Goal: Information Seeking & Learning: Learn about a topic

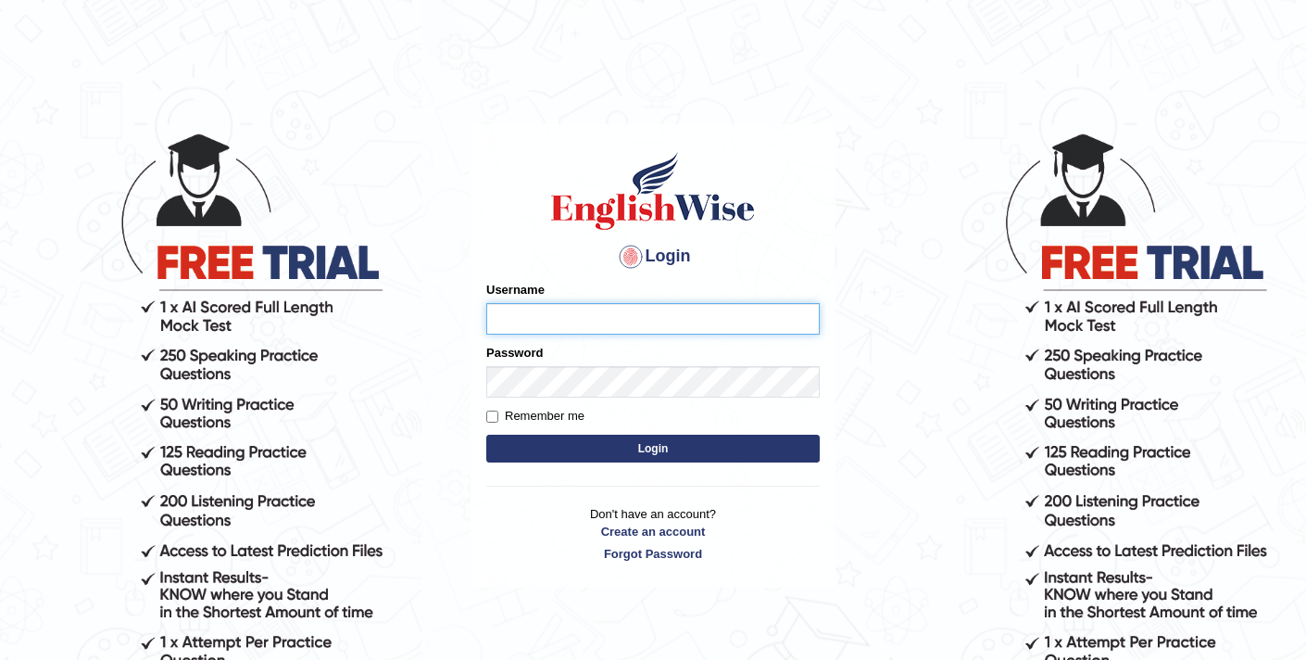
type input "elhamdavoodi"
click at [644, 451] on button "Login" at bounding box center [652, 448] width 333 height 28
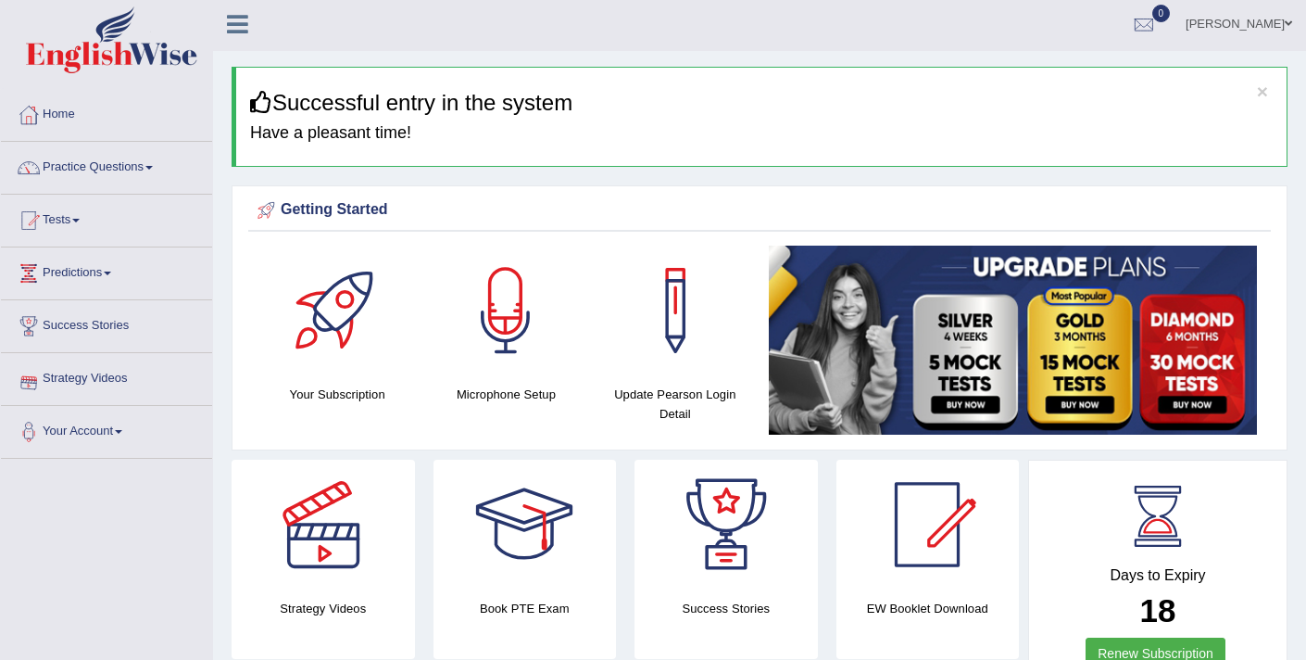
scroll to position [4, 0]
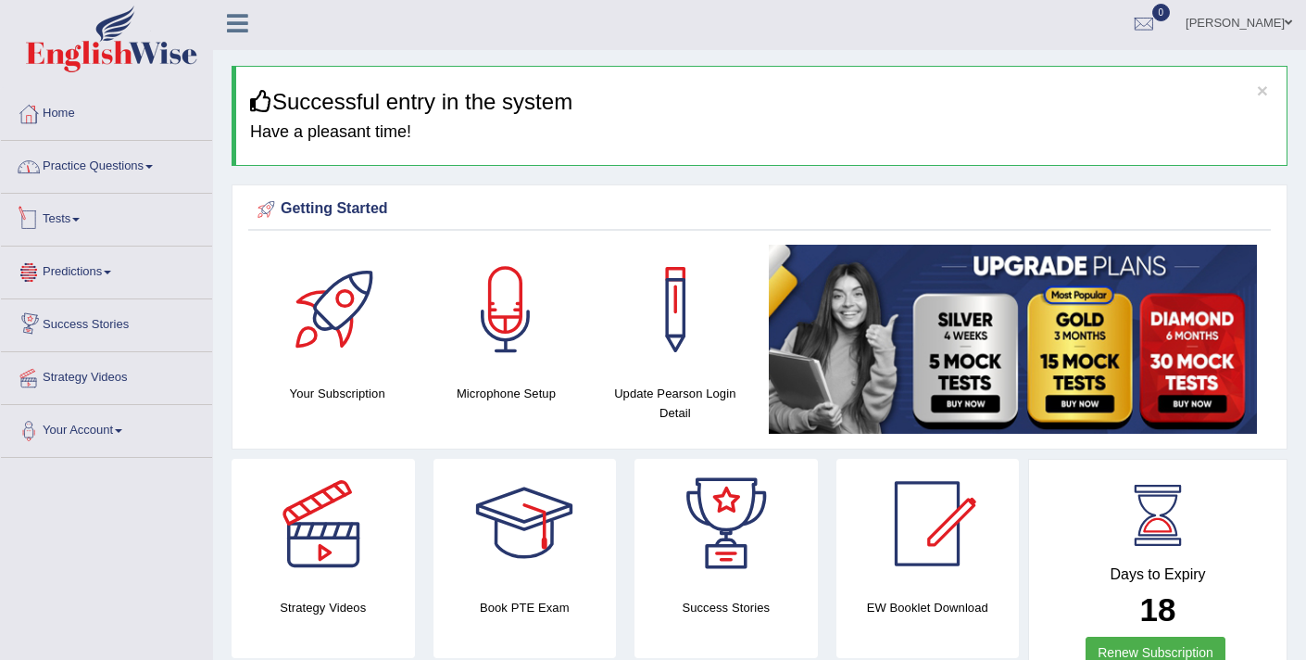
click at [83, 172] on link "Practice Questions" at bounding box center [106, 164] width 211 height 46
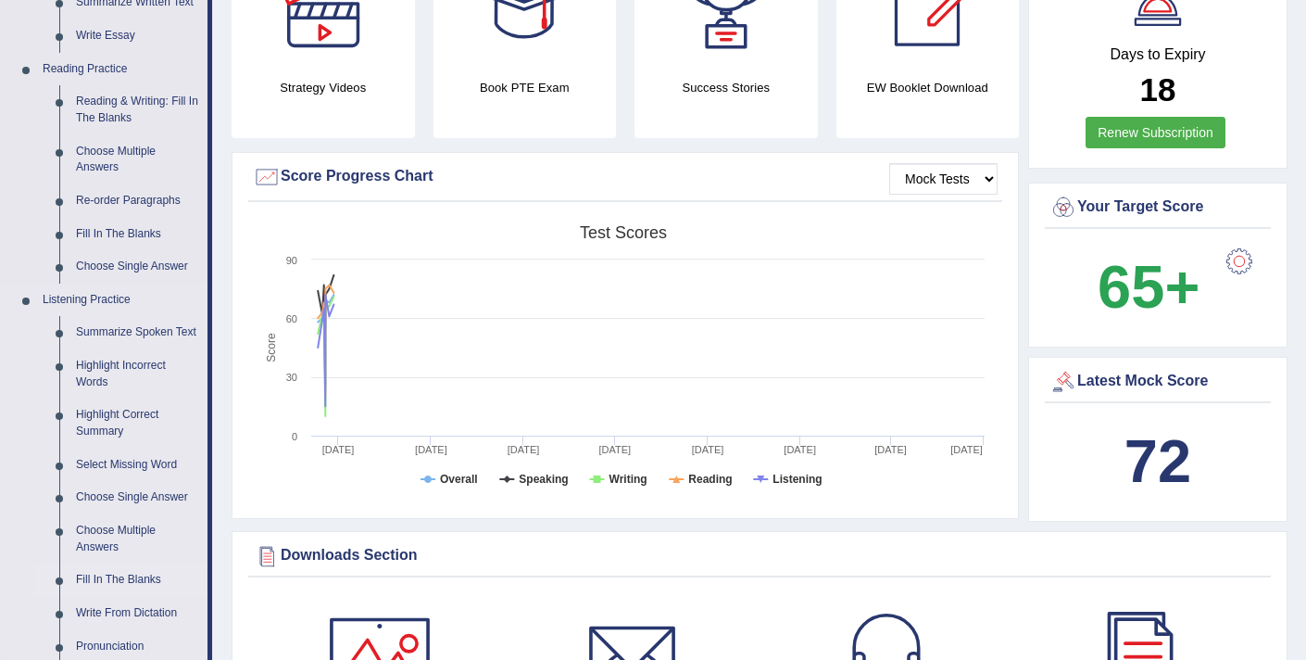
scroll to position [594, 0]
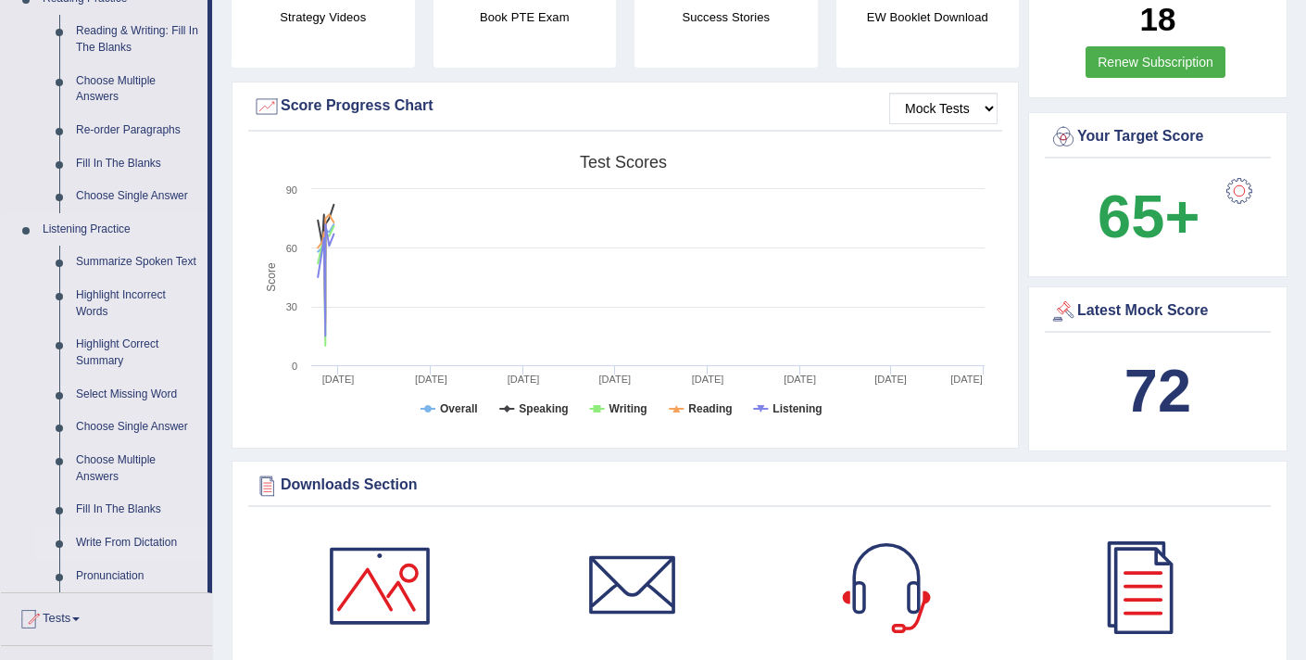
click at [114, 557] on link "Write From Dictation" at bounding box center [138, 542] width 140 height 33
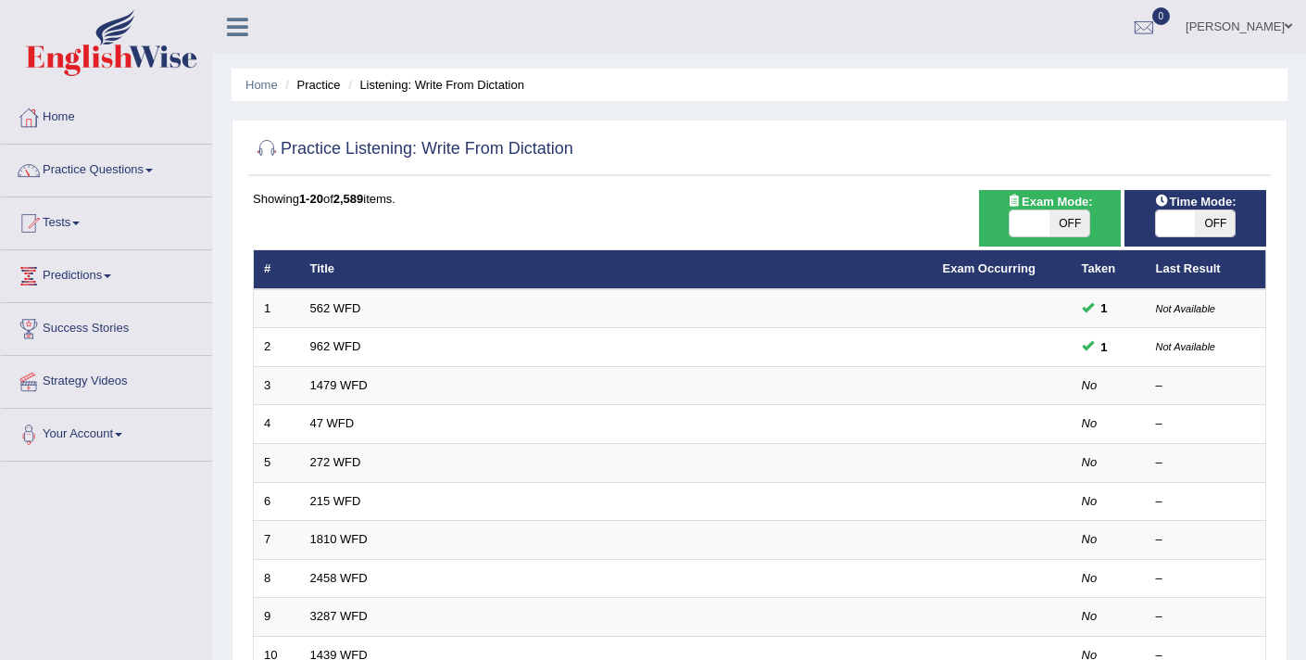
click at [1044, 228] on span at bounding box center [1030, 223] width 40 height 26
checkbox input "true"
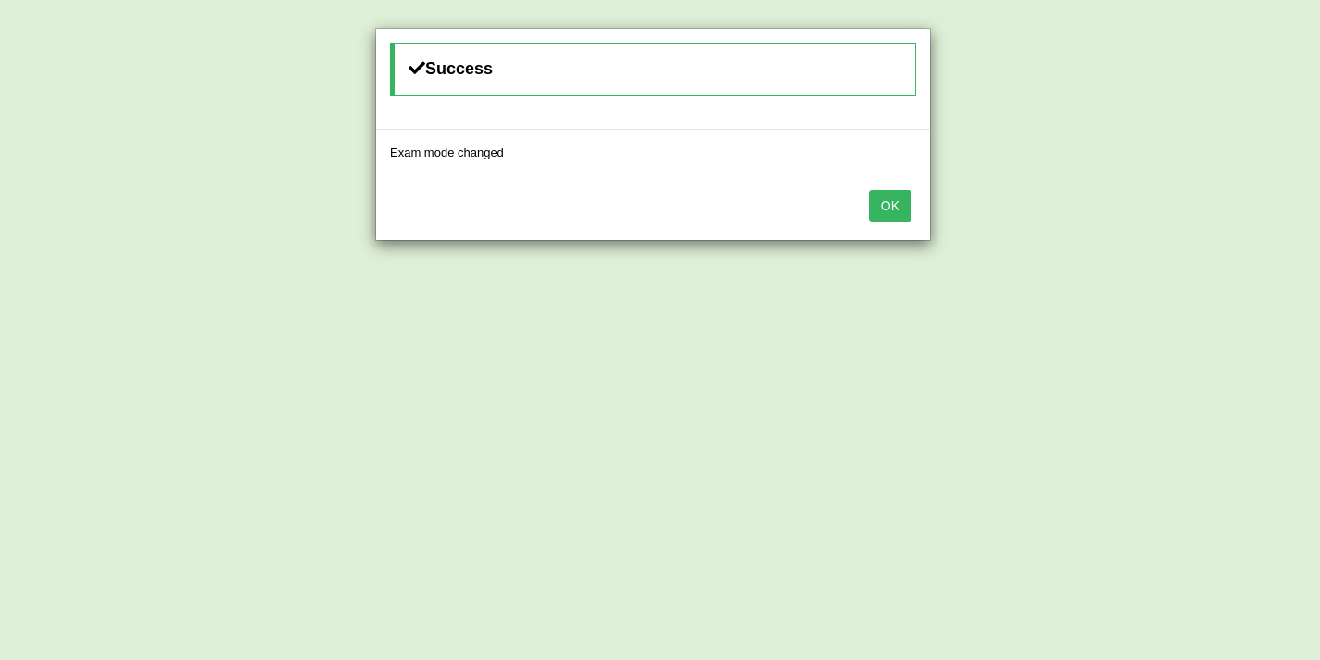
click at [897, 210] on button "OK" at bounding box center [890, 205] width 43 height 31
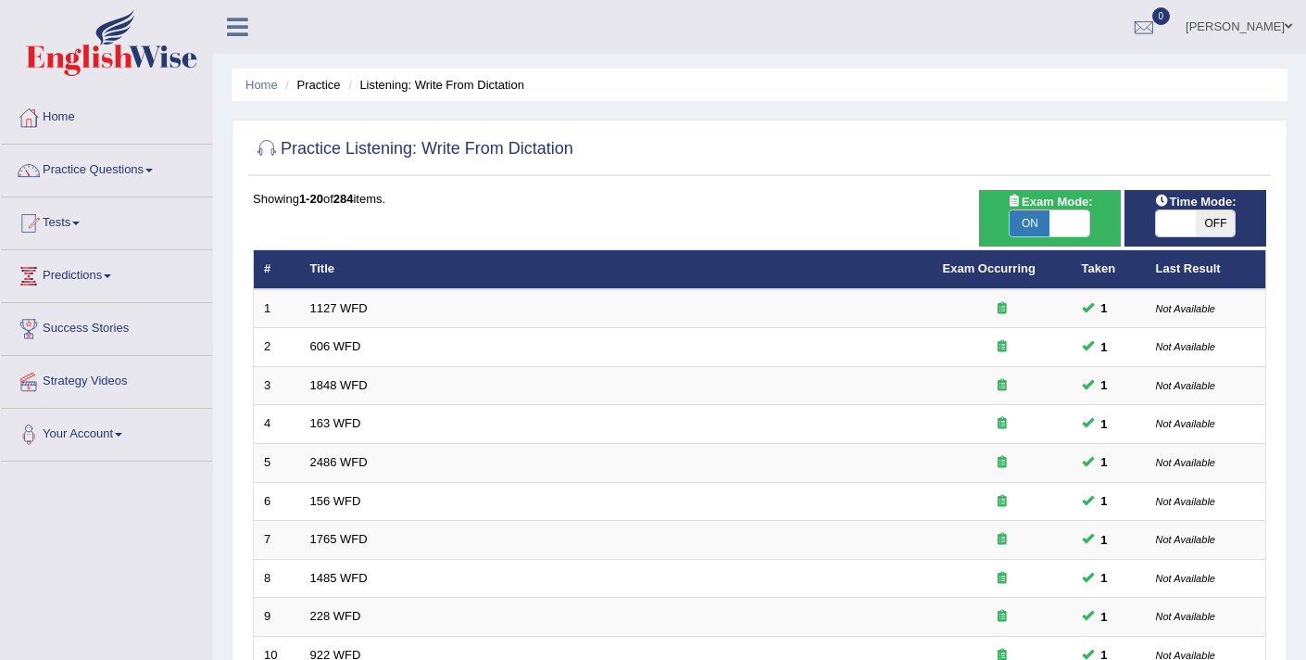
click at [1166, 223] on span at bounding box center [1176, 223] width 40 height 26
checkbox input "true"
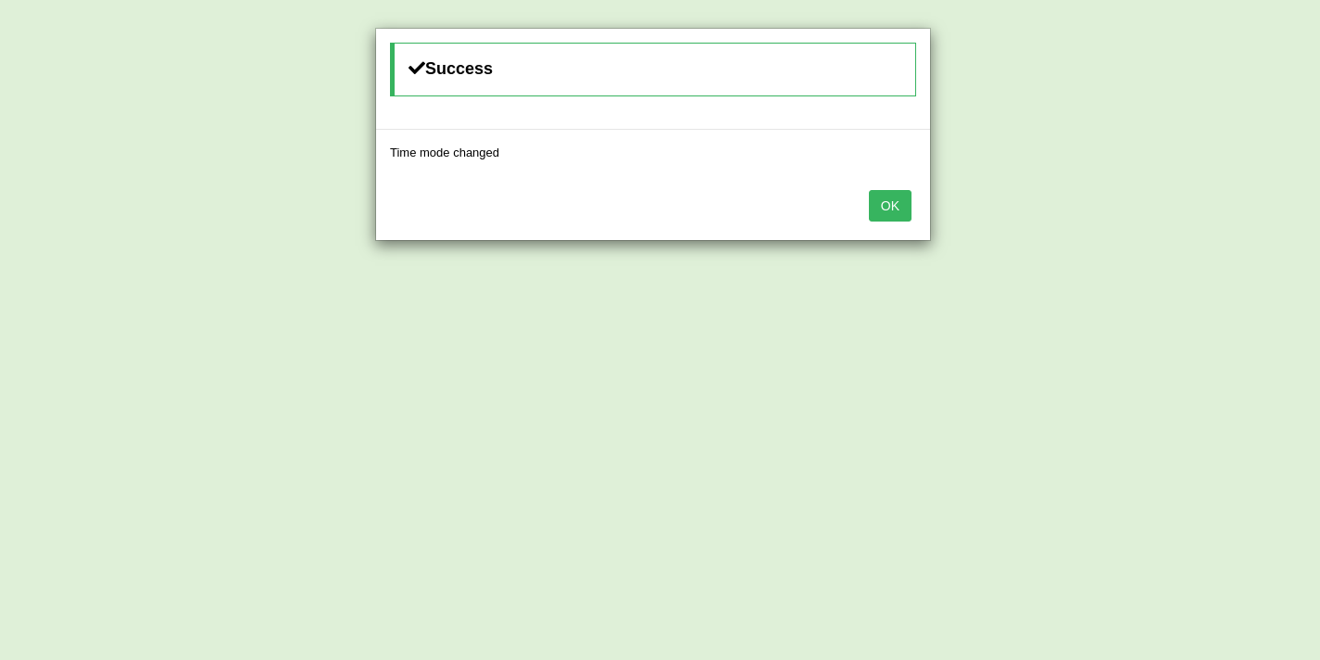
click at [882, 205] on button "OK" at bounding box center [890, 205] width 43 height 31
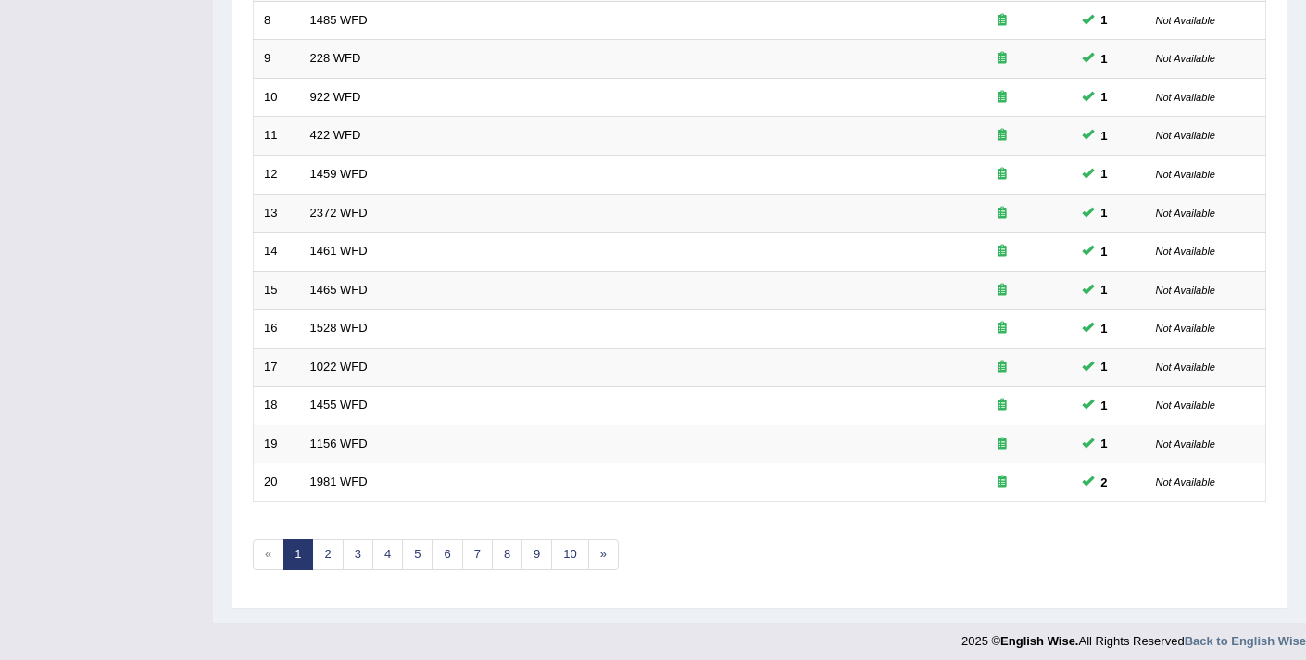
scroll to position [567, 0]
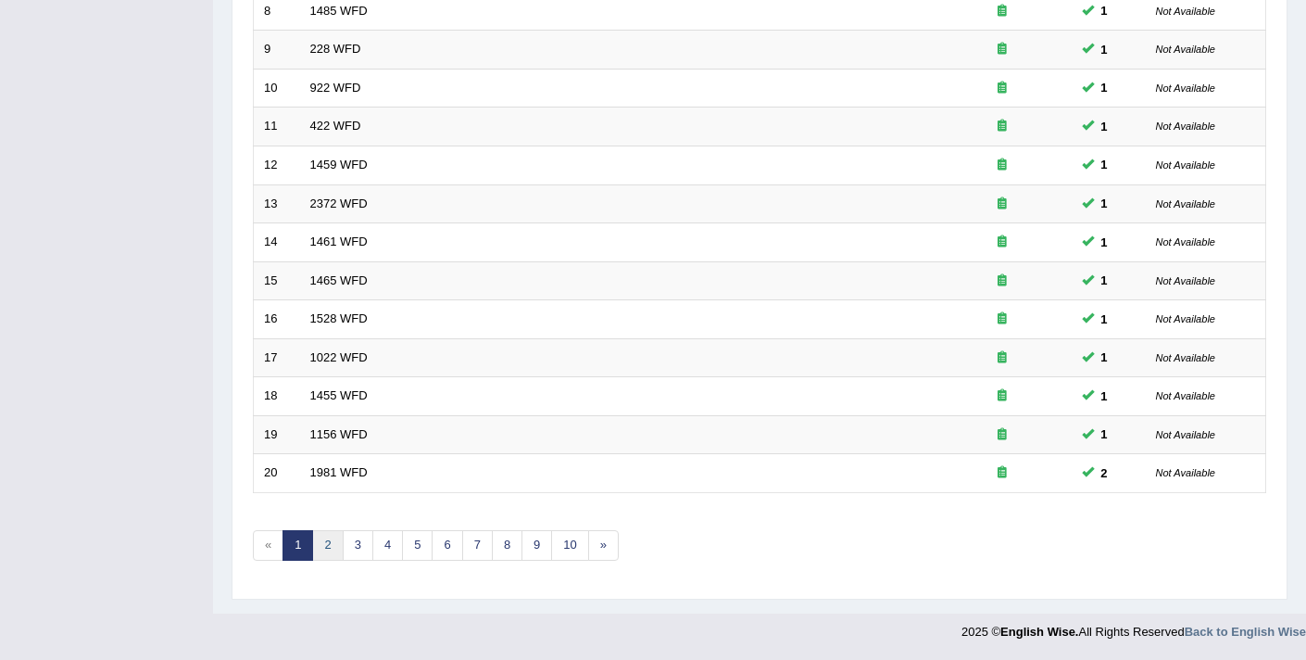
click at [321, 540] on link "2" at bounding box center [327, 545] width 31 height 31
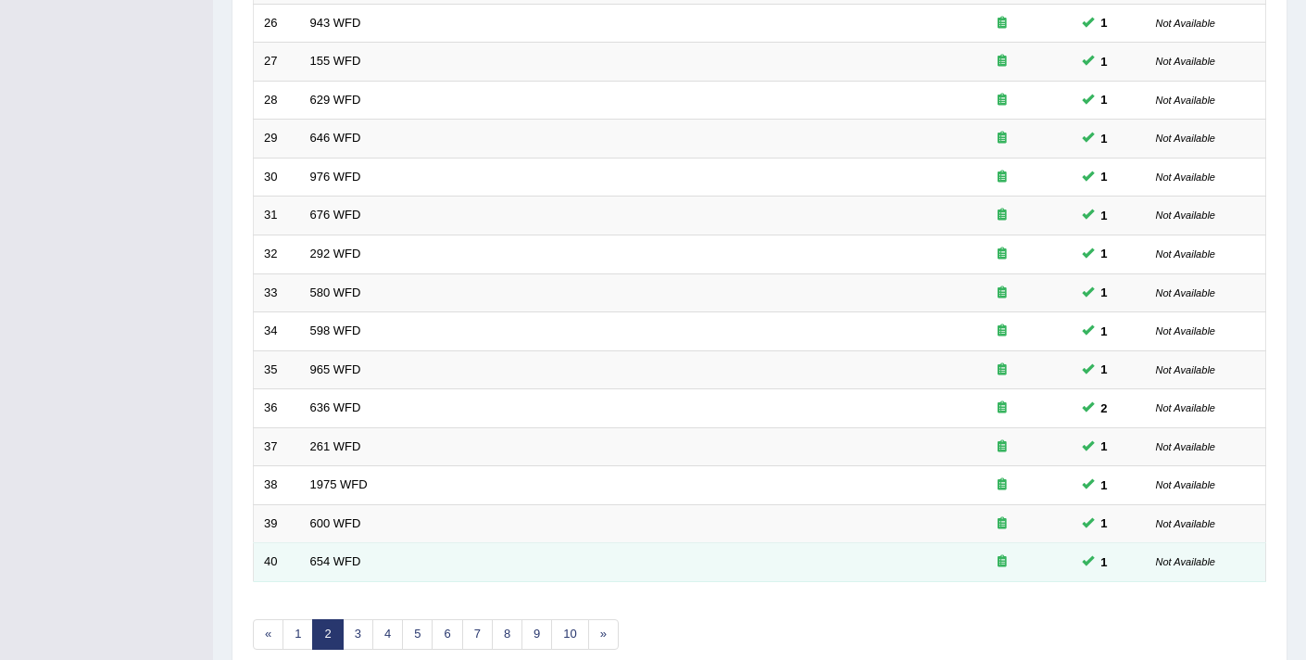
scroll to position [485, 0]
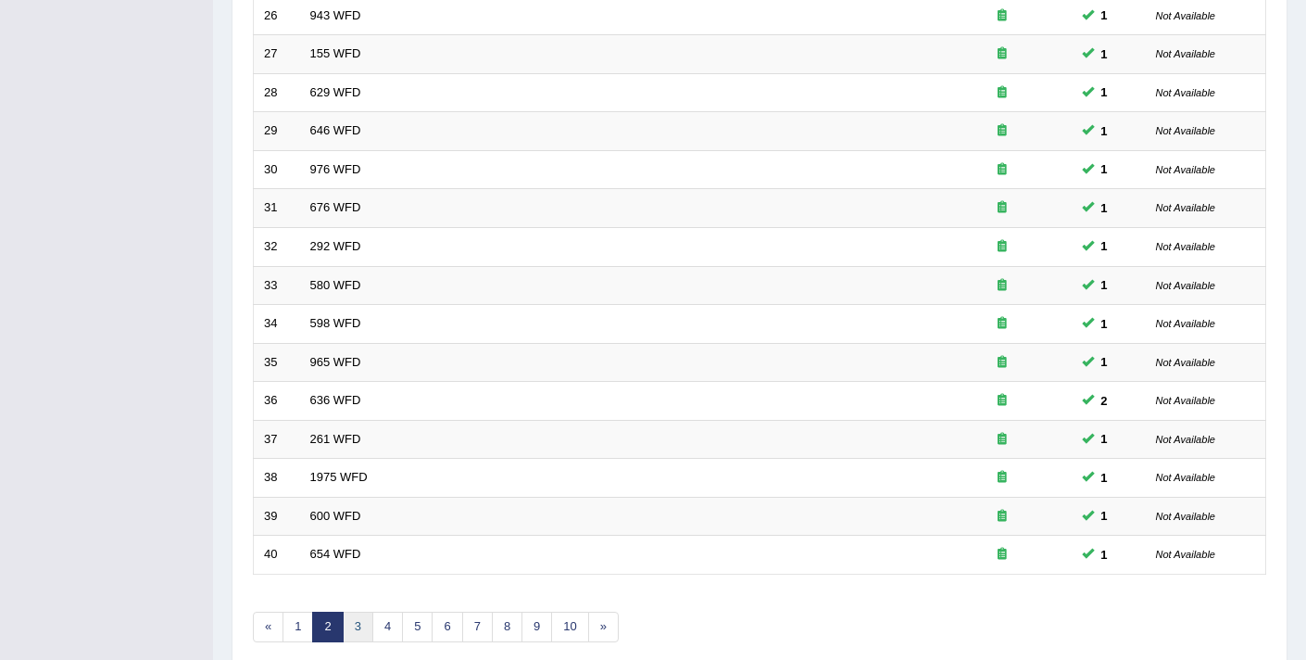
click at [359, 624] on link "3" at bounding box center [358, 626] width 31 height 31
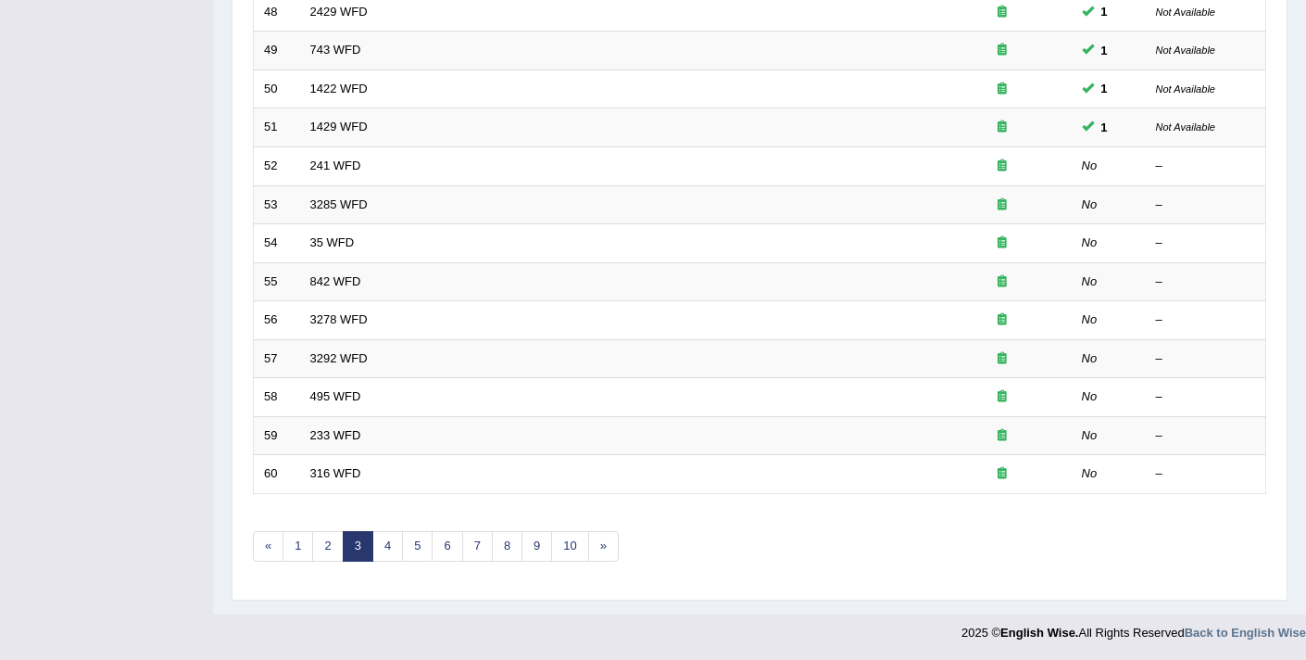
scroll to position [567, 0]
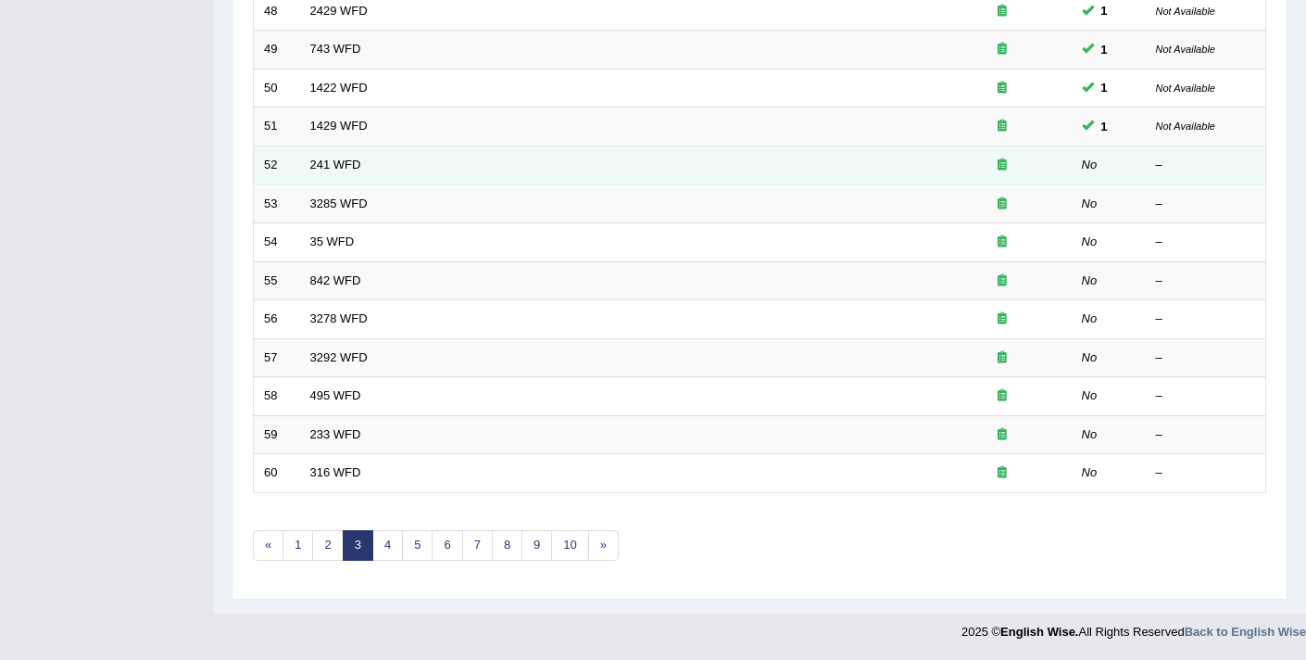
click at [308, 156] on td "241 WFD" at bounding box center [616, 164] width 633 height 39
click at [316, 159] on link "241 WFD" at bounding box center [335, 164] width 51 height 14
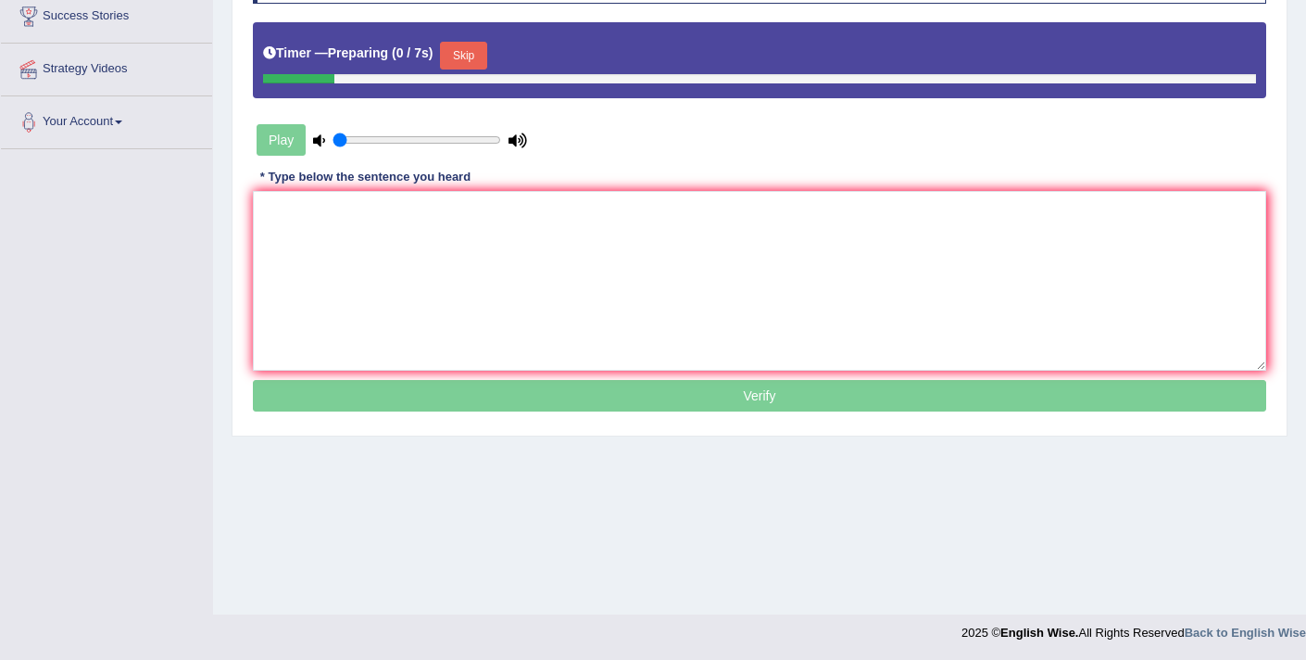
scroll to position [313, 0]
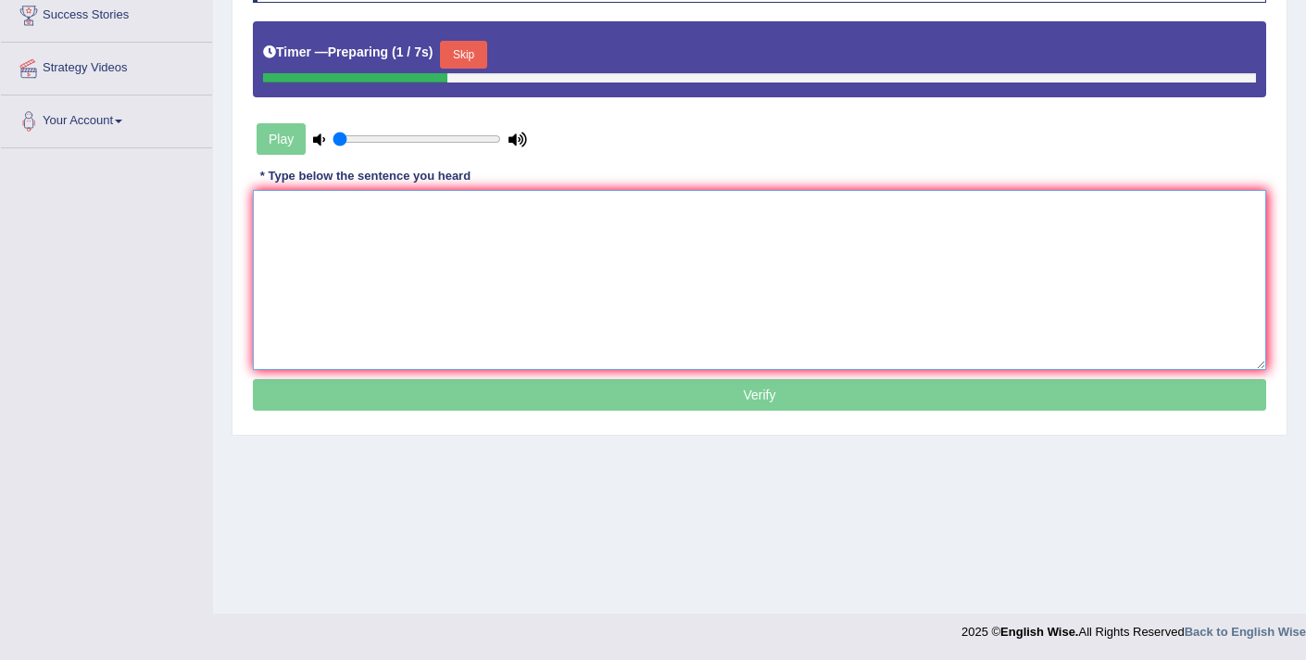
click at [384, 231] on textarea at bounding box center [759, 280] width 1013 height 180
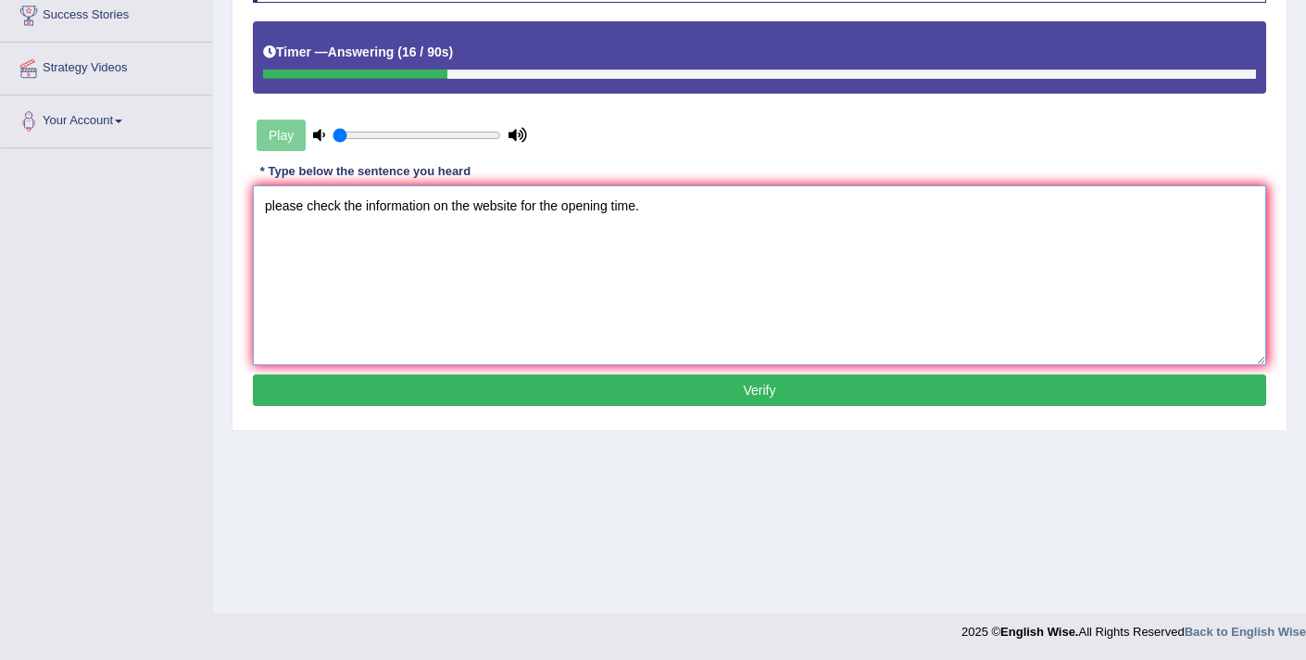
click at [272, 207] on textarea "please check the information on the website for the opening time." at bounding box center [759, 275] width 1013 height 180
type textarea "Please check the information on the website for the opening time."
click at [652, 397] on button "Verify" at bounding box center [759, 389] width 1013 height 31
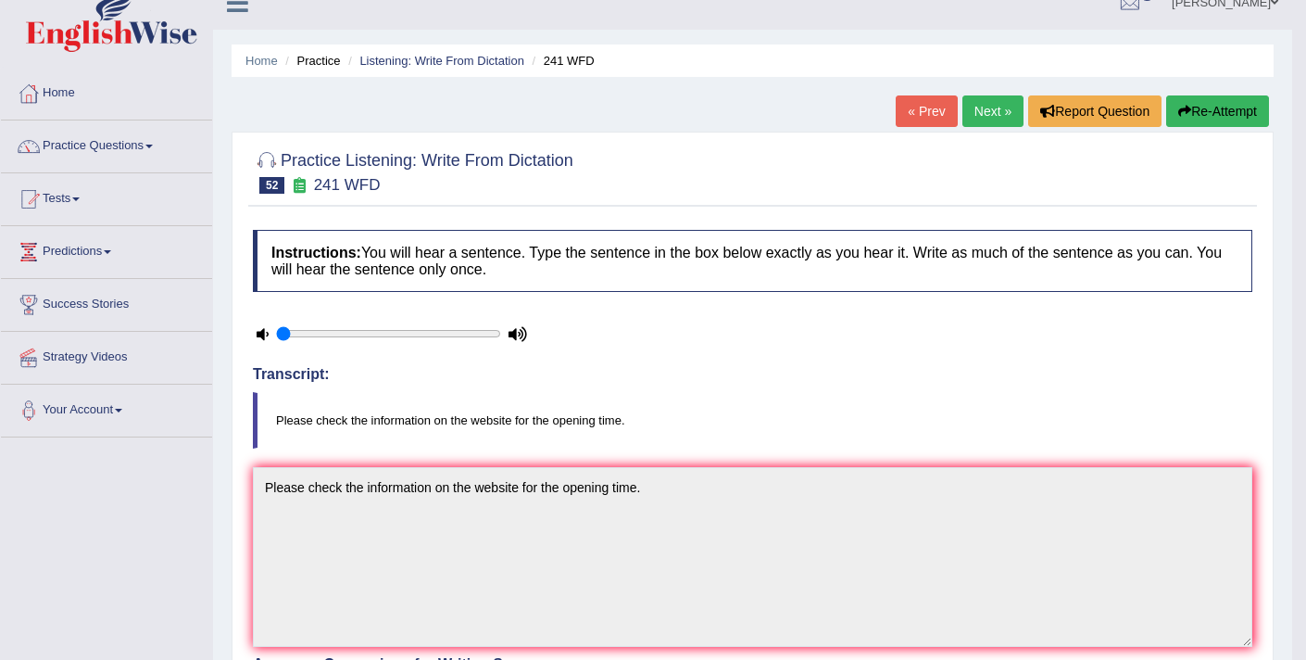
scroll to position [0, 0]
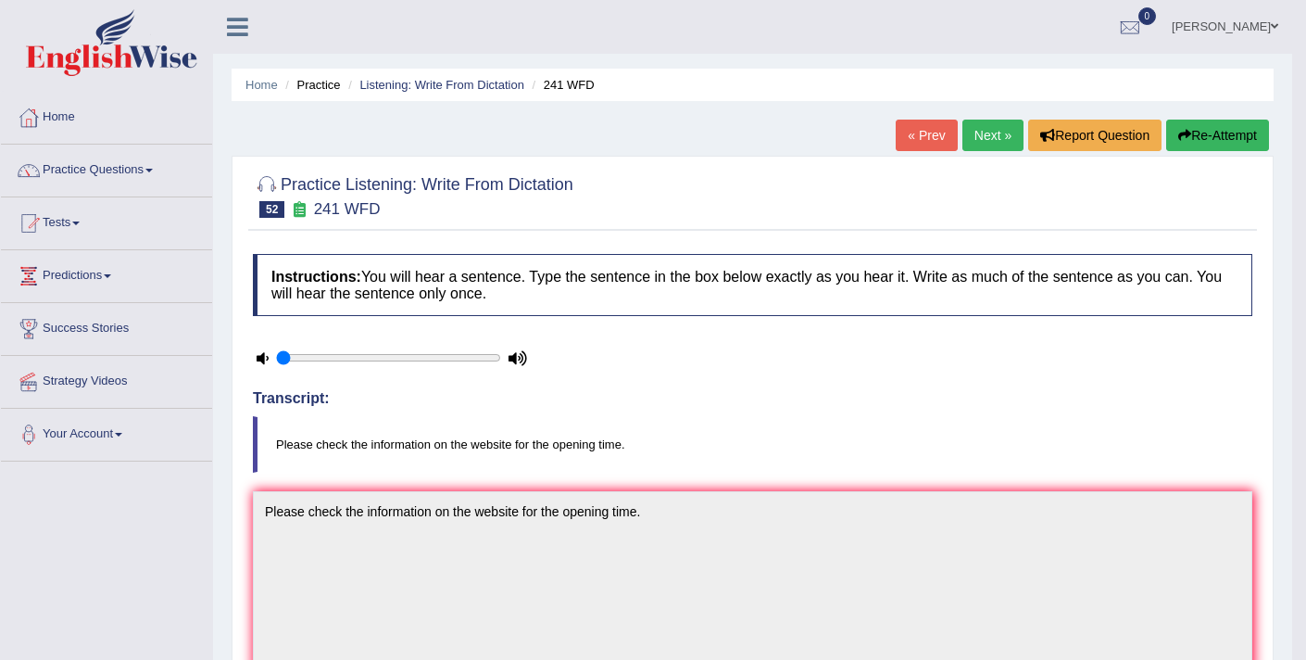
click at [980, 130] on link "Next »" at bounding box center [992, 134] width 61 height 31
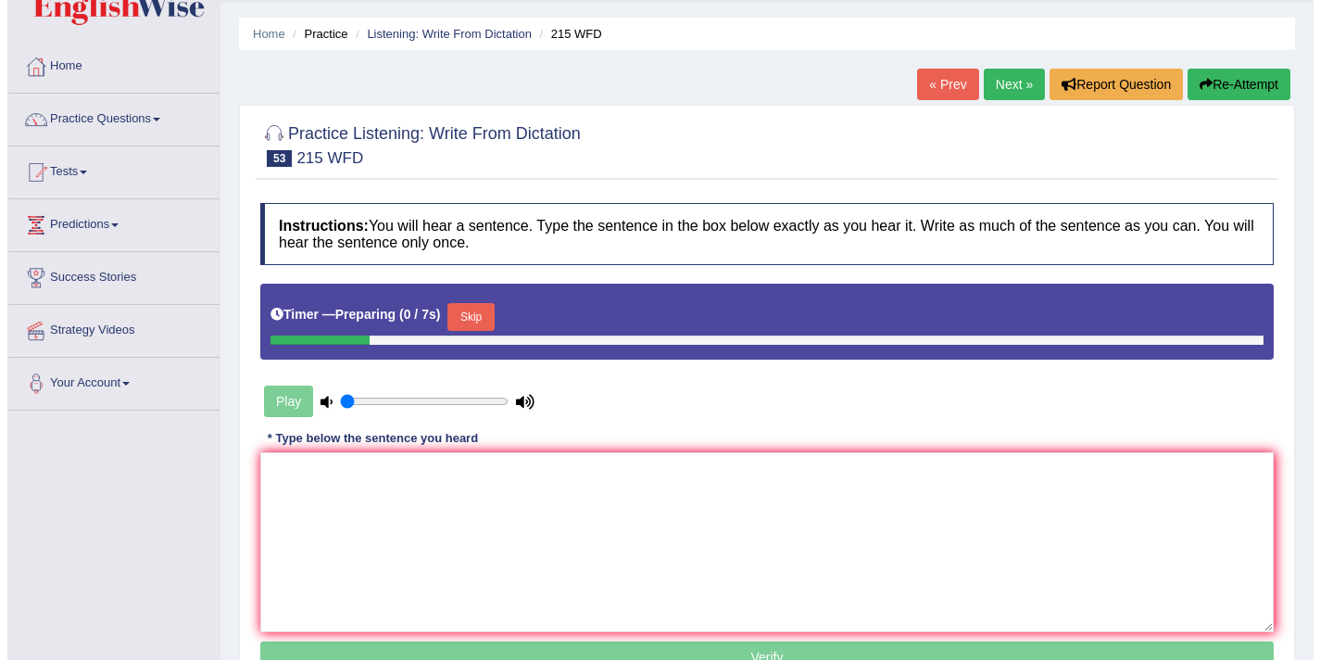
scroll to position [61, 0]
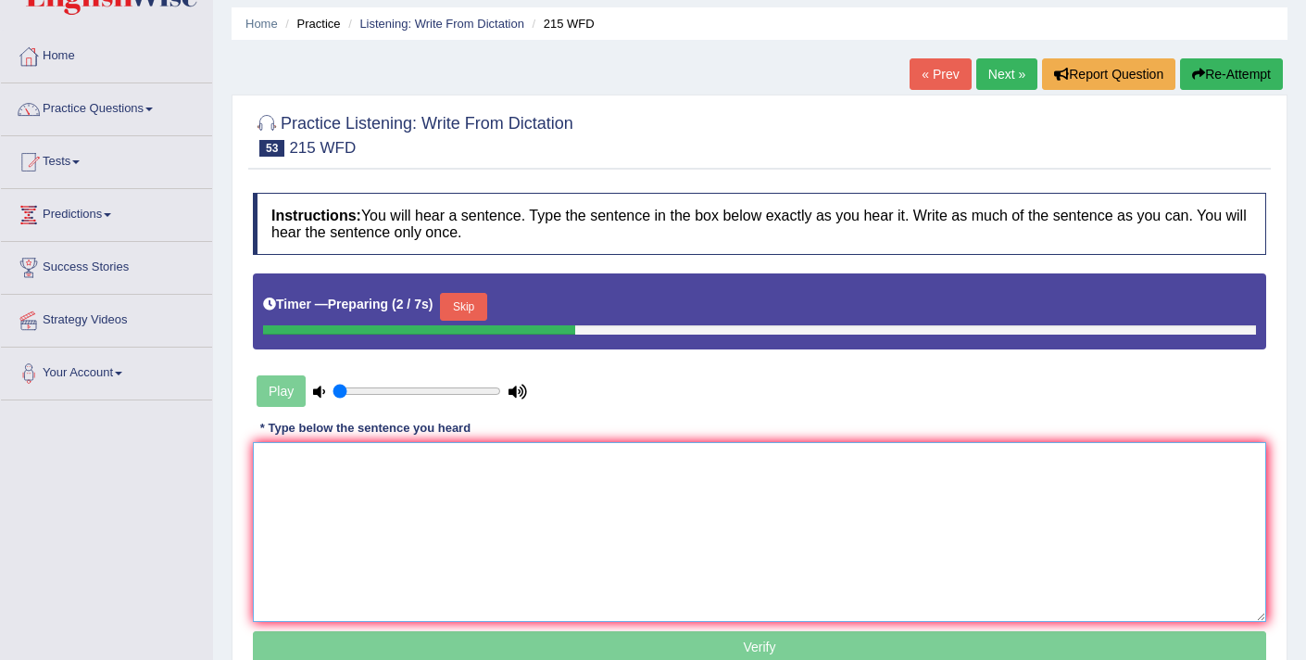
click at [584, 493] on textarea at bounding box center [759, 532] width 1013 height 180
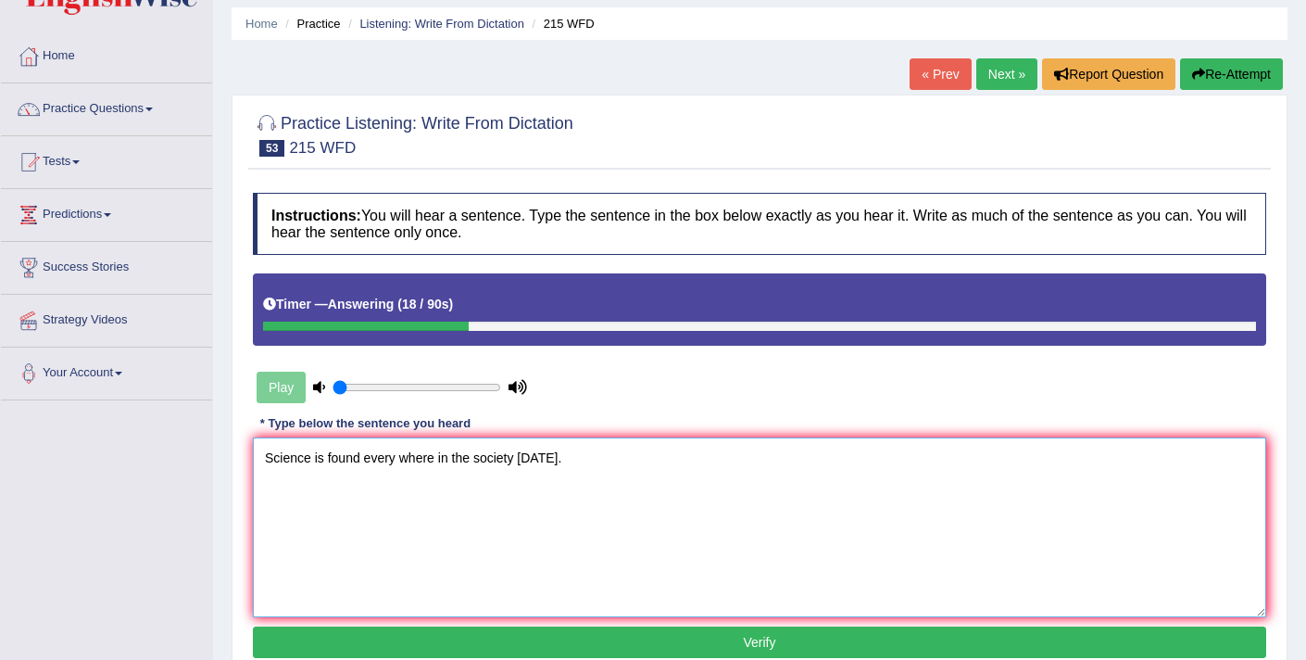
click at [311, 459] on textarea "Science is found every where in the society today." at bounding box center [759, 527] width 1013 height 180
click at [373, 460] on textarea "Science Scientists are is found every where in the society today." at bounding box center [759, 527] width 1013 height 180
type textarea "Science Scientists scientist are is found every where in the society today."
click at [597, 635] on button "Verify" at bounding box center [759, 641] width 1013 height 31
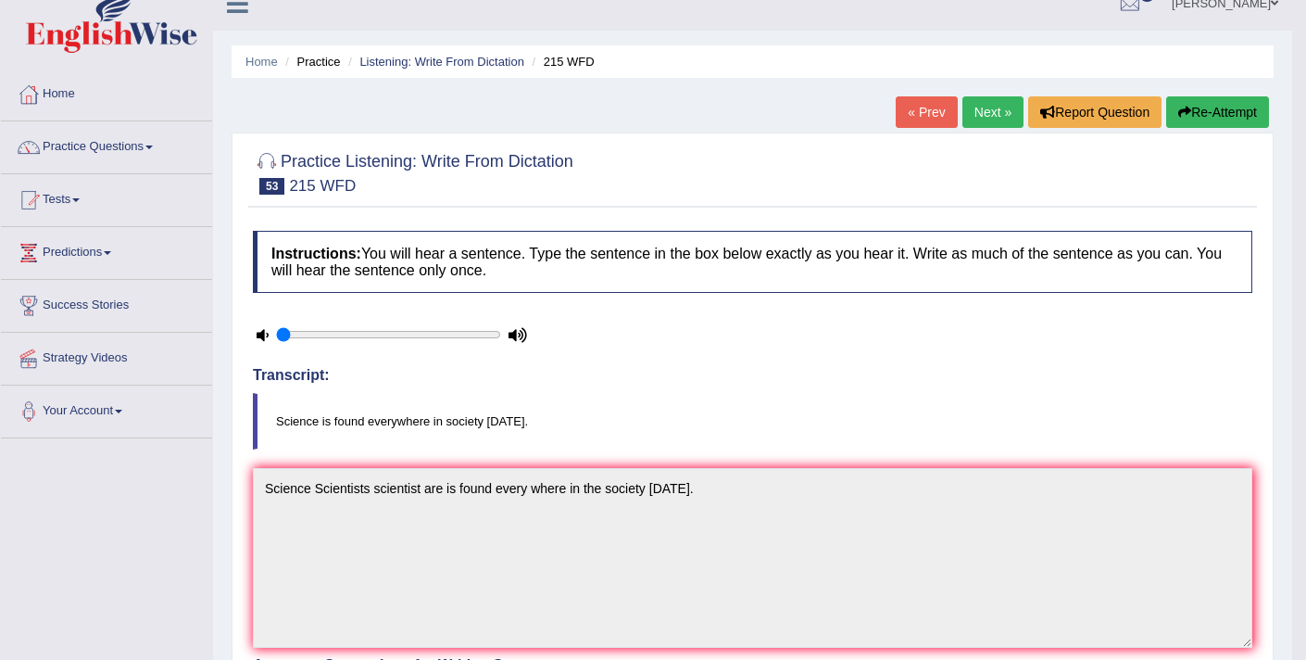
scroll to position [0, 0]
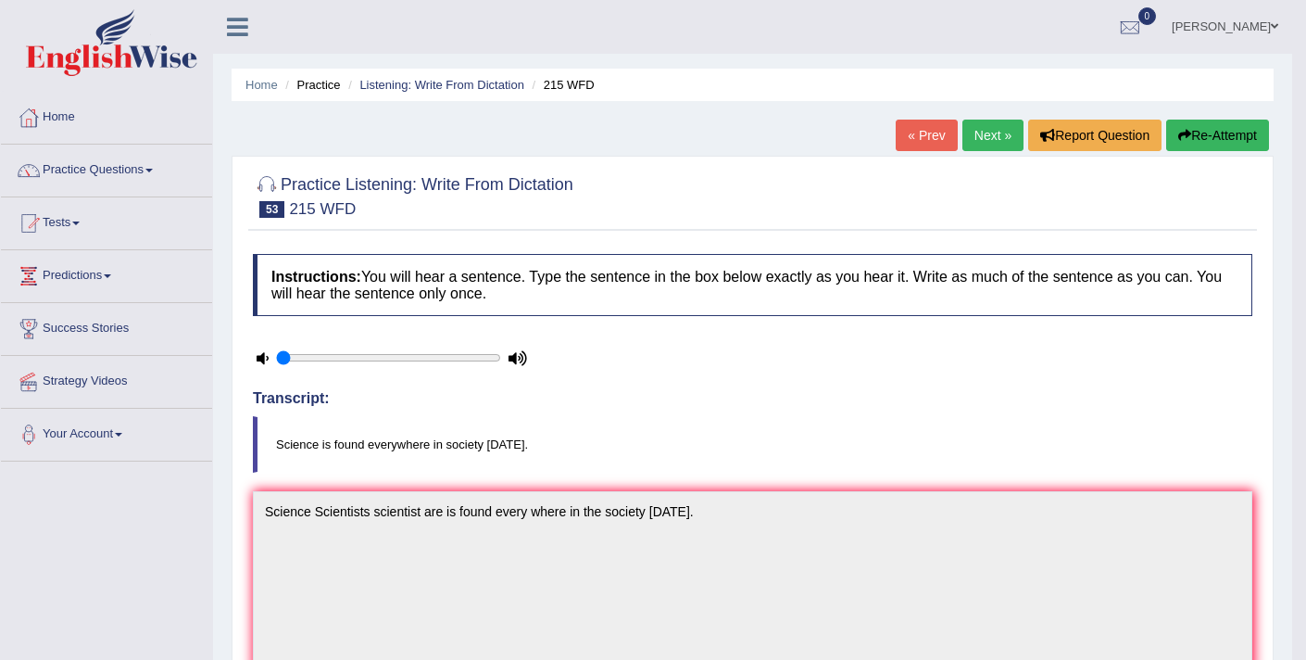
click at [974, 136] on link "Next »" at bounding box center [992, 134] width 61 height 31
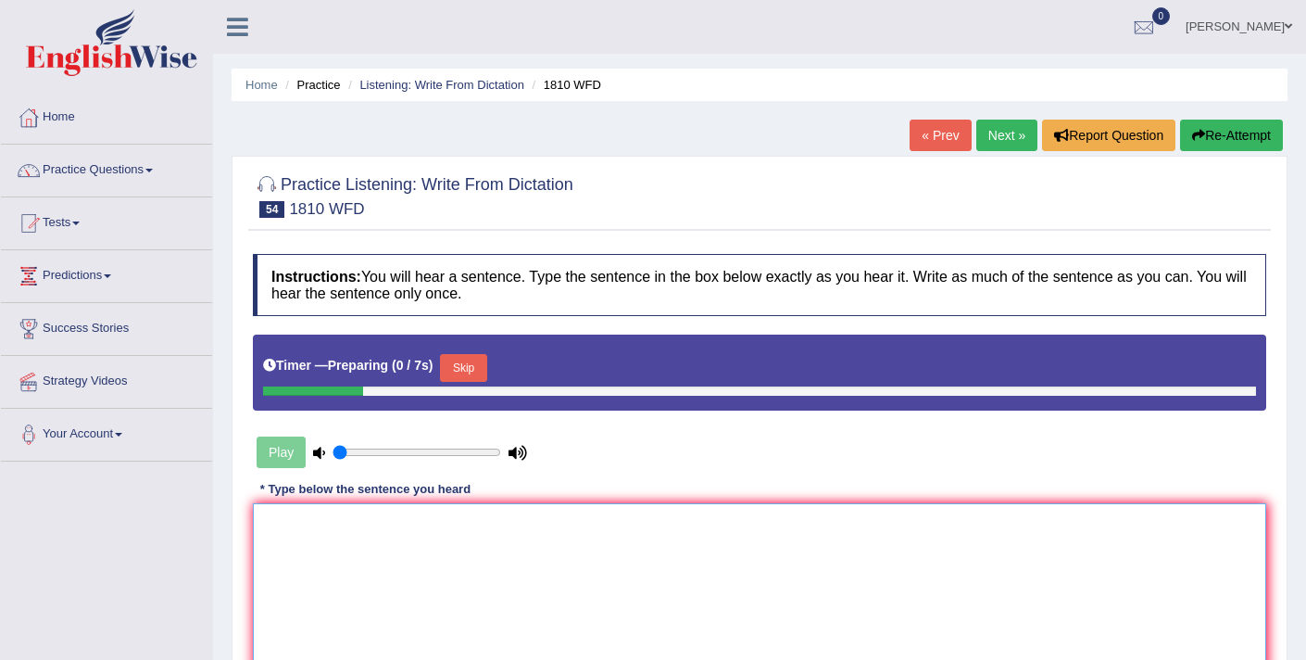
click at [532, 582] on textarea at bounding box center [759, 593] width 1013 height 180
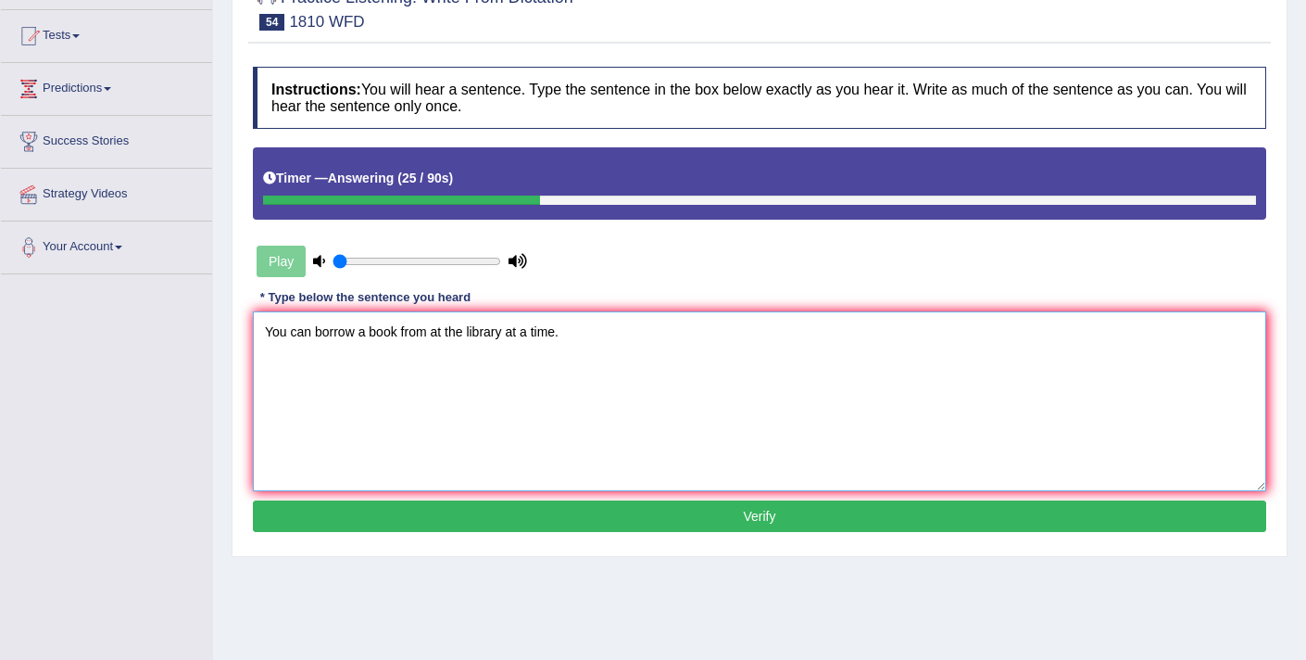
scroll to position [190, 0]
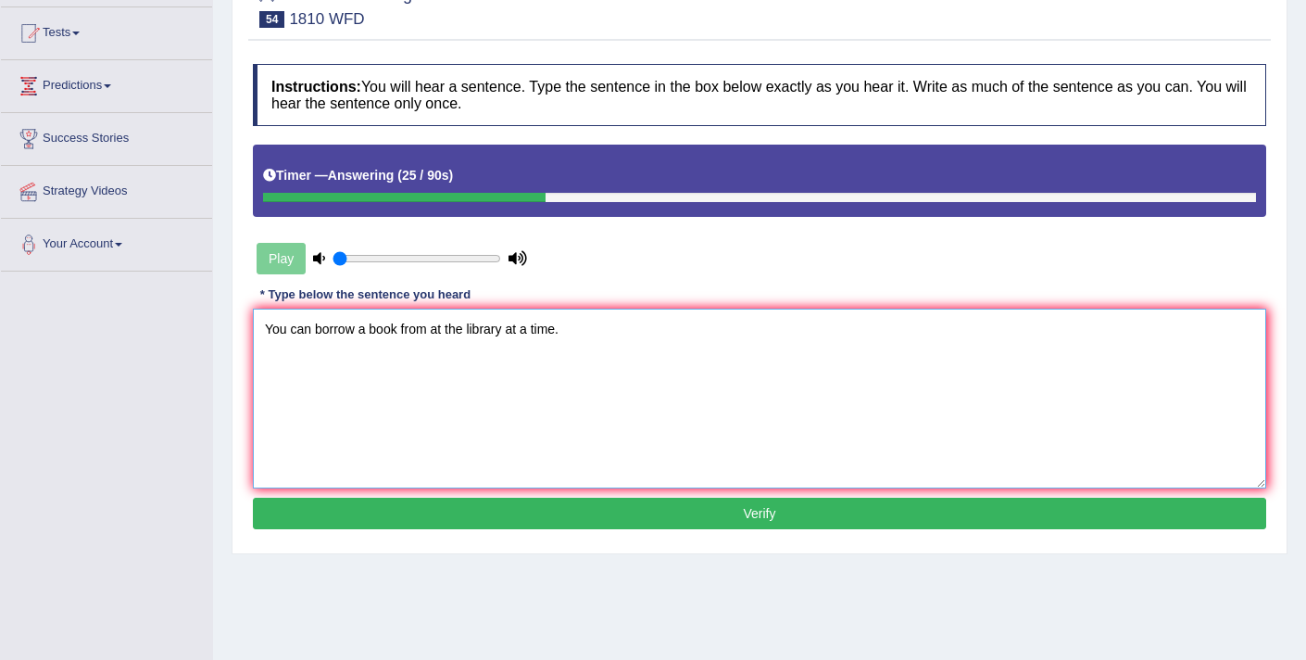
type textarea "You can borrow a book from at the library at a time."
click at [475, 512] on button "Verify" at bounding box center [759, 512] width 1013 height 31
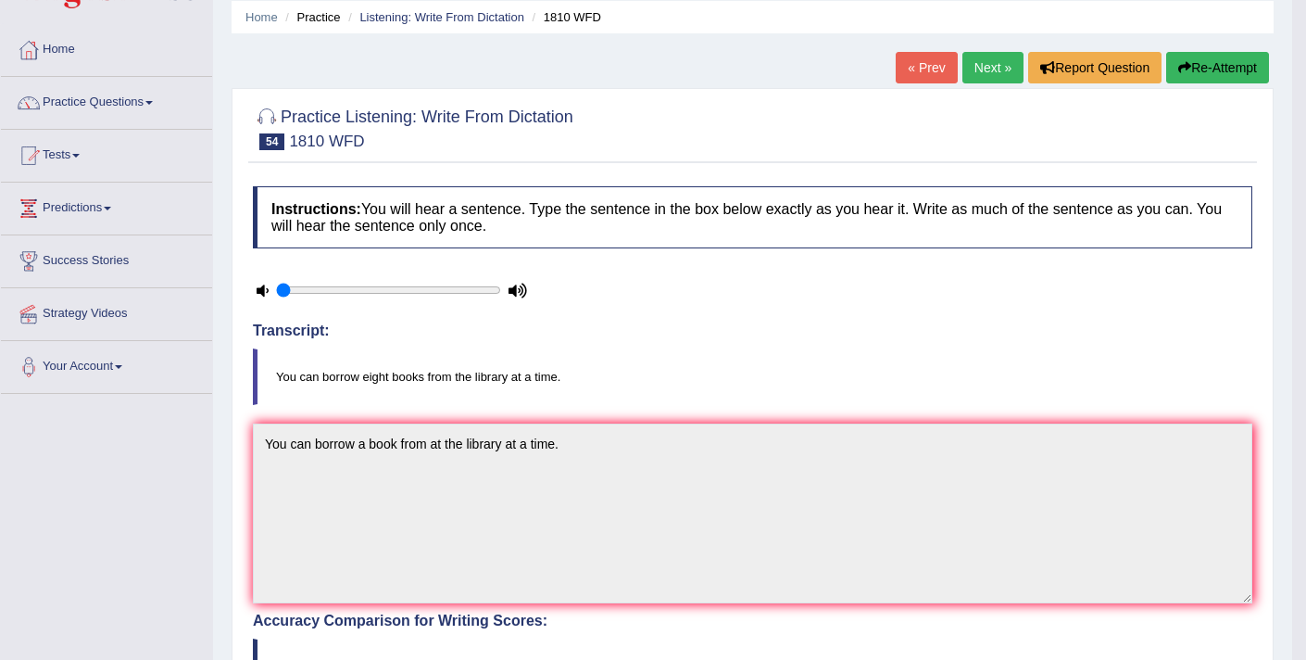
scroll to position [0, 0]
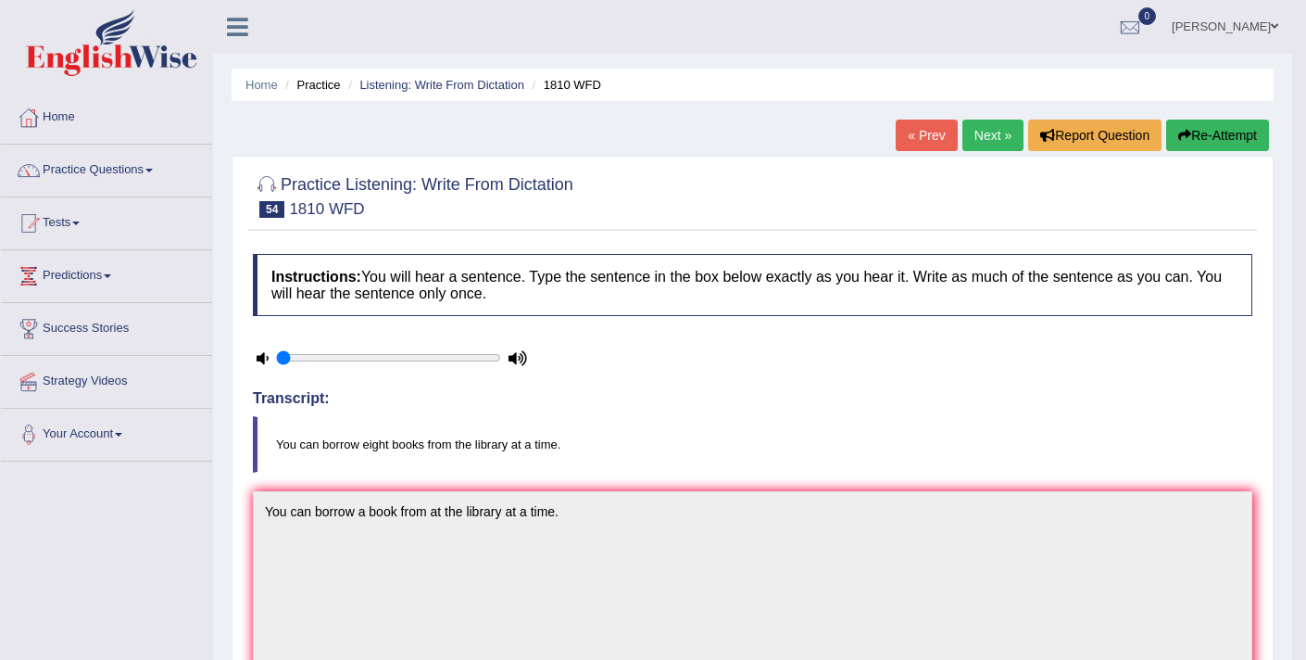
click at [986, 148] on link "Next »" at bounding box center [992, 134] width 61 height 31
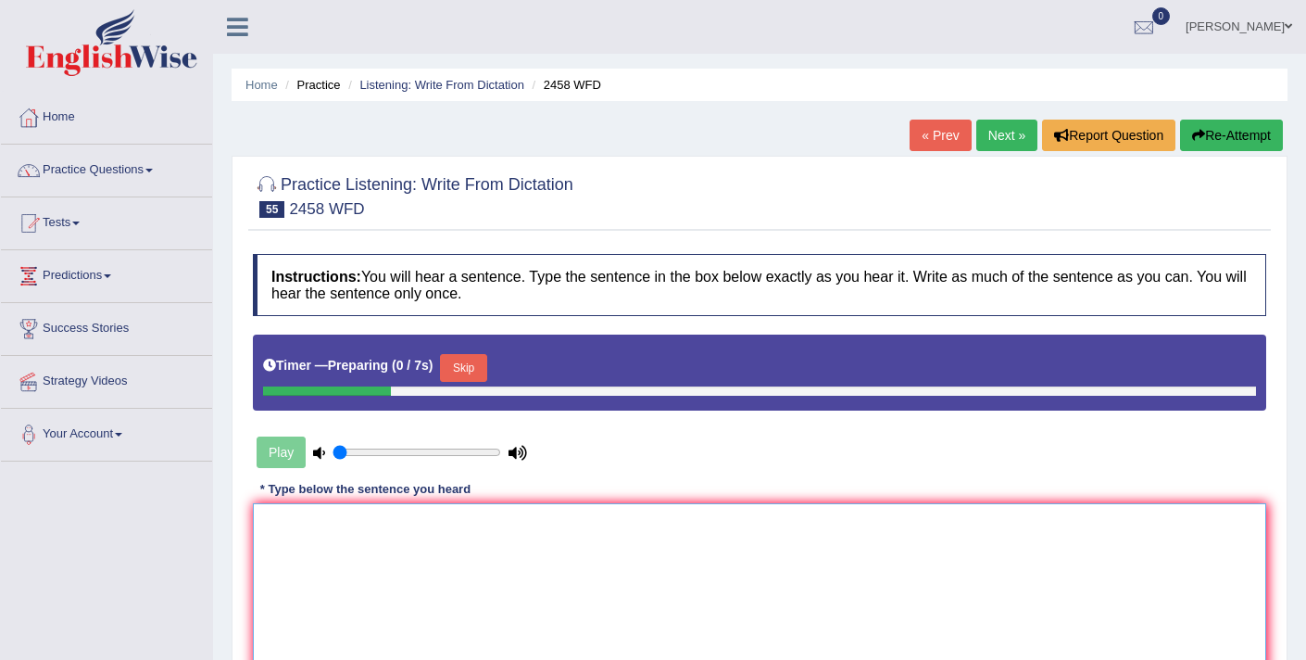
click at [472, 556] on textarea at bounding box center [759, 593] width 1013 height 180
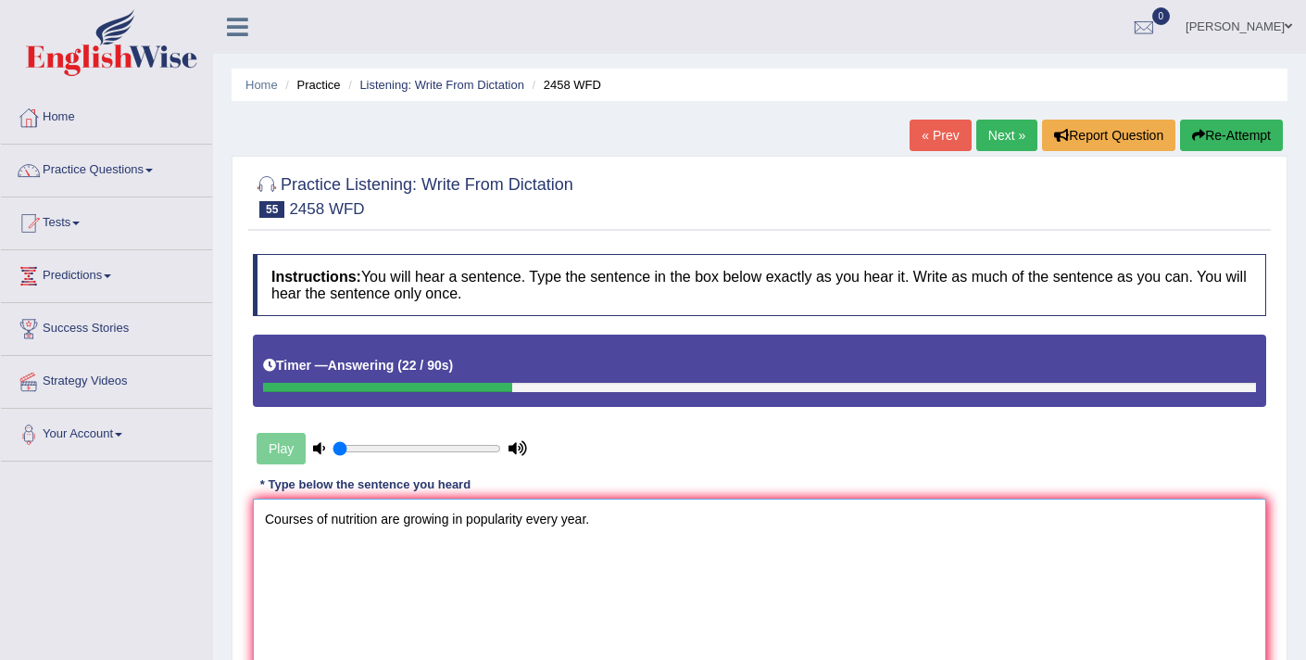
click at [380, 522] on textarea "Courses of nutrition are growing in popularity every year." at bounding box center [759, 588] width 1013 height 180
click at [525, 522] on textarea "Courses of nutrition nutritions are growing in popularity every year." at bounding box center [759, 588] width 1013 height 180
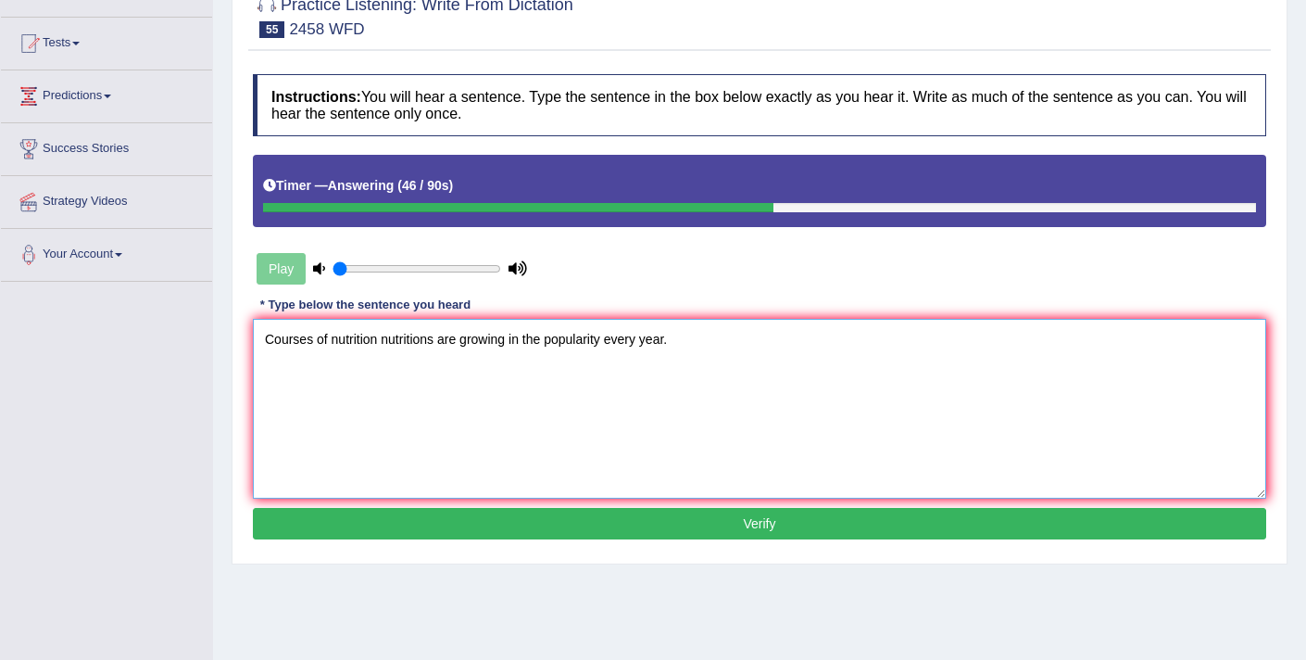
scroll to position [188, 0]
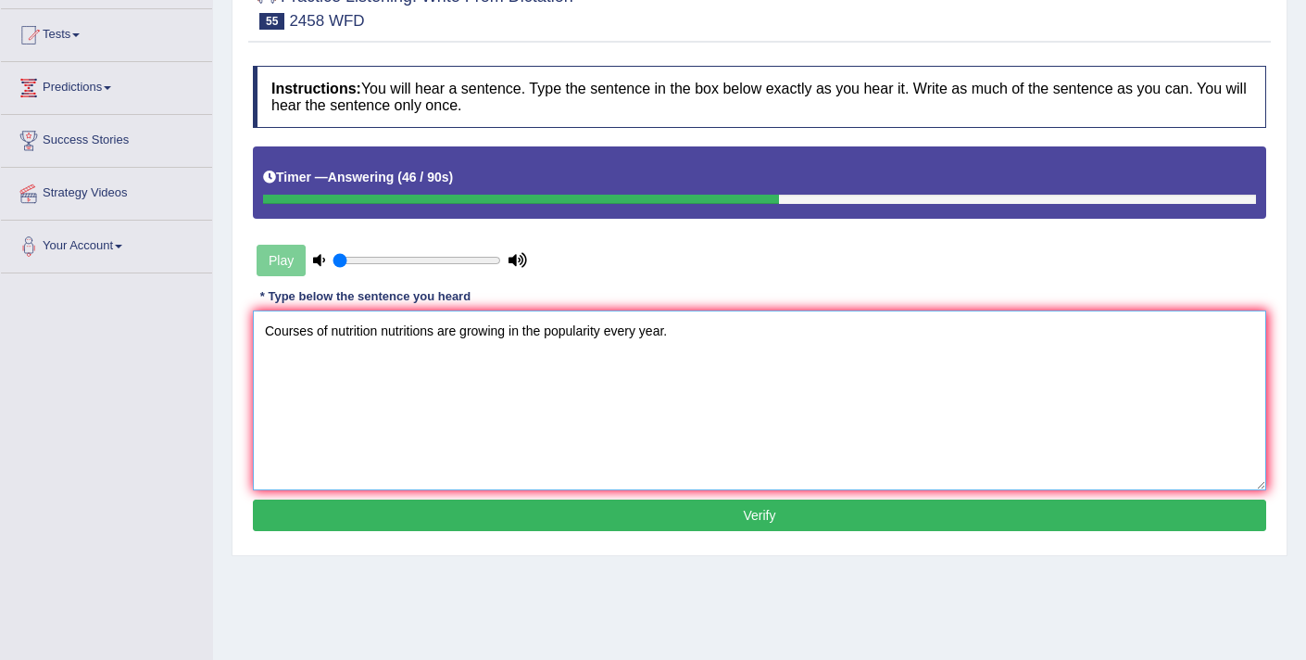
type textarea "Courses of nutrition nutritions are growing in the popularity every year."
click at [497, 518] on button "Verify" at bounding box center [759, 514] width 1013 height 31
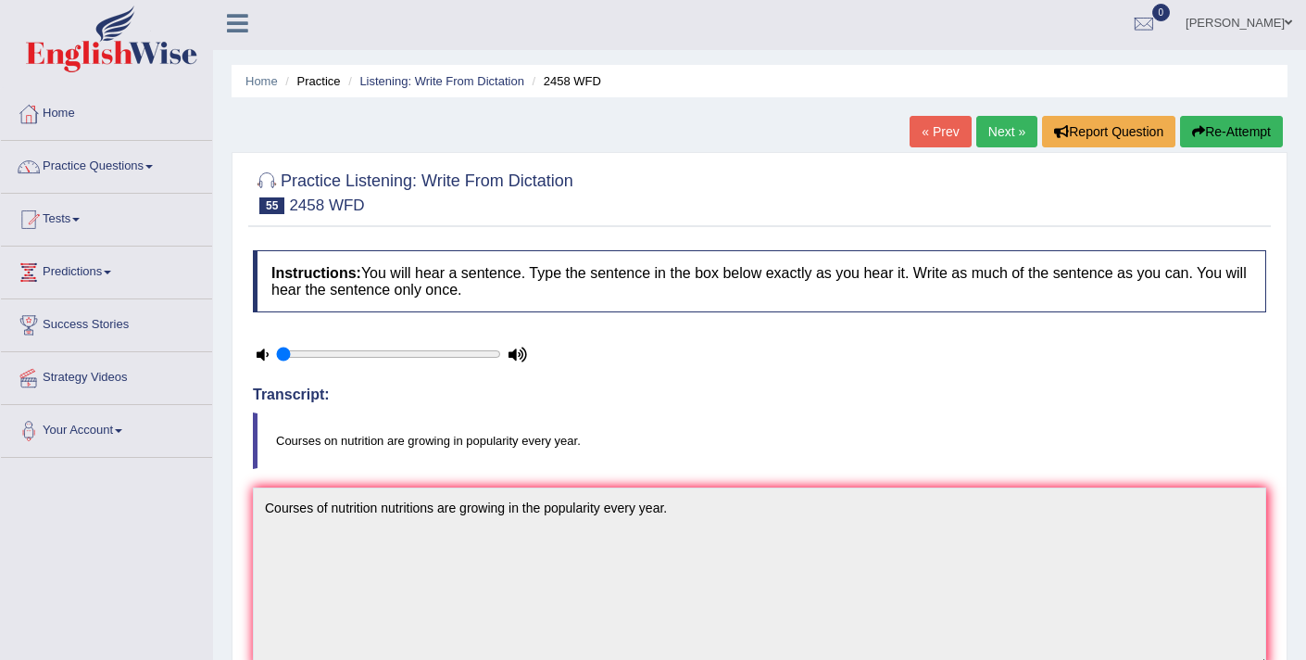
scroll to position [0, 0]
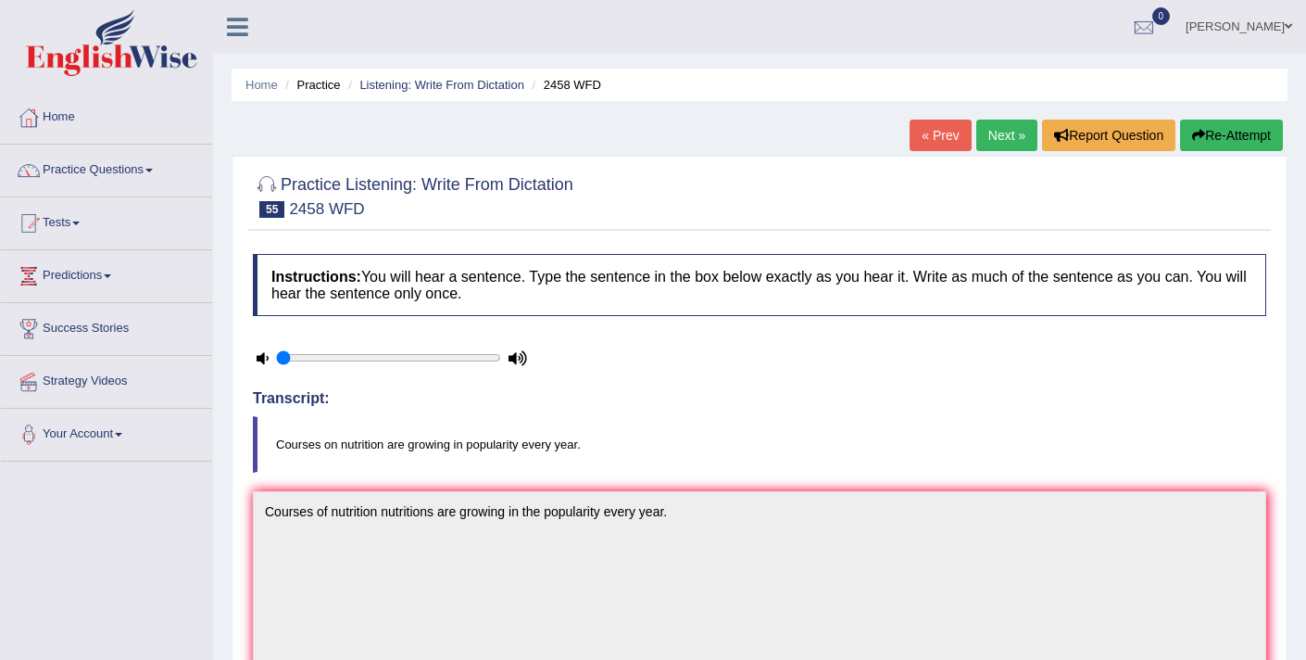
click at [998, 145] on link "Next »" at bounding box center [1006, 134] width 61 height 31
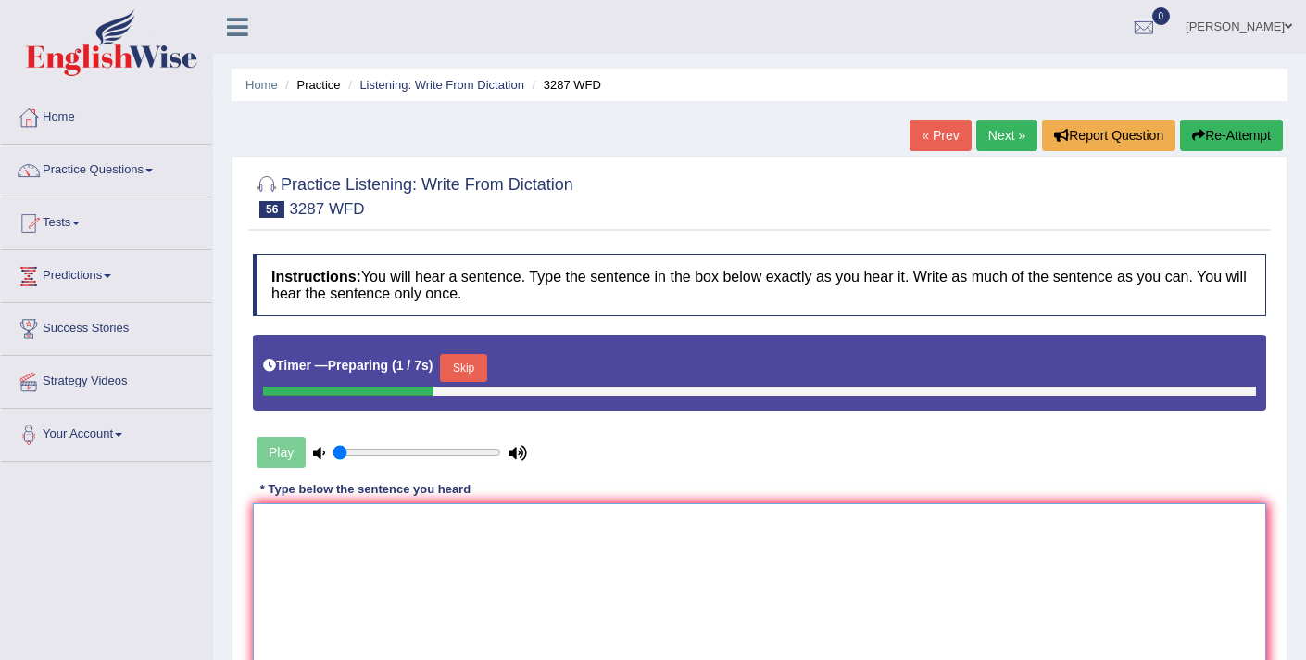
click at [604, 585] on textarea at bounding box center [759, 593] width 1013 height 180
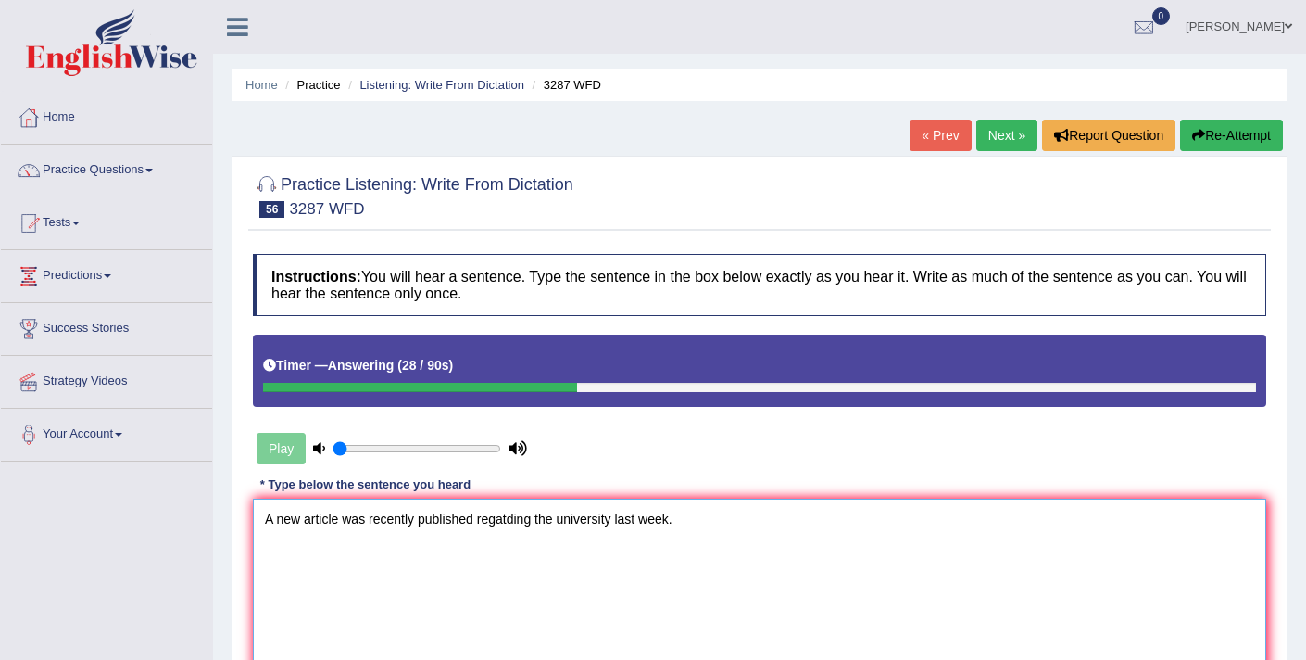
click at [508, 522] on textarea "A new article was recently published regatding the university last week." at bounding box center [759, 588] width 1013 height 180
click at [615, 522] on textarea "A new article was recently published regarding the university last week." at bounding box center [759, 588] width 1013 height 180
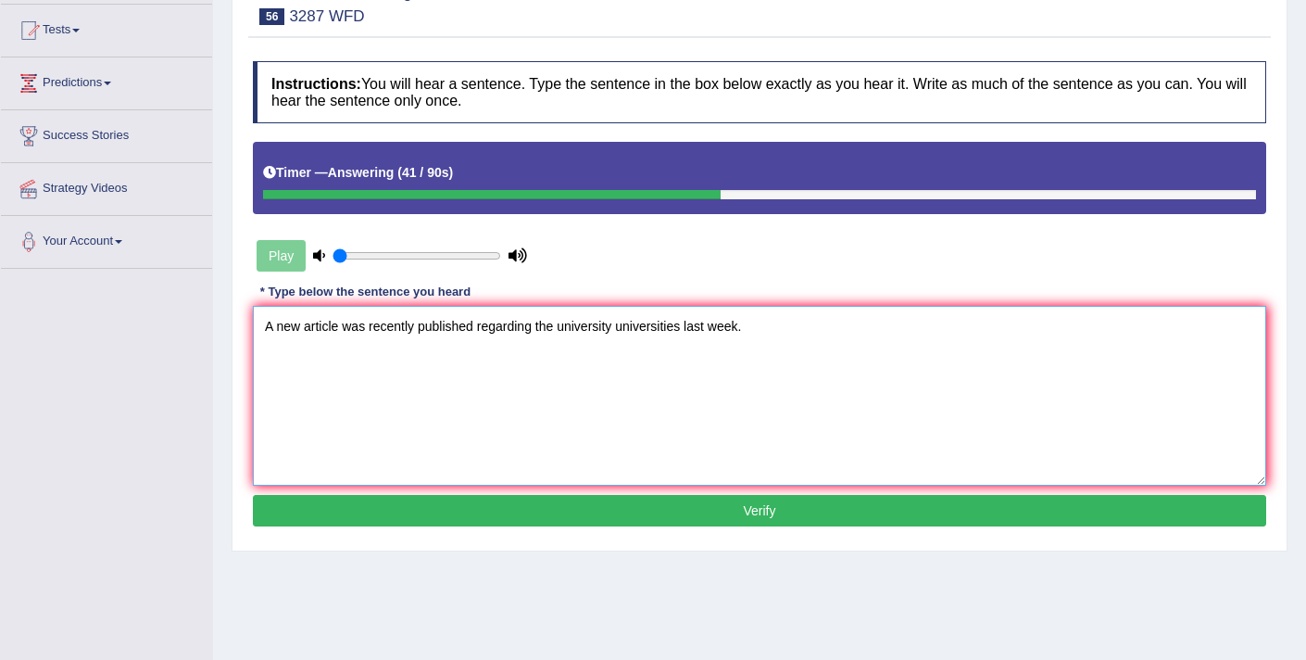
scroll to position [195, 0]
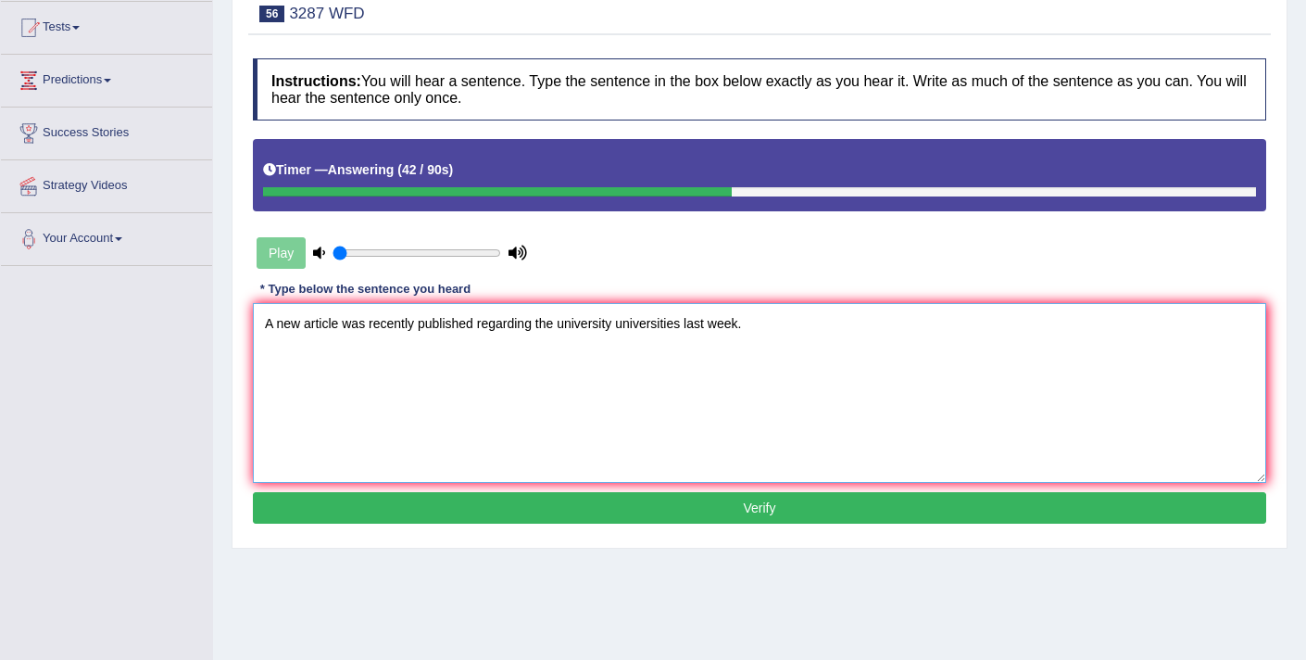
type textarea "A new article was recently published regarding the university universities last…"
click at [657, 517] on button "Verify" at bounding box center [759, 507] width 1013 height 31
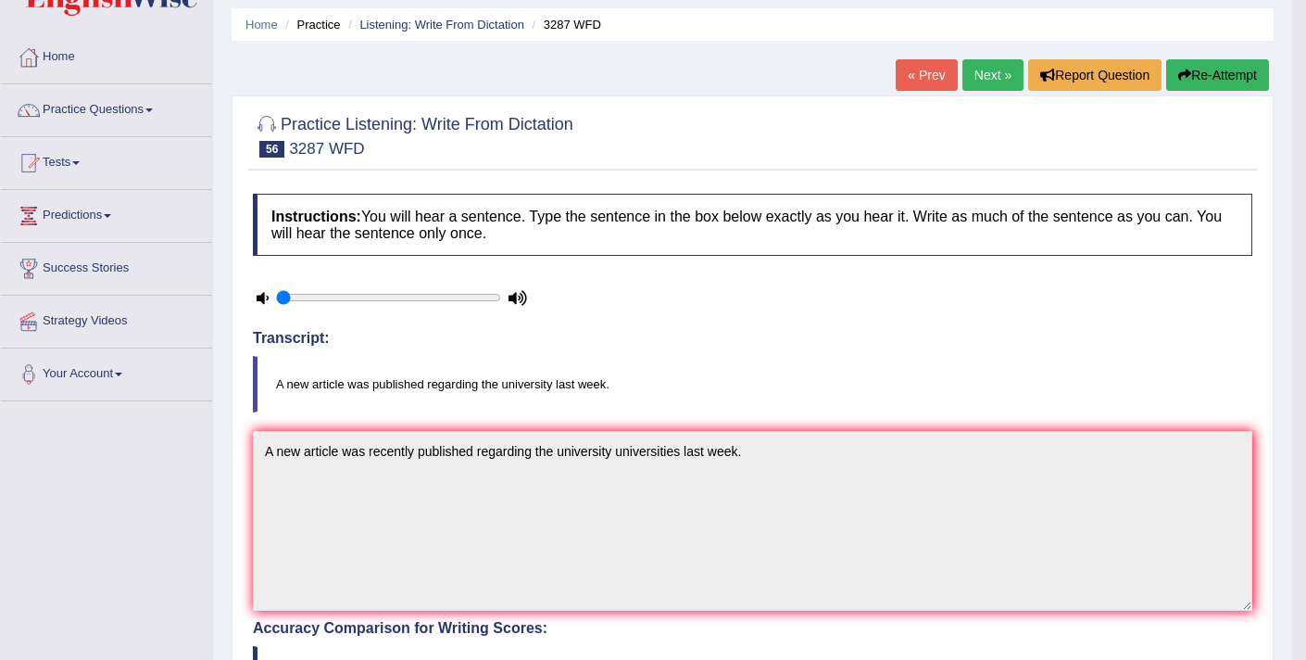
scroll to position [0, 0]
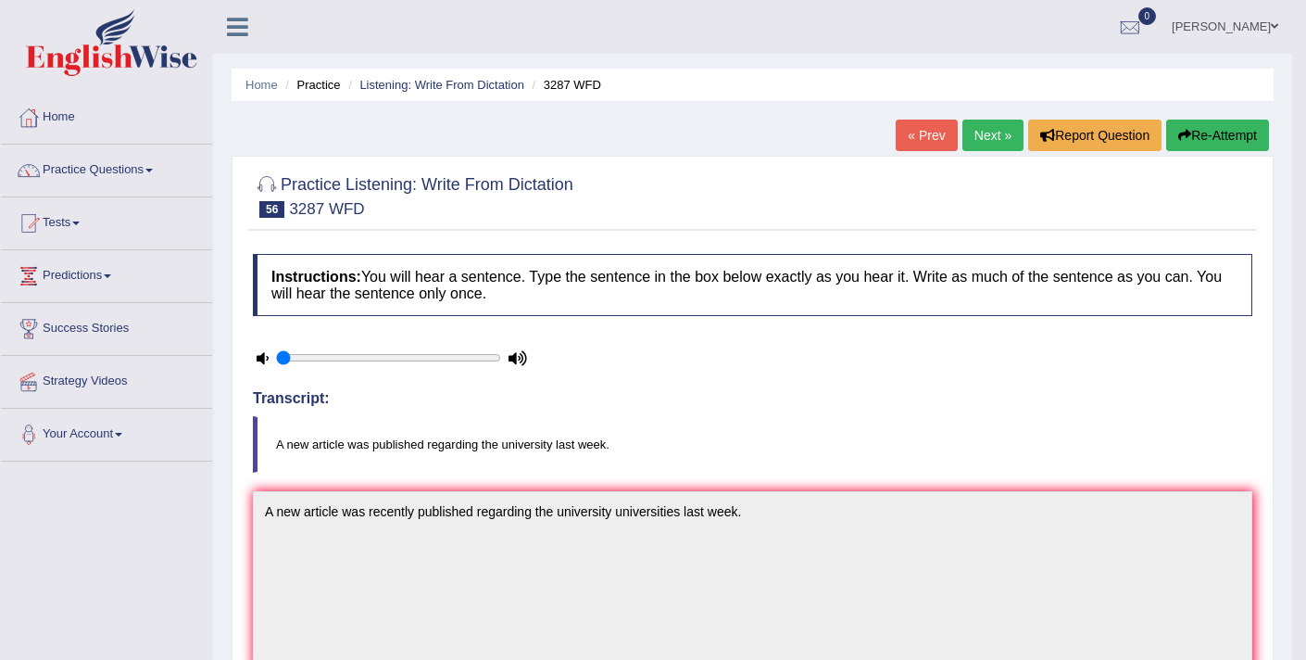
click at [978, 129] on link "Next »" at bounding box center [992, 134] width 61 height 31
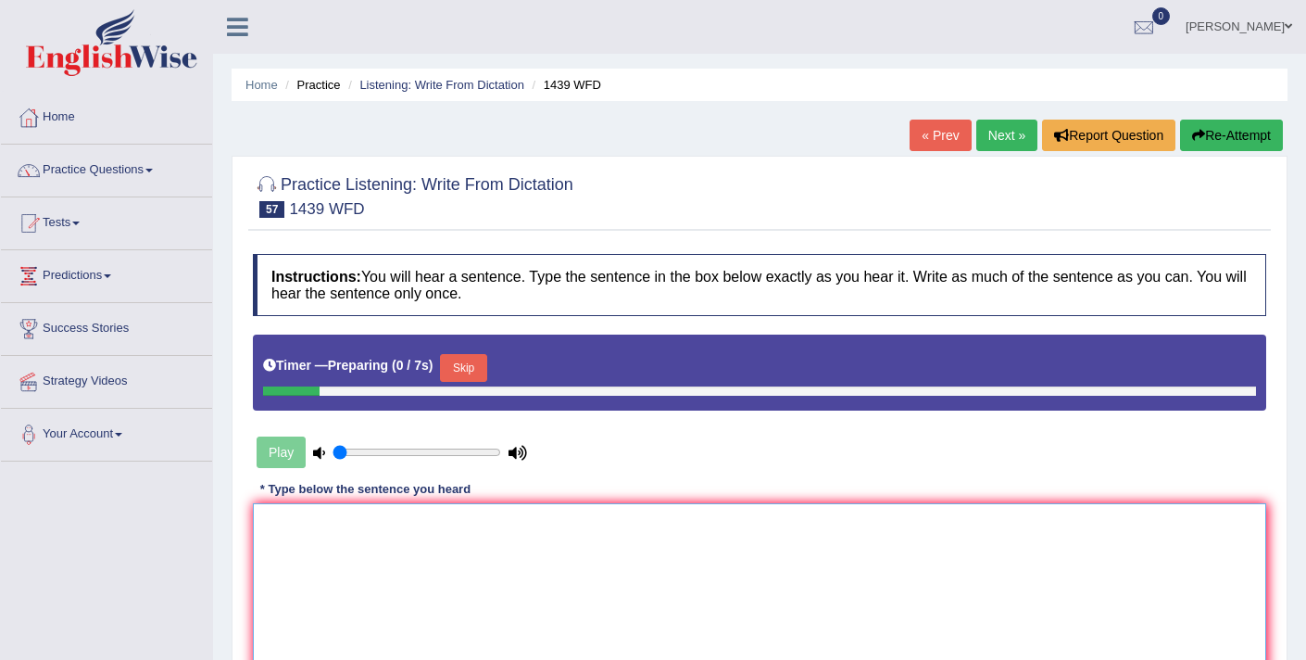
click at [512, 545] on textarea at bounding box center [759, 593] width 1013 height 180
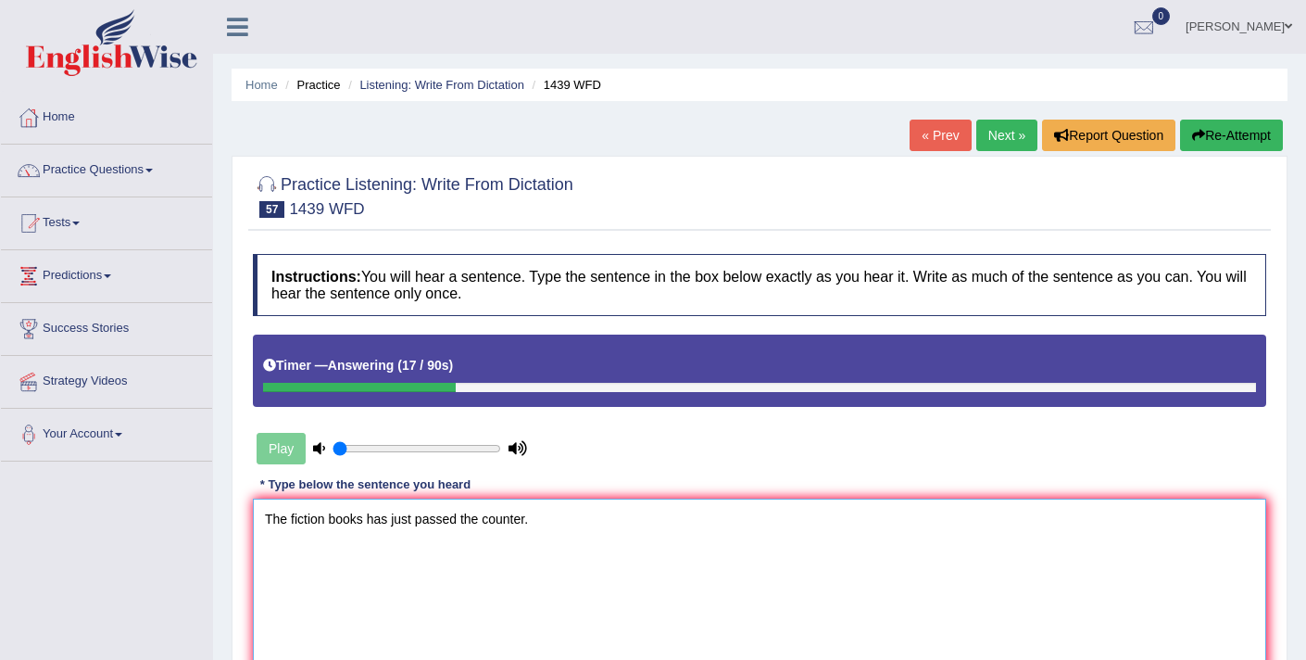
click at [363, 521] on textarea "The fiction books has just passed the counter." at bounding box center [759, 588] width 1013 height 180
click at [592, 519] on textarea "The fiction books book have has just passed the counter." at bounding box center [759, 588] width 1013 height 180
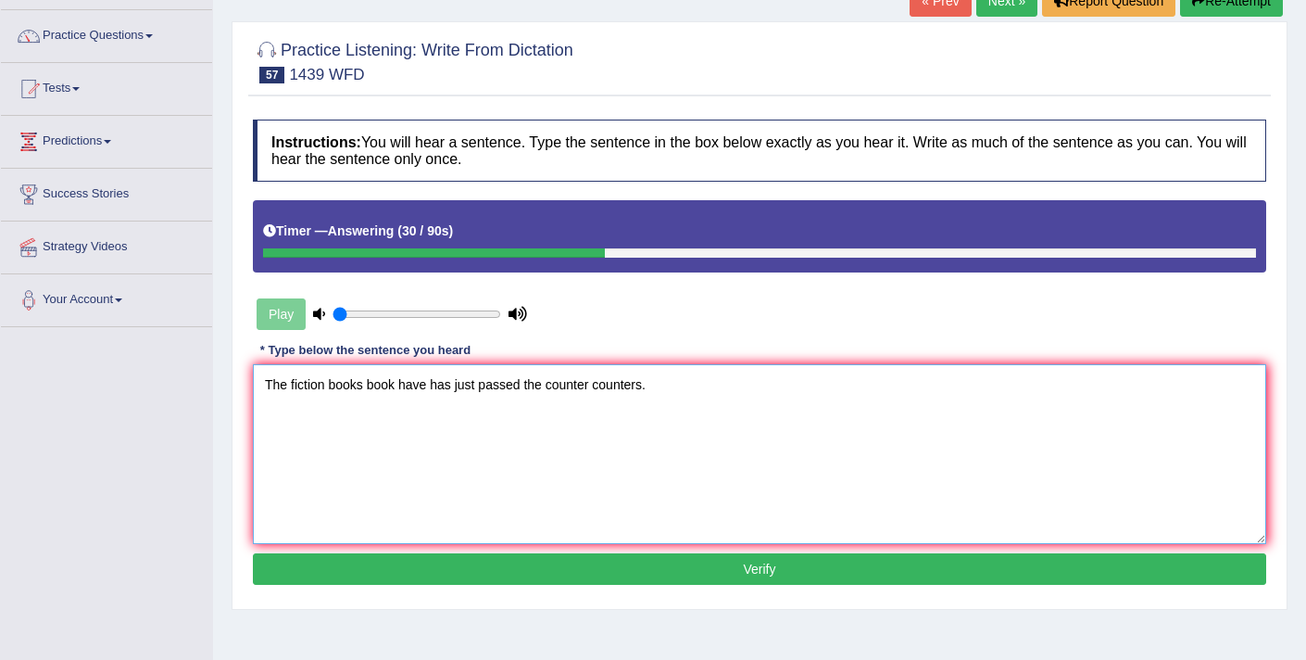
scroll to position [143, 0]
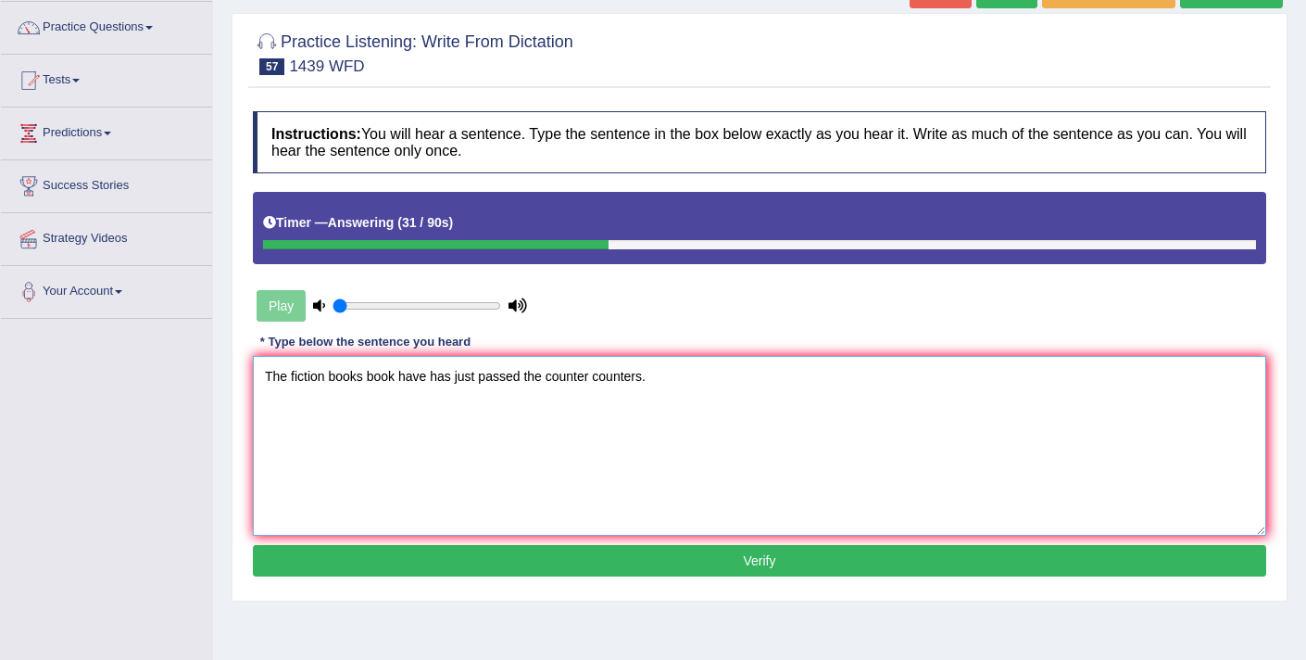
type textarea "The fiction books book have has just passed the counter counters."
click at [590, 555] on button "Verify" at bounding box center [759, 560] width 1013 height 31
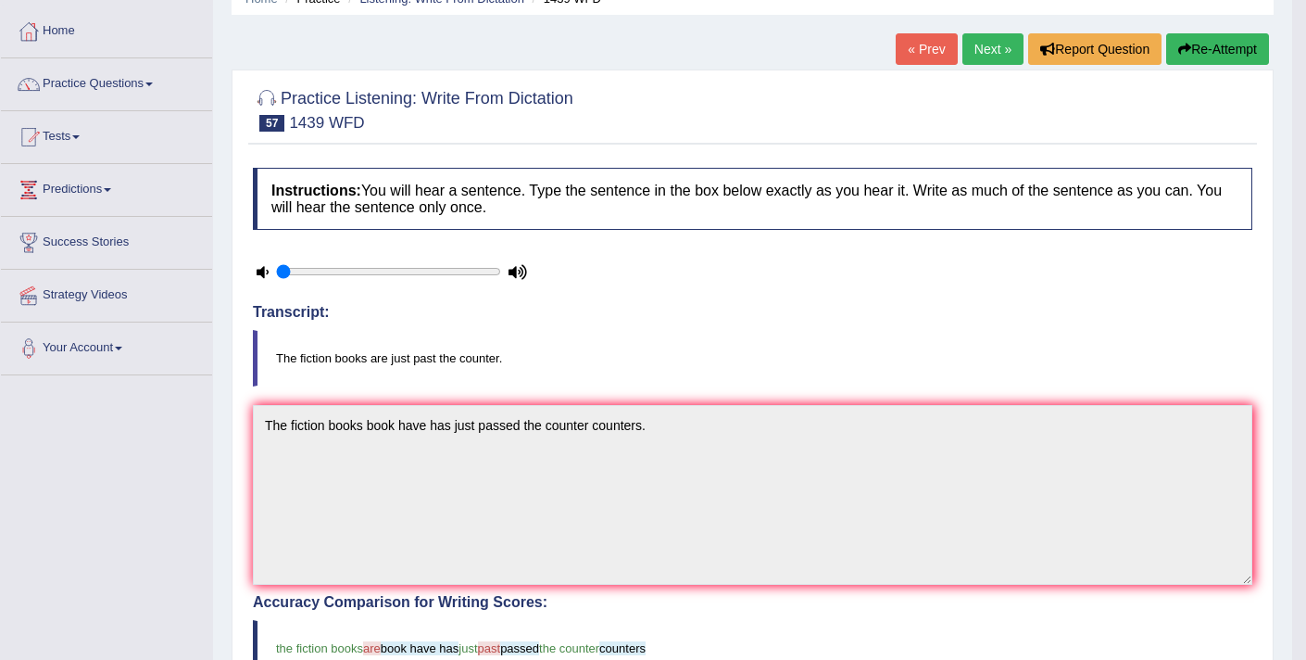
scroll to position [81, 0]
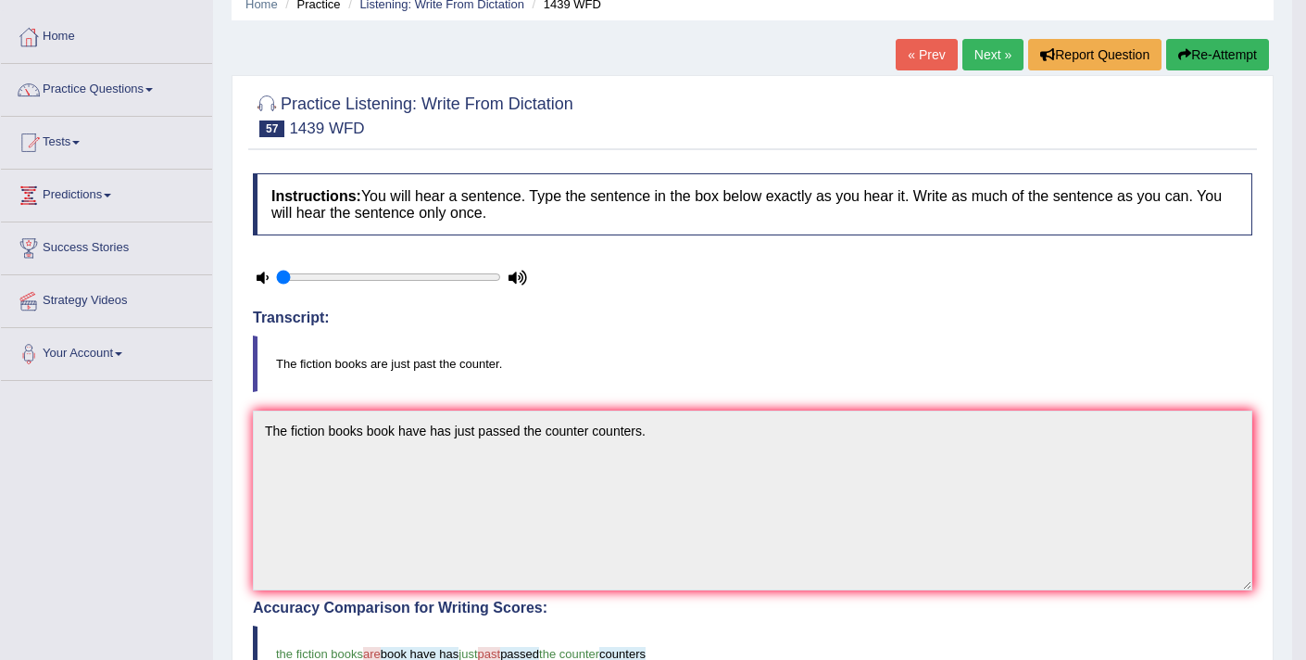
click at [980, 61] on link "Next »" at bounding box center [992, 54] width 61 height 31
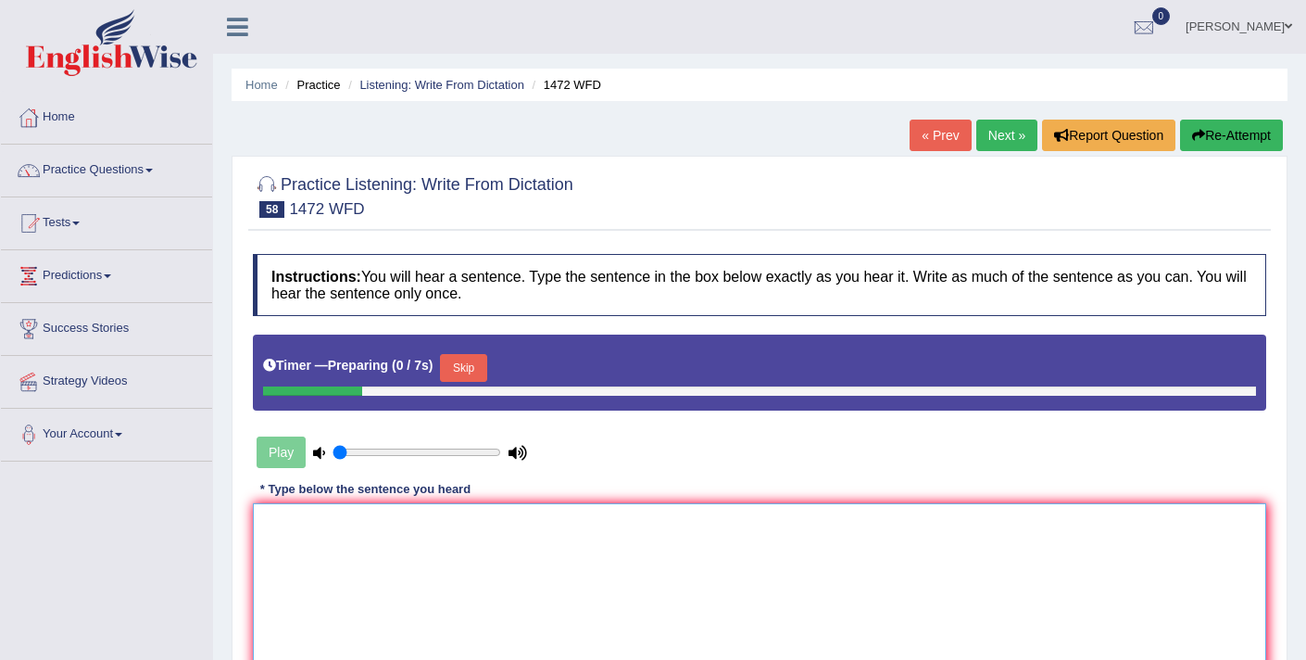
click at [490, 525] on textarea at bounding box center [759, 593] width 1013 height 180
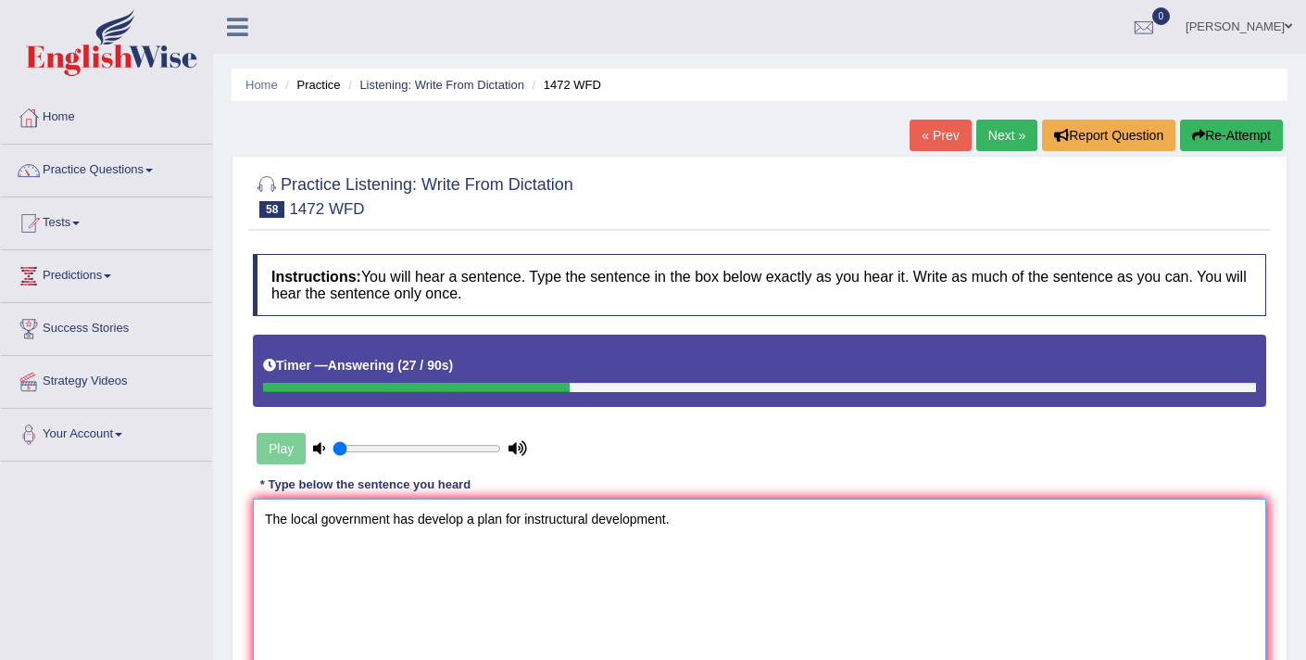
click at [463, 520] on textarea "The local government has develop a plan for instructural development." at bounding box center [759, 588] width 1013 height 180
click at [535, 519] on textarea "The local government has developed adopted a plan for instructural development." at bounding box center [759, 588] width 1013 height 180
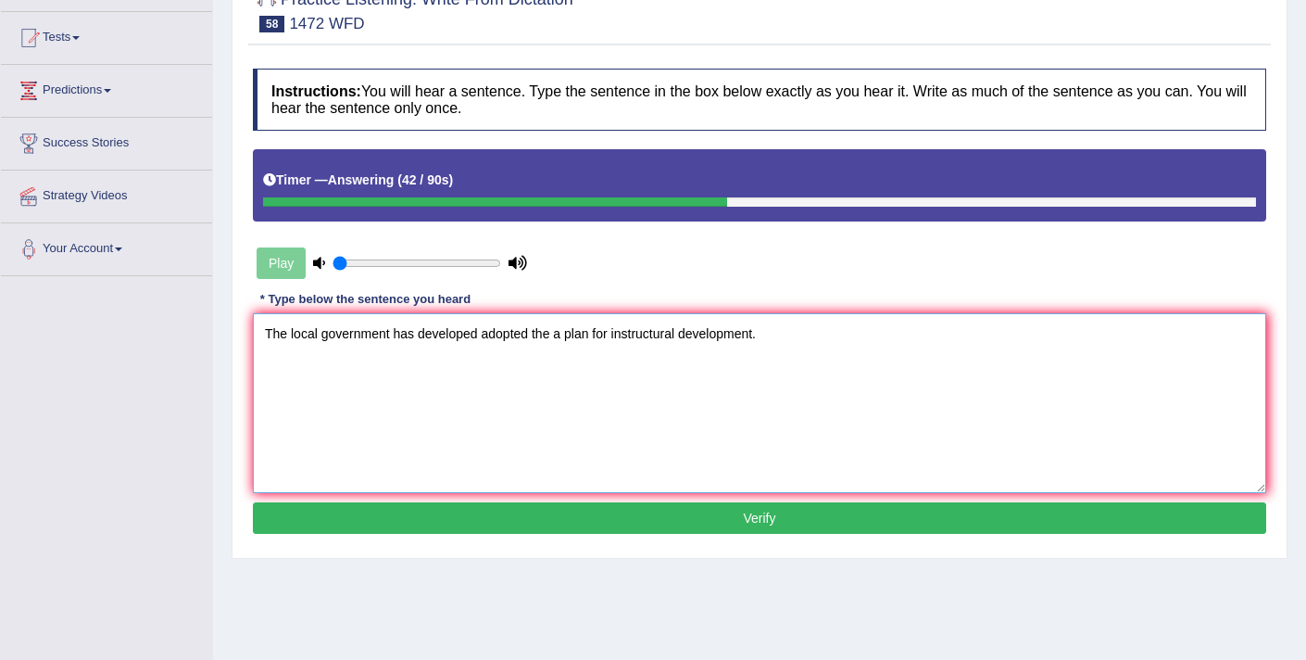
scroll to position [192, 0]
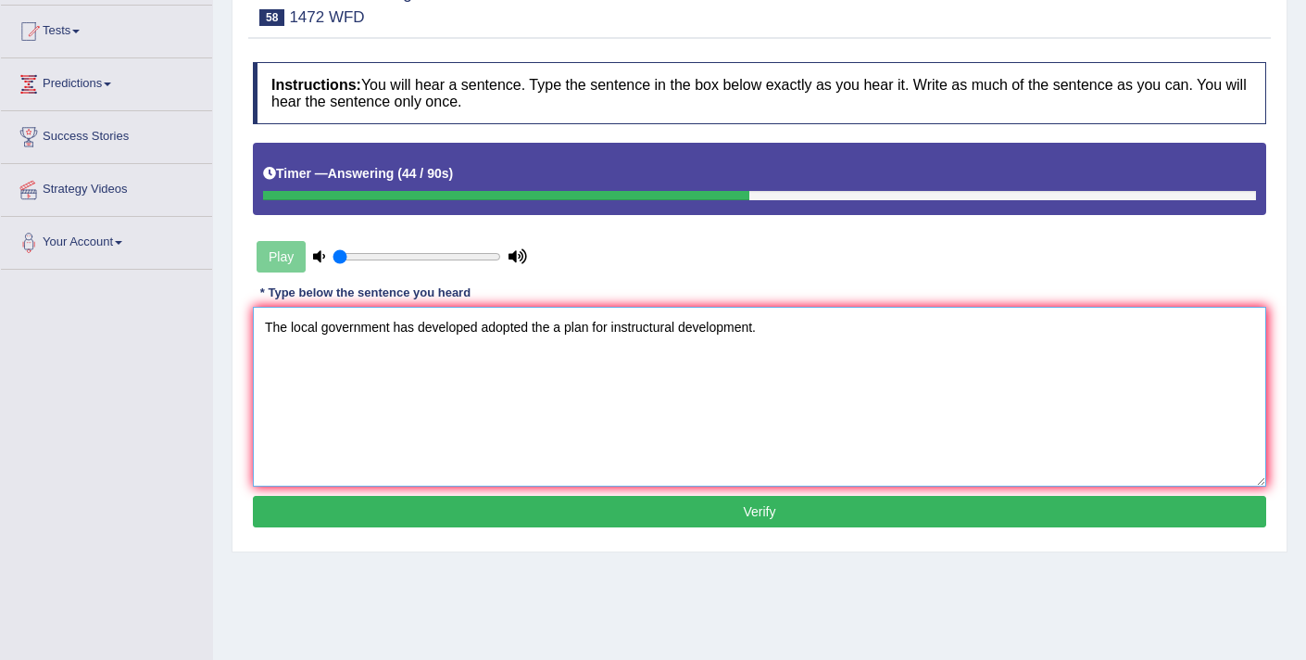
click at [757, 328] on textarea "The local government has developed adopted the a plan for instructural developm…" at bounding box center [759, 397] width 1013 height 180
type textarea "The local government has developed adopted the a plan for instructural developm…"
click at [760, 505] on button "Verify" at bounding box center [759, 511] width 1013 height 31
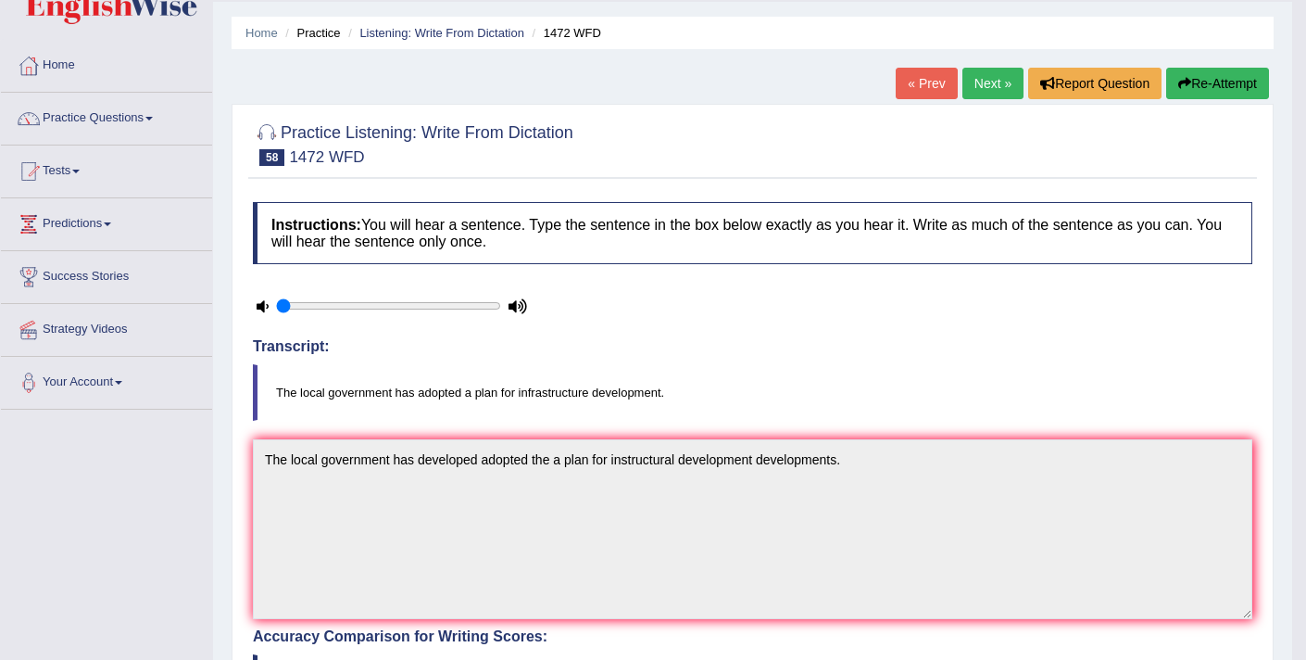
scroll to position [46, 0]
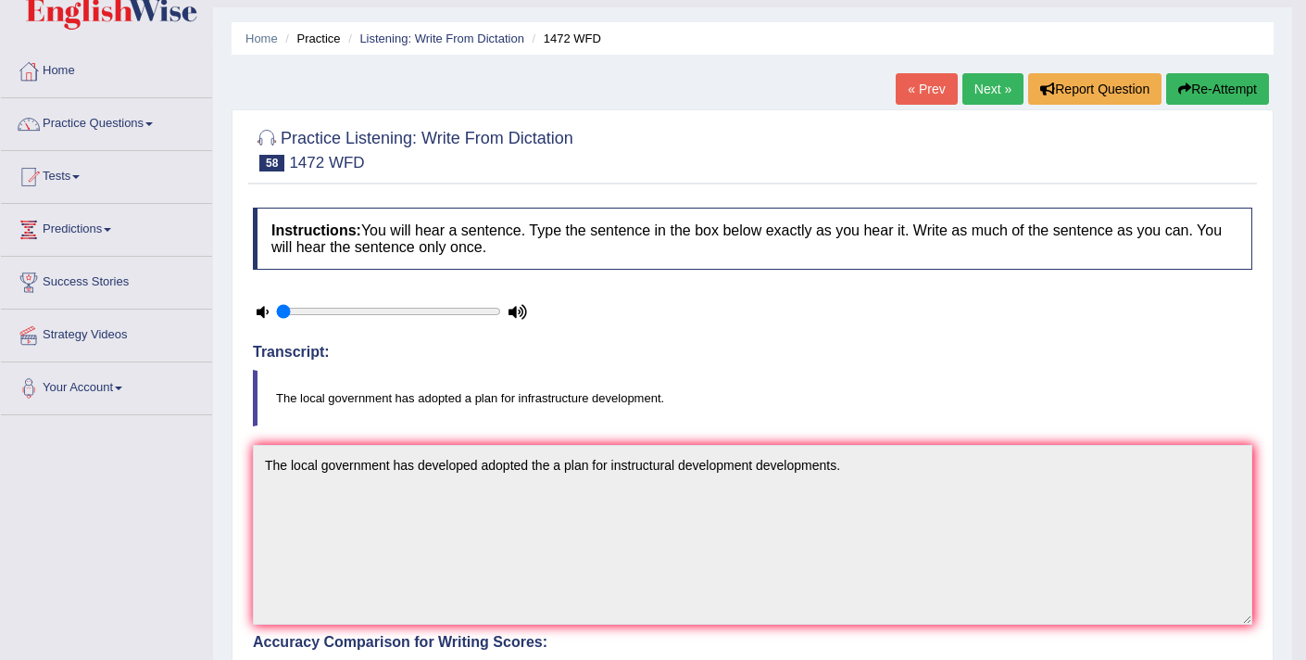
click at [980, 92] on link "Next »" at bounding box center [992, 88] width 61 height 31
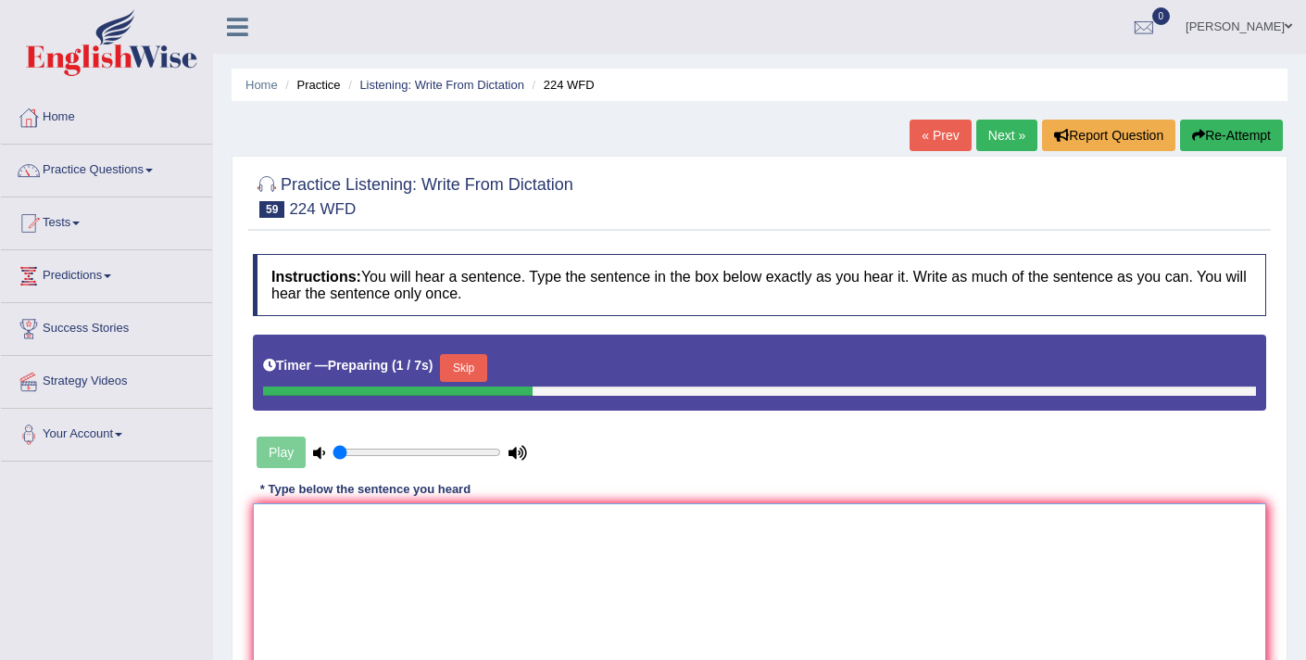
click at [443, 536] on textarea at bounding box center [759, 593] width 1013 height 180
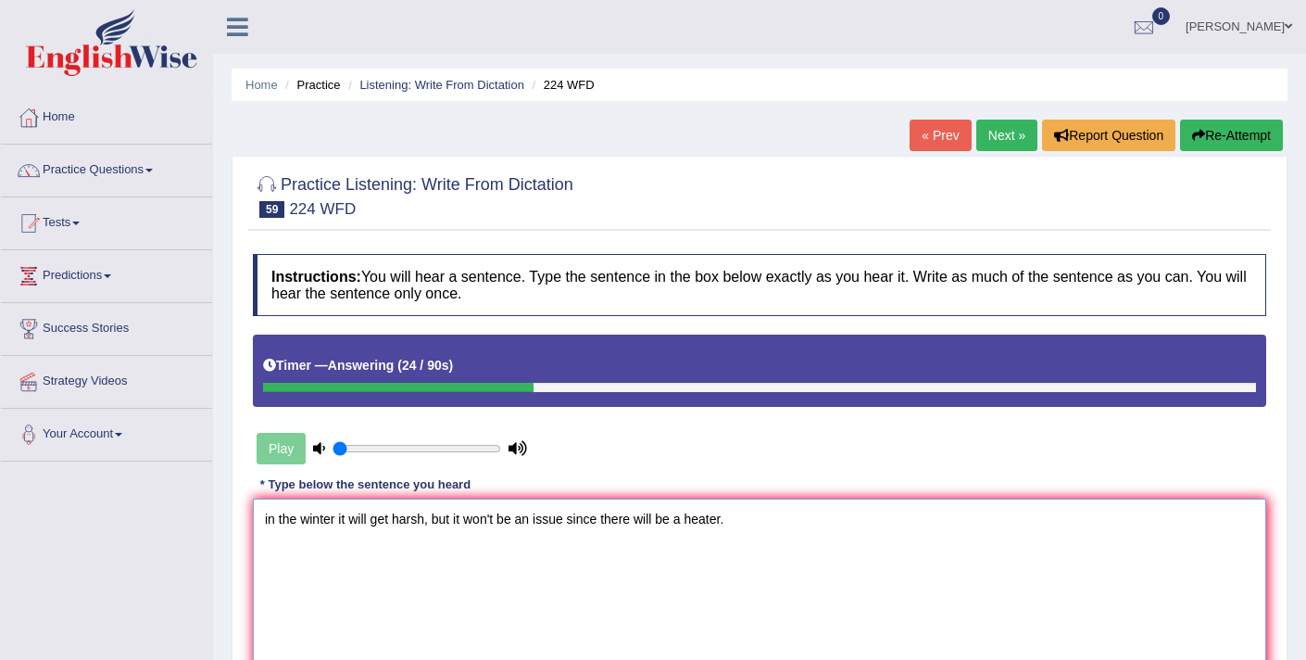
click at [270, 522] on textarea "in the winter it will get harsh, but it won't be an issue since there will be a…" at bounding box center [759, 588] width 1013 height 180
click at [368, 522] on textarea "In the winter it will get harsh, but it won't be an issue since there will be a…" at bounding box center [759, 588] width 1013 height 180
click at [520, 522] on textarea "In the winter it will it'll get harsh, but it won't be an issue since there wil…" at bounding box center [759, 588] width 1013 height 180
click at [600, 523] on textarea "In the winter it will it'll get harsh, but it won't will not be an issue since …" at bounding box center [759, 588] width 1013 height 180
click at [723, 518] on textarea "In the winter it will it'll get harsh, but it won't will not be an the issue si…" at bounding box center [759, 588] width 1013 height 180
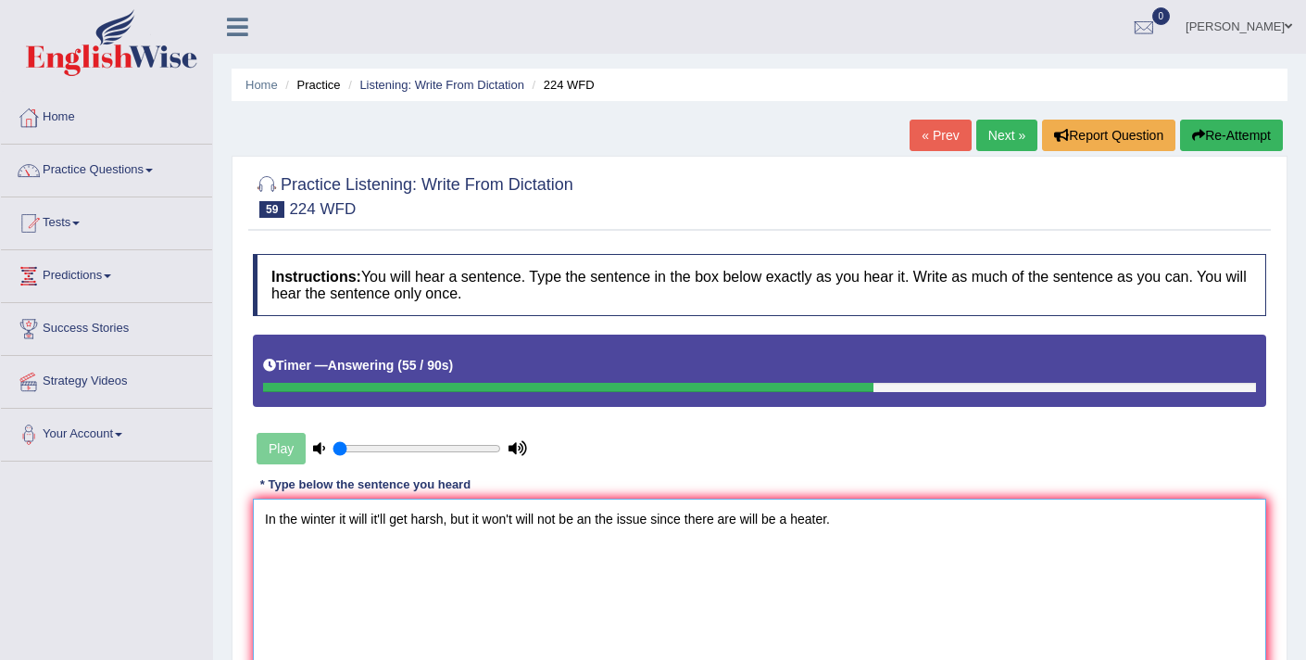
click at [794, 518] on textarea "In the winter it will it'll get harsh, but it won't will not be an the issue si…" at bounding box center [759, 588] width 1013 height 180
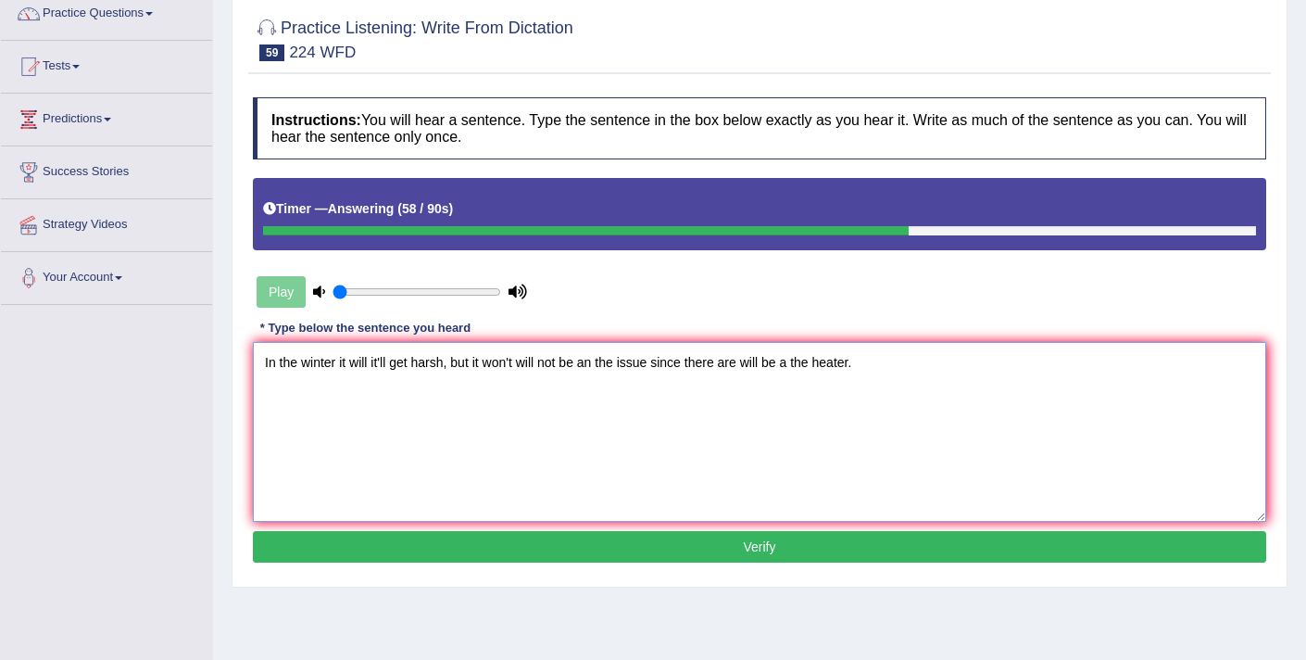
scroll to position [158, 0]
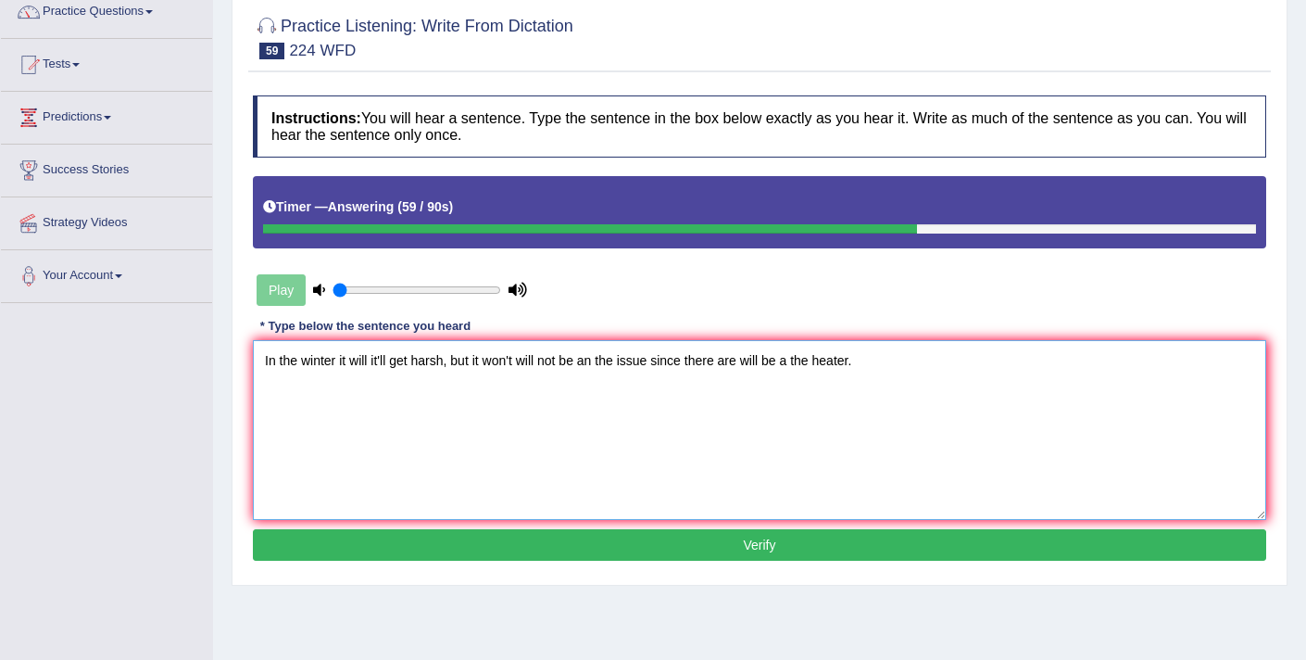
type textarea "In the winter it will it'll get harsh, but it won't will not be an the issue si…"
click at [783, 549] on button "Verify" at bounding box center [759, 544] width 1013 height 31
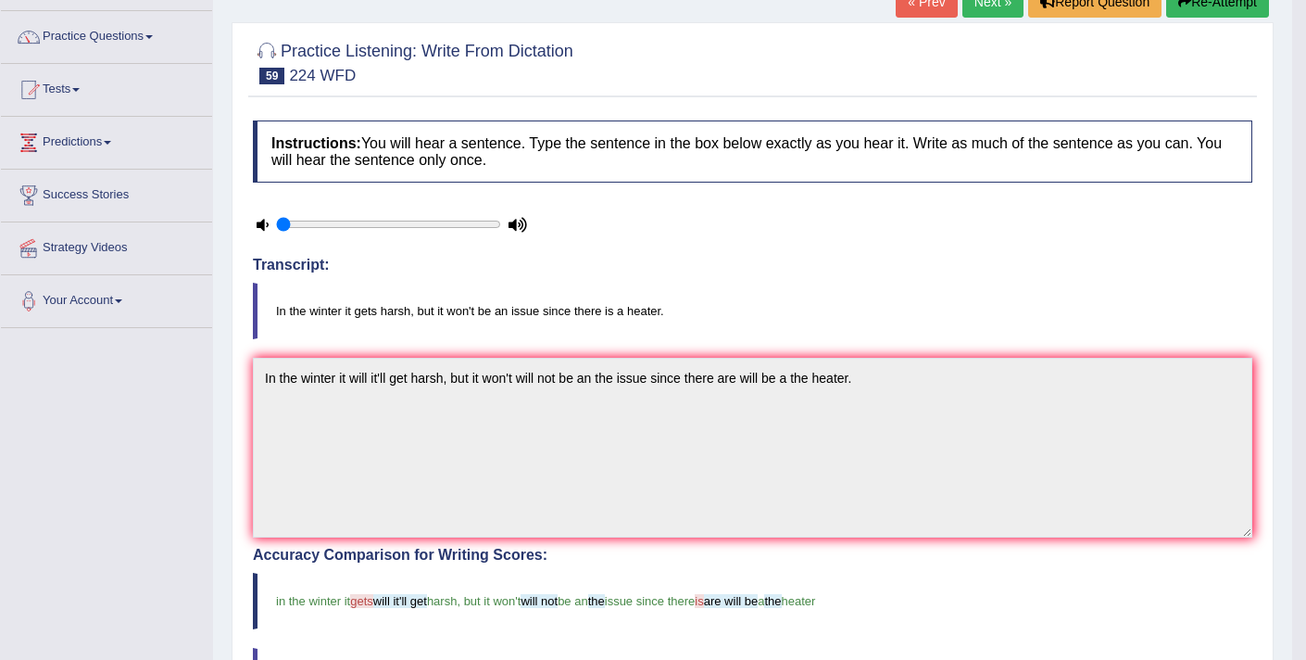
scroll to position [114, 0]
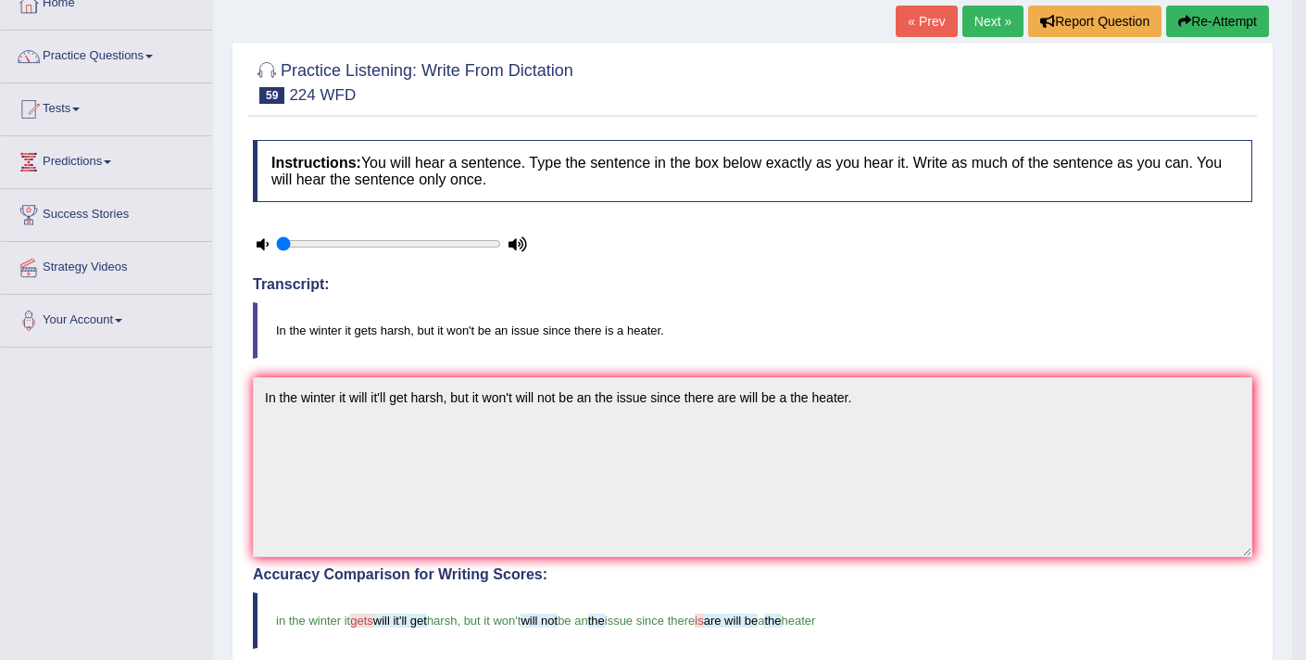
click at [971, 29] on link "Next »" at bounding box center [992, 21] width 61 height 31
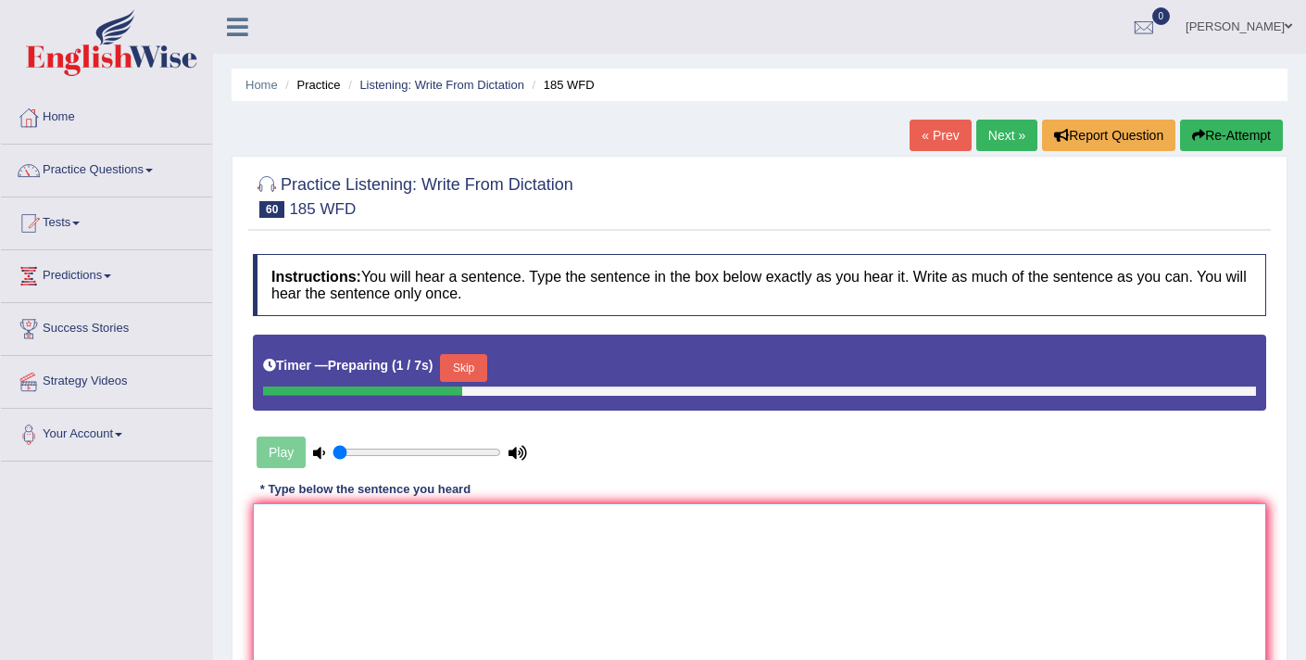
click at [398, 538] on textarea at bounding box center [759, 593] width 1013 height 180
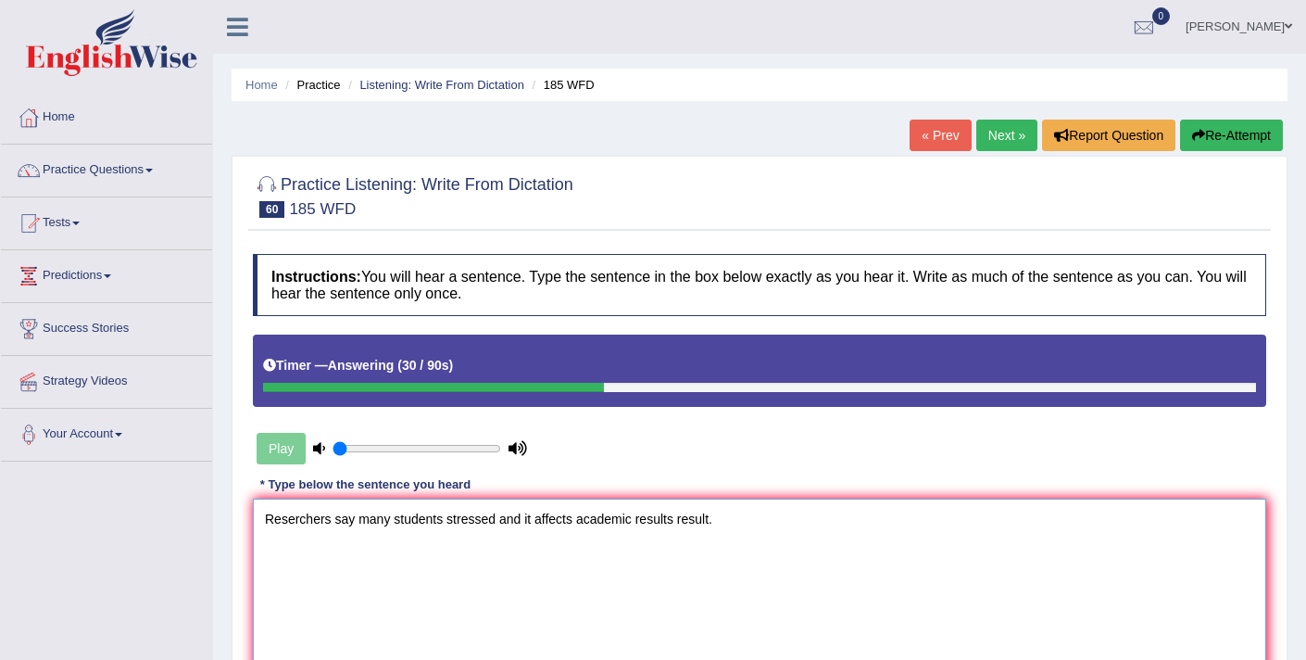
click at [295, 521] on textarea "Reserchers say many students stressed and it affects academic results result." at bounding box center [759, 588] width 1013 height 180
click at [358, 521] on textarea "Researchers say many students stressed and it affects academic results result." at bounding box center [759, 588] width 1013 height 180
click at [339, 521] on textarea "Researchers say said many students stressed and it affects academic results res…" at bounding box center [759, 588] width 1013 height 180
click at [582, 527] on textarea "Researchers Researcher says say said many students stressed and it affects acad…" at bounding box center [759, 588] width 1013 height 180
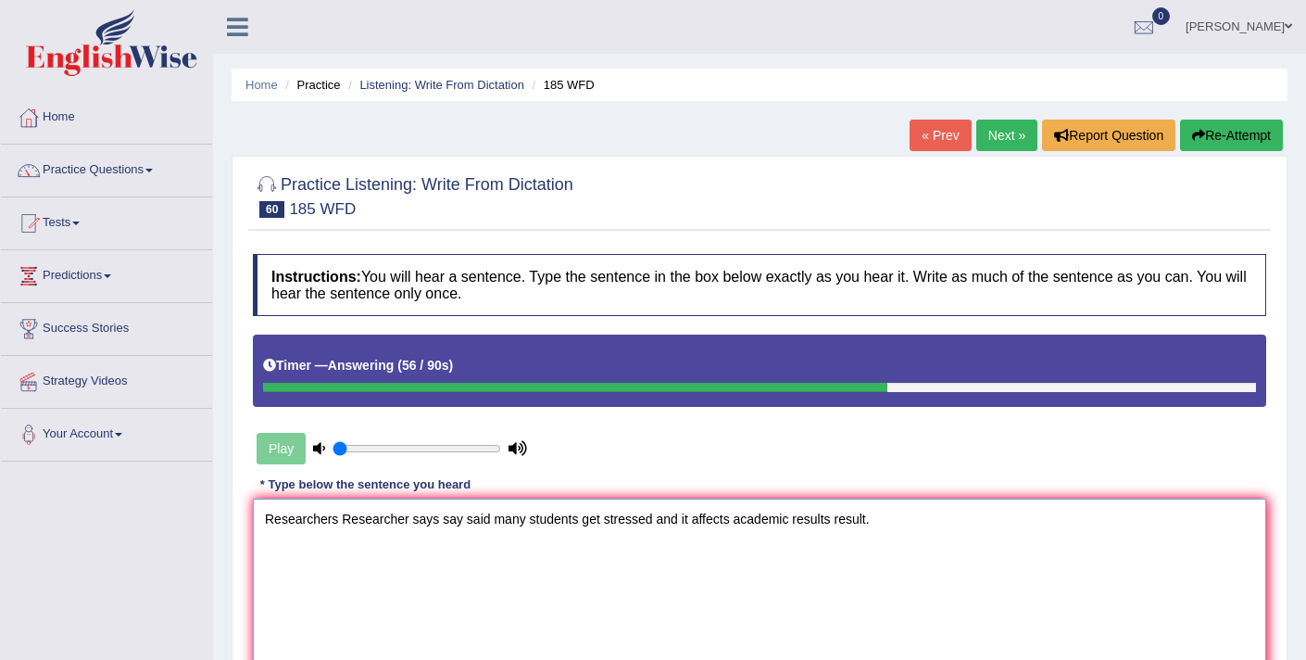
click at [656, 521] on textarea "Researchers Researcher says say said many students get stressed and it affects …" at bounding box center [759, 588] width 1013 height 180
click at [757, 520] on textarea "Researchers Researcher says say said many students get stressed out and it affe…" at bounding box center [759, 588] width 1013 height 180
click at [603, 524] on textarea "Researchers Researcher says say said many students get stressed out and it affe…" at bounding box center [759, 588] width 1013 height 180
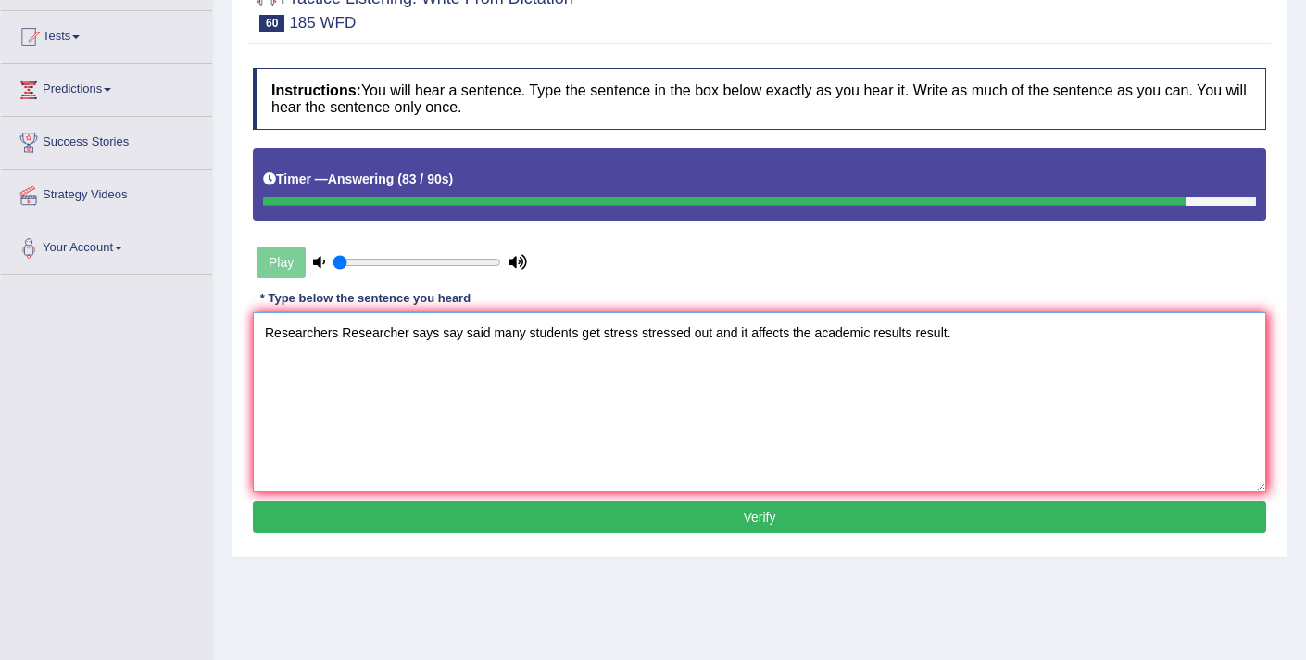
scroll to position [190, 0]
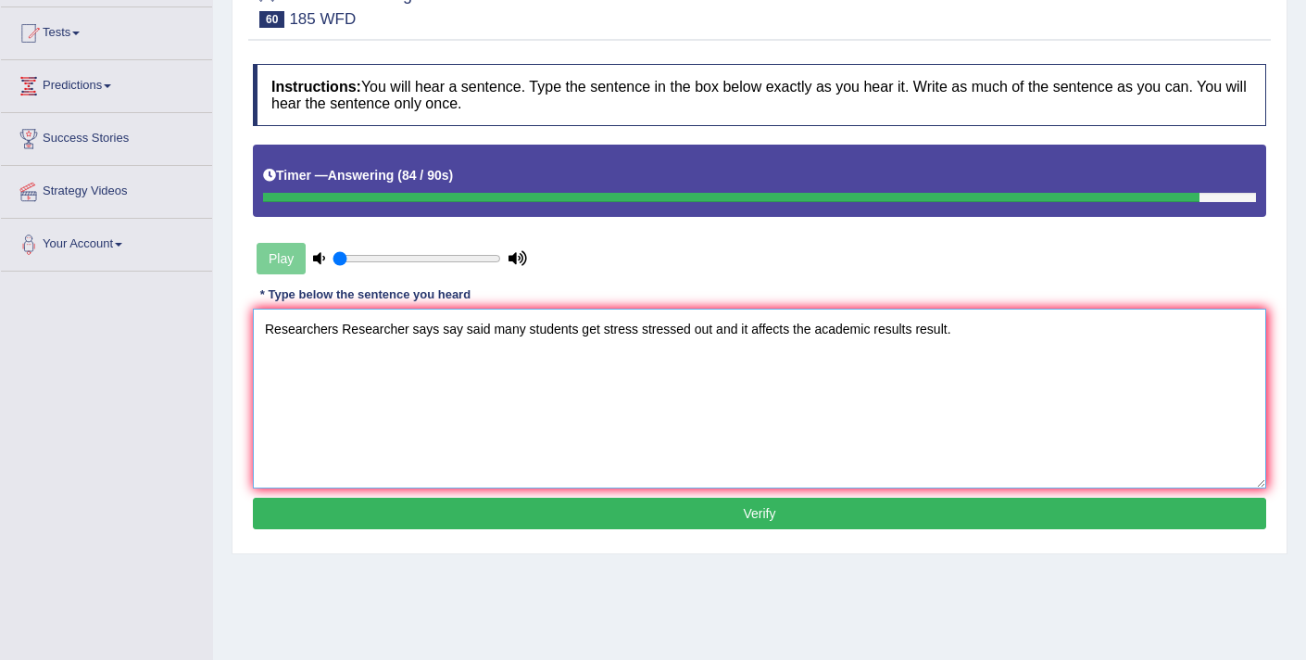
type textarea "Researchers Researcher says say said many students get stress stressed out and …"
click at [702, 514] on button "Verify" at bounding box center [759, 512] width 1013 height 31
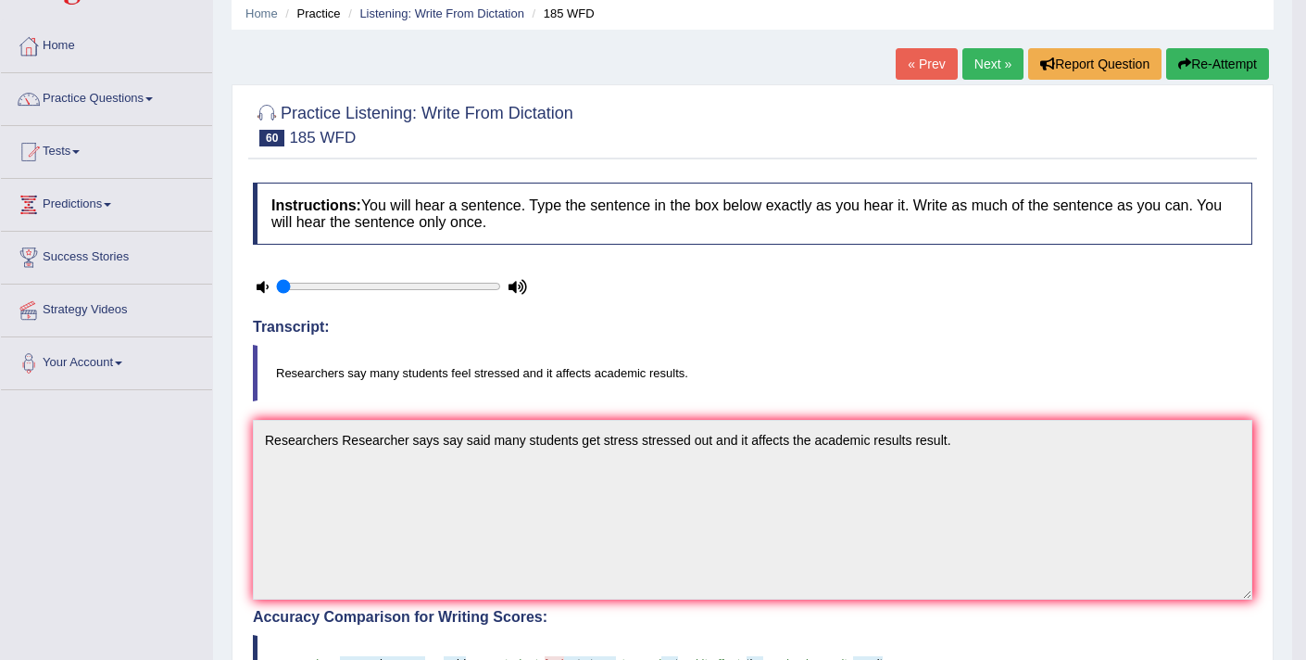
scroll to position [0, 0]
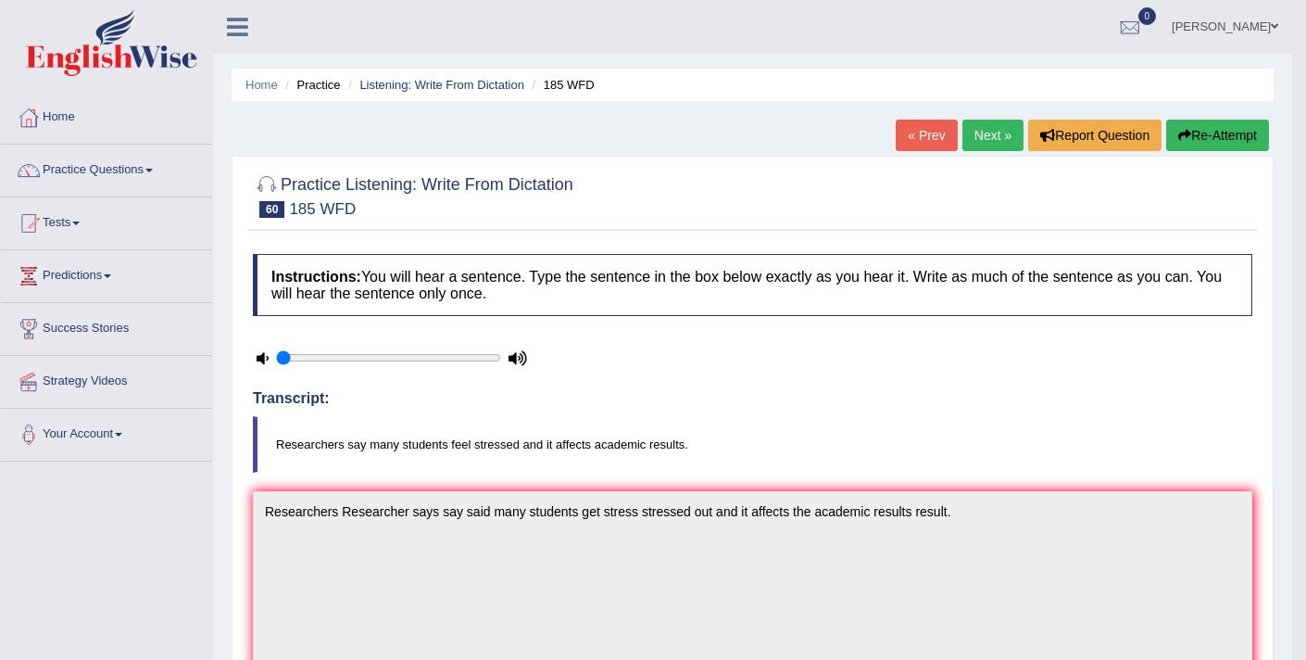
click at [981, 140] on link "Next »" at bounding box center [992, 134] width 61 height 31
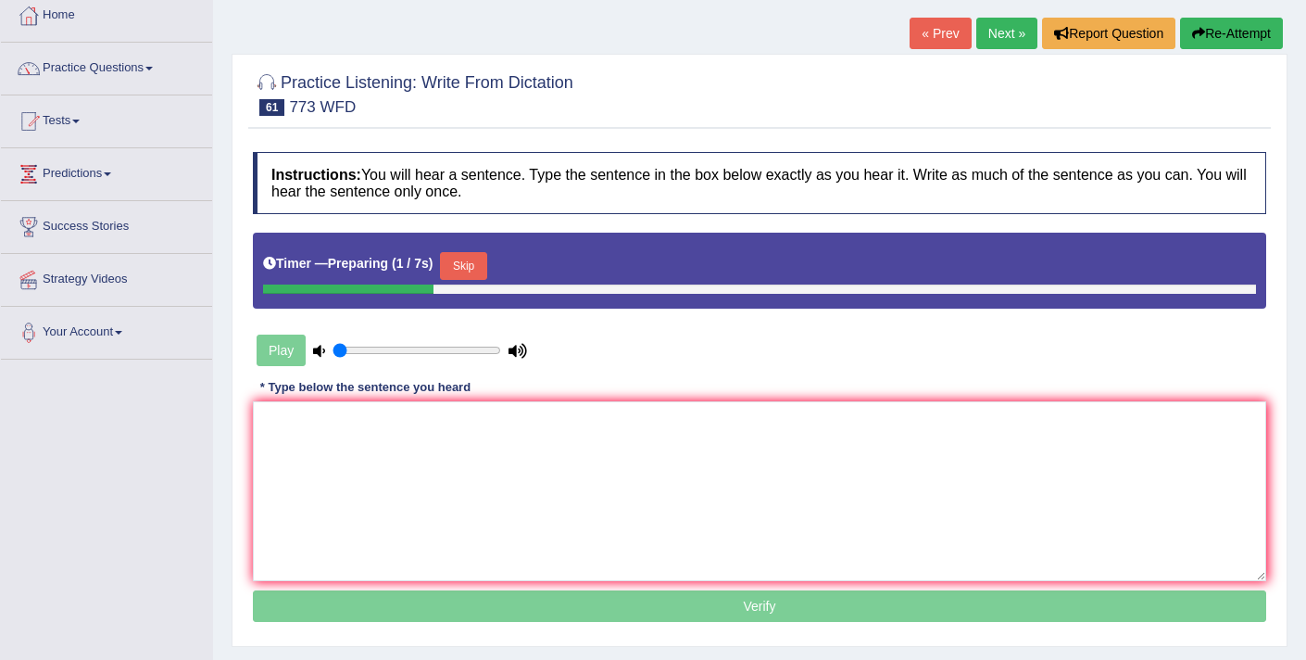
scroll to position [107, 0]
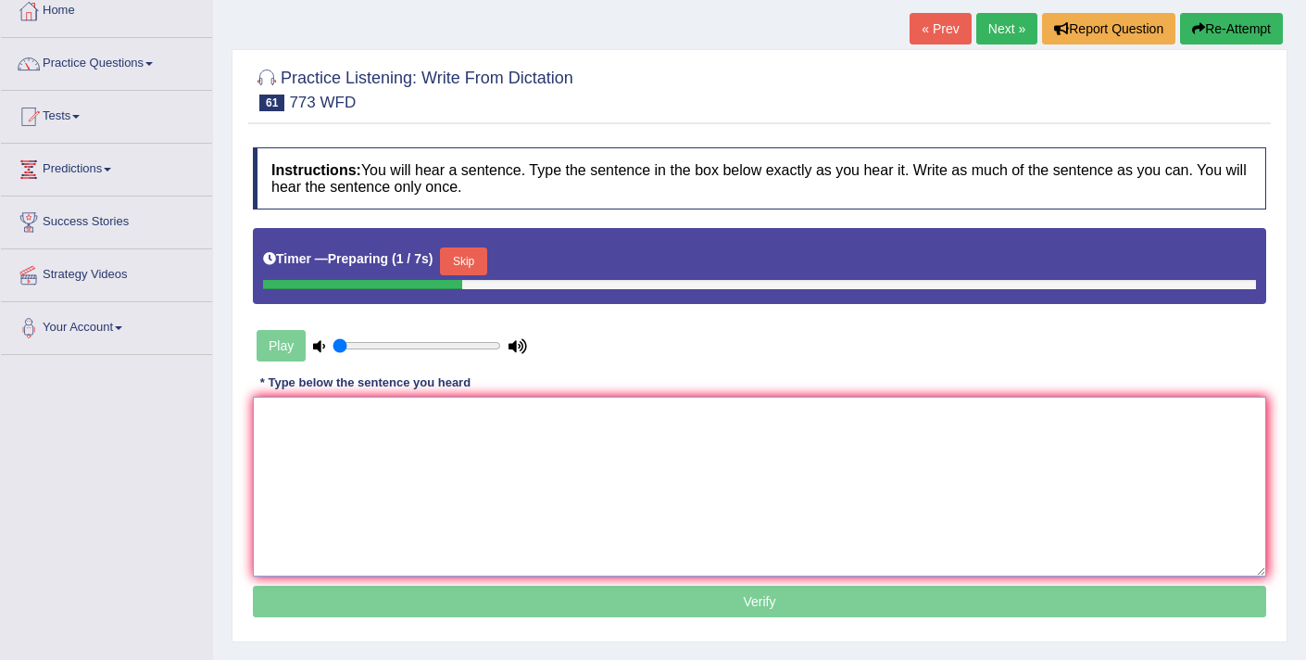
click at [549, 472] on textarea at bounding box center [759, 486] width 1013 height 180
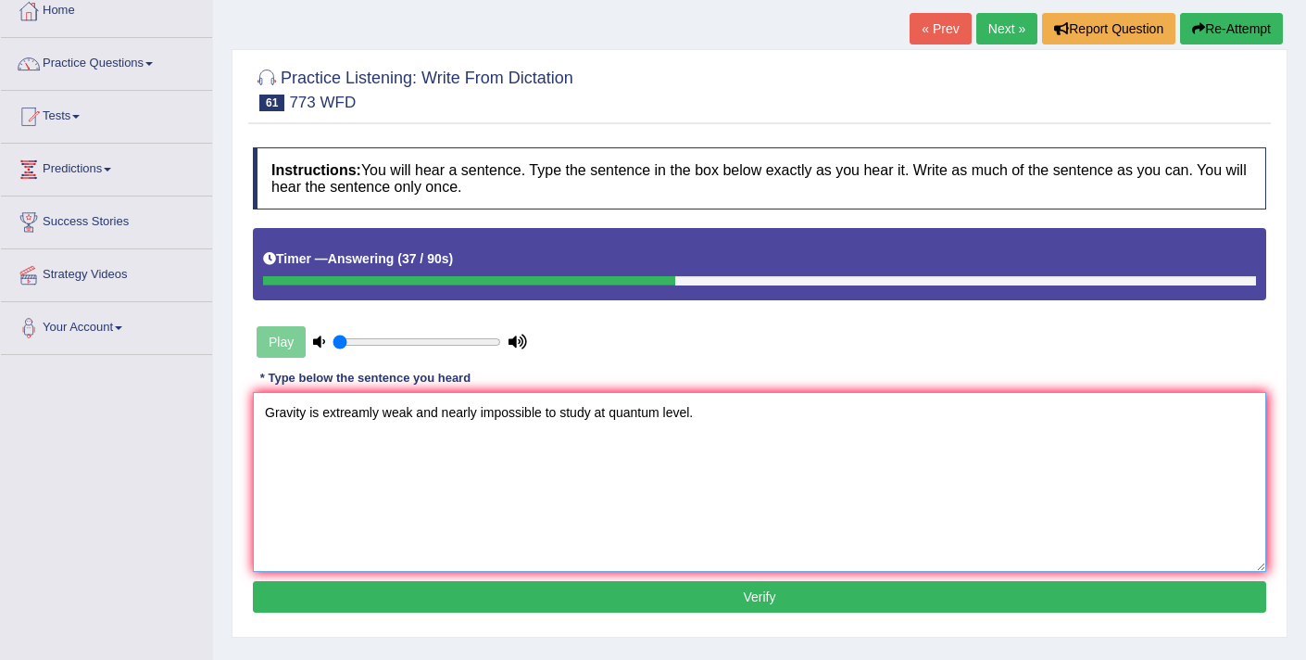
click at [663, 413] on textarea "Gravity is extreamly weak and nearly impossible to study at quantum level." at bounding box center [759, 482] width 1013 height 180
click at [610, 416] on textarea "Gravity is extreamly weak and nearly impossible to study at quantum quantem lev…" at bounding box center [759, 482] width 1013 height 180
type textarea "Gravity is extreamly weak and nearly impossible to study at the a quantum quant…"
click at [688, 603] on button "Verify" at bounding box center [759, 596] width 1013 height 31
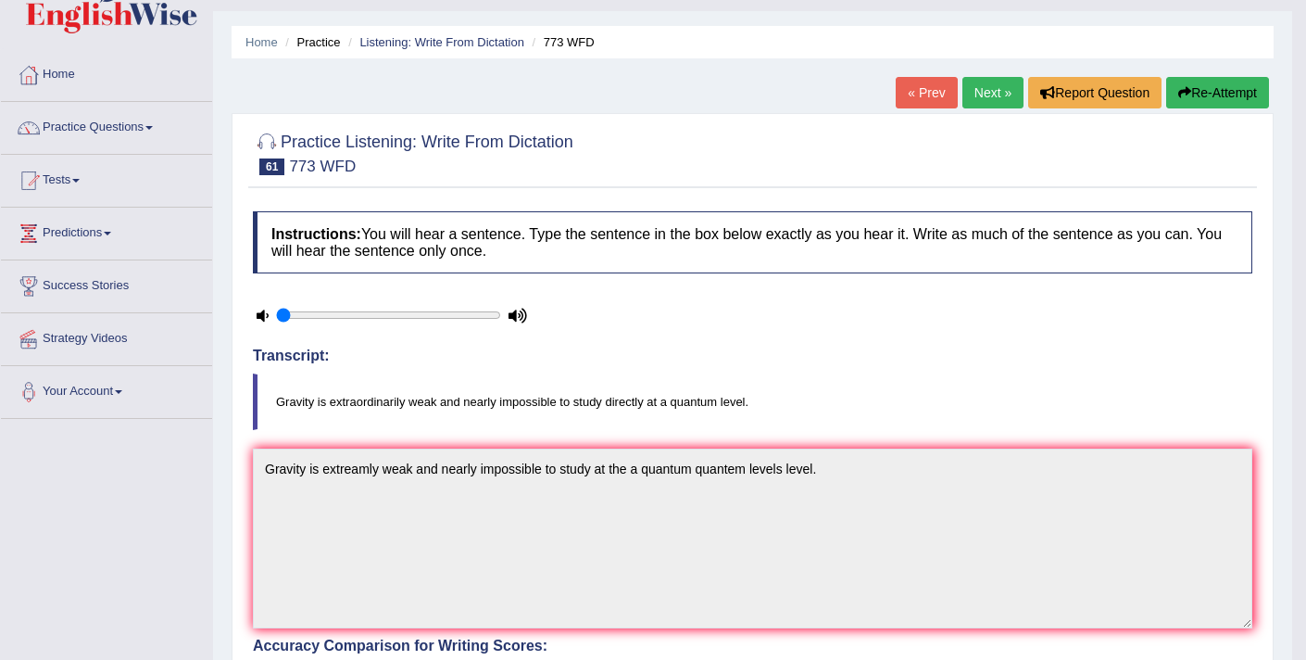
scroll to position [0, 0]
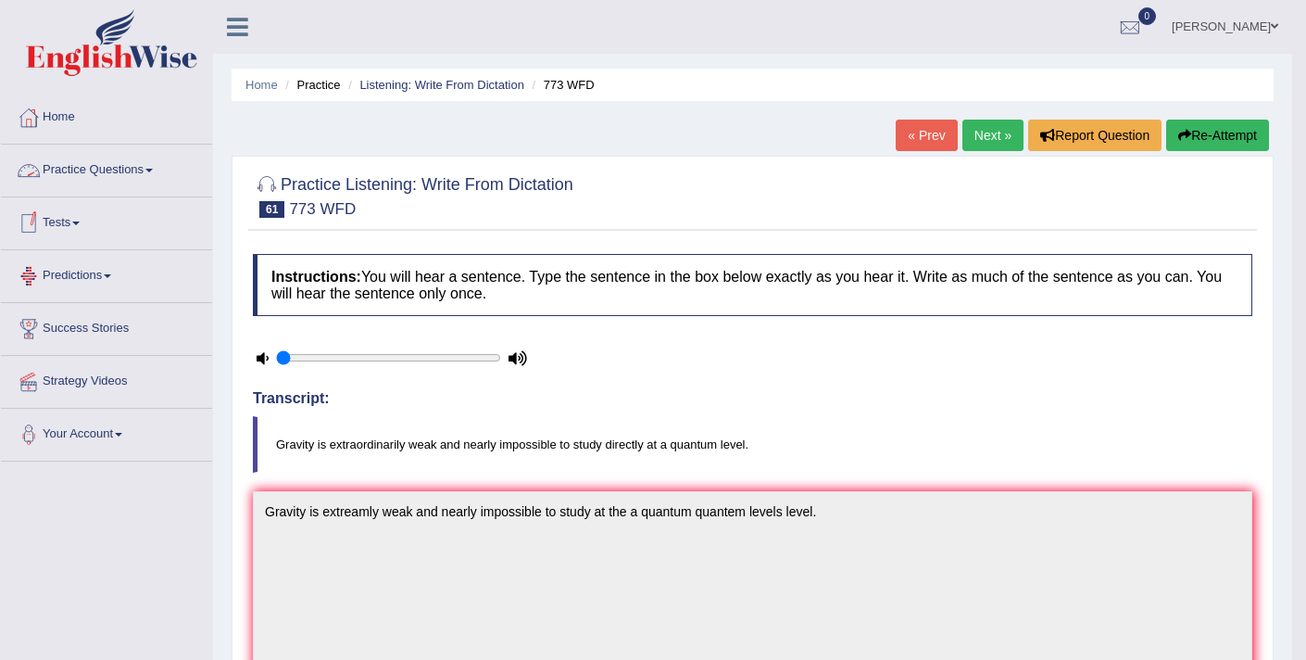
click at [137, 167] on link "Practice Questions" at bounding box center [106, 168] width 211 height 46
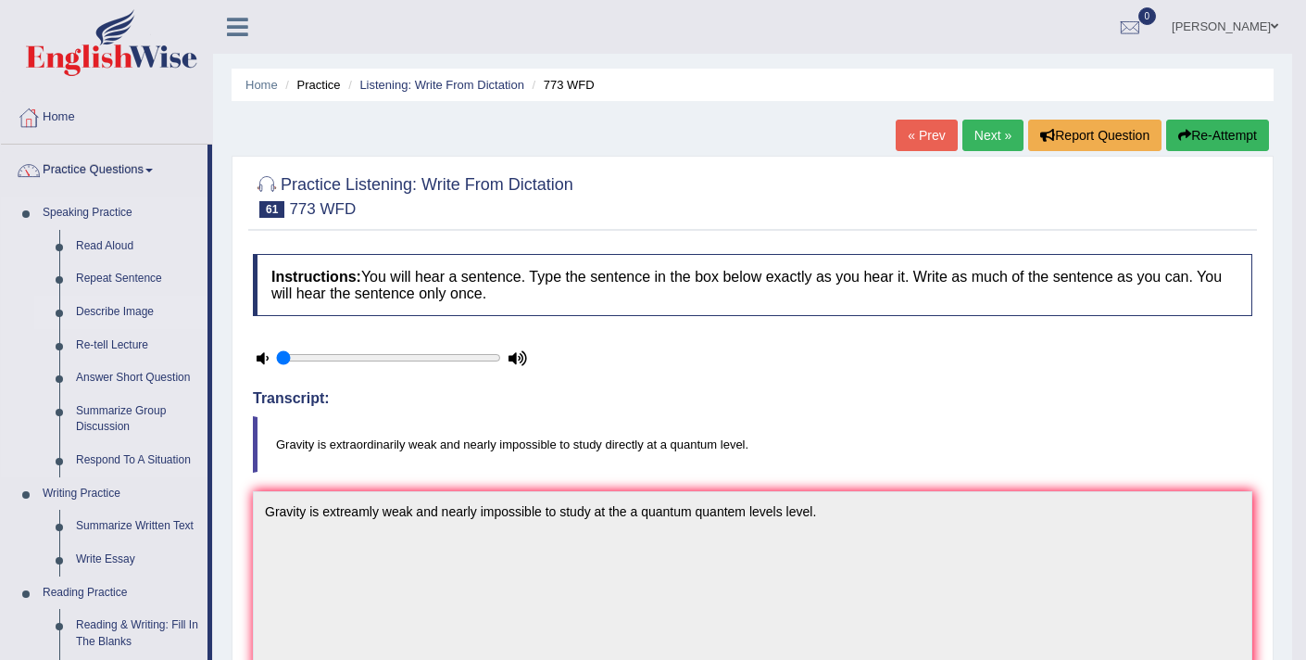
click at [117, 302] on link "Describe Image" at bounding box center [138, 311] width 140 height 33
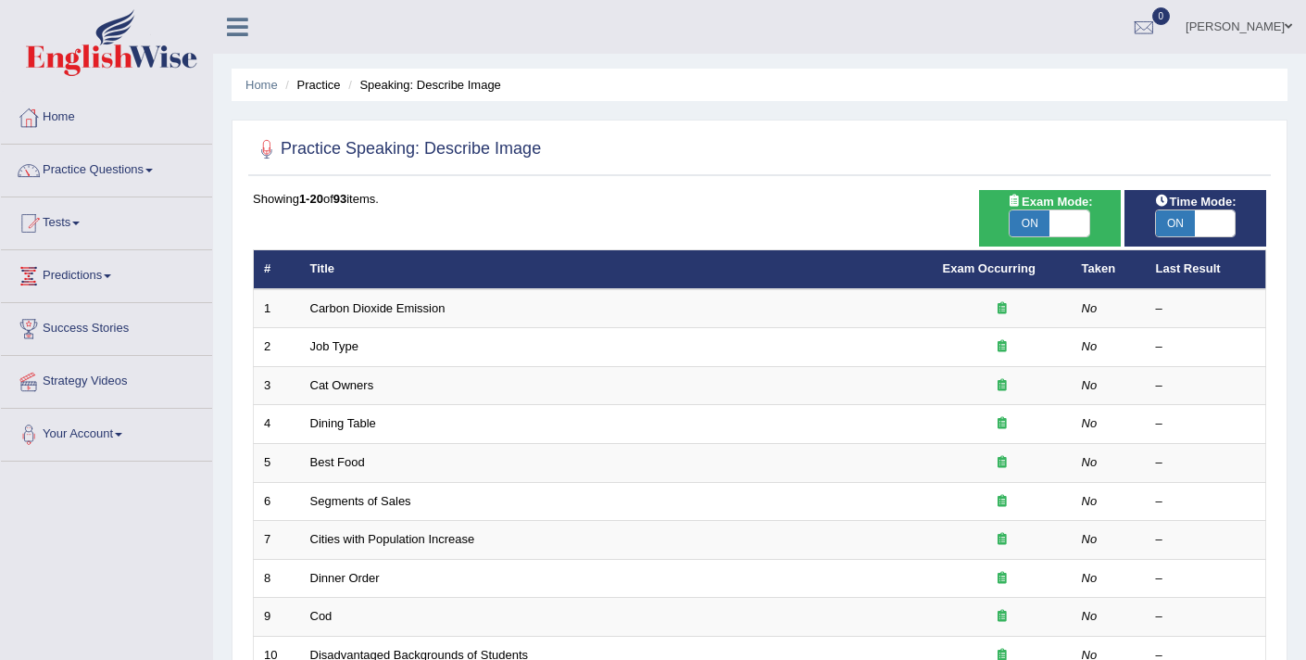
click at [1080, 216] on span at bounding box center [1070, 223] width 40 height 26
checkbox input "false"
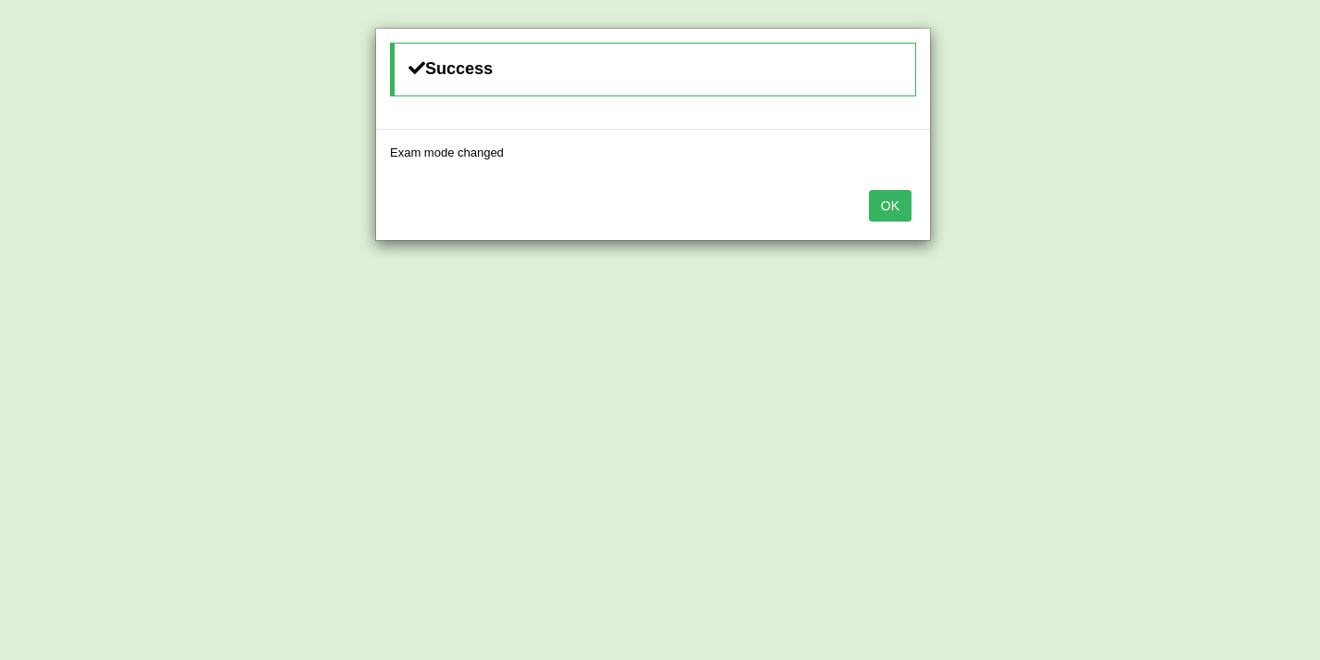
click at [899, 200] on button "OK" at bounding box center [890, 205] width 43 height 31
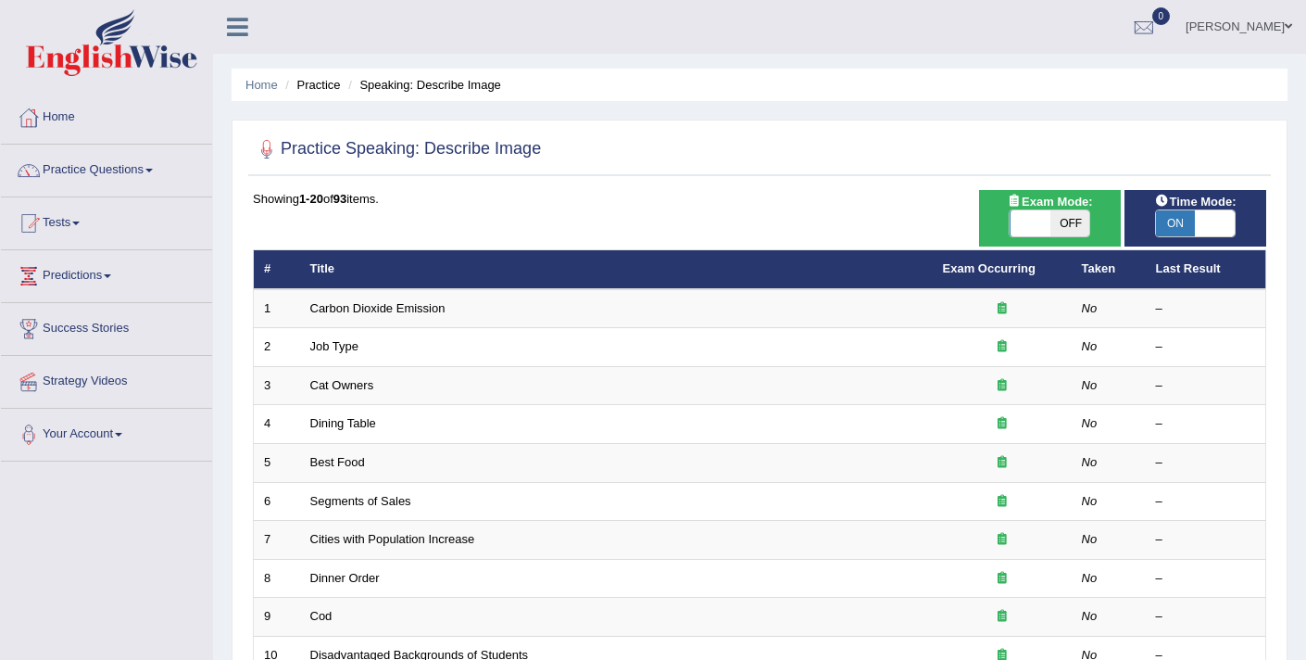
click at [1222, 216] on span at bounding box center [1215, 223] width 40 height 26
checkbox input "false"
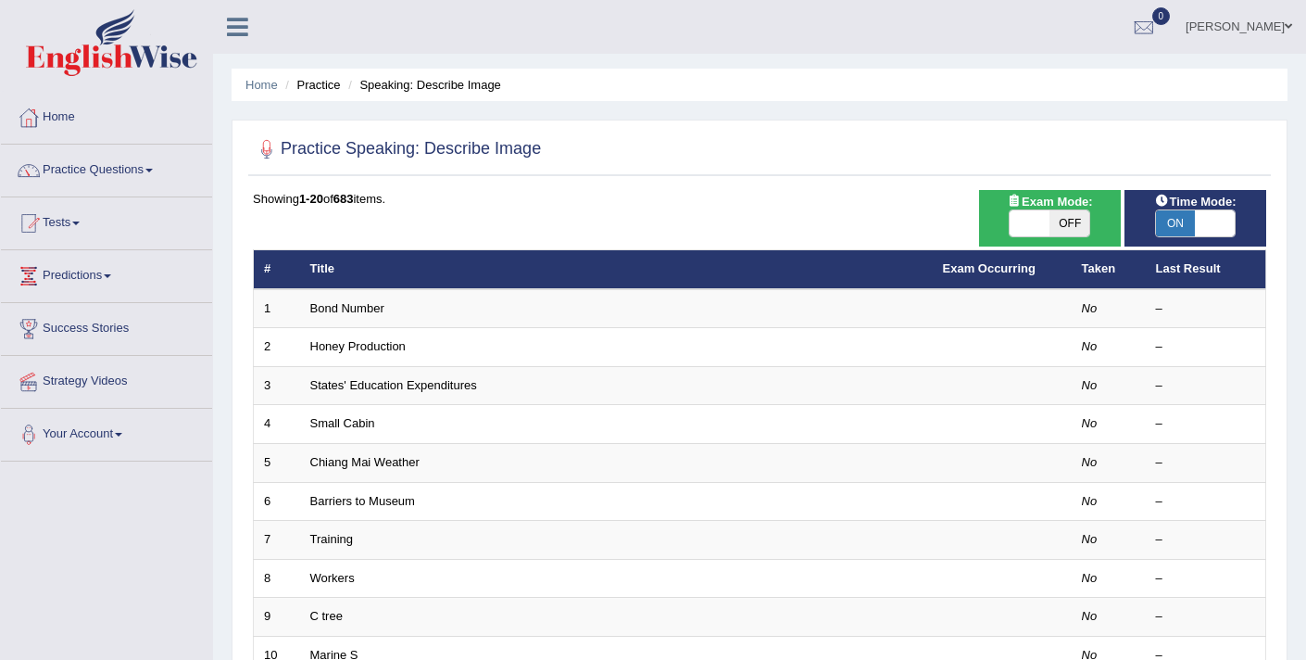
click at [1215, 223] on span at bounding box center [1215, 223] width 40 height 26
checkbox input "false"
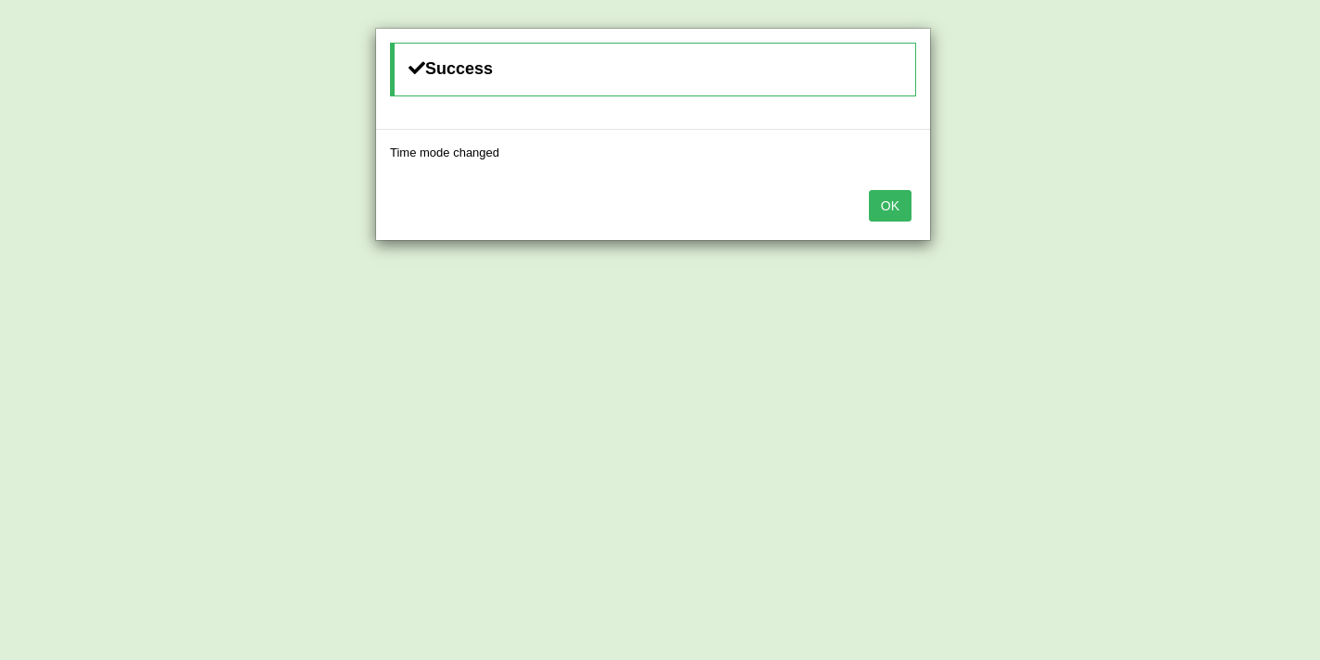
click at [889, 208] on button "OK" at bounding box center [890, 205] width 43 height 31
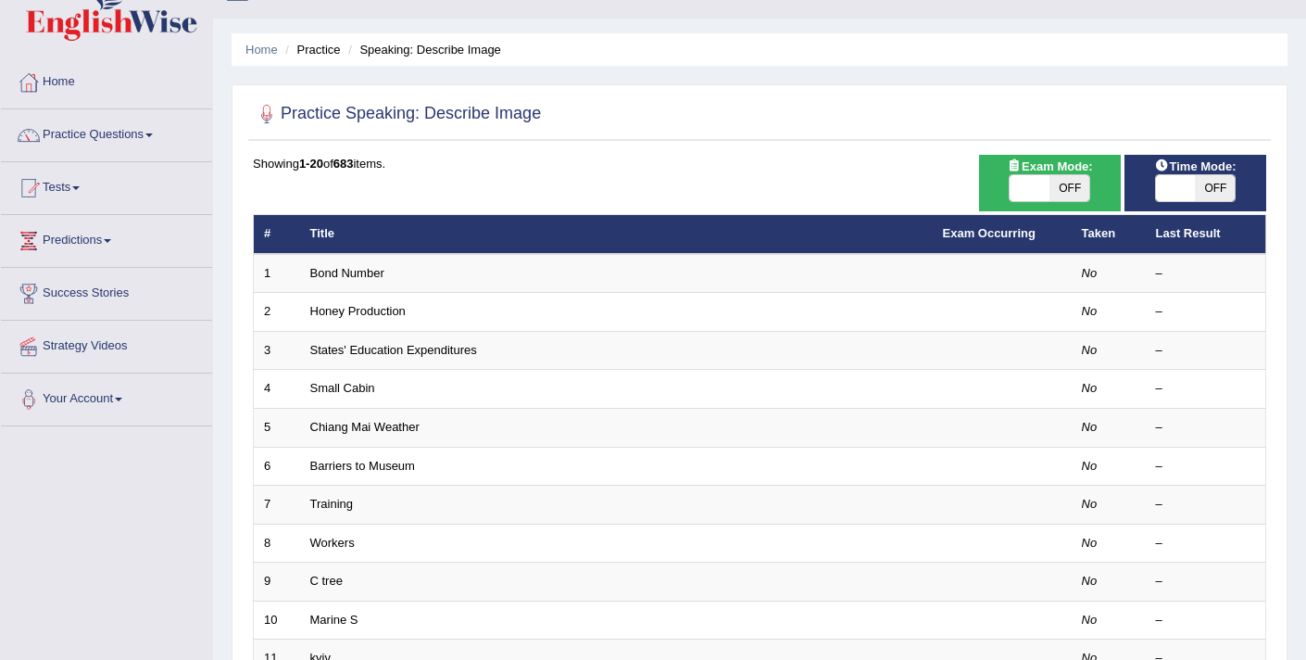
scroll to position [49, 0]
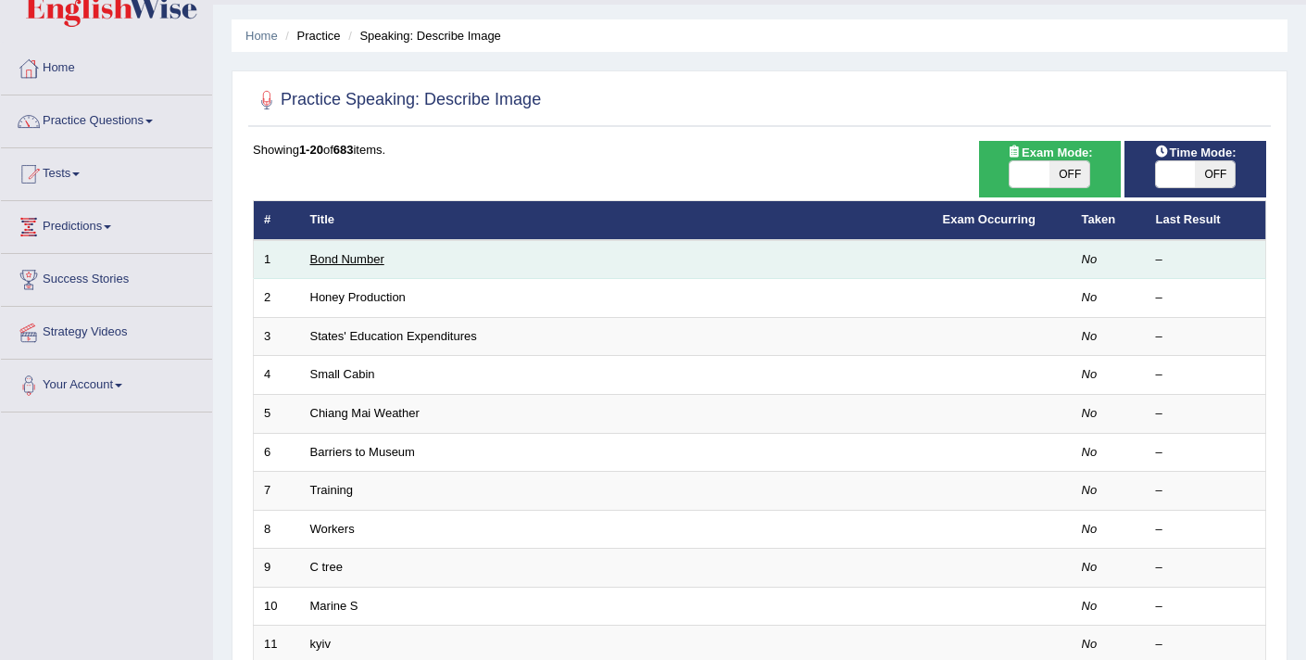
click at [345, 261] on link "Bond Number" at bounding box center [347, 259] width 74 height 14
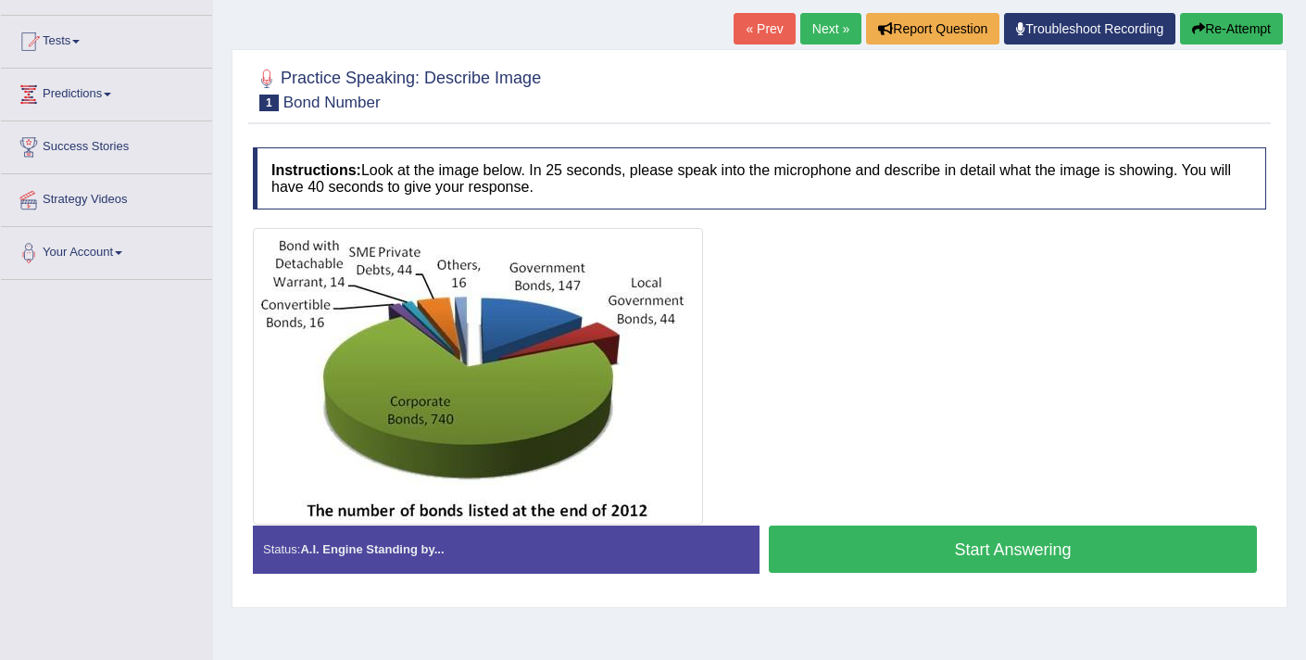
scroll to position [174, 0]
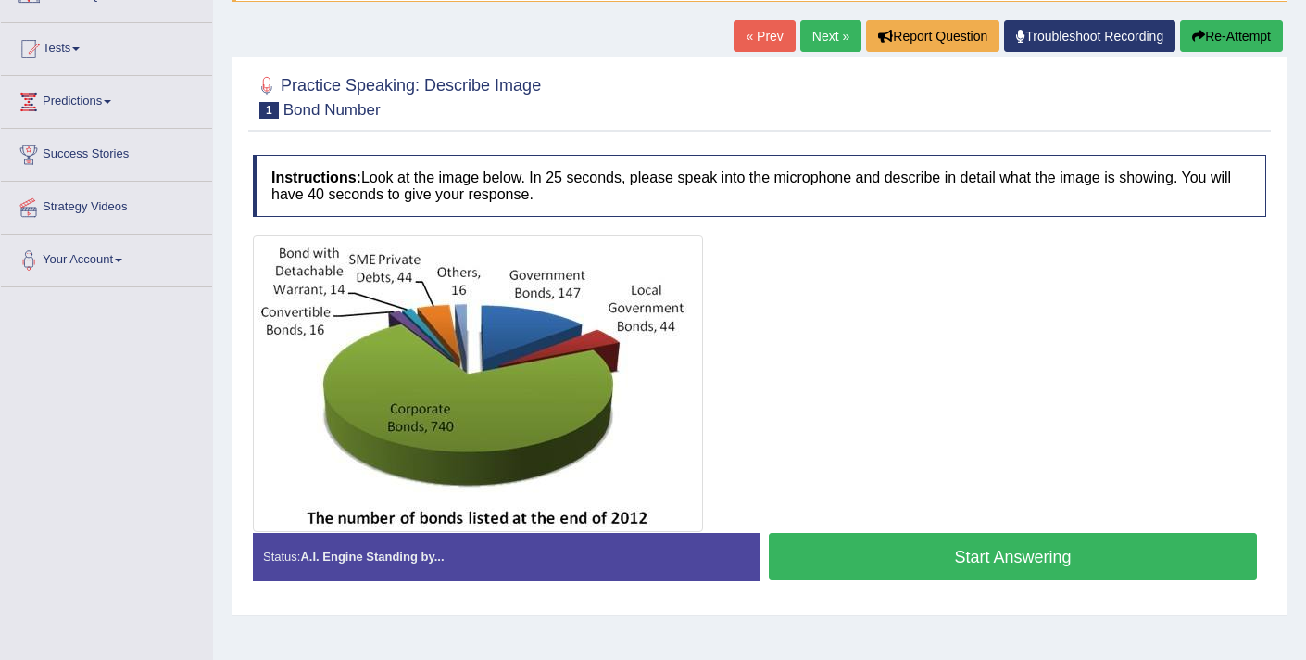
click at [916, 549] on button "Start Answering" at bounding box center [1013, 556] width 488 height 47
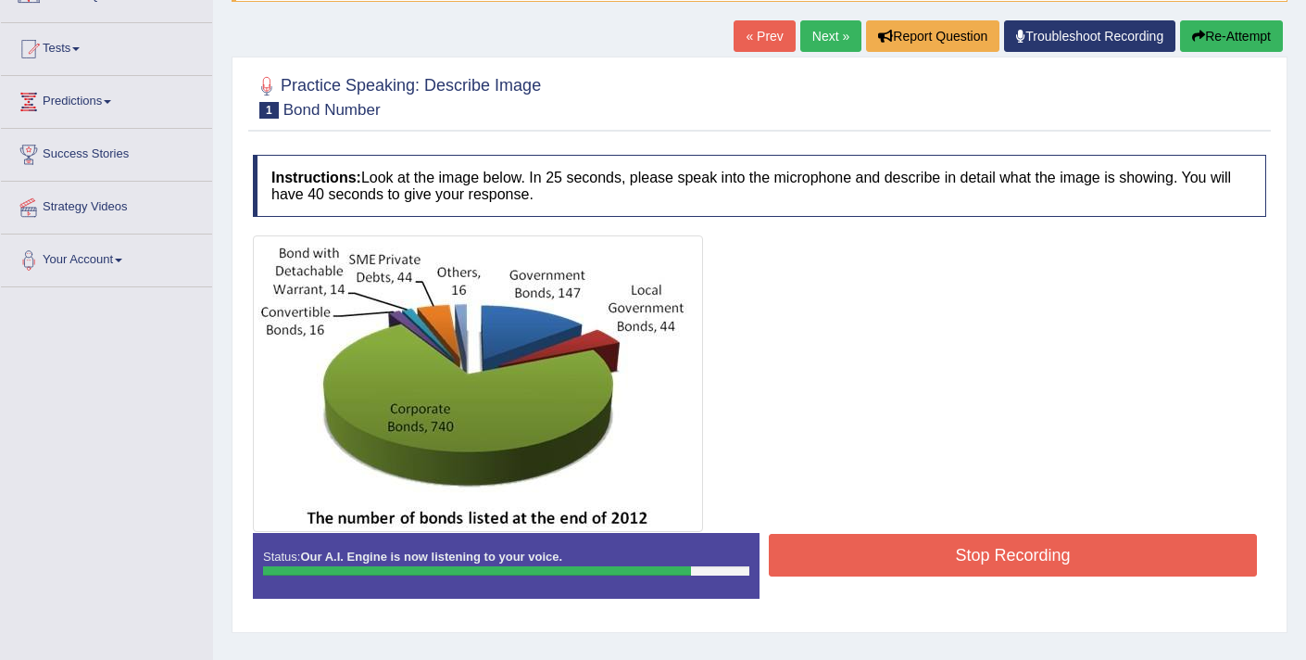
click at [916, 549] on button "Stop Recording" at bounding box center [1013, 555] width 488 height 43
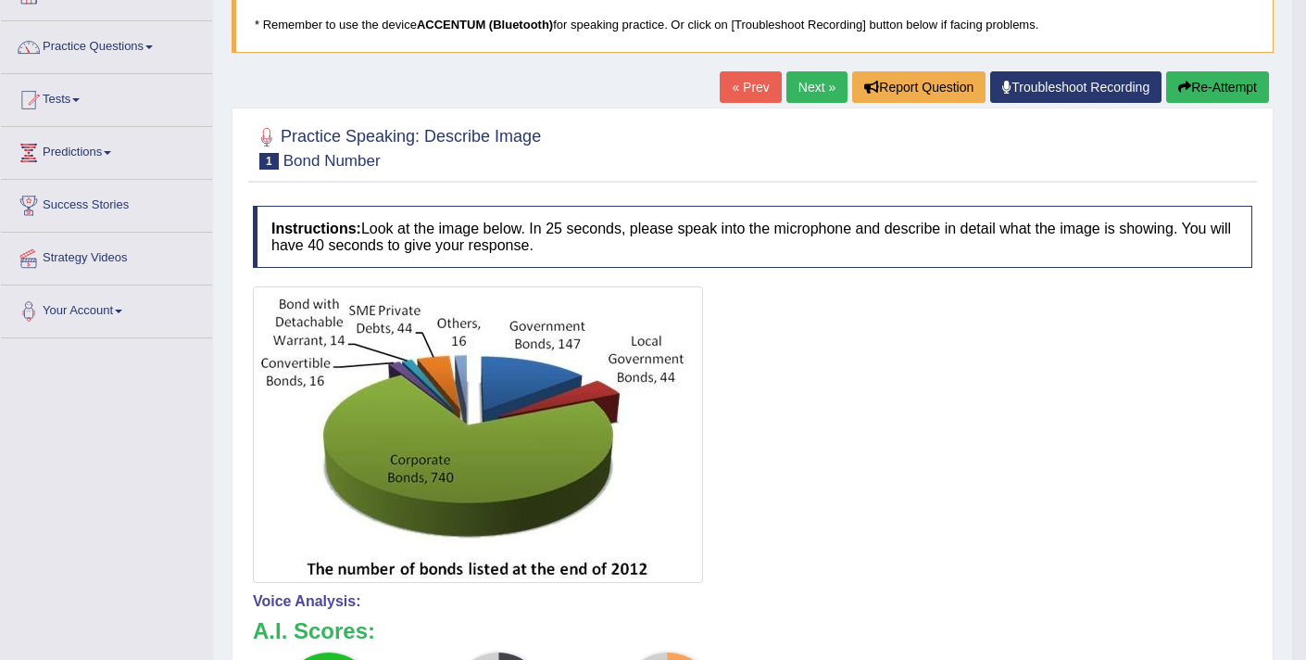
scroll to position [99, 0]
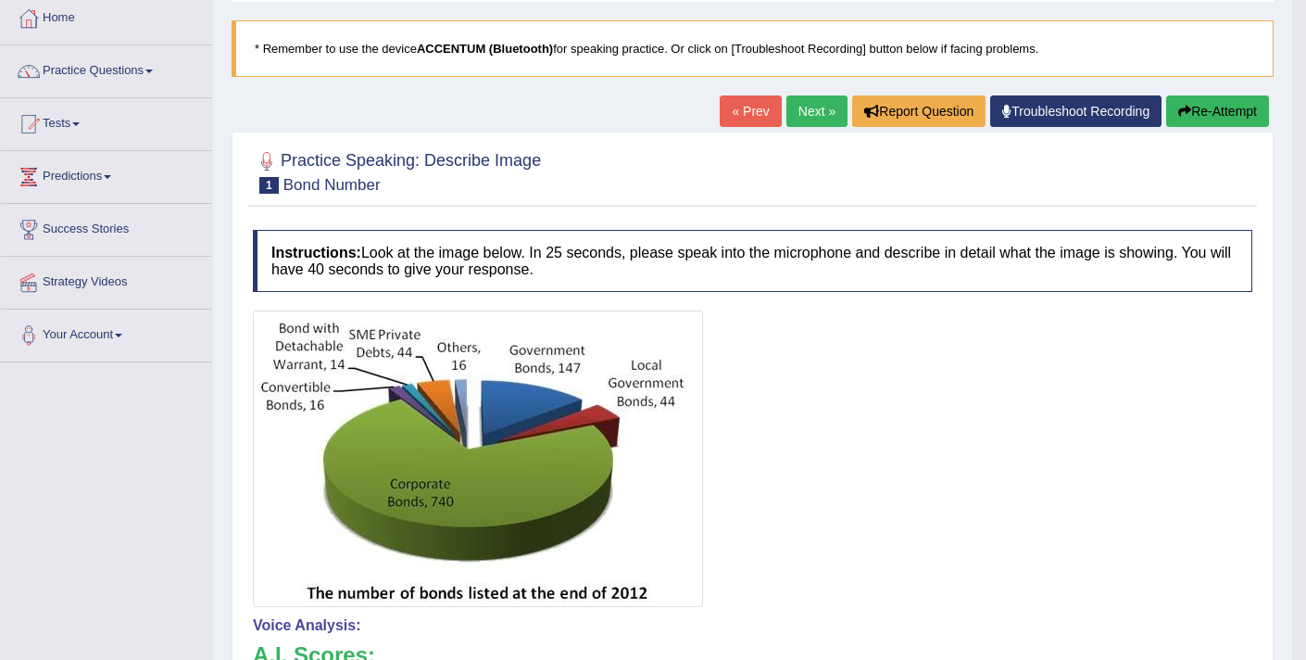
click at [1210, 107] on button "Re-Attempt" at bounding box center [1217, 110] width 103 height 31
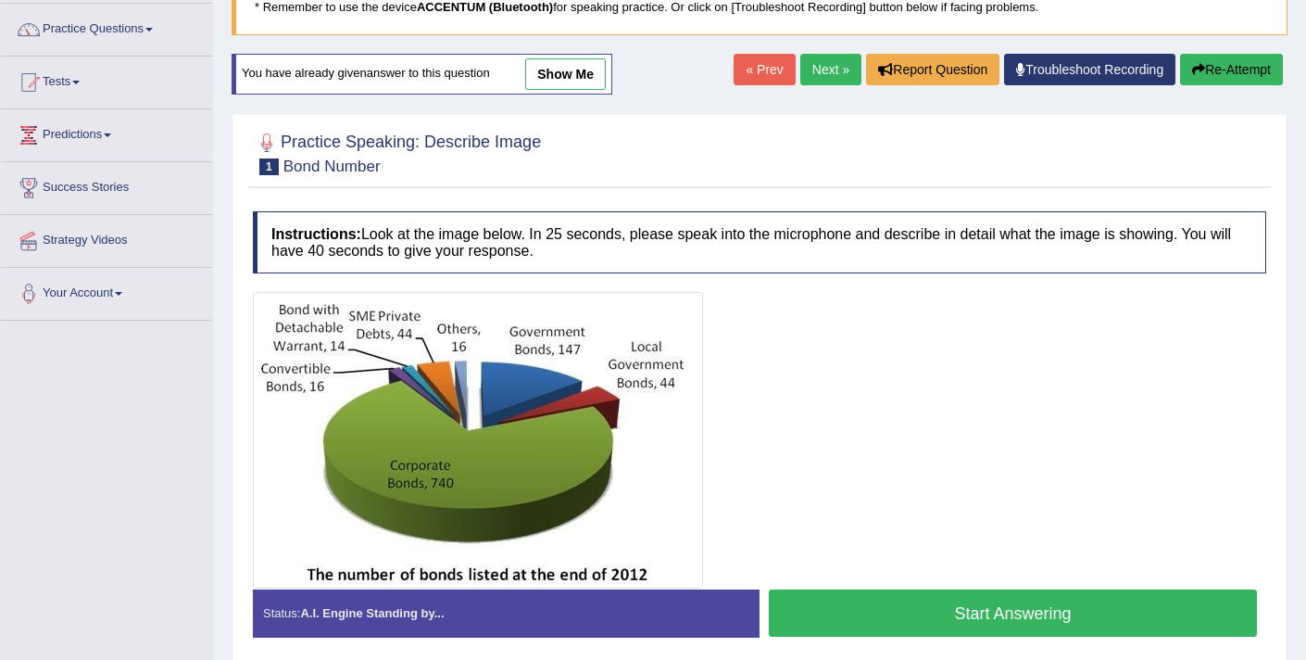
click at [862, 603] on button "Start Answering" at bounding box center [1013, 612] width 488 height 47
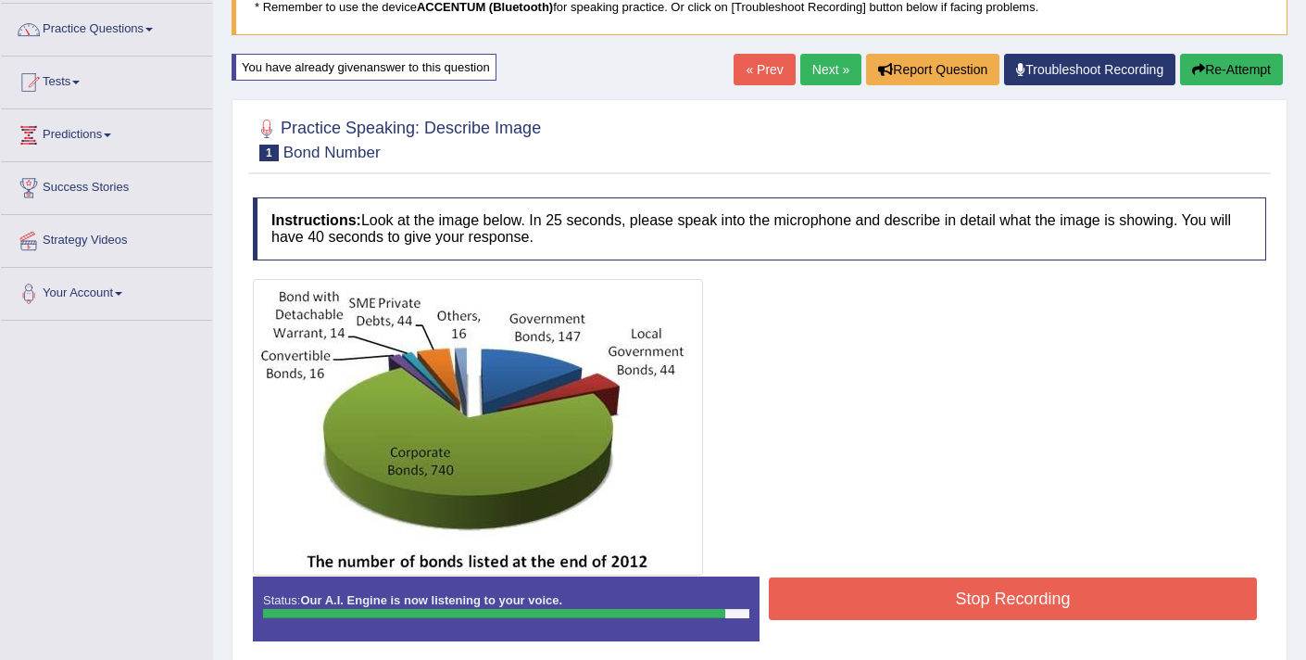
click at [890, 591] on button "Stop Recording" at bounding box center [1013, 598] width 488 height 43
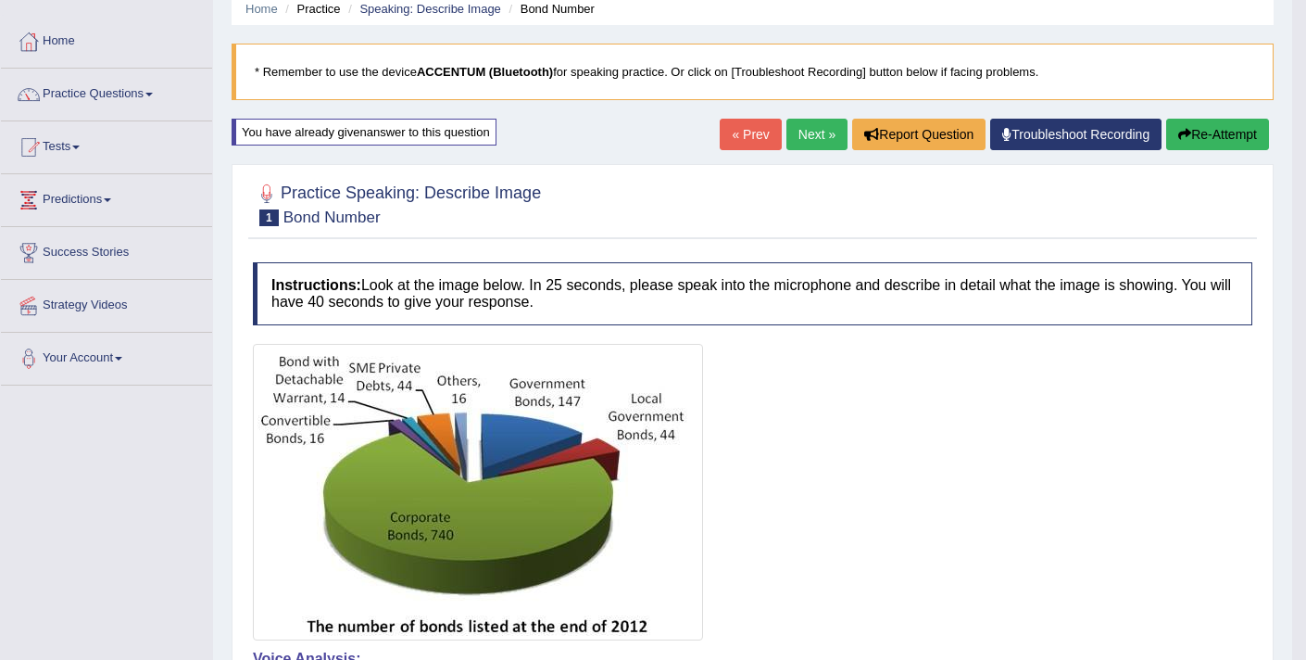
scroll to position [73, 0]
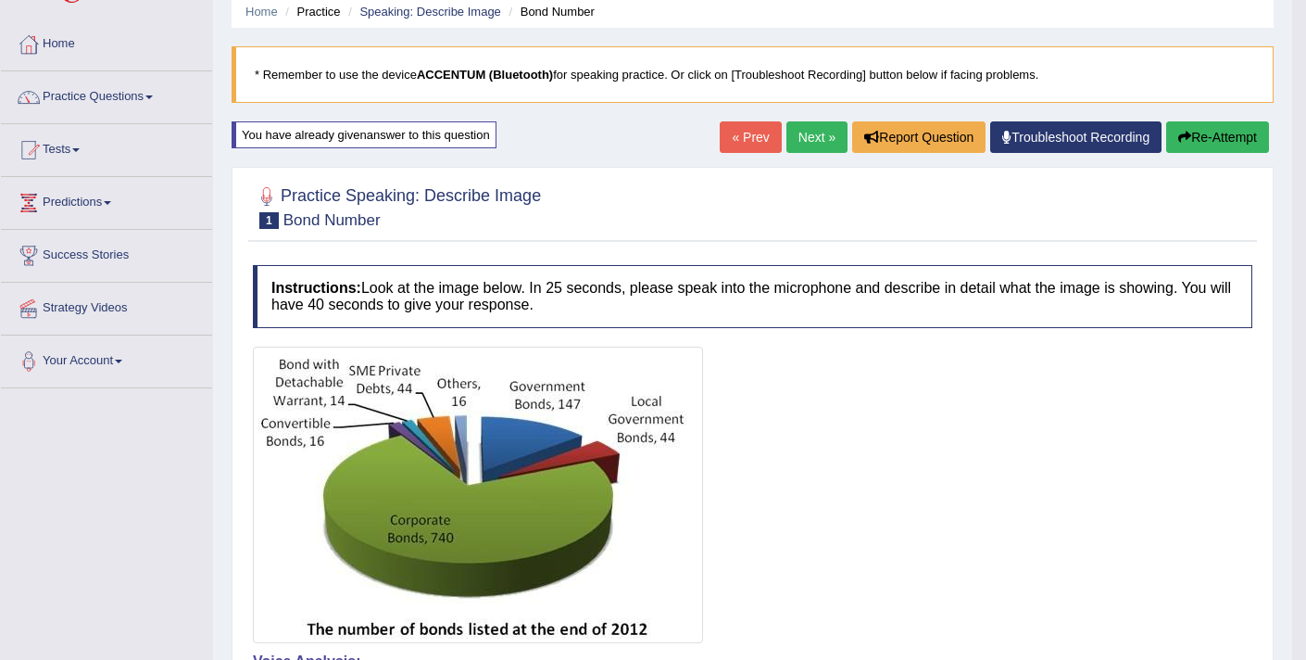
click at [798, 142] on link "Next »" at bounding box center [816, 136] width 61 height 31
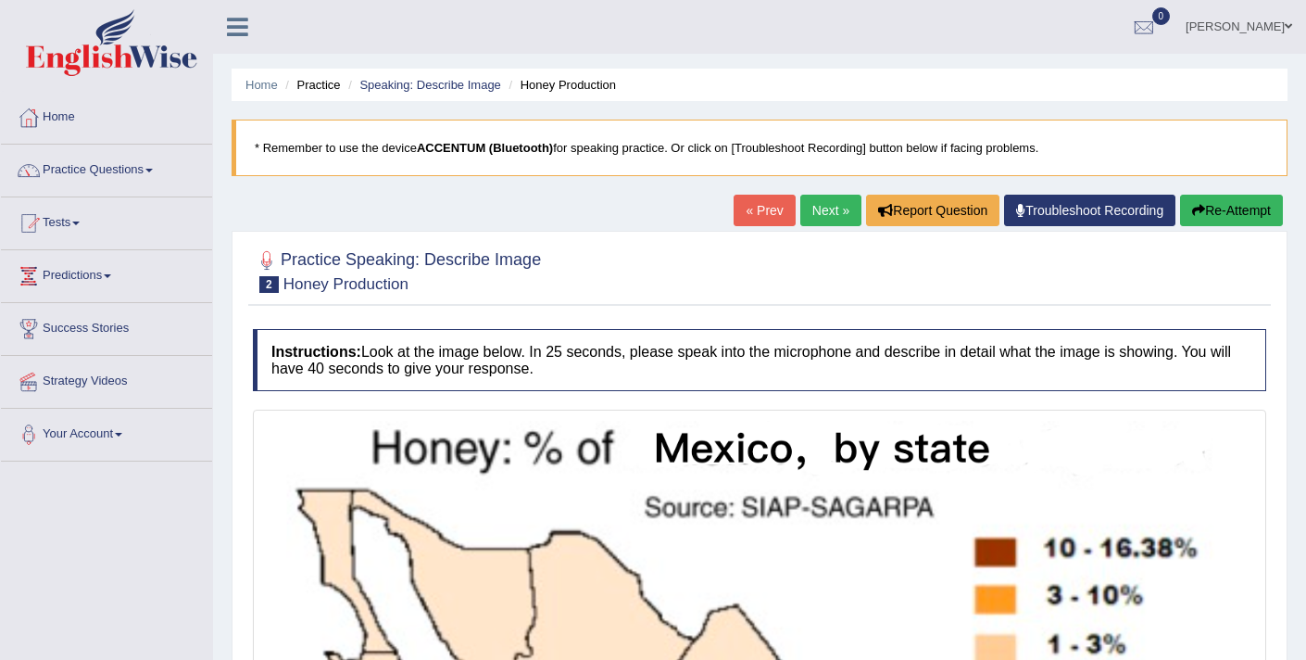
click at [807, 223] on link "Next »" at bounding box center [830, 210] width 61 height 31
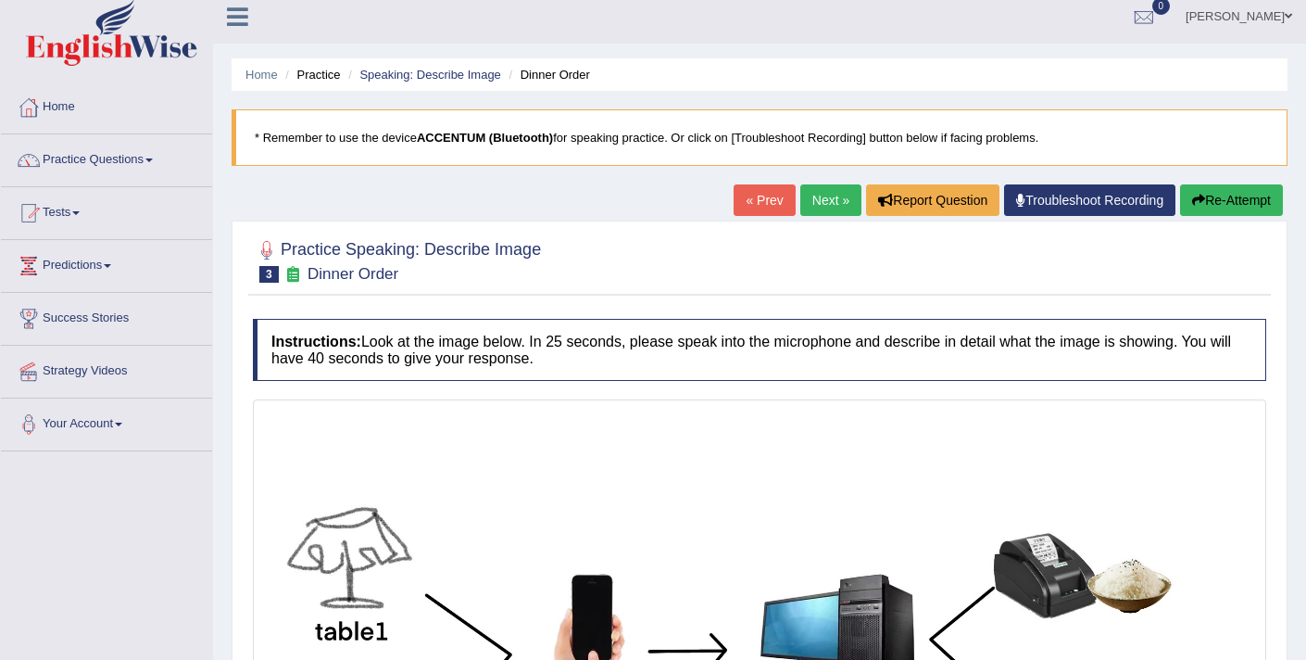
scroll to position [9, 0]
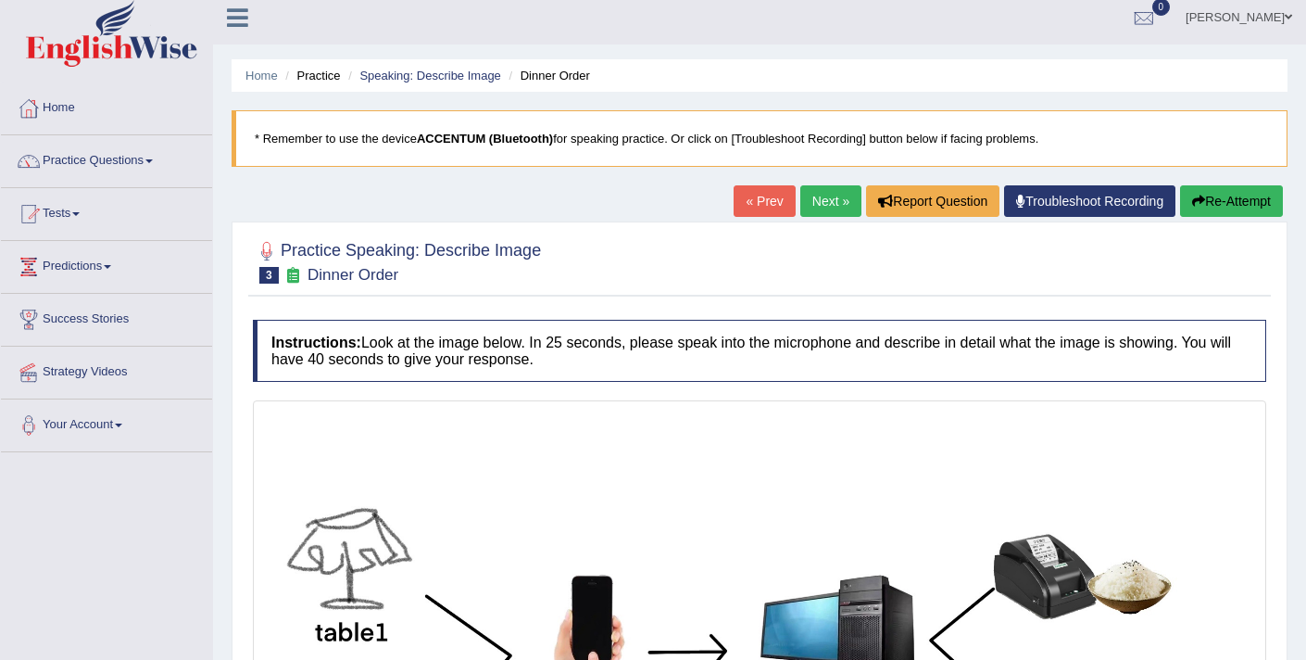
click at [813, 195] on link "Next »" at bounding box center [830, 200] width 61 height 31
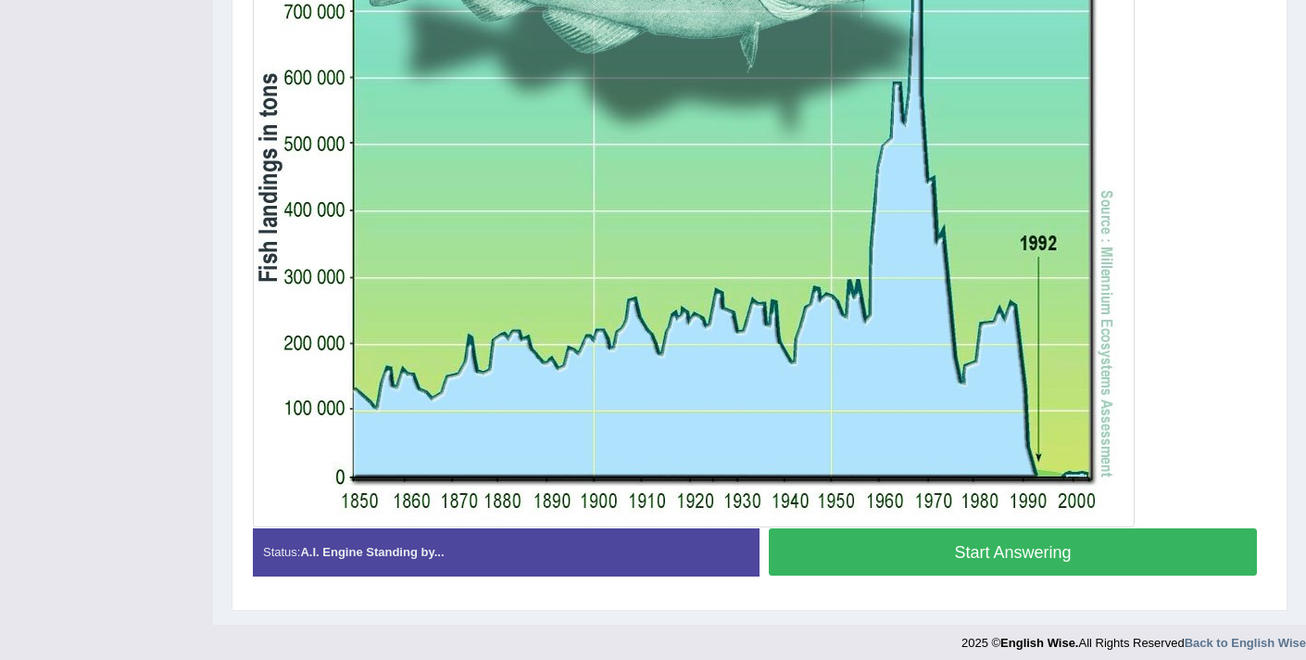
scroll to position [569, 0]
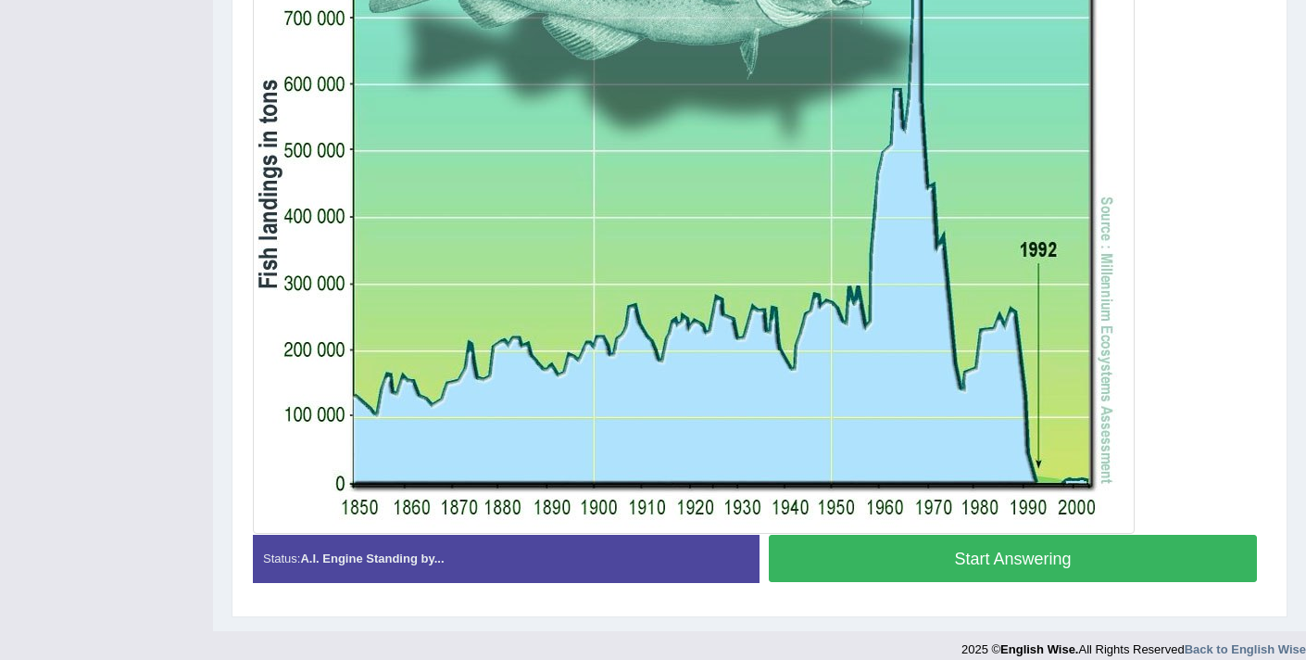
click at [908, 559] on button "Start Answering" at bounding box center [1013, 557] width 488 height 47
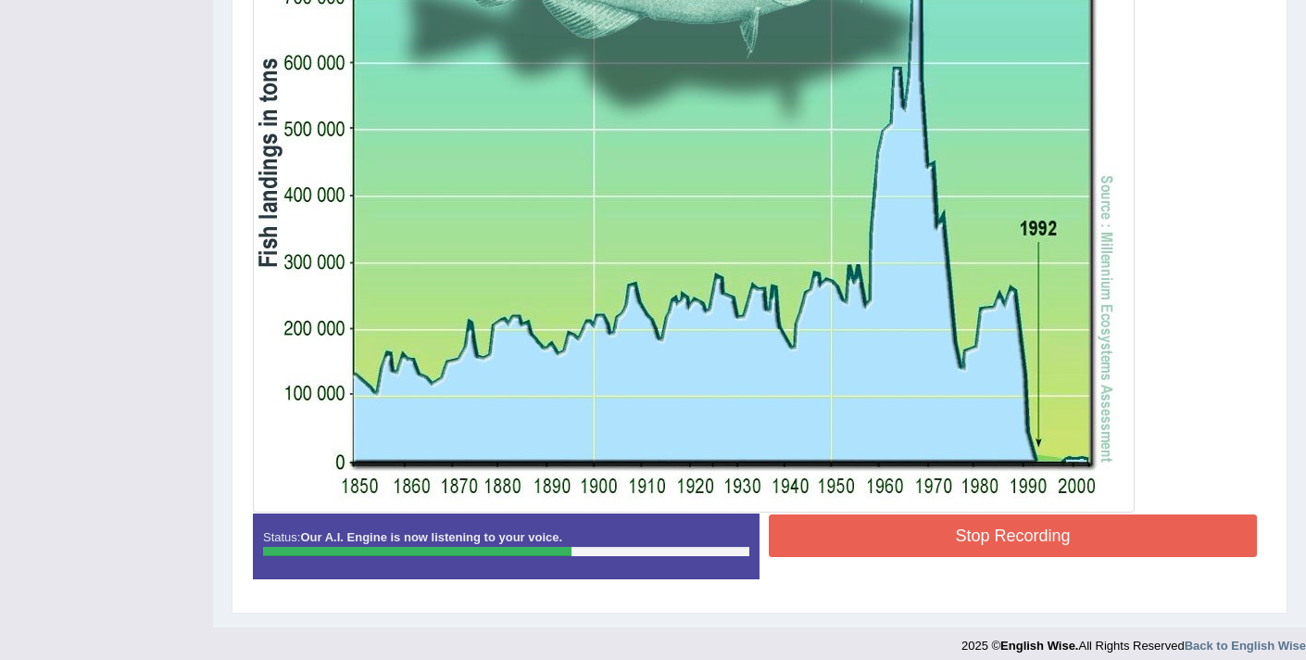
scroll to position [591, 0]
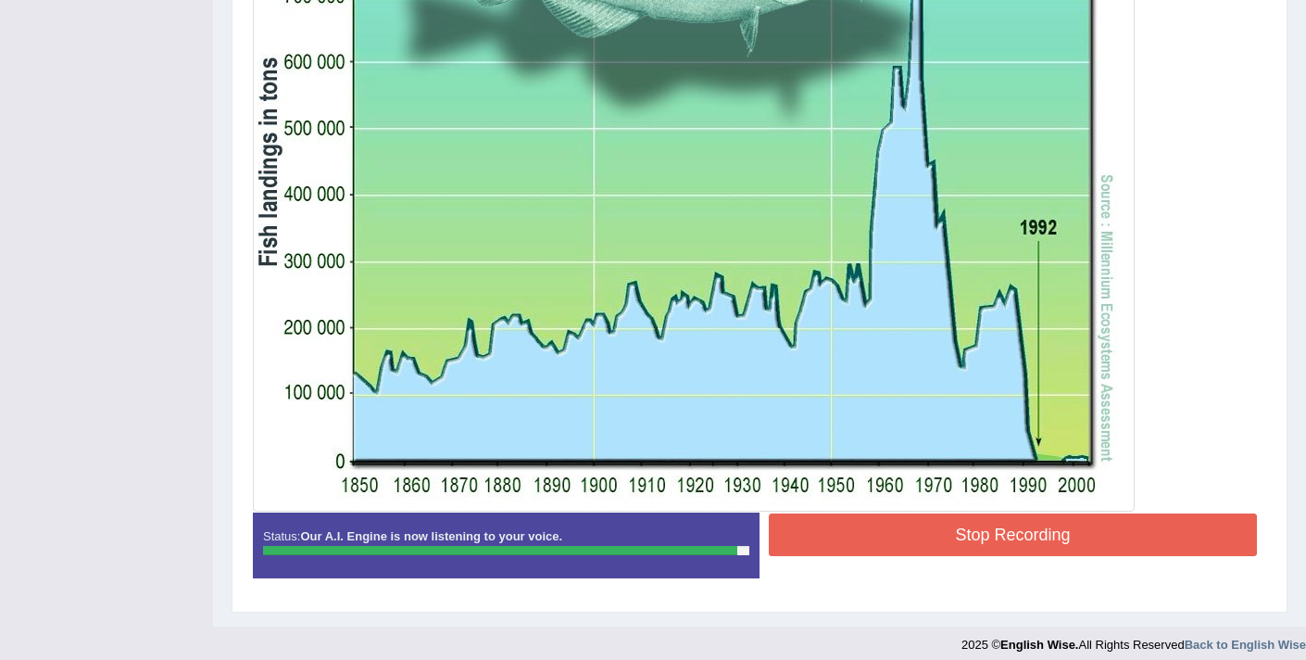
click at [934, 542] on button "Stop Recording" at bounding box center [1013, 534] width 488 height 43
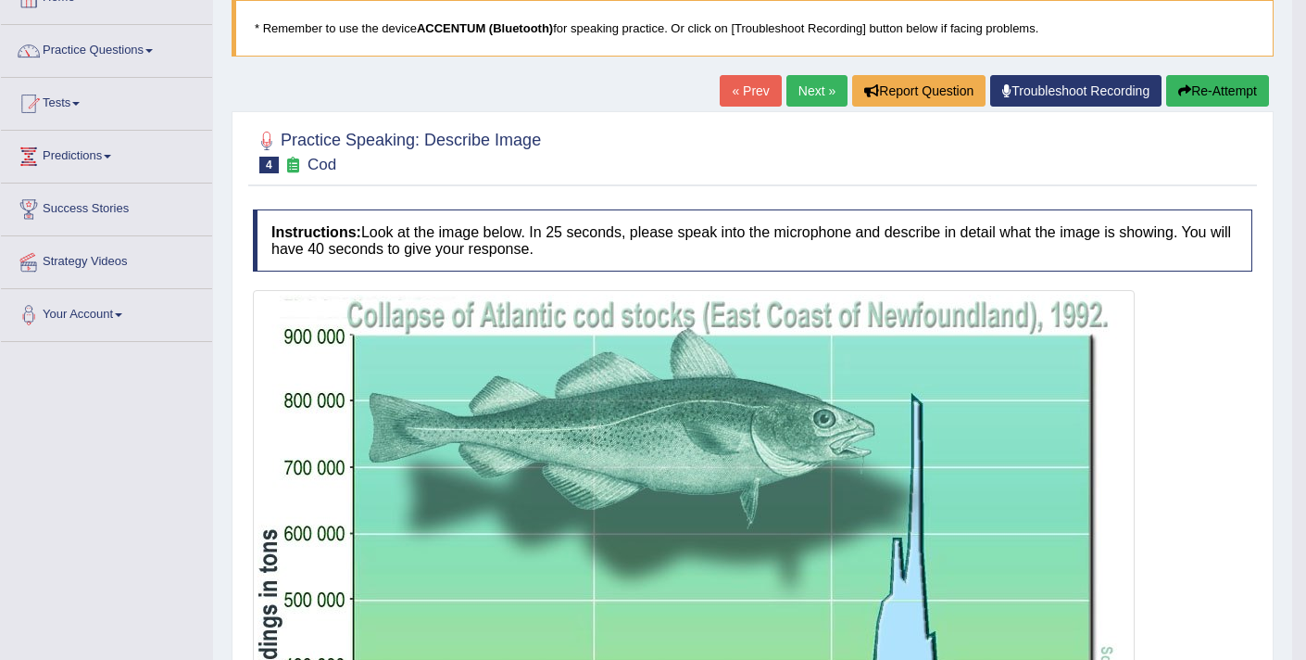
scroll to position [107, 0]
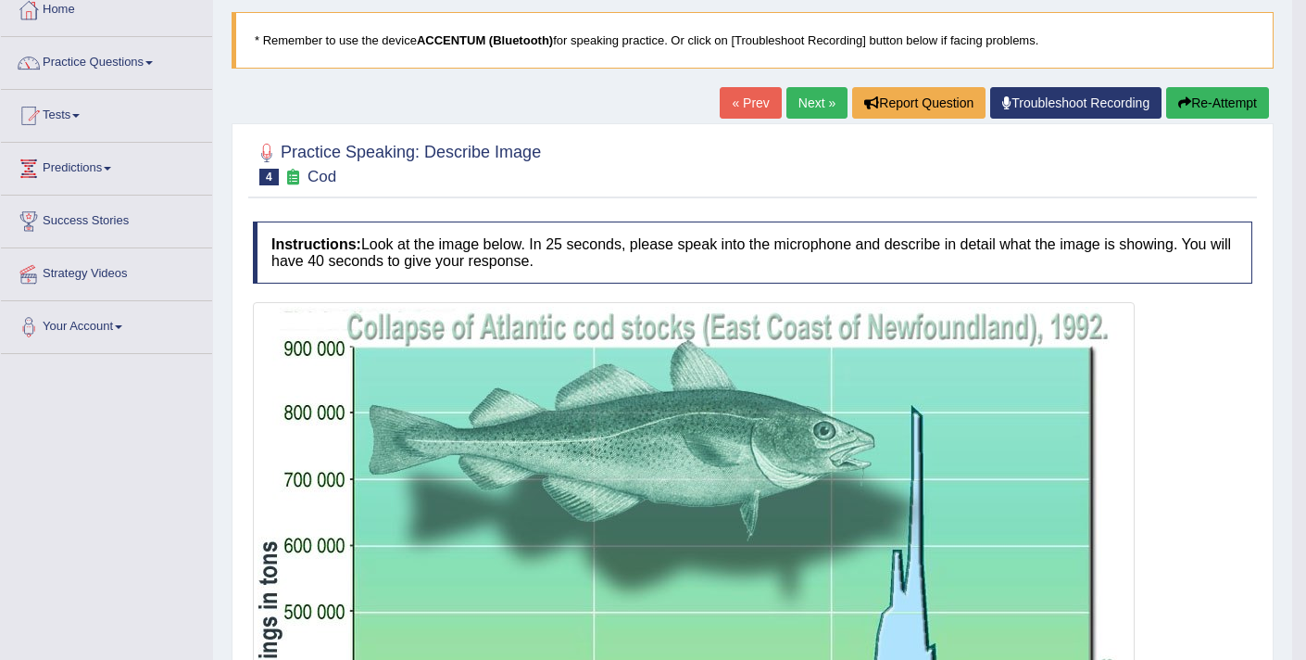
click at [1193, 107] on button "Re-Attempt" at bounding box center [1217, 102] width 103 height 31
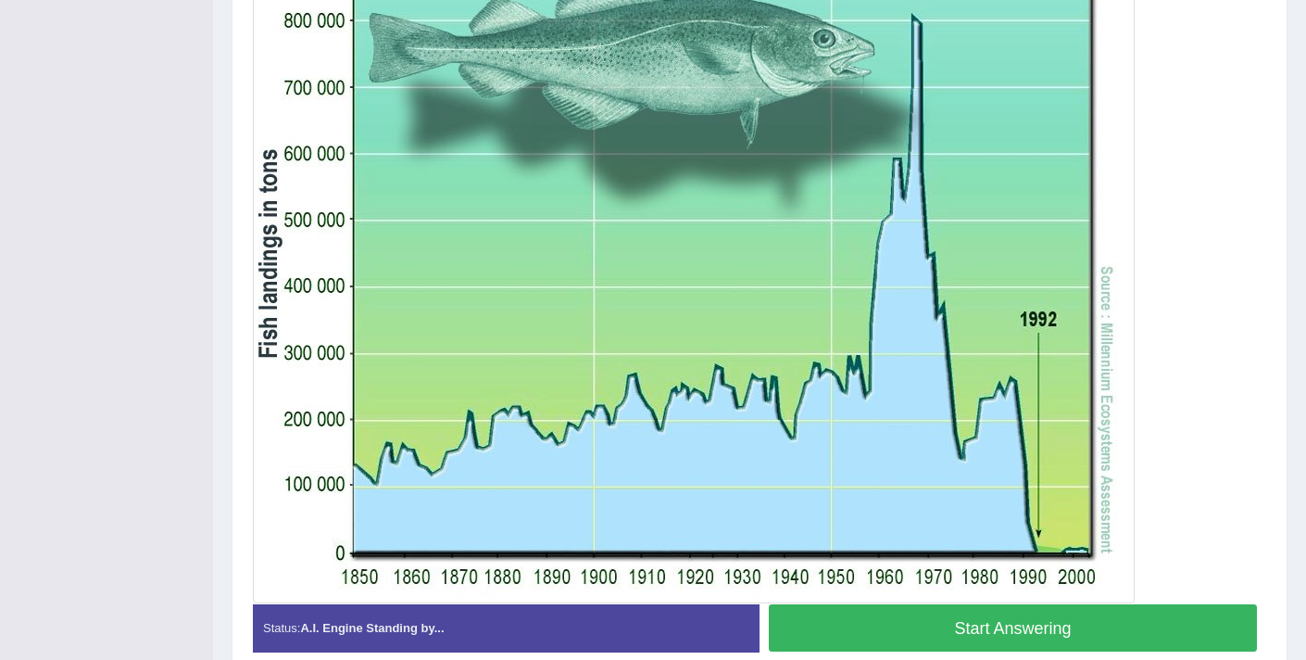
scroll to position [494, 0]
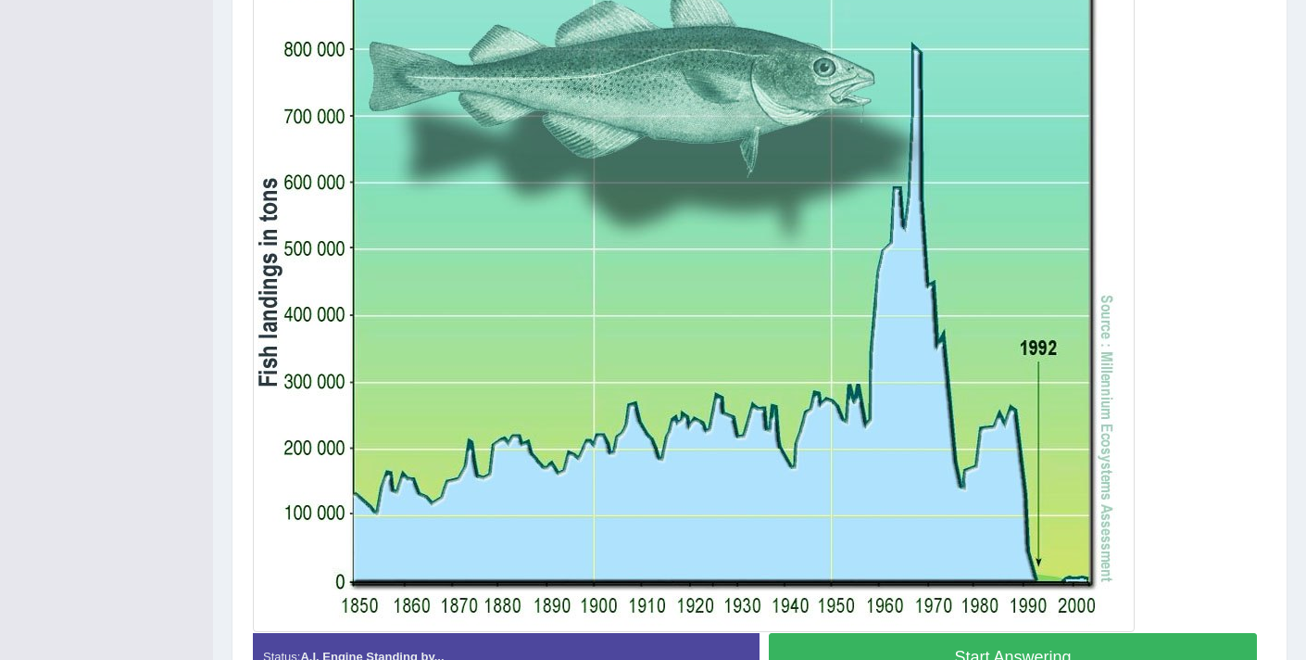
click at [843, 647] on button "Start Answering" at bounding box center [1013, 656] width 488 height 47
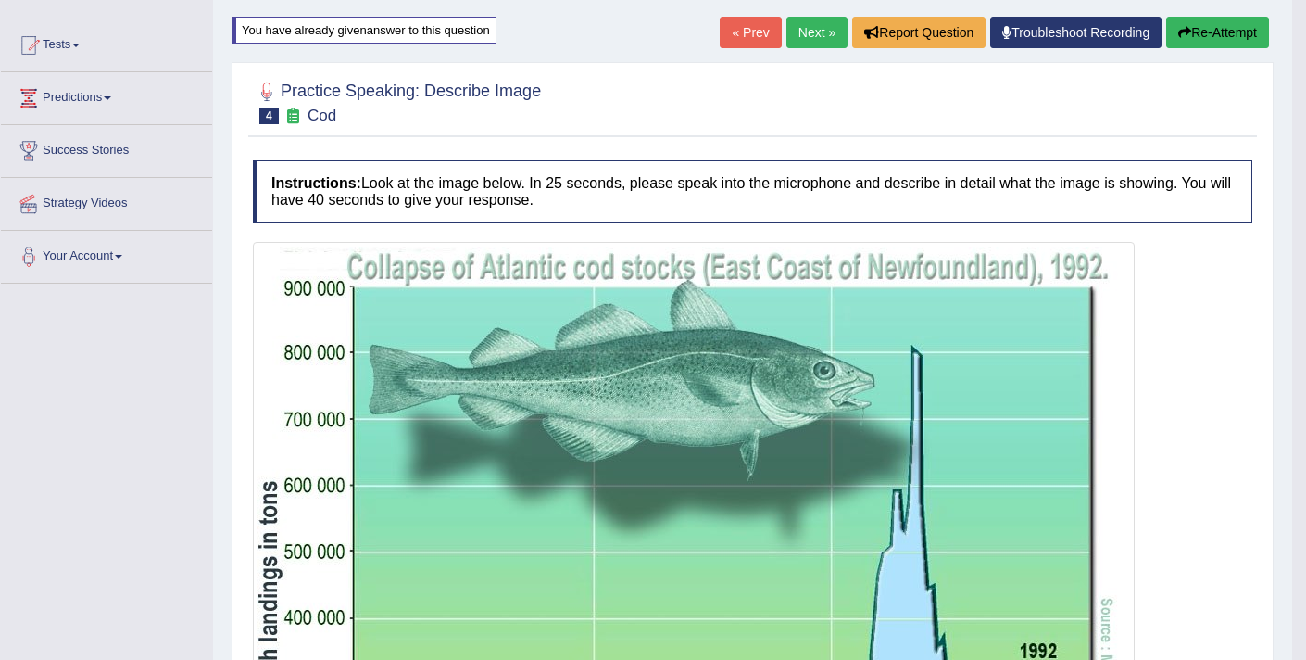
scroll to position [49, 0]
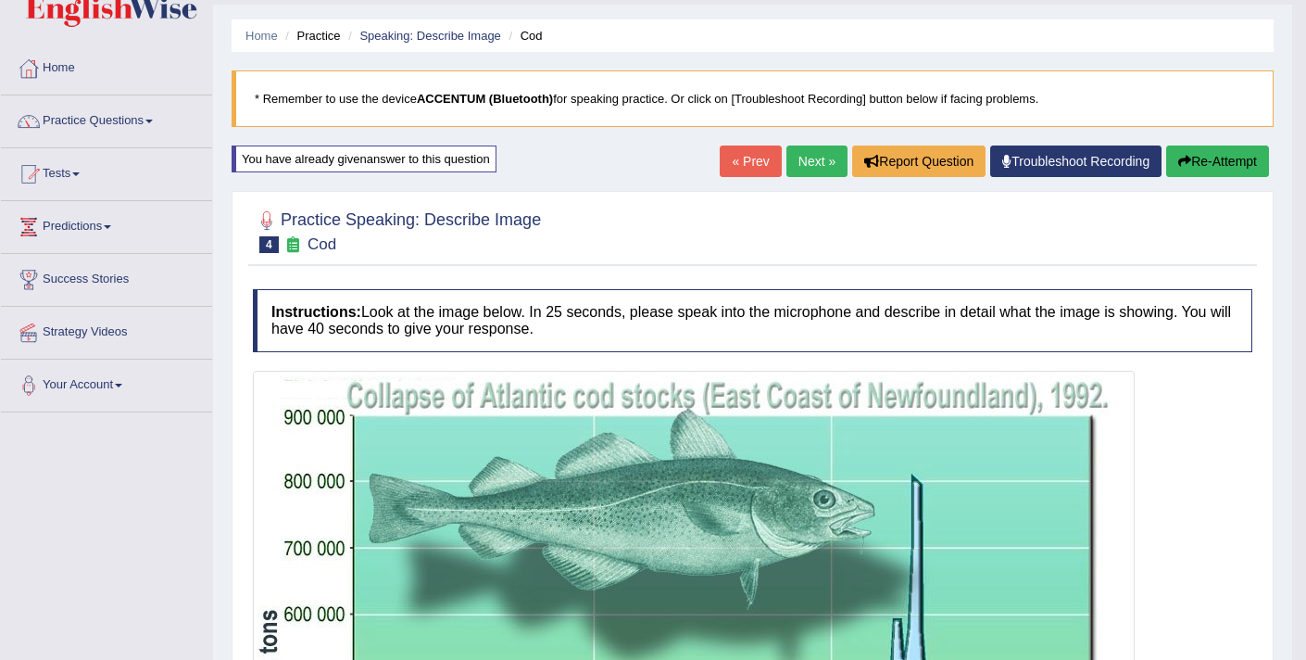
click at [1207, 166] on button "Re-Attempt" at bounding box center [1217, 160] width 103 height 31
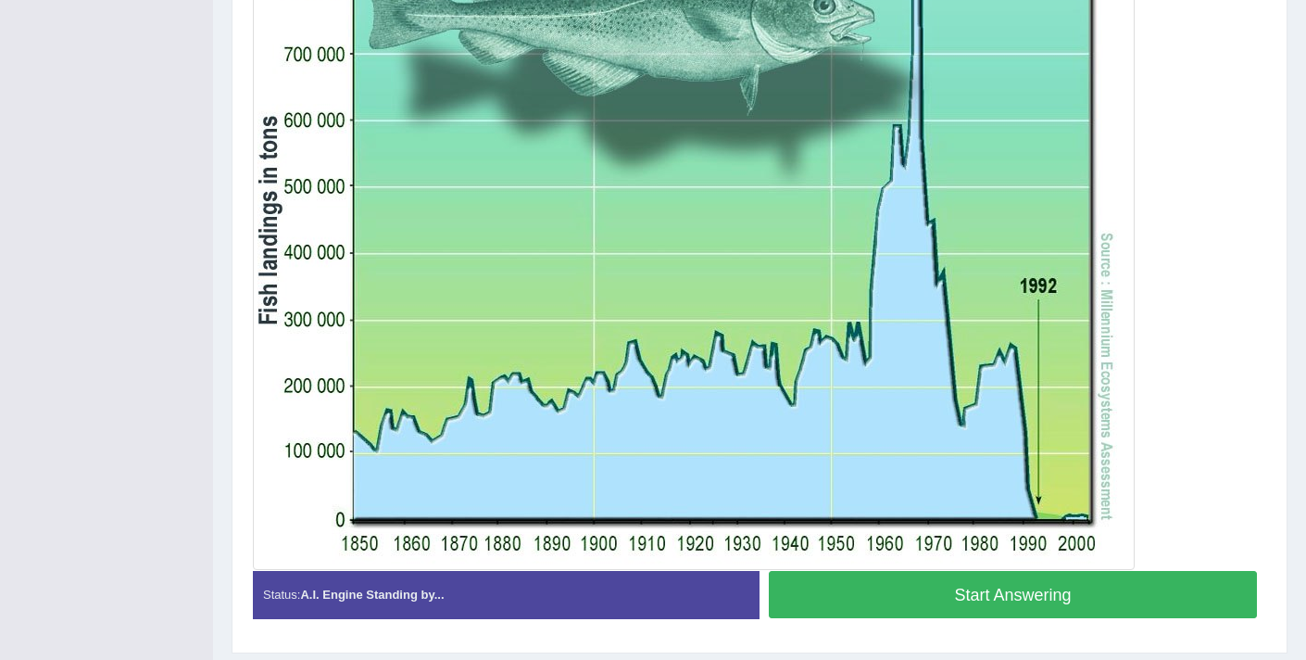
scroll to position [610, 0]
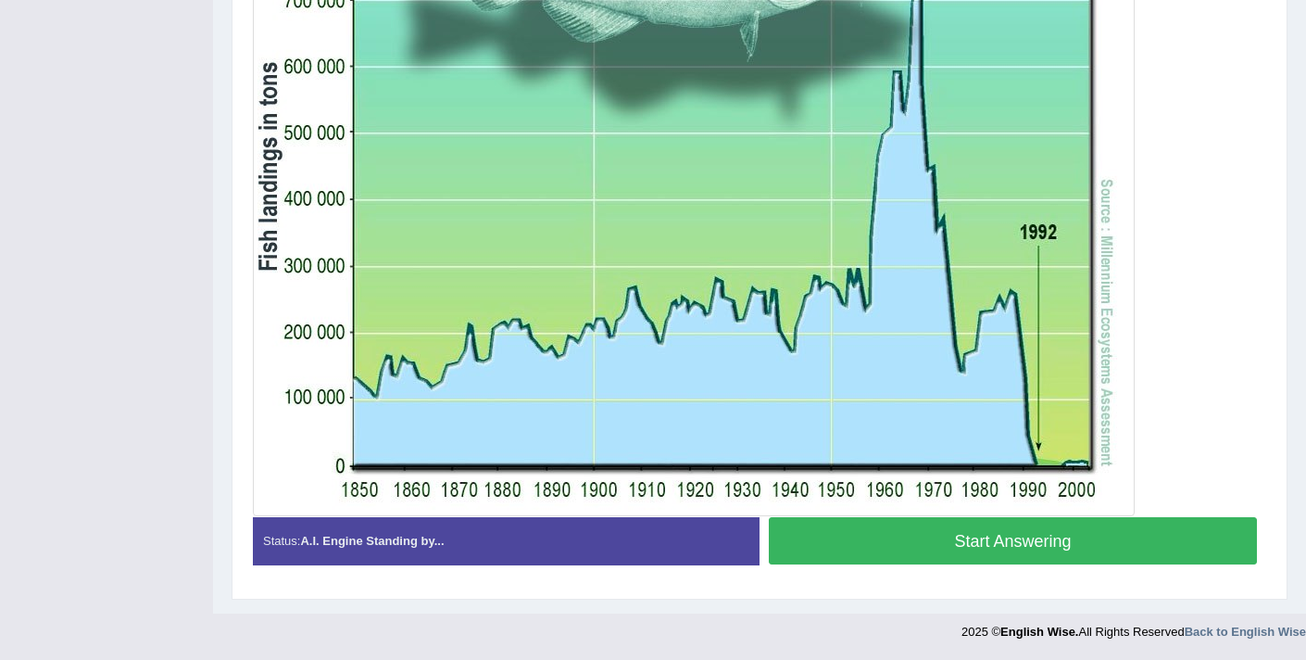
click at [862, 556] on button "Start Answering" at bounding box center [1013, 540] width 488 height 47
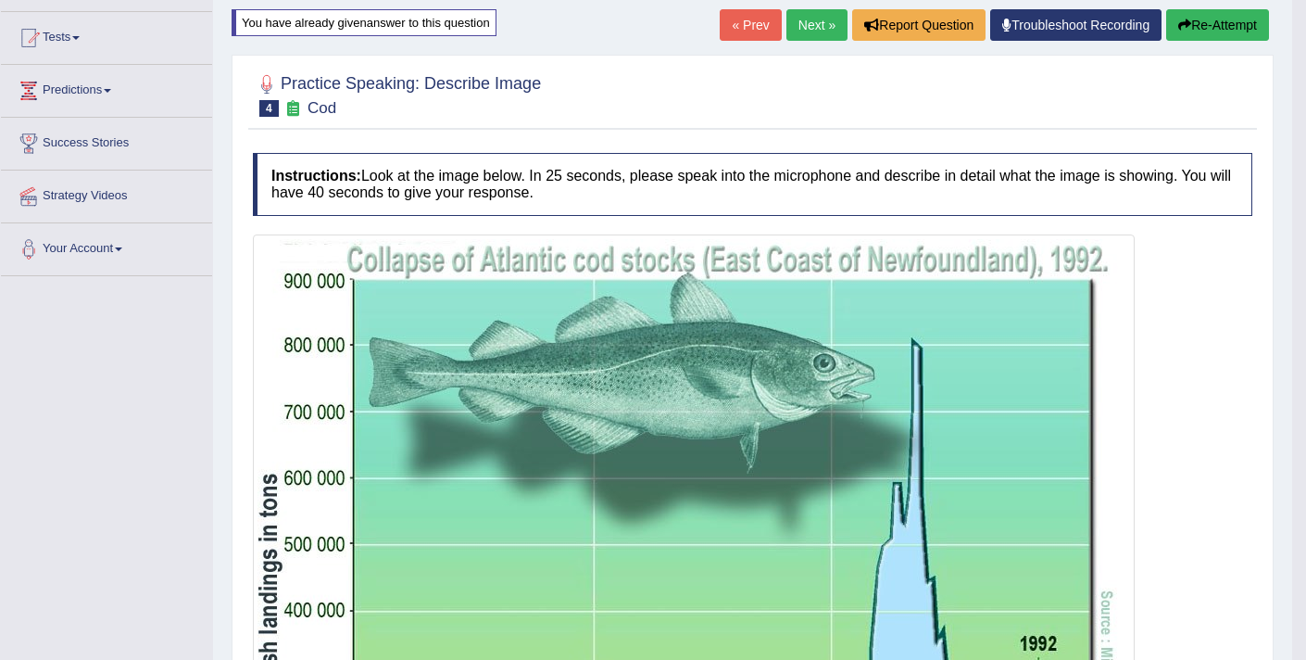
scroll to position [175, 0]
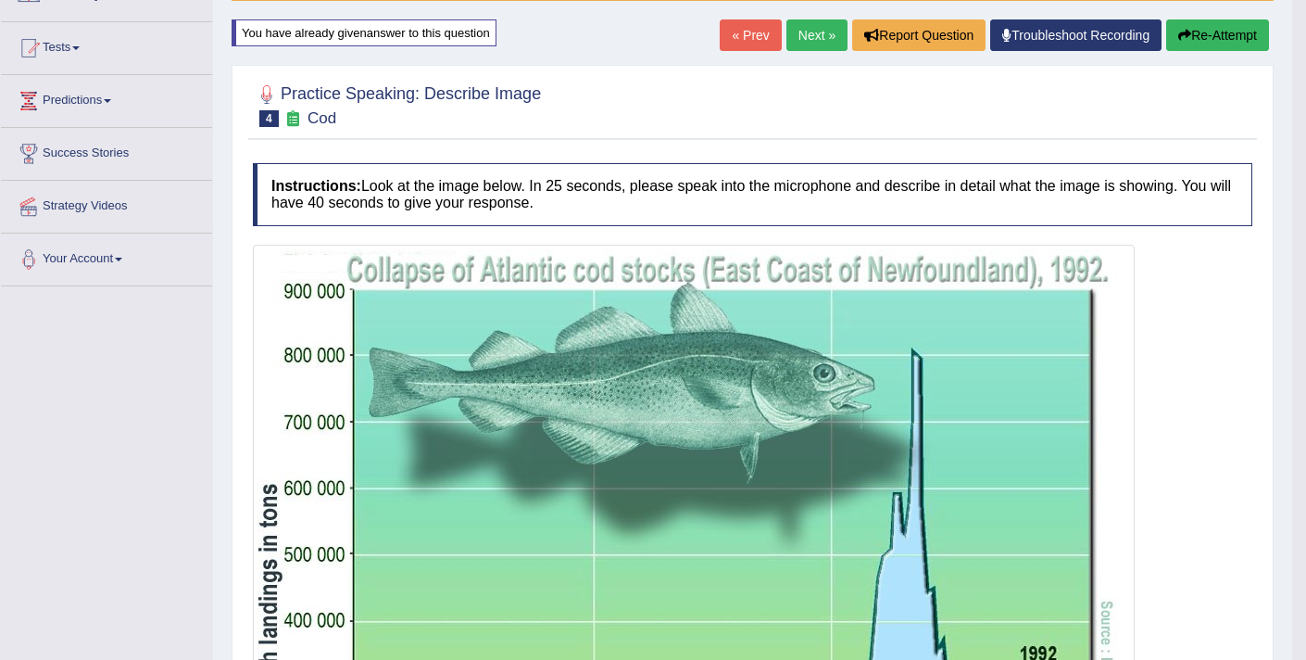
click at [1197, 35] on button "Re-Attempt" at bounding box center [1217, 34] width 103 height 31
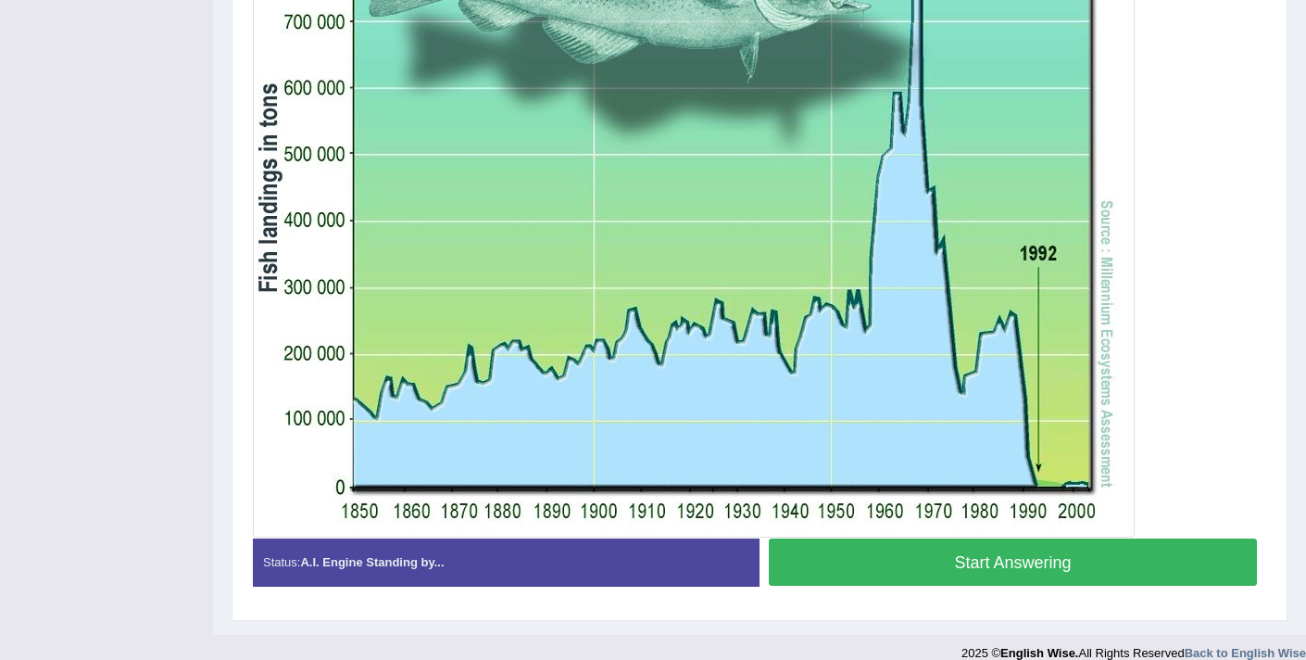
scroll to position [610, 0]
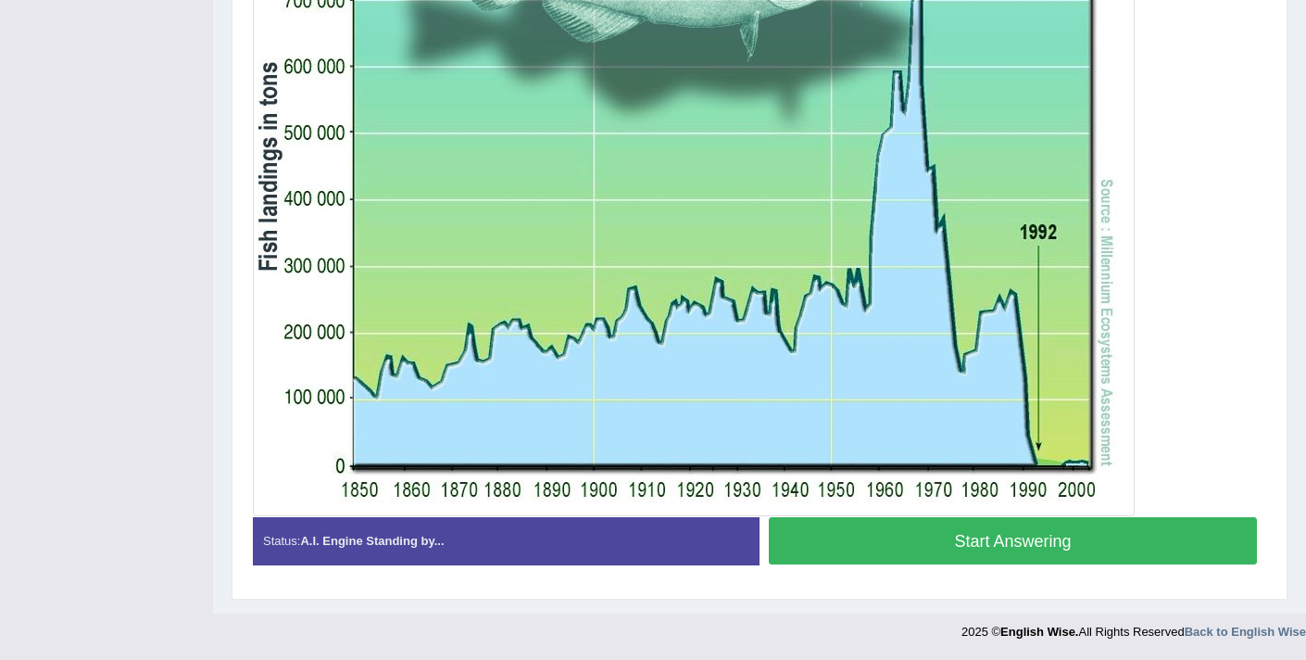
click at [965, 548] on button "Start Answering" at bounding box center [1013, 540] width 488 height 47
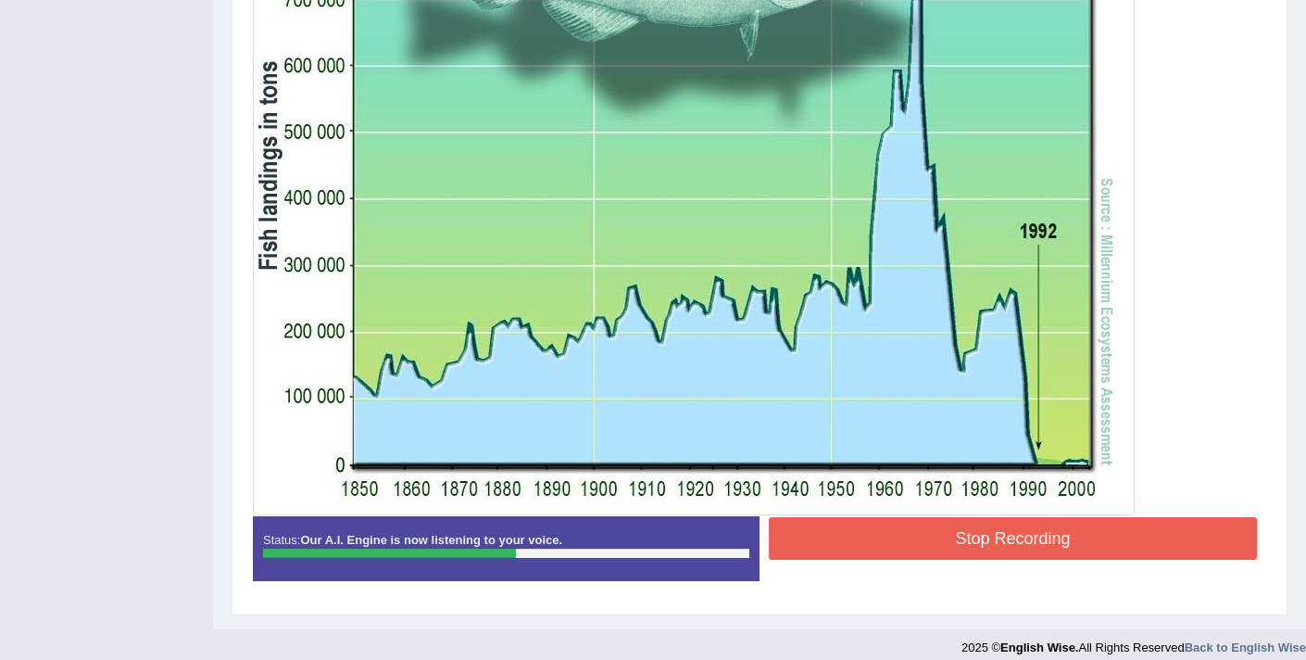
scroll to position [593, 0]
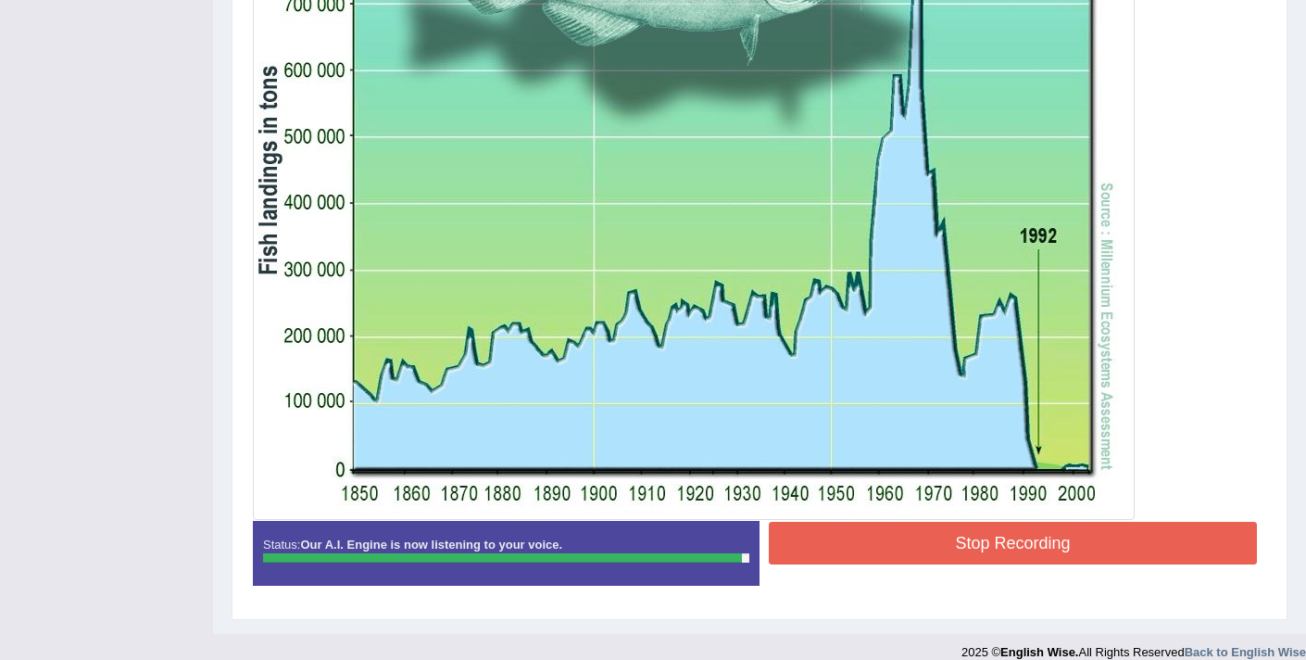
click at [887, 543] on button "Stop Recording" at bounding box center [1013, 543] width 488 height 43
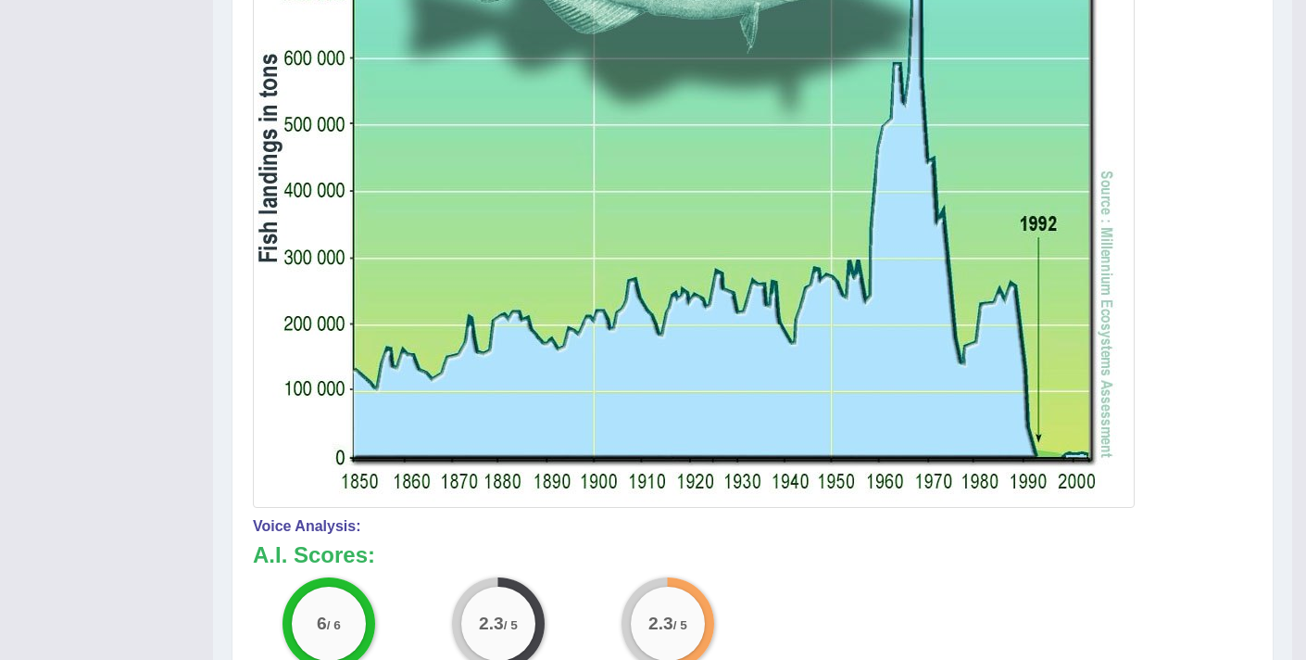
scroll to position [198, 0]
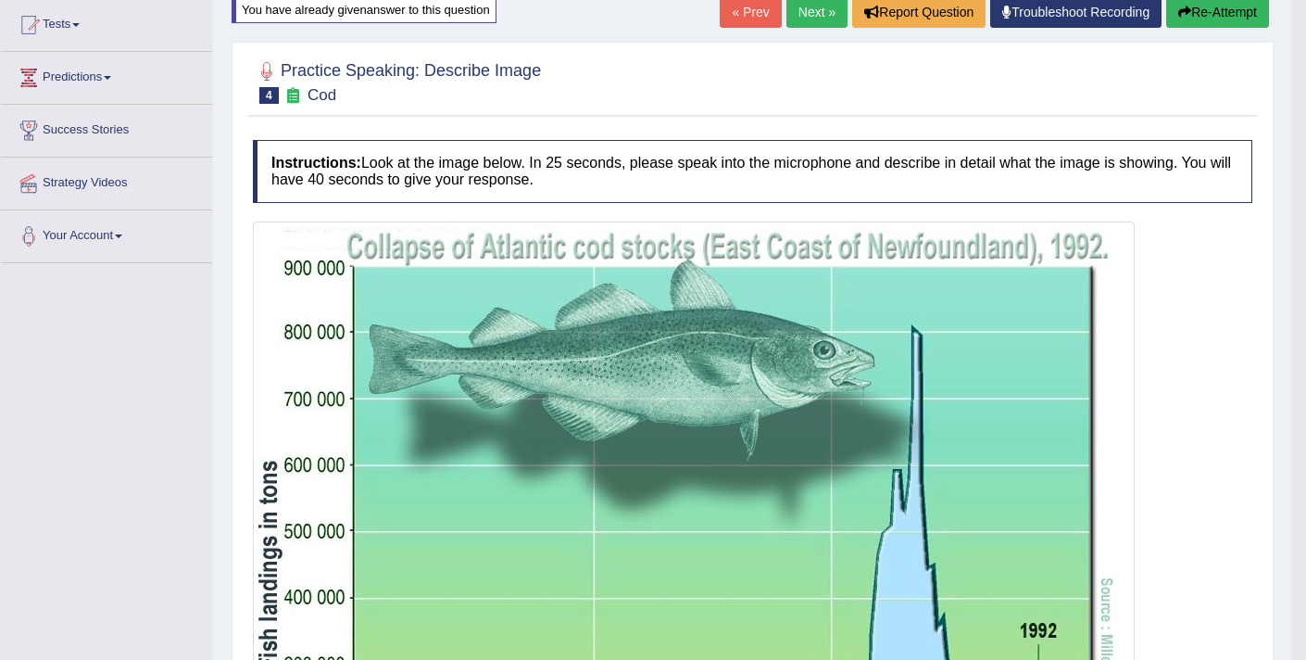
click at [1222, 20] on button "Re-Attempt" at bounding box center [1217, 11] width 103 height 31
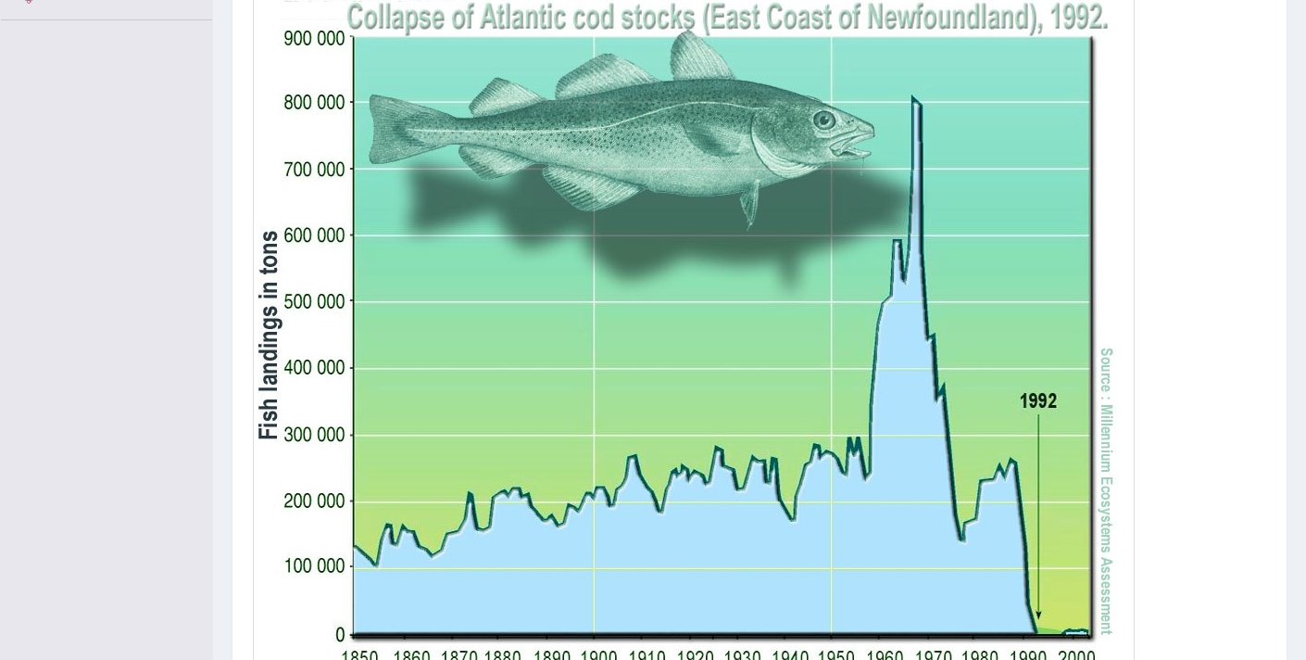
scroll to position [610, 0]
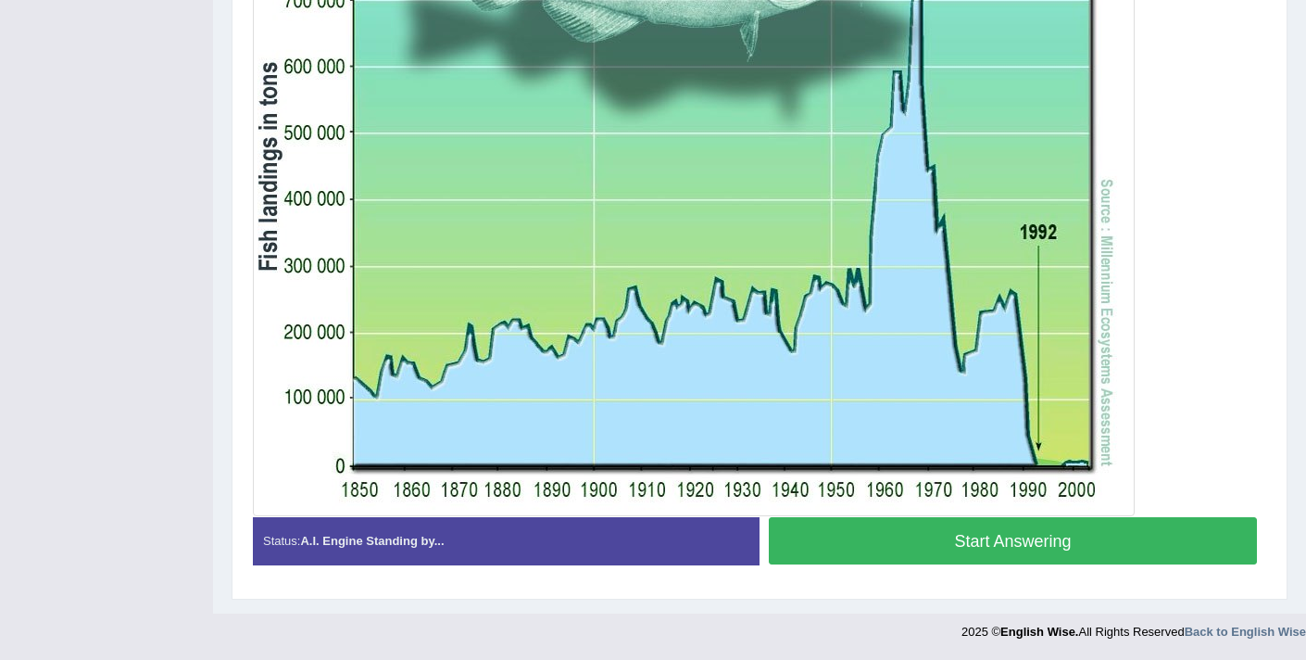
click at [877, 545] on button "Start Answering" at bounding box center [1013, 540] width 488 height 47
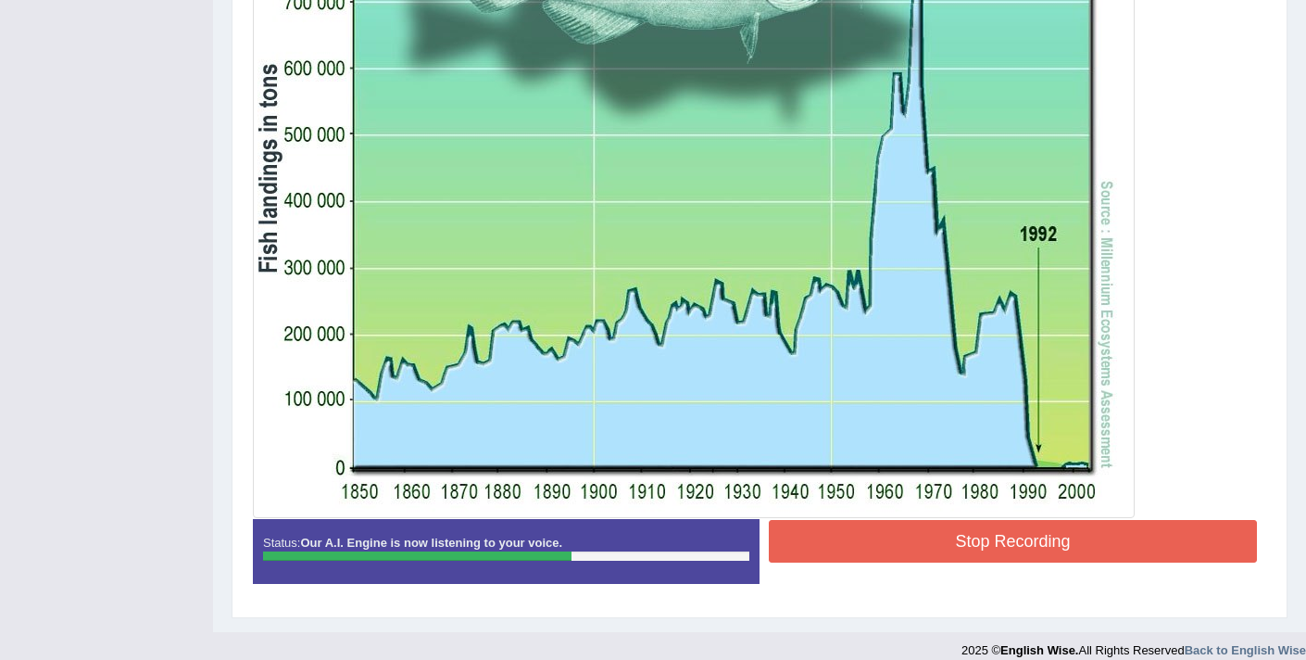
scroll to position [593, 0]
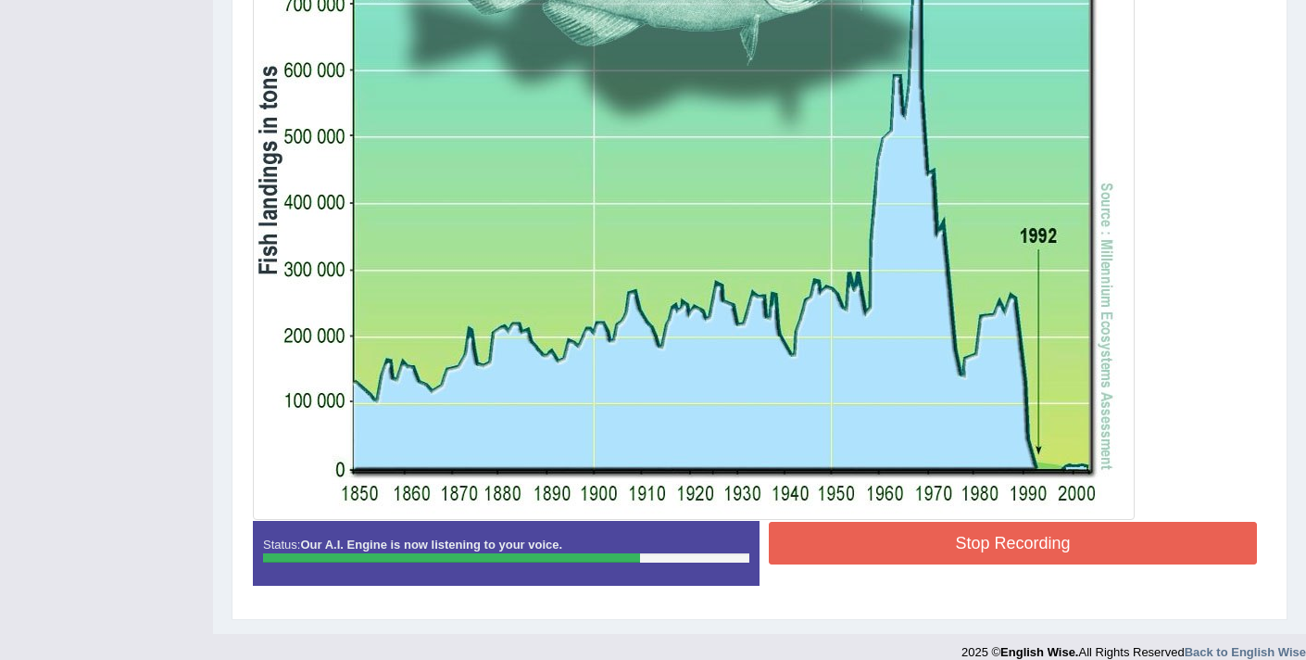
click at [862, 538] on button "Stop Recording" at bounding box center [1013, 543] width 488 height 43
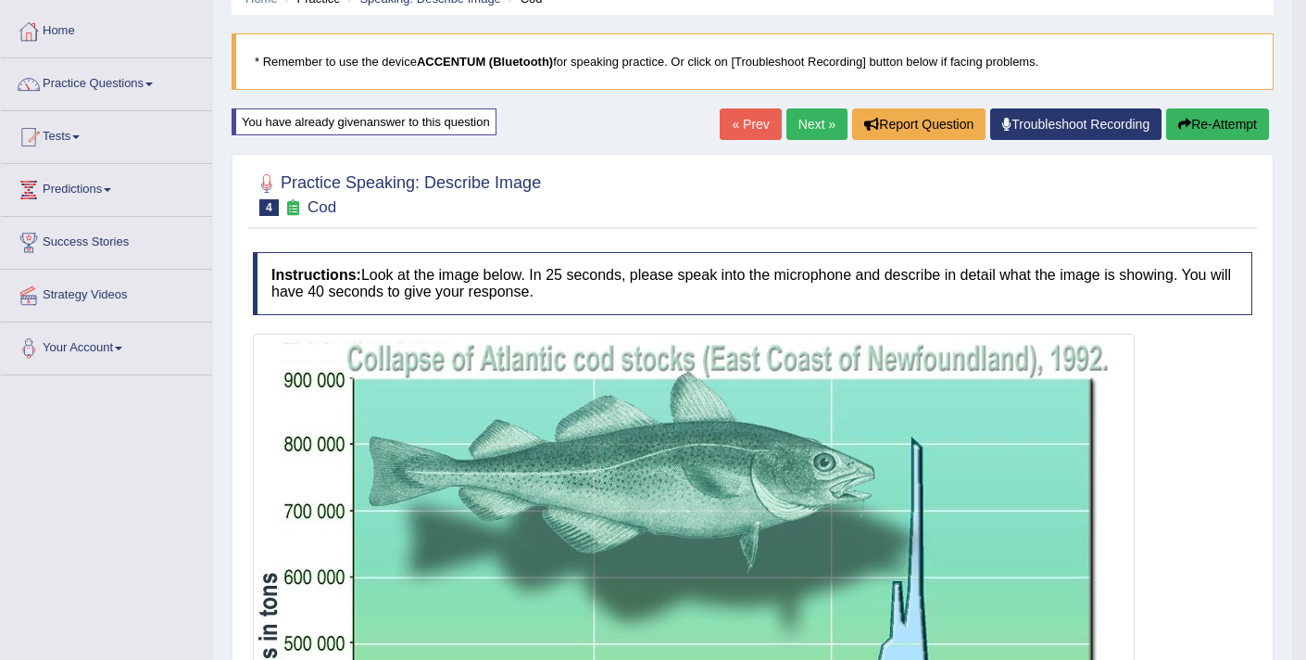
scroll to position [0, 0]
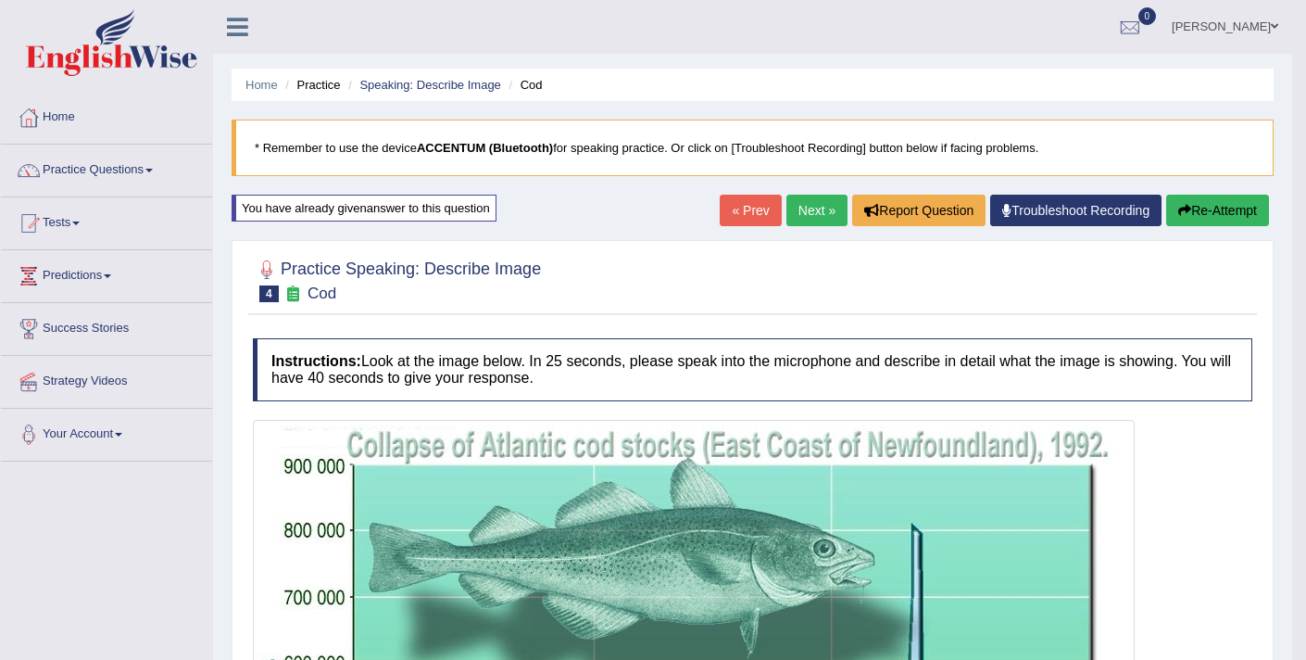
click at [1184, 204] on icon "button" at bounding box center [1184, 210] width 13 height 13
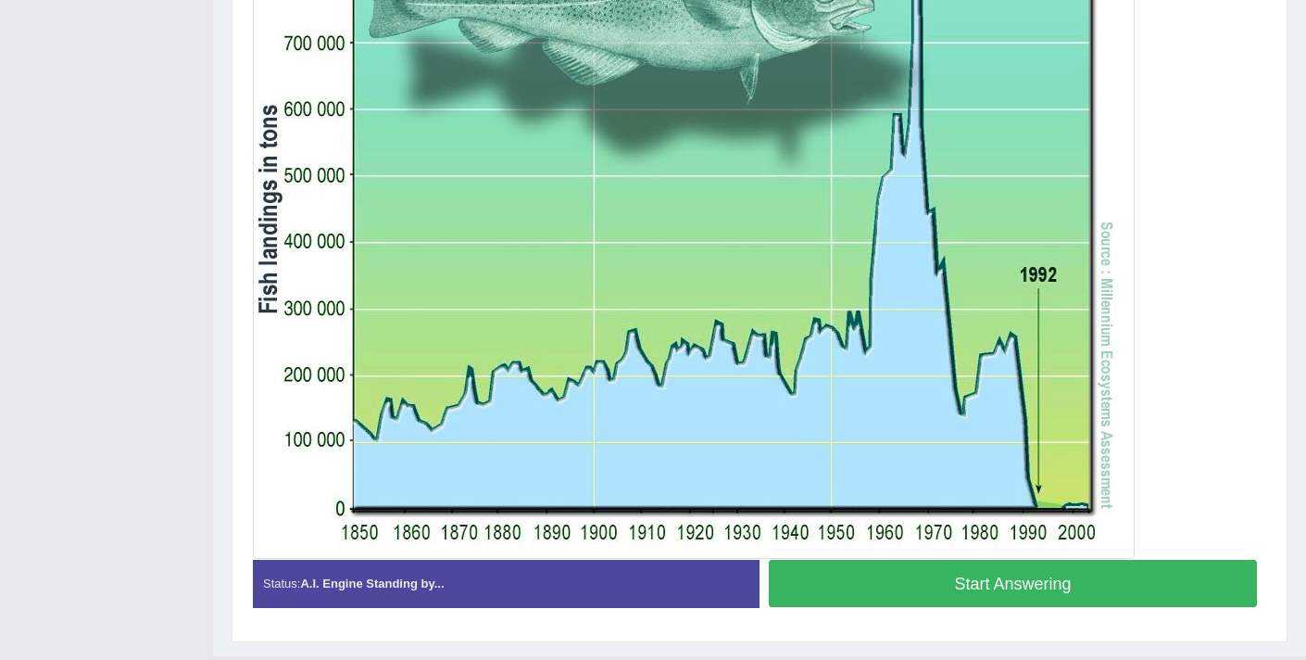
scroll to position [610, 0]
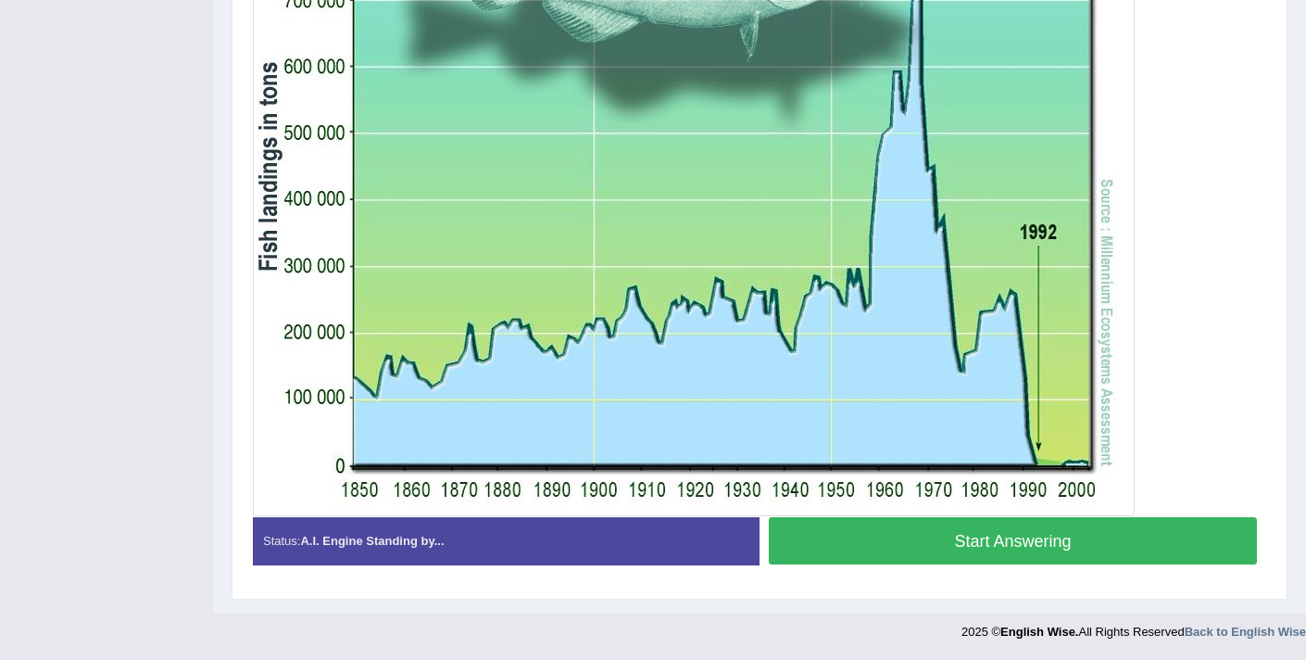
click at [916, 549] on button "Start Answering" at bounding box center [1013, 540] width 488 height 47
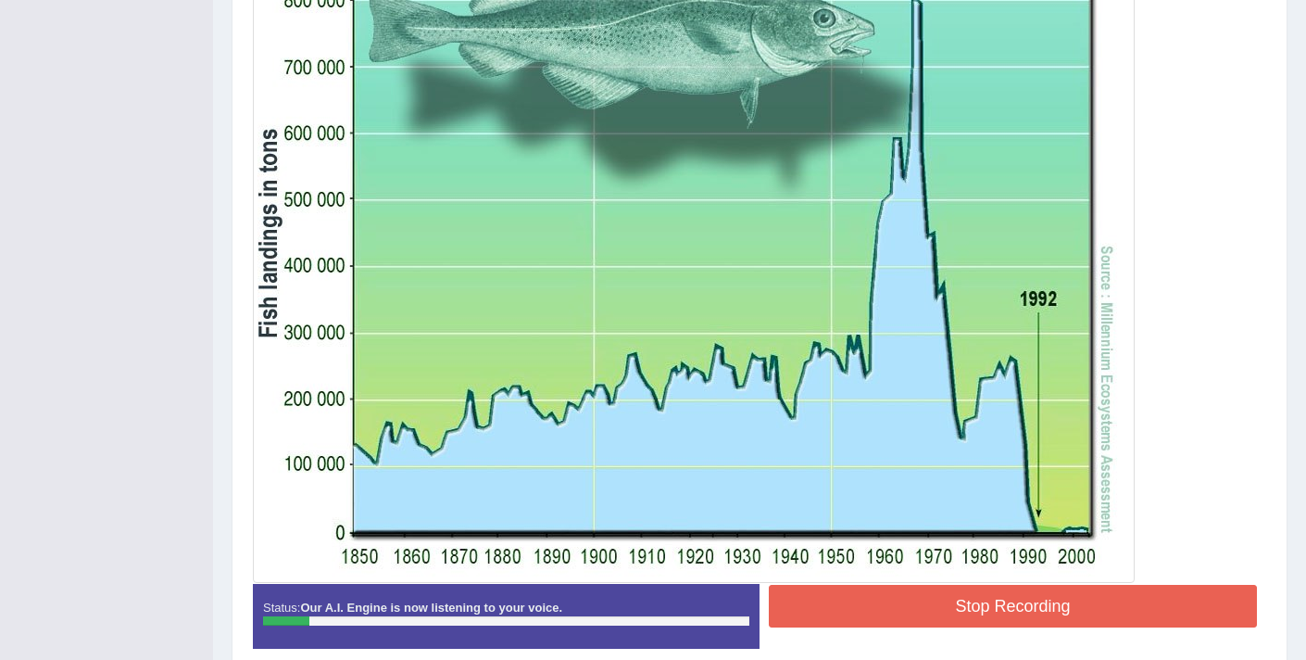
scroll to position [577, 0]
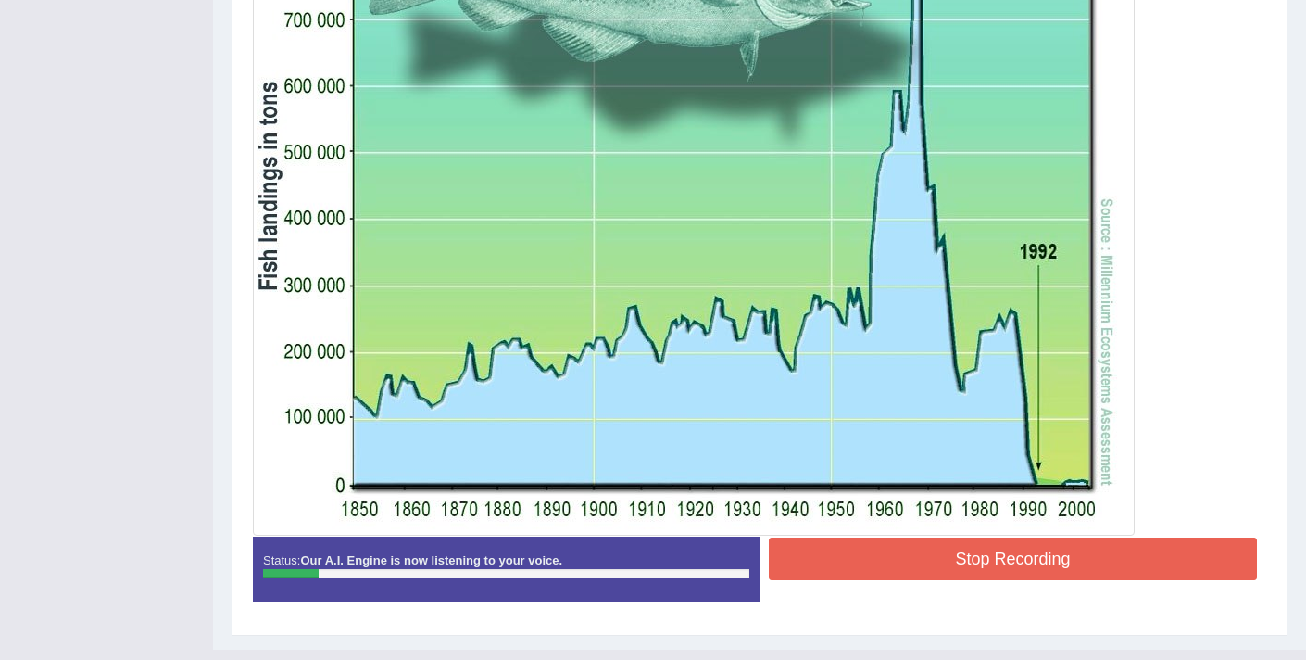
click at [897, 555] on button "Stop Recording" at bounding box center [1013, 558] width 488 height 43
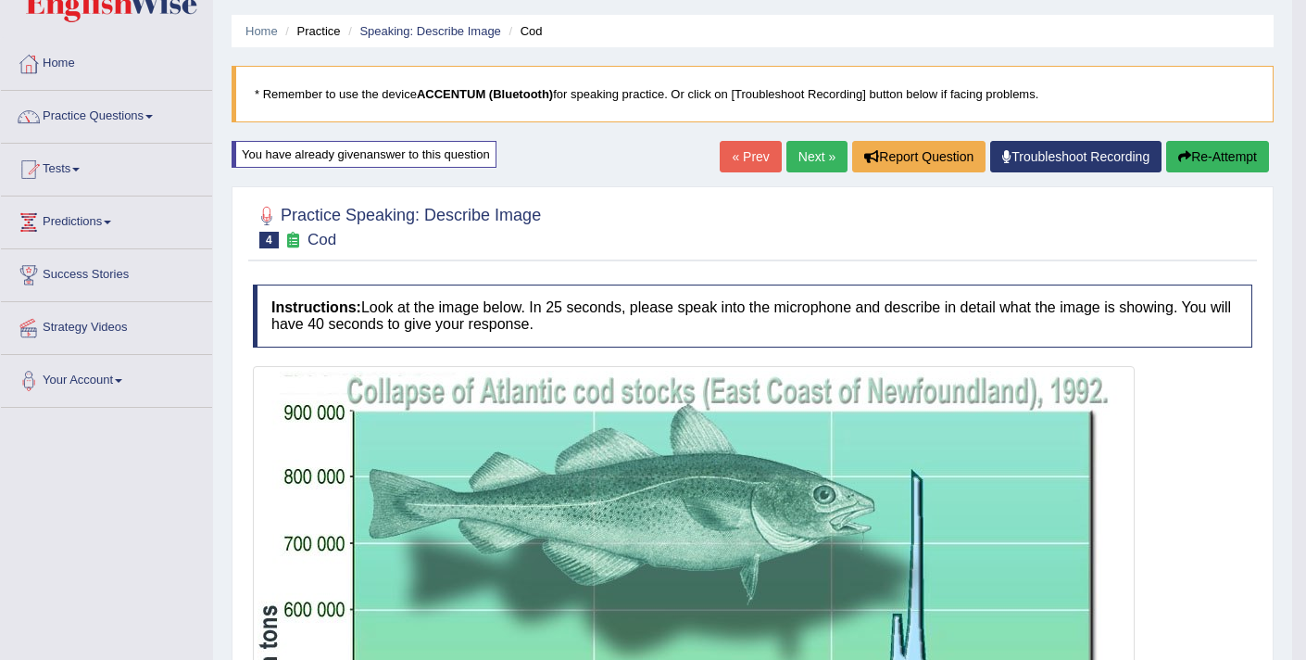
scroll to position [0, 0]
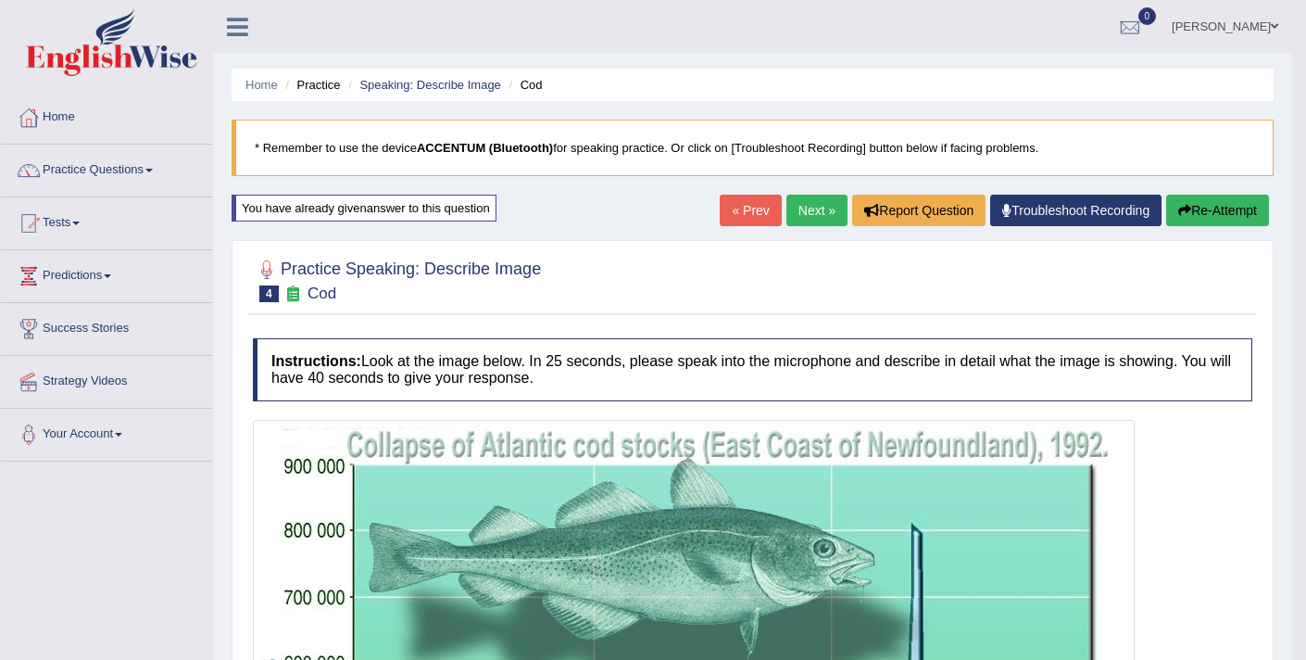
click at [1185, 216] on icon "button" at bounding box center [1184, 210] width 13 height 13
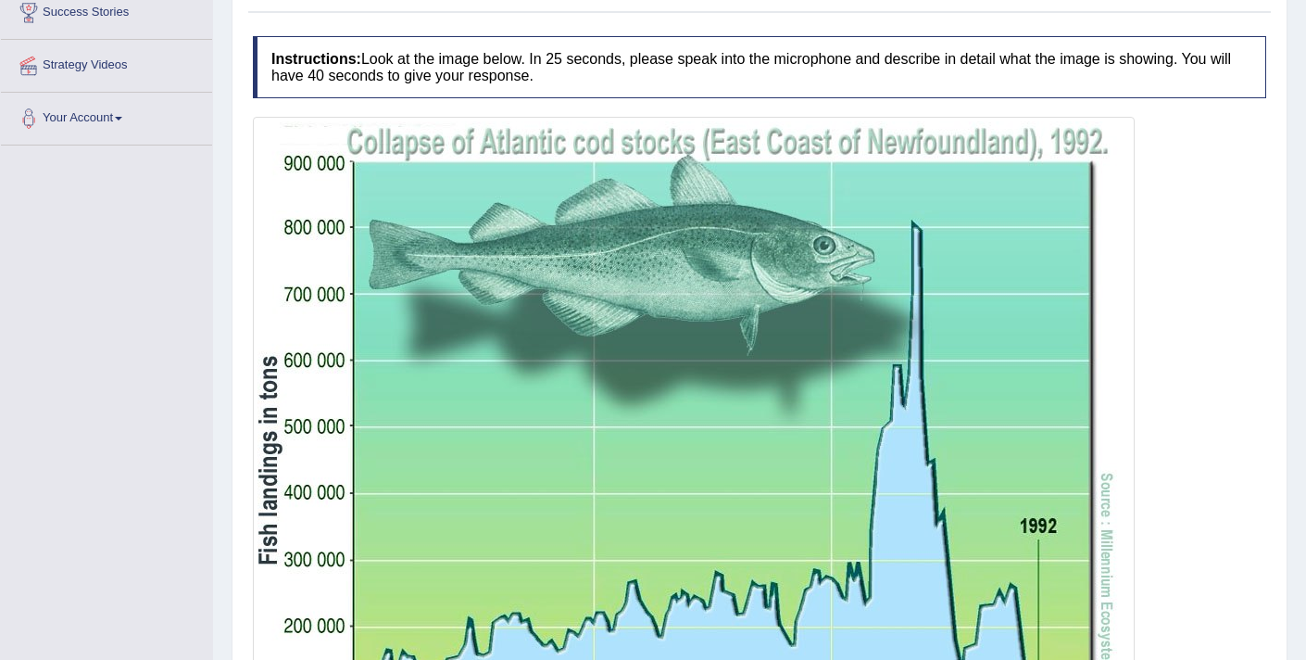
scroll to position [552, 0]
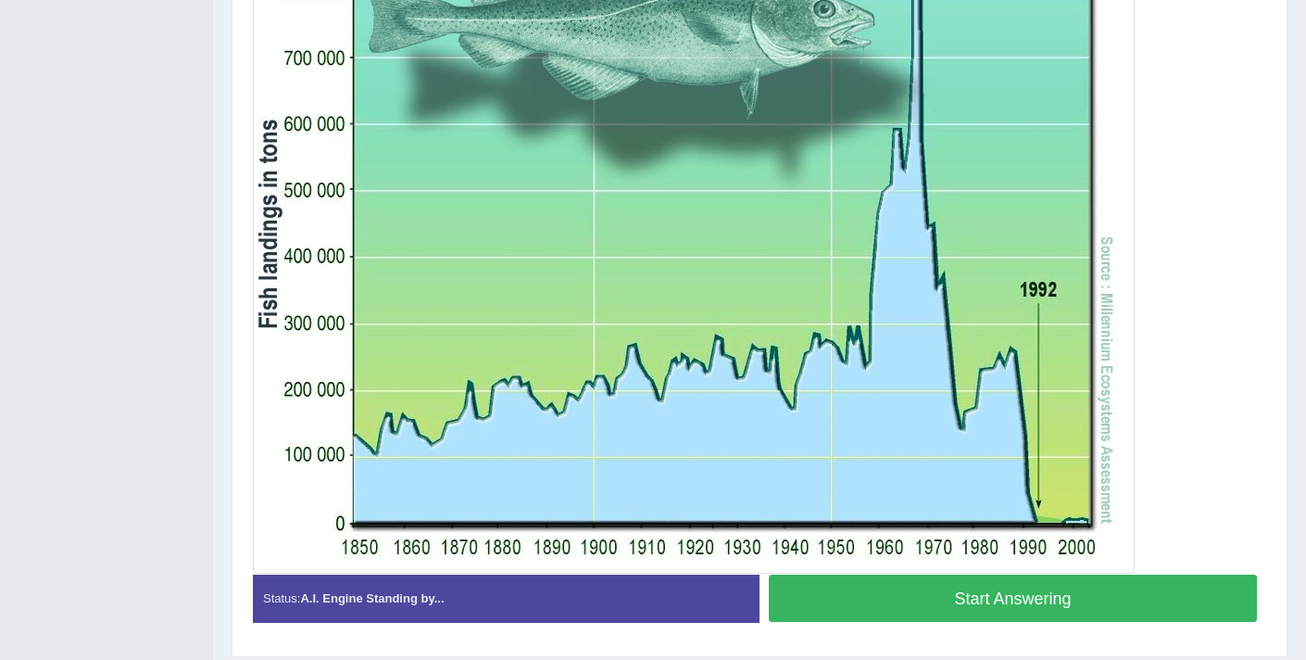
click at [938, 595] on button "Start Answering" at bounding box center [1013, 597] width 488 height 47
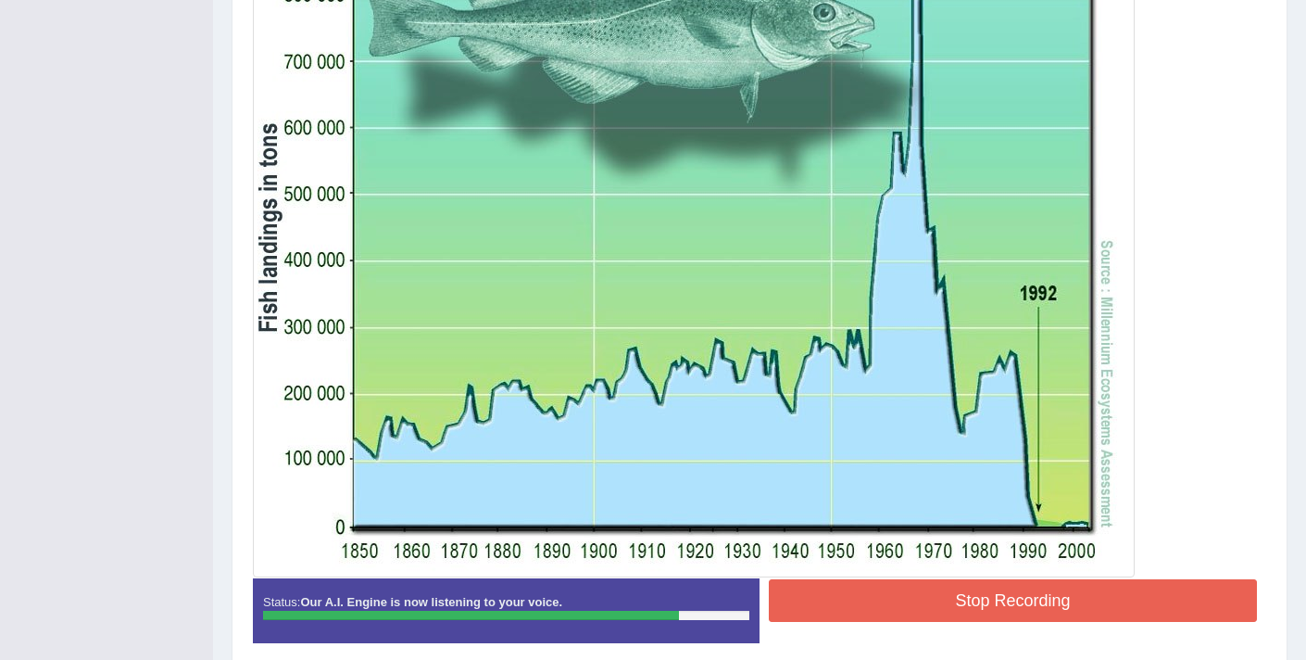
scroll to position [538, 0]
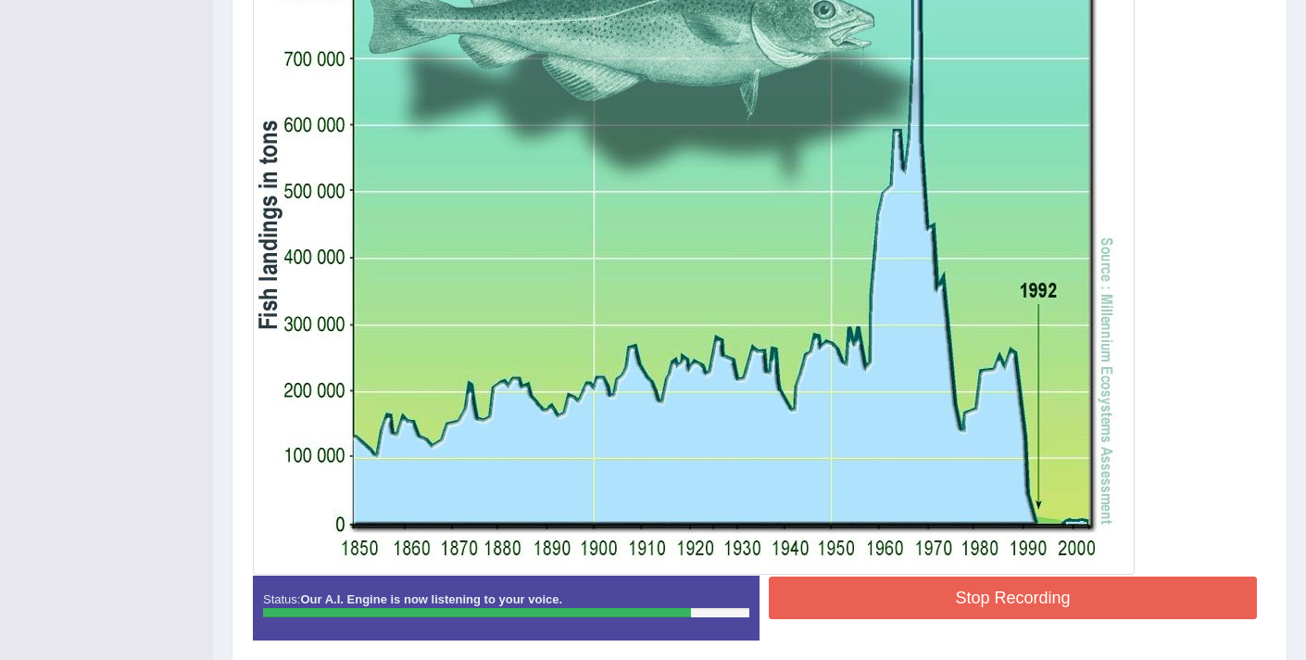
click at [827, 612] on button "Stop Recording" at bounding box center [1013, 597] width 488 height 43
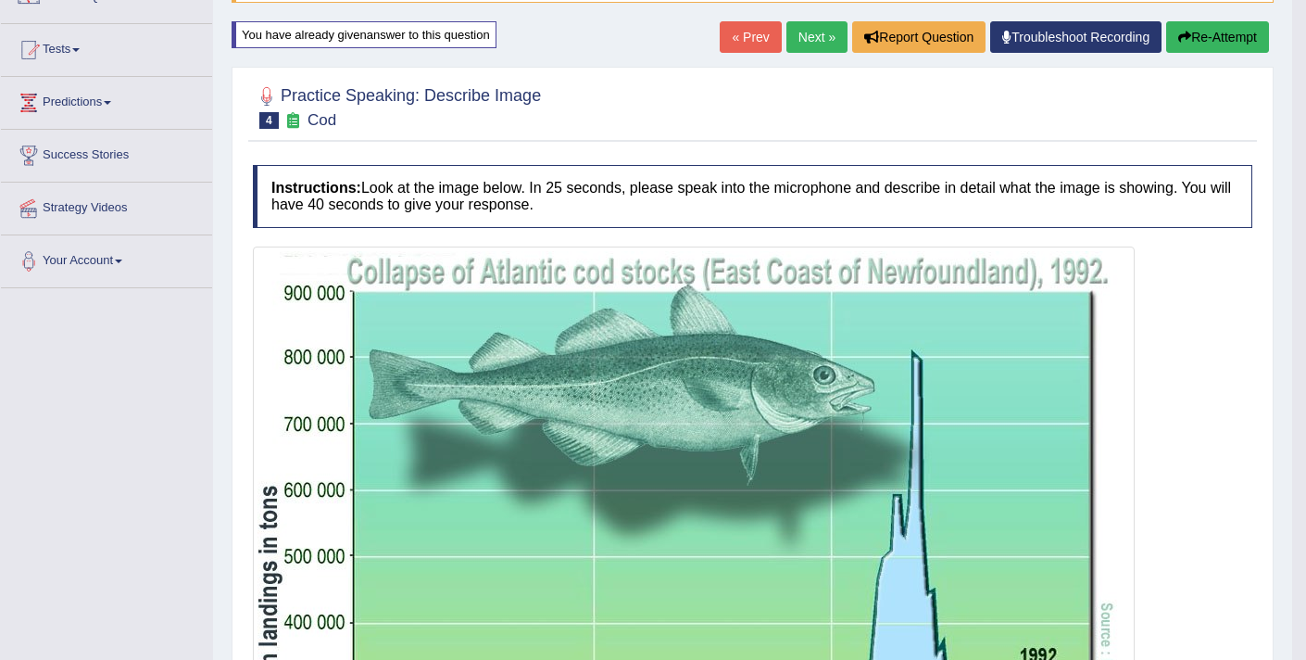
scroll to position [0, 0]
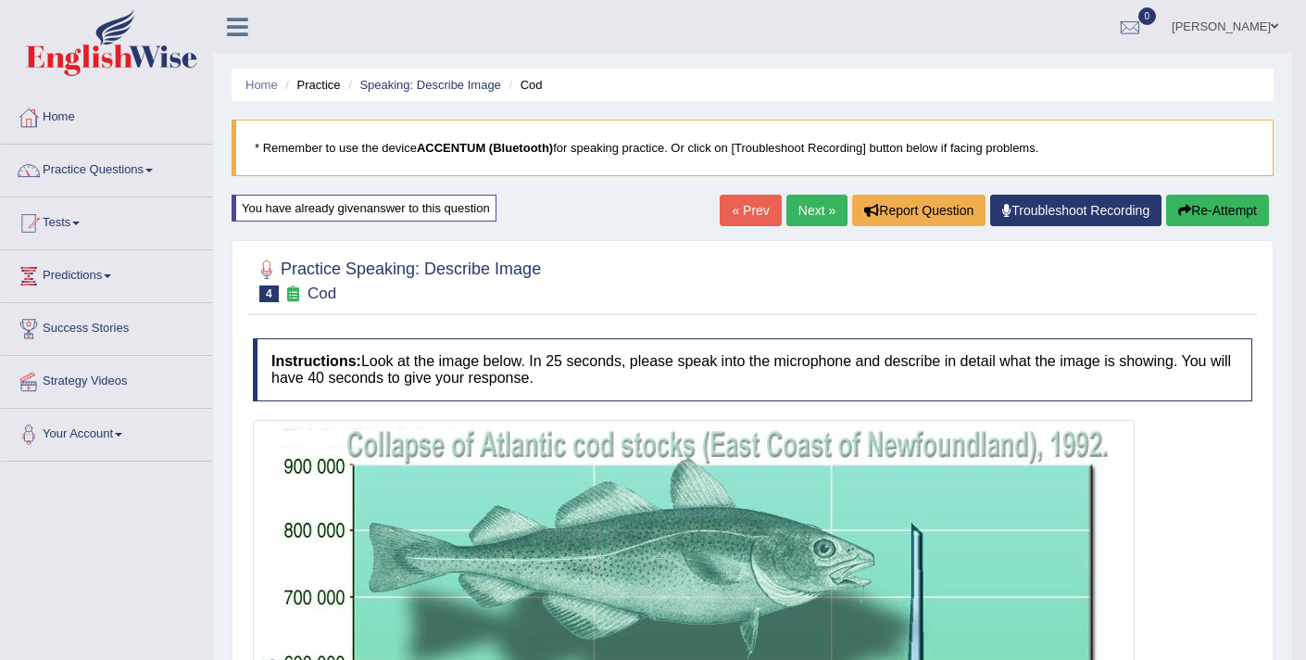
click at [1190, 207] on button "Re-Attempt" at bounding box center [1217, 210] width 103 height 31
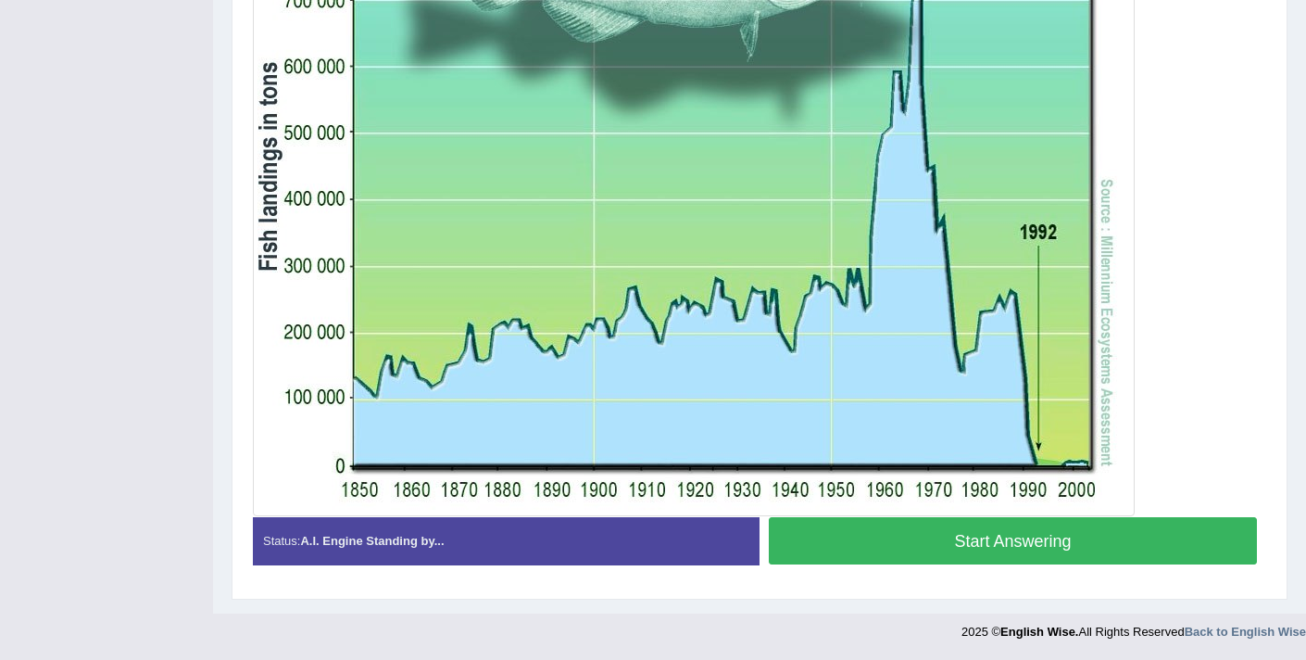
click at [872, 540] on button "Start Answering" at bounding box center [1013, 540] width 488 height 47
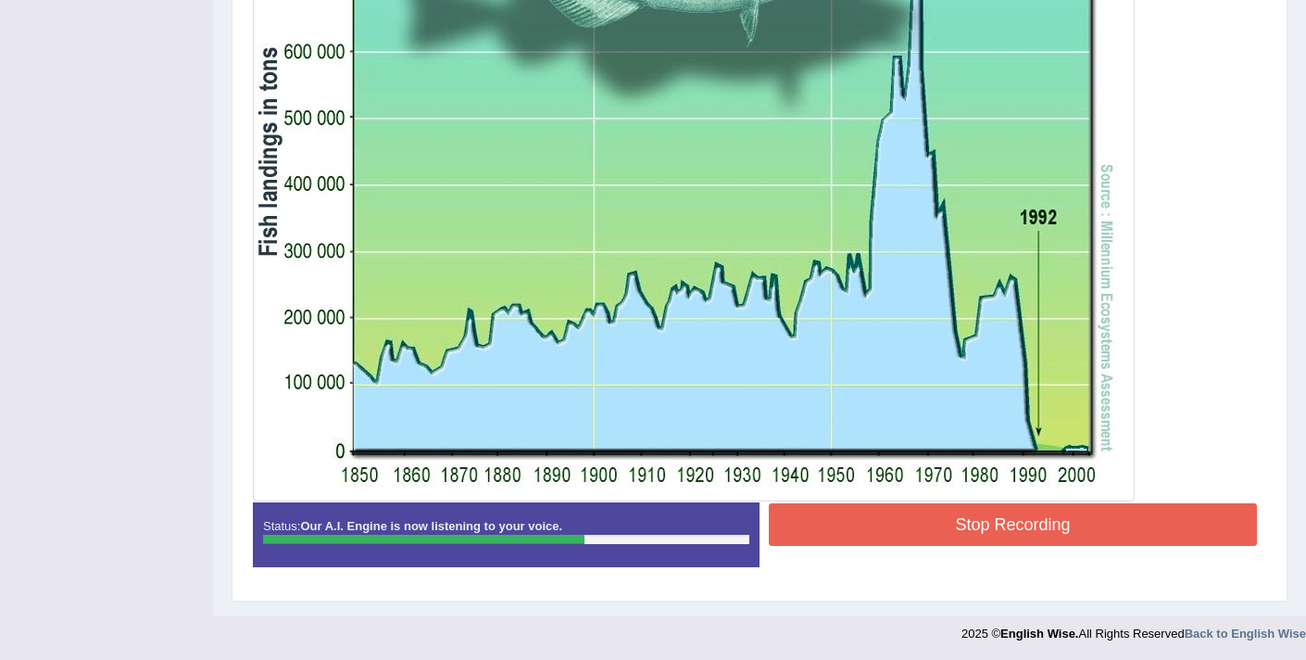
scroll to position [613, 0]
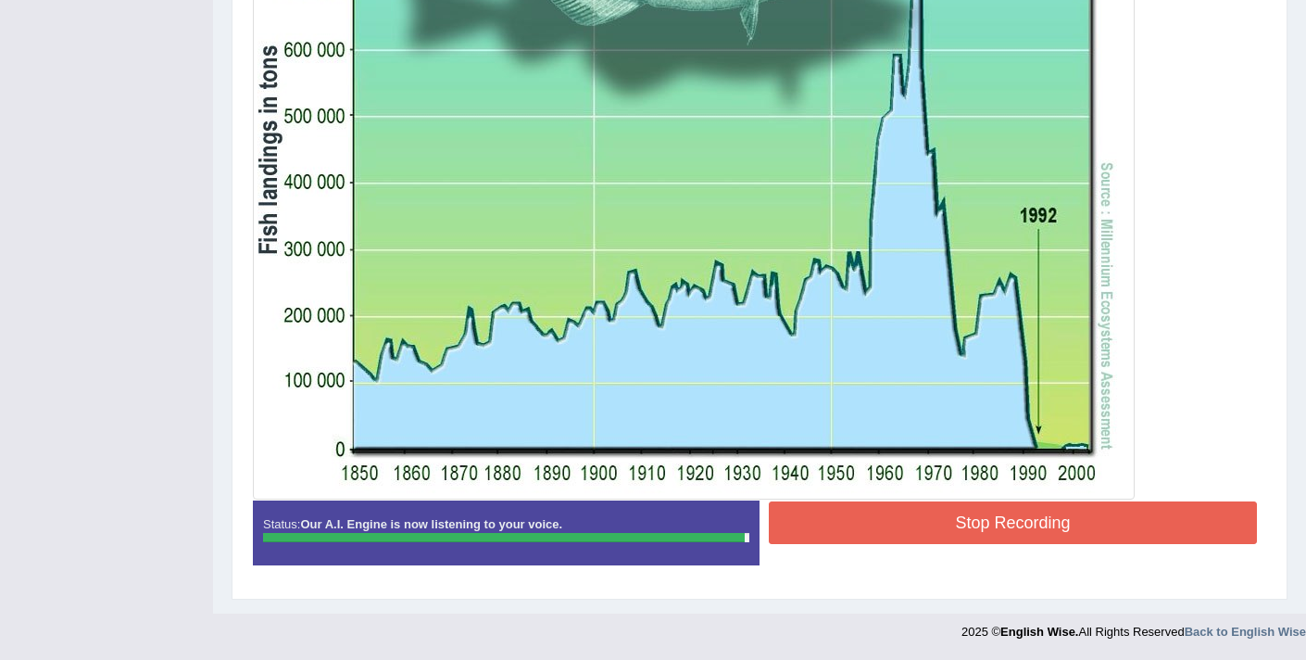
click at [823, 521] on button "Stop Recording" at bounding box center [1013, 522] width 488 height 43
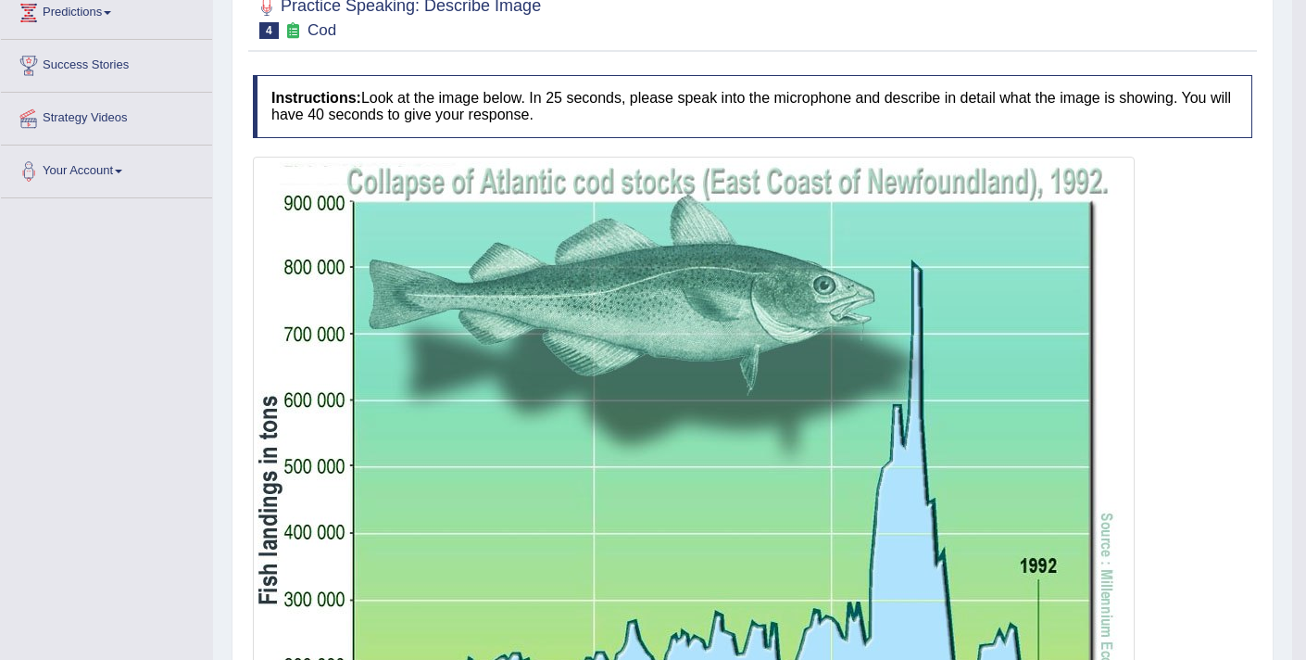
scroll to position [0, 0]
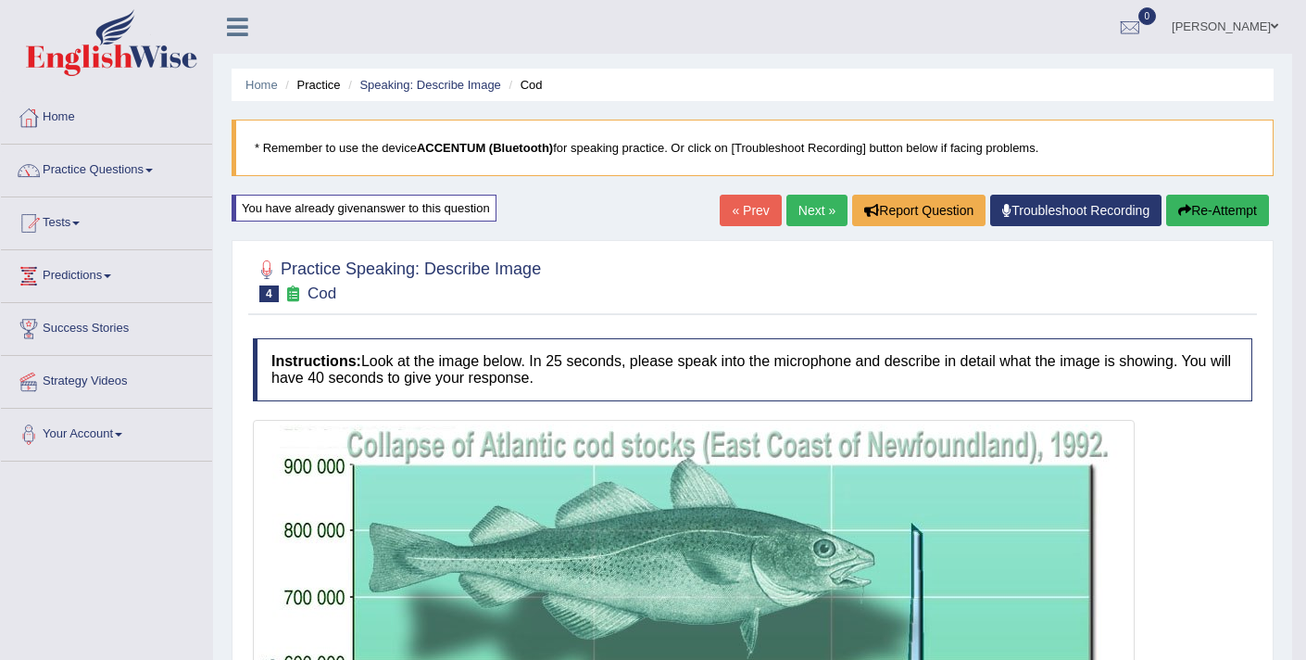
click at [789, 221] on link "Next »" at bounding box center [816, 210] width 61 height 31
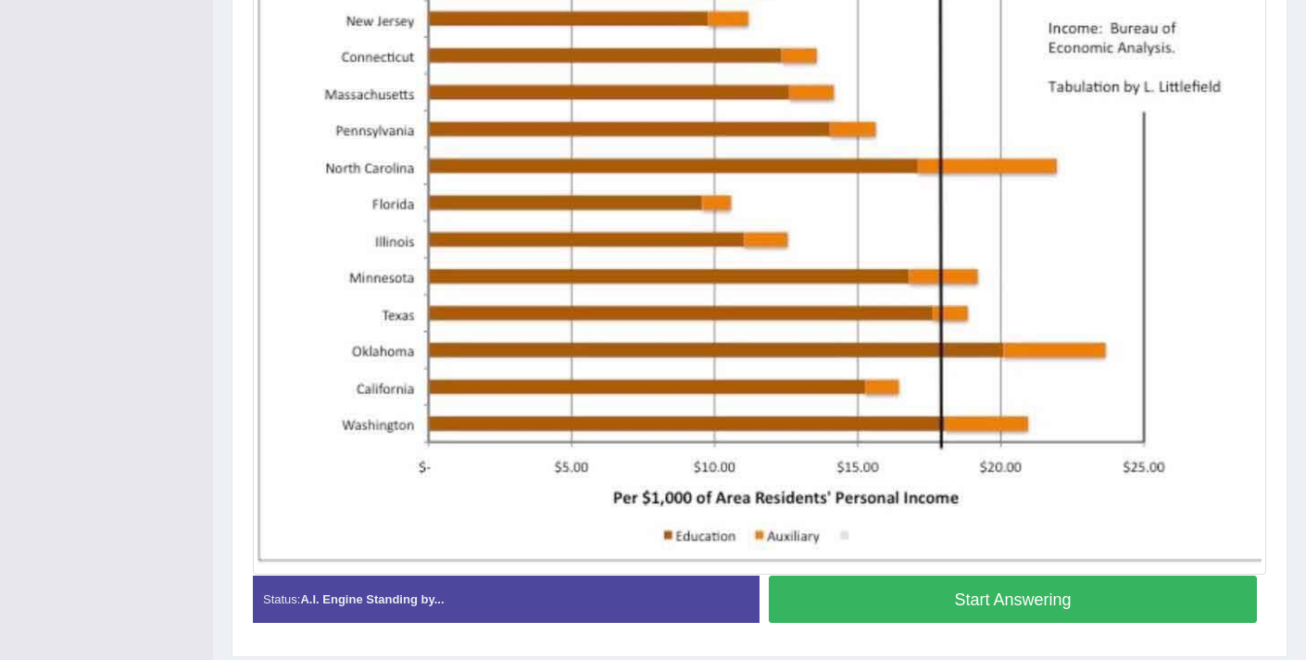
scroll to position [615, 0]
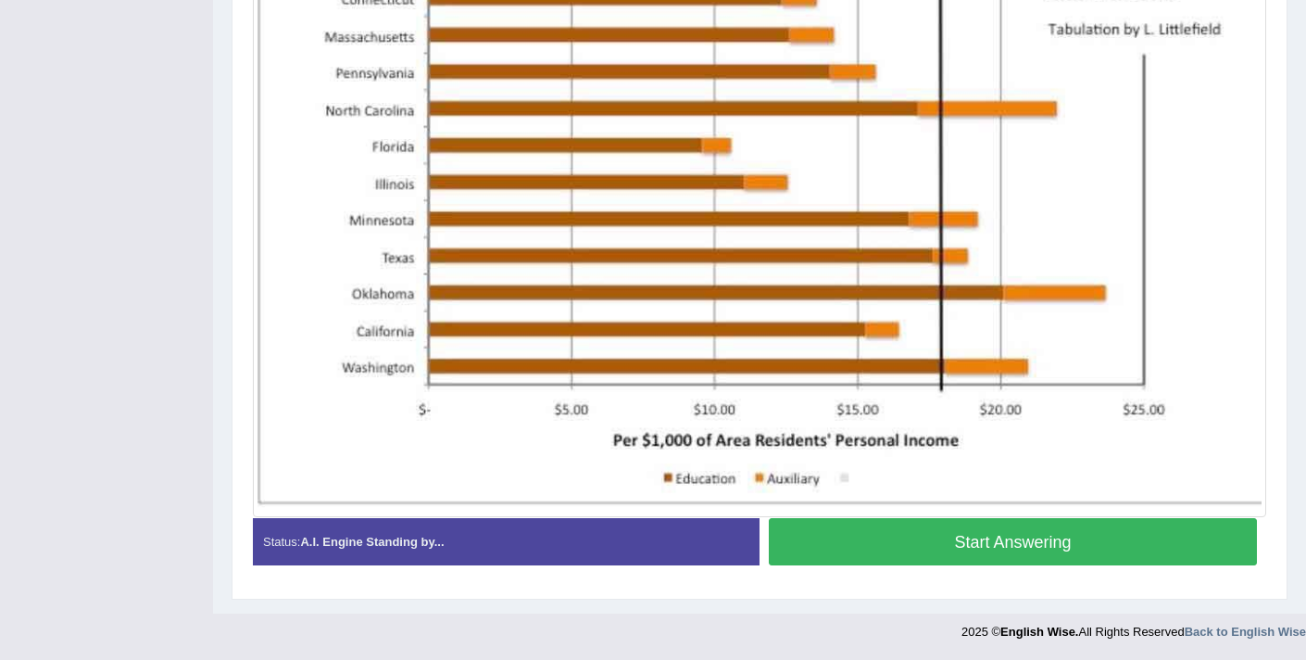
click at [807, 548] on button "Start Answering" at bounding box center [1013, 541] width 488 height 47
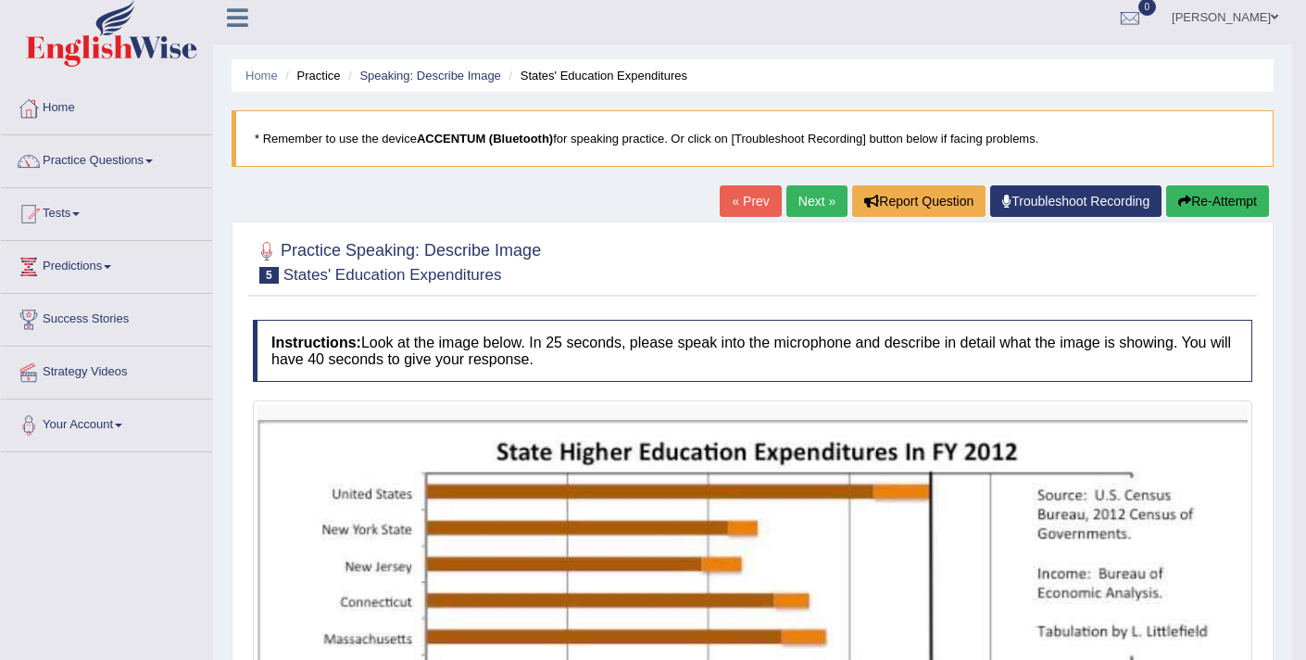
scroll to position [0, 0]
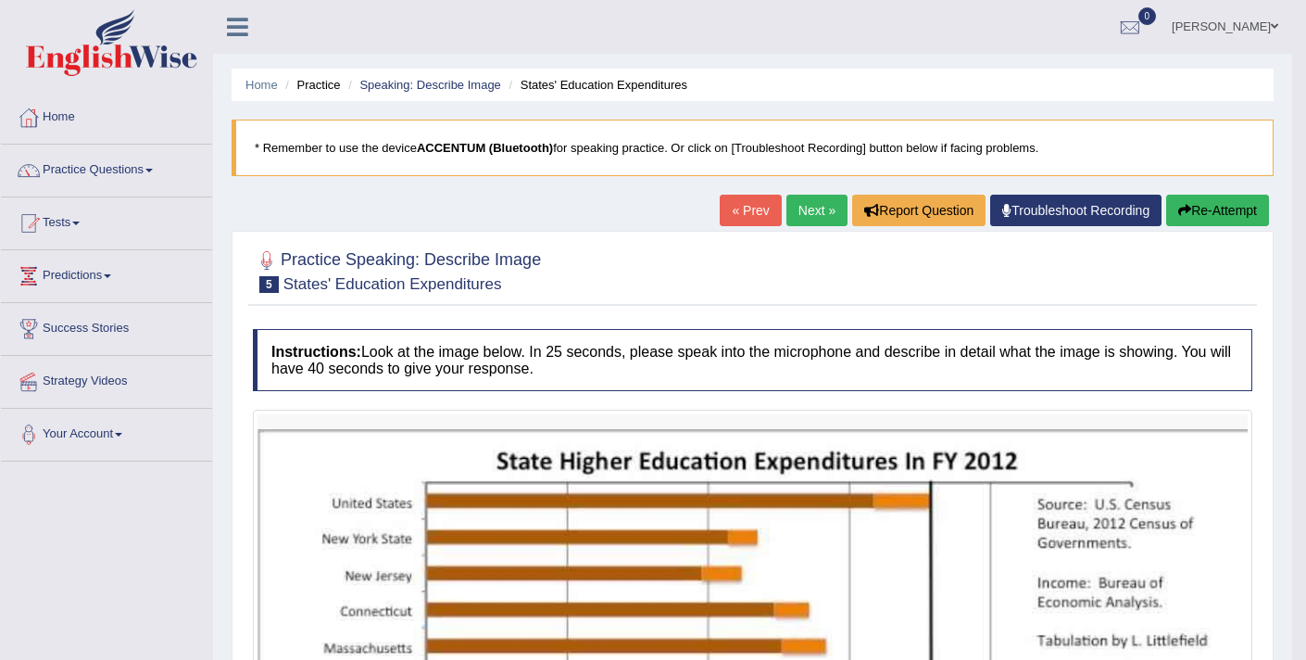
click at [1197, 221] on button "Re-Attempt" at bounding box center [1217, 210] width 103 height 31
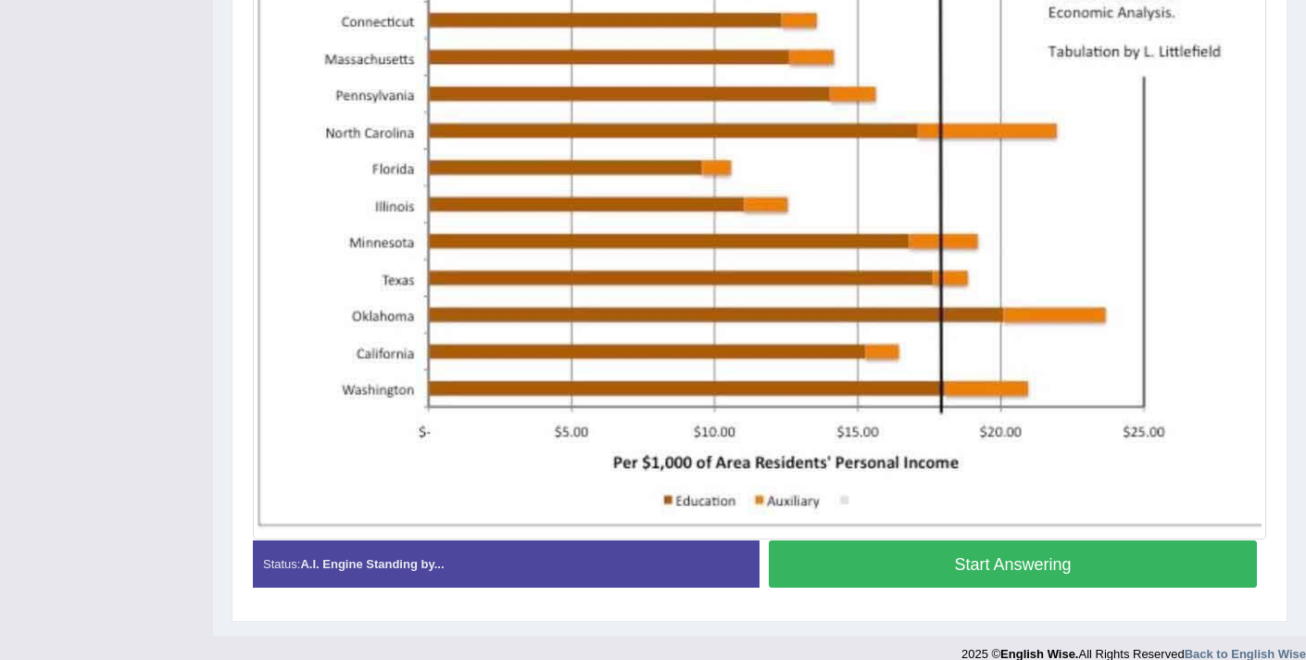
click at [834, 568] on button "Start Answering" at bounding box center [1013, 563] width 488 height 47
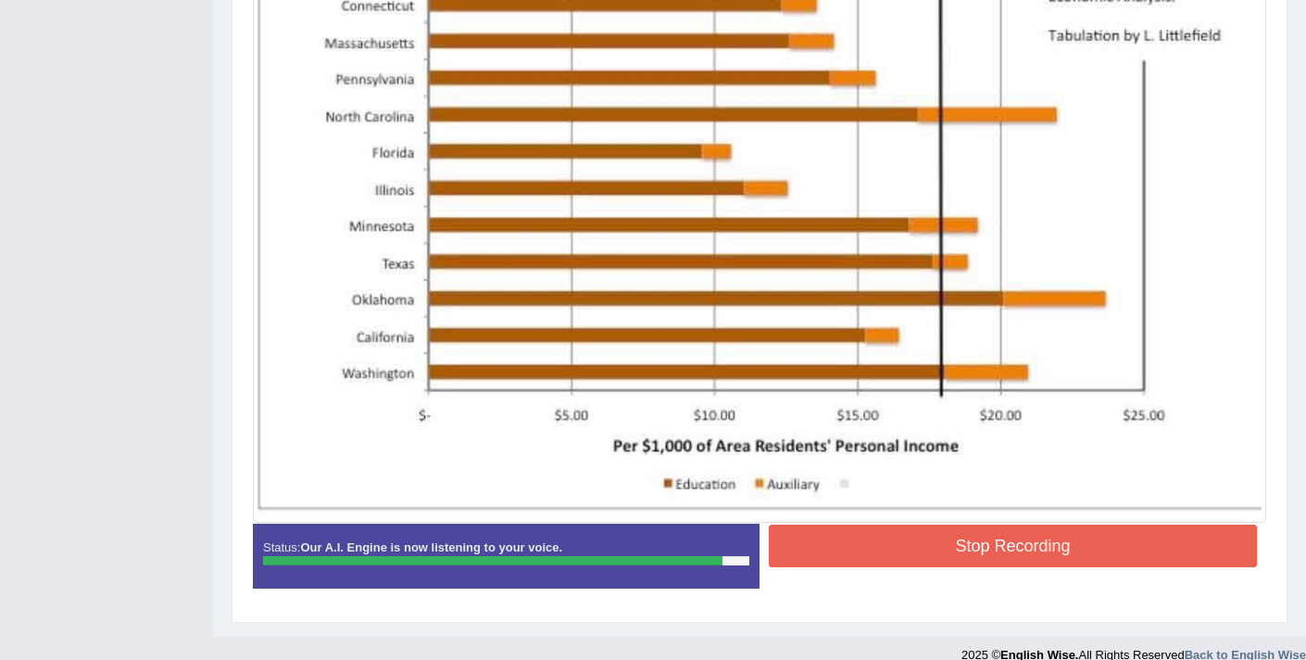
scroll to position [642, 0]
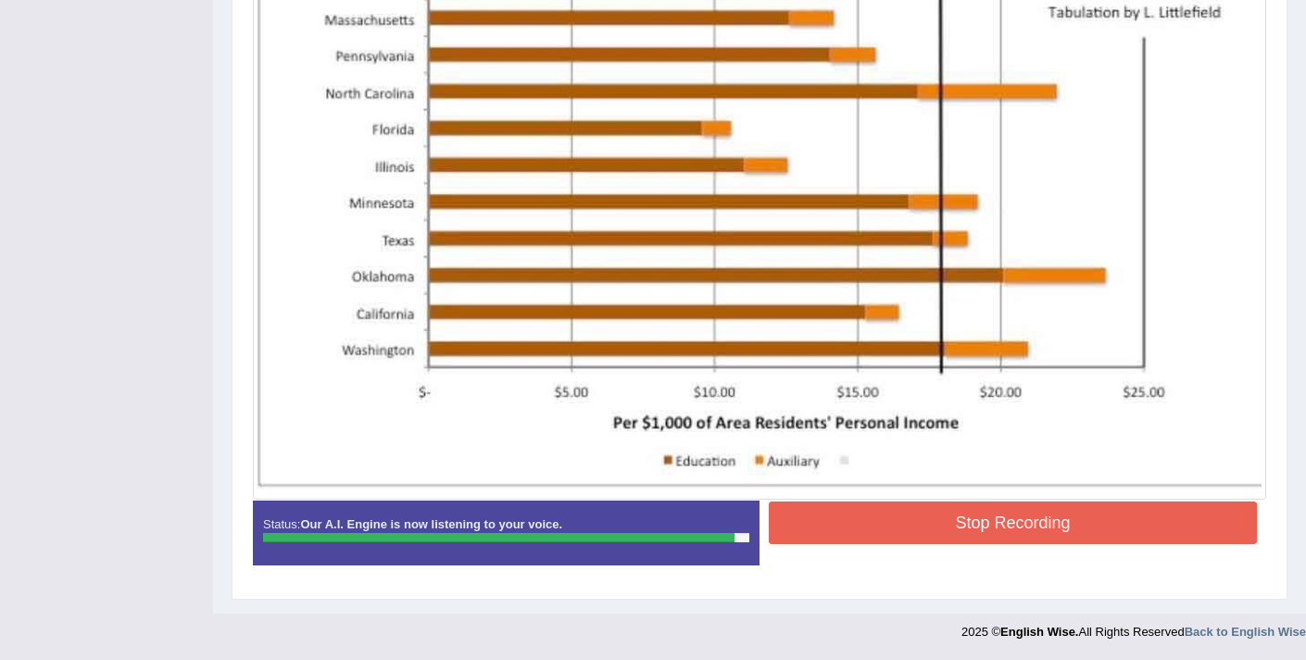
click at [819, 512] on button "Stop Recording" at bounding box center [1013, 522] width 488 height 43
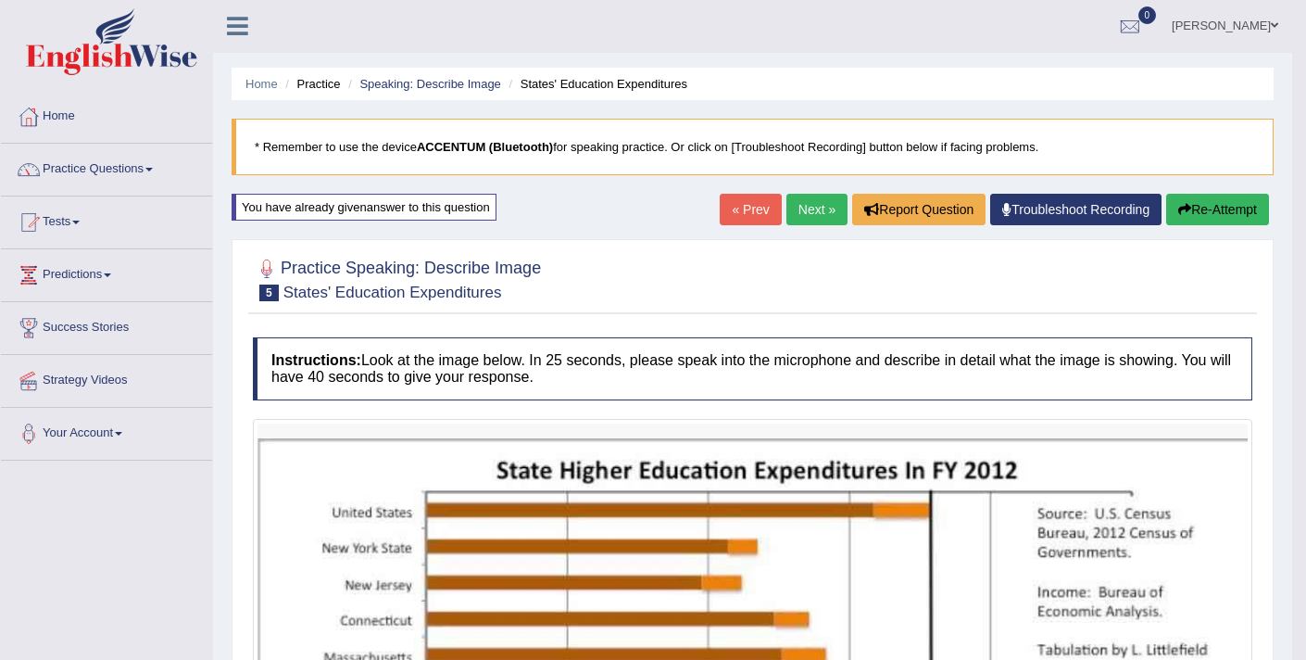
scroll to position [0, 0]
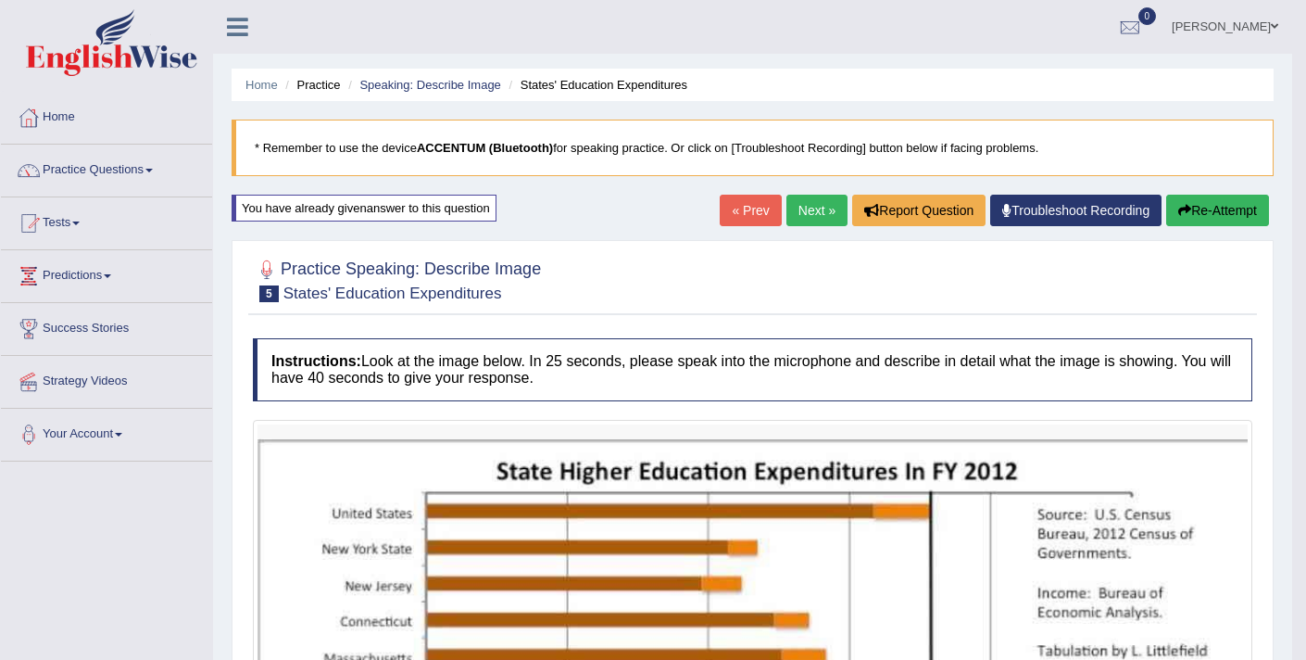
click at [795, 208] on link "Next »" at bounding box center [816, 210] width 61 height 31
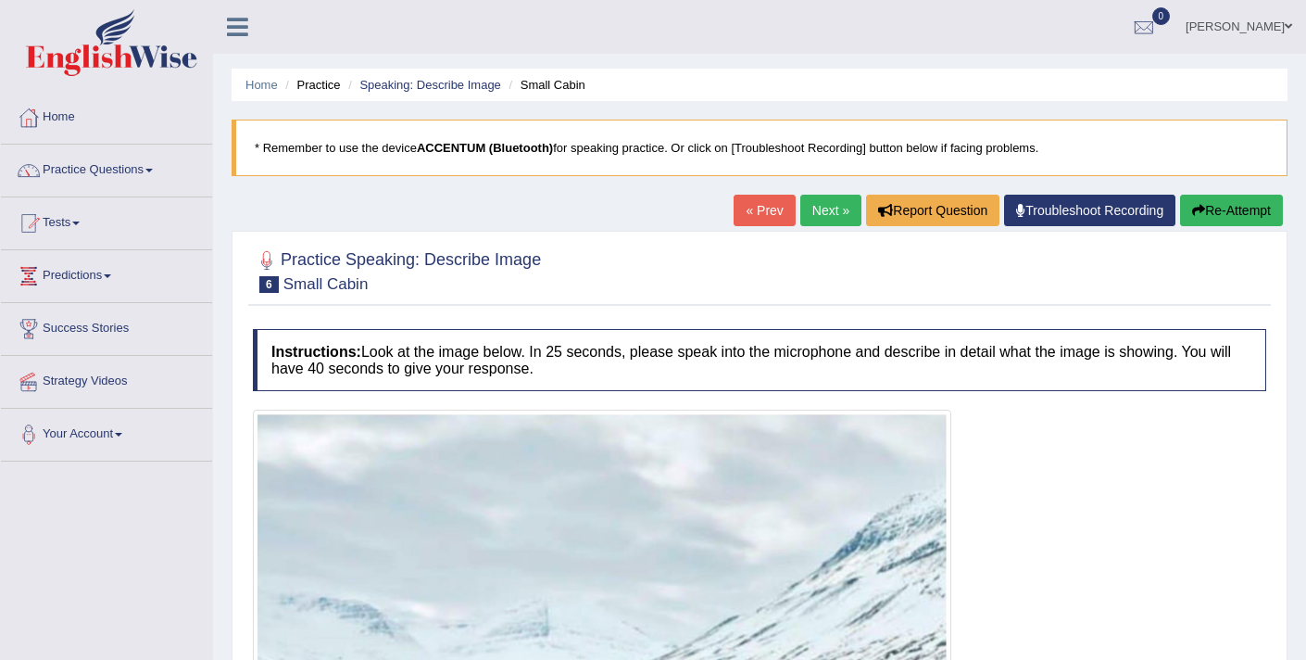
click at [800, 208] on link "Next »" at bounding box center [830, 210] width 61 height 31
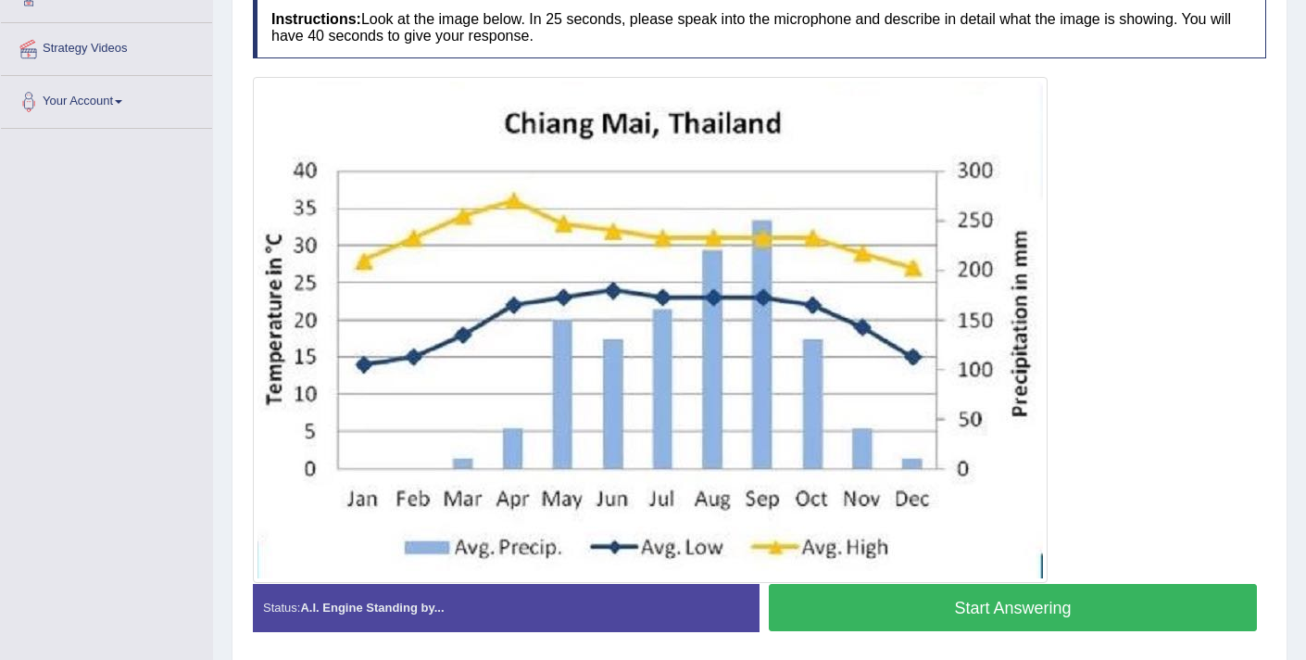
scroll to position [334, 0]
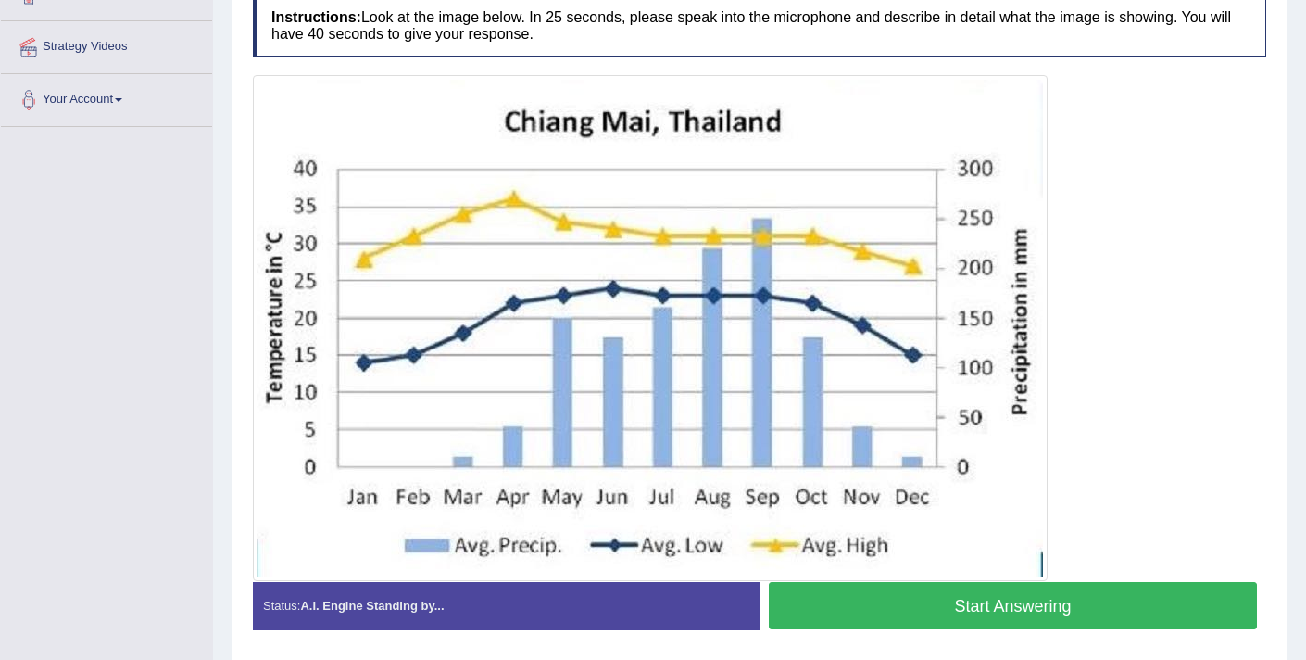
click at [909, 599] on button "Start Answering" at bounding box center [1013, 605] width 488 height 47
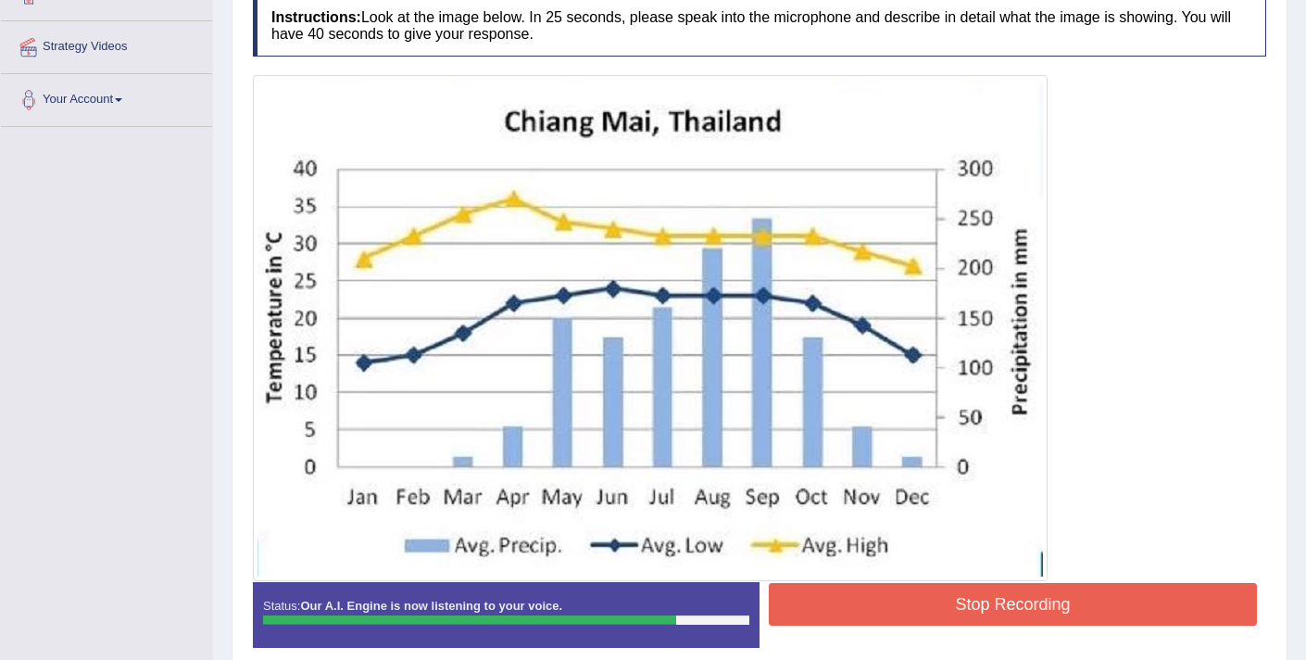
click at [935, 602] on button "Stop Recording" at bounding box center [1013, 604] width 488 height 43
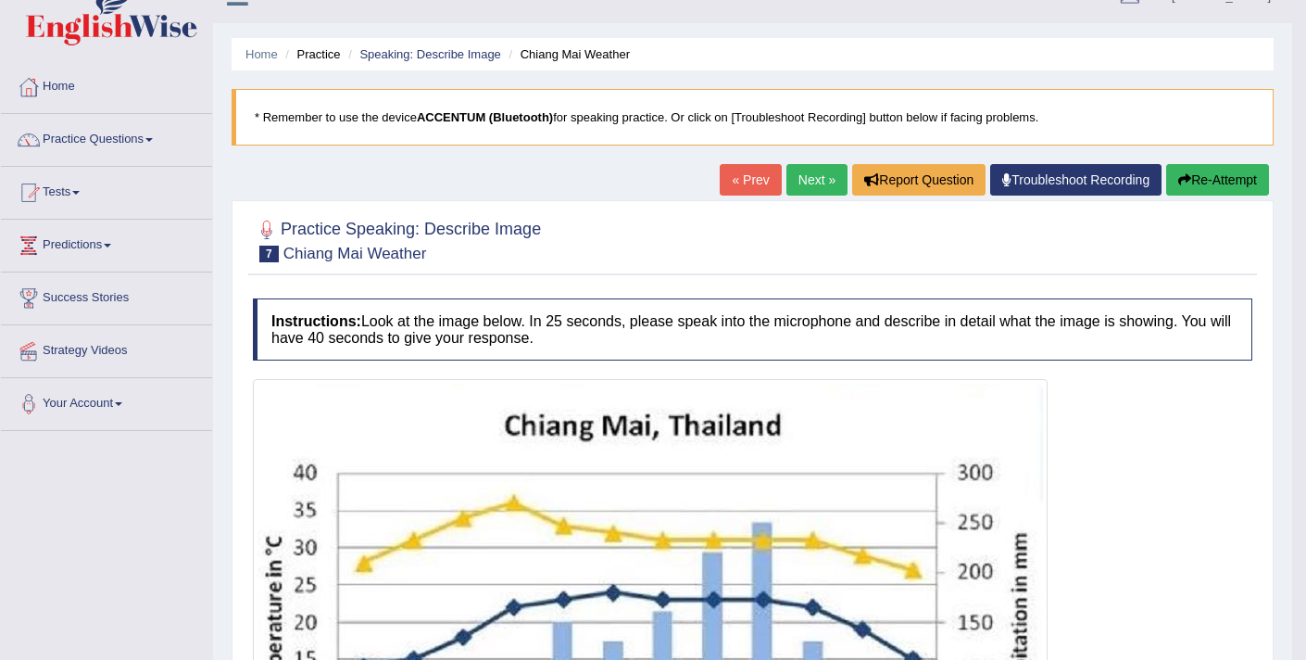
scroll to position [0, 0]
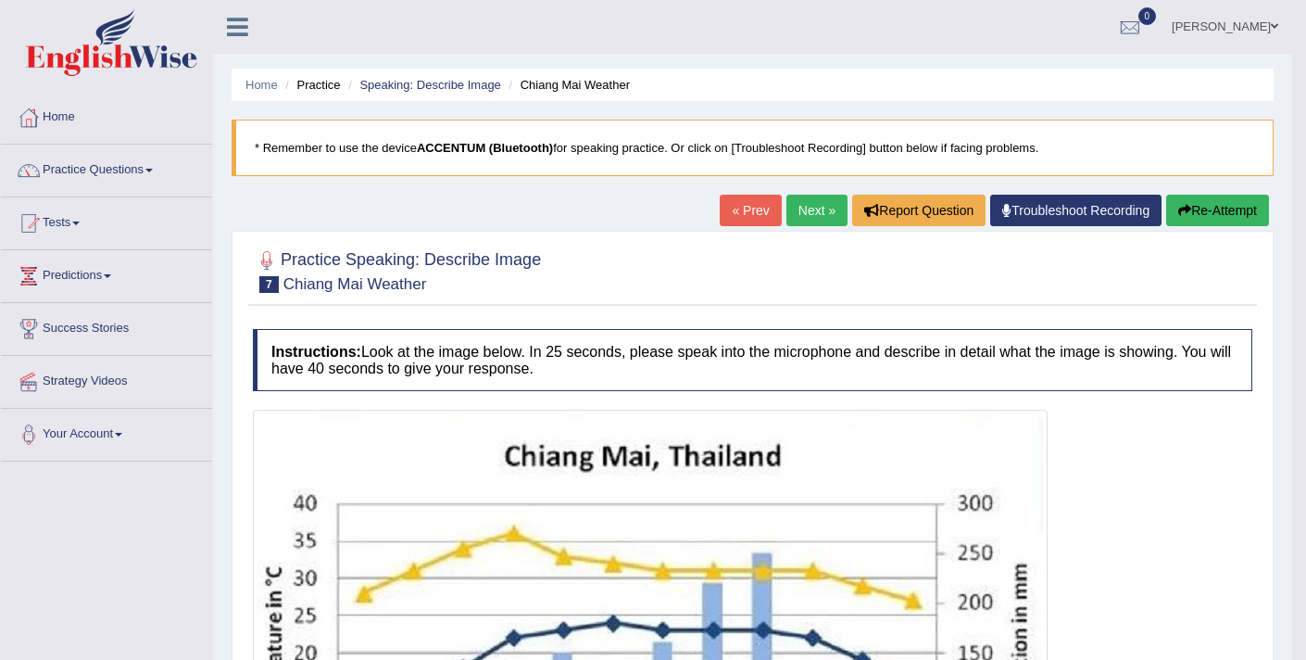
click at [1216, 202] on button "Re-Attempt" at bounding box center [1217, 210] width 103 height 31
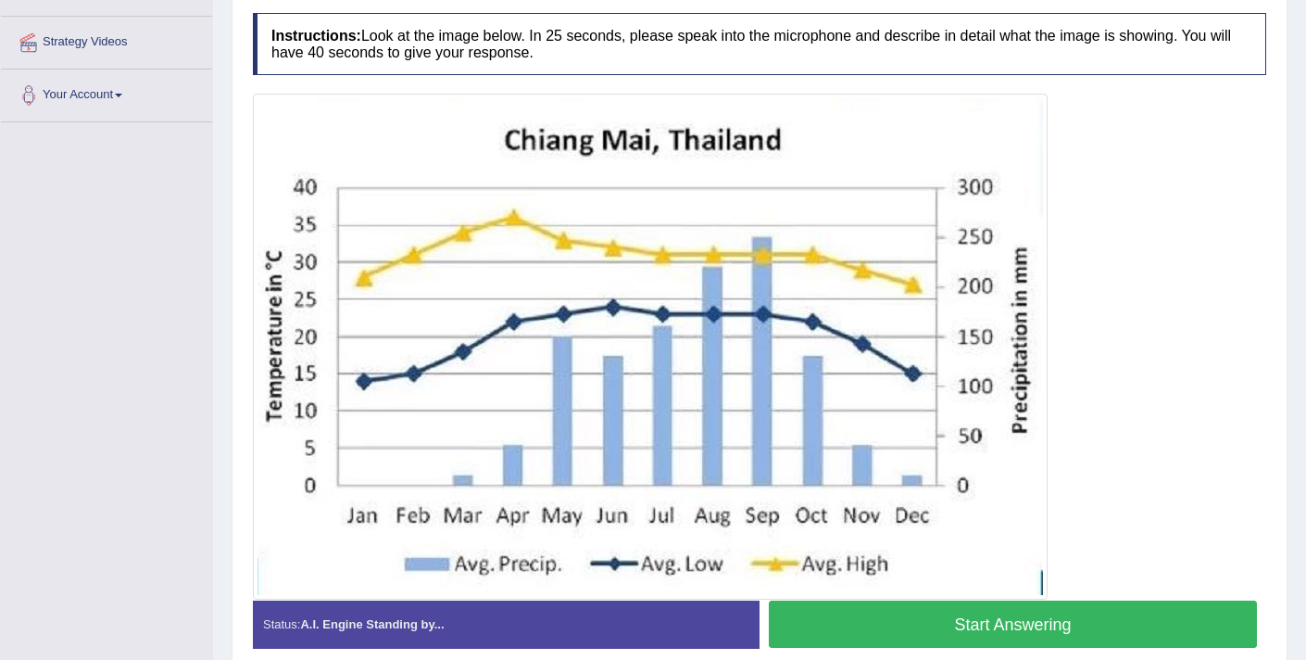
scroll to position [353, 0]
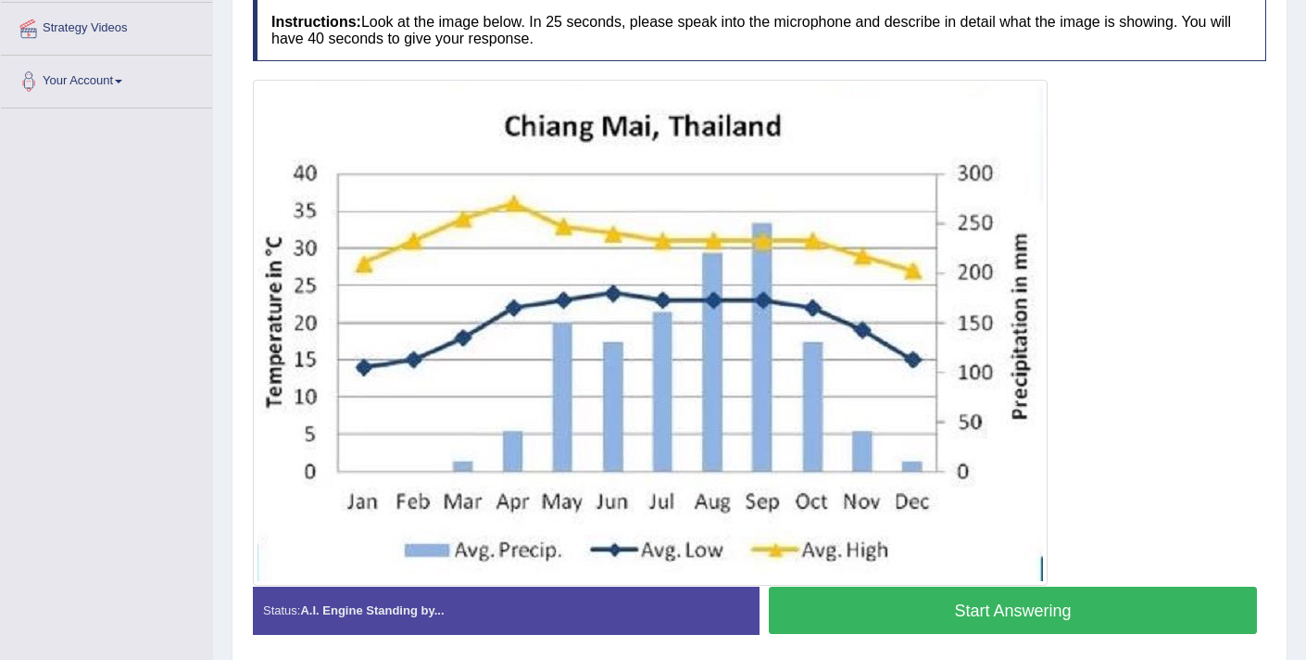
click at [903, 623] on button "Start Answering" at bounding box center [1013, 609] width 488 height 47
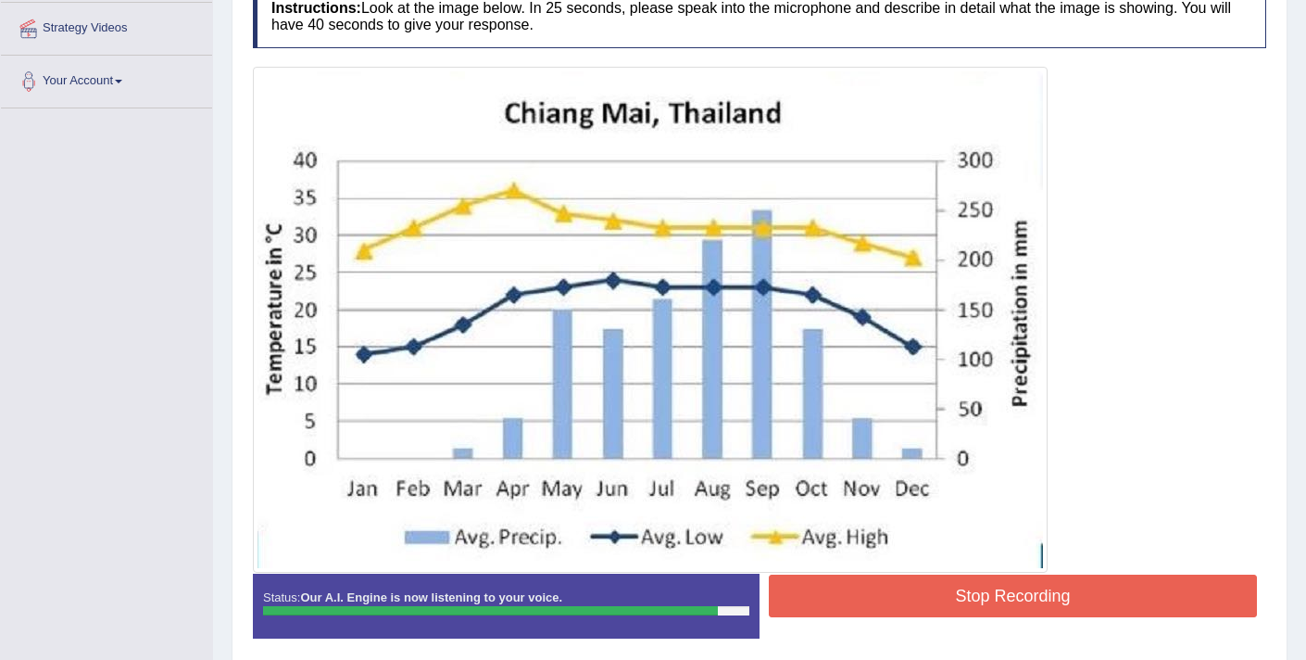
click at [899, 607] on button "Stop Recording" at bounding box center [1013, 595] width 488 height 43
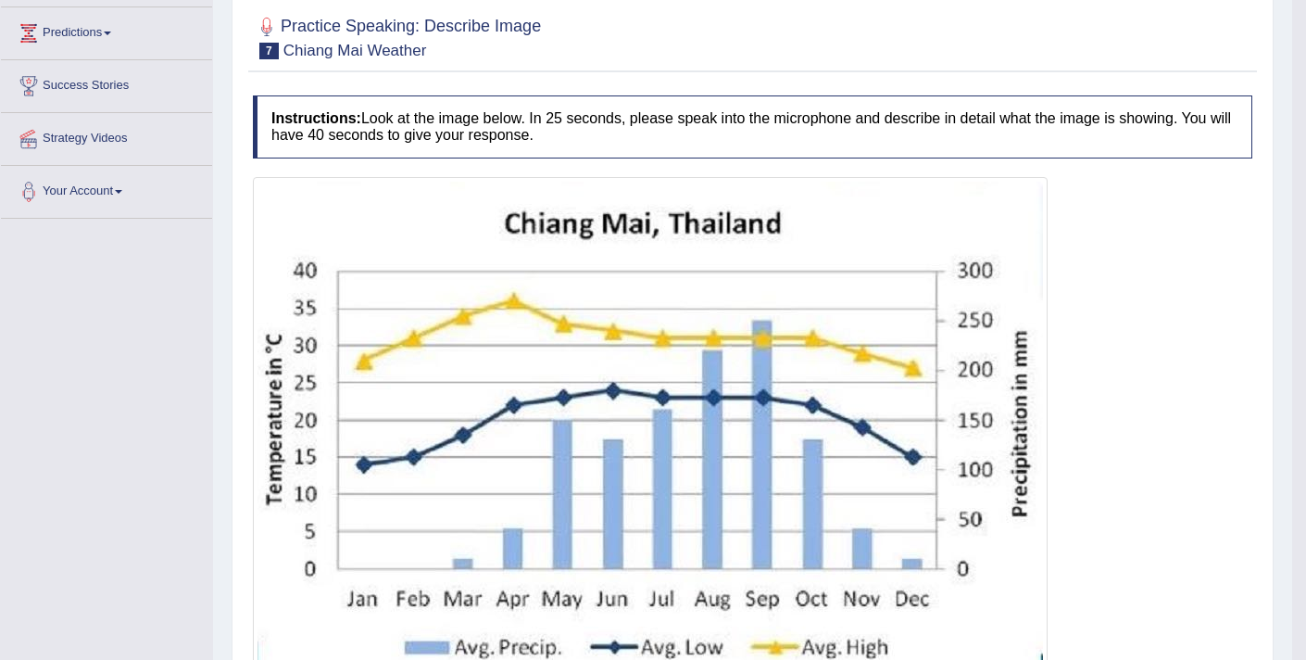
scroll to position [153, 0]
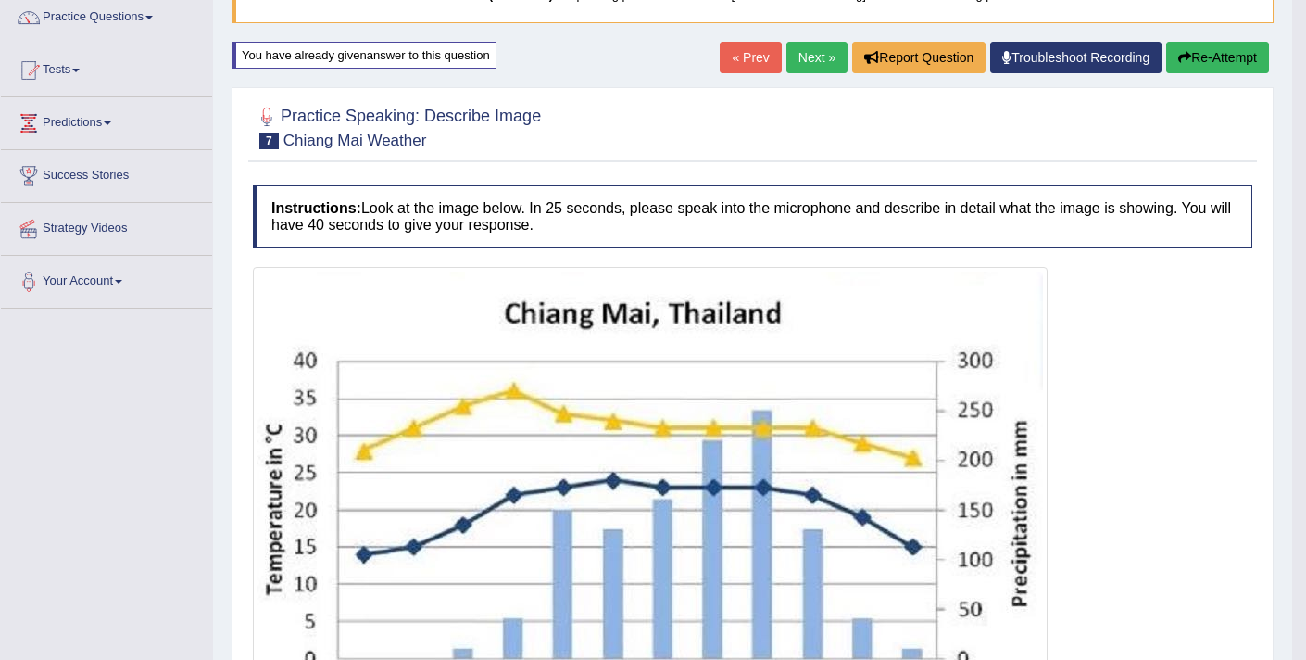
click at [1196, 54] on button "Re-Attempt" at bounding box center [1217, 57] width 103 height 31
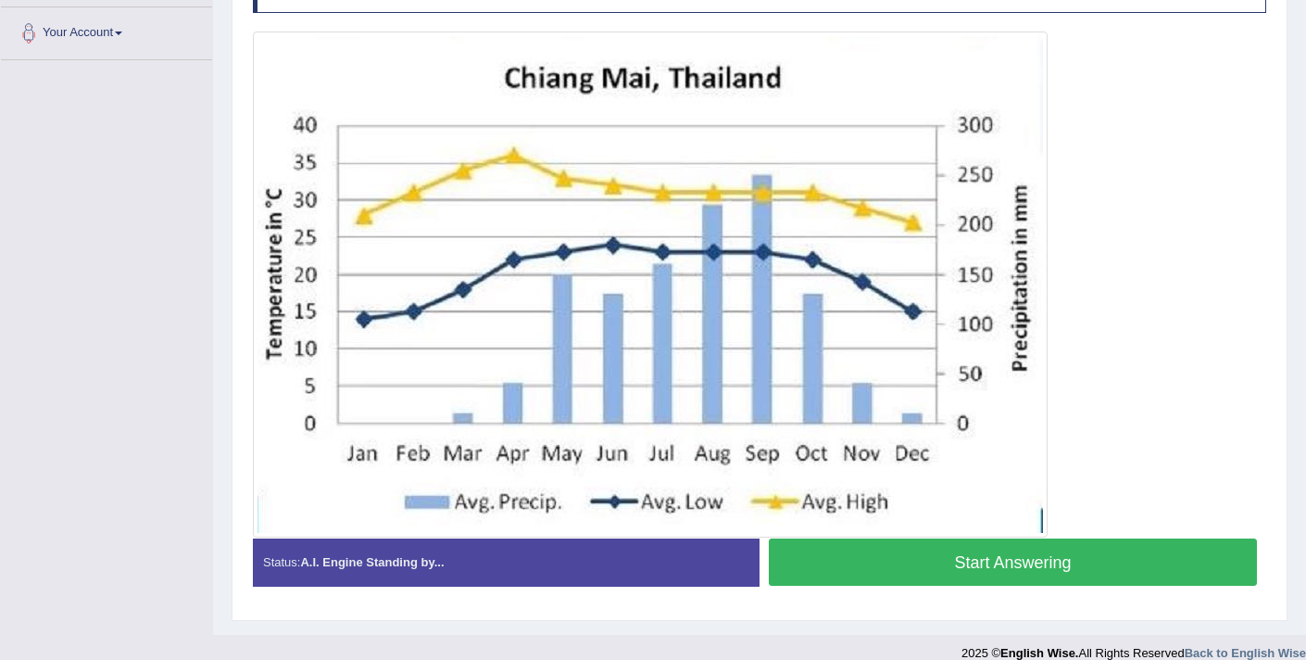
scroll to position [422, 0]
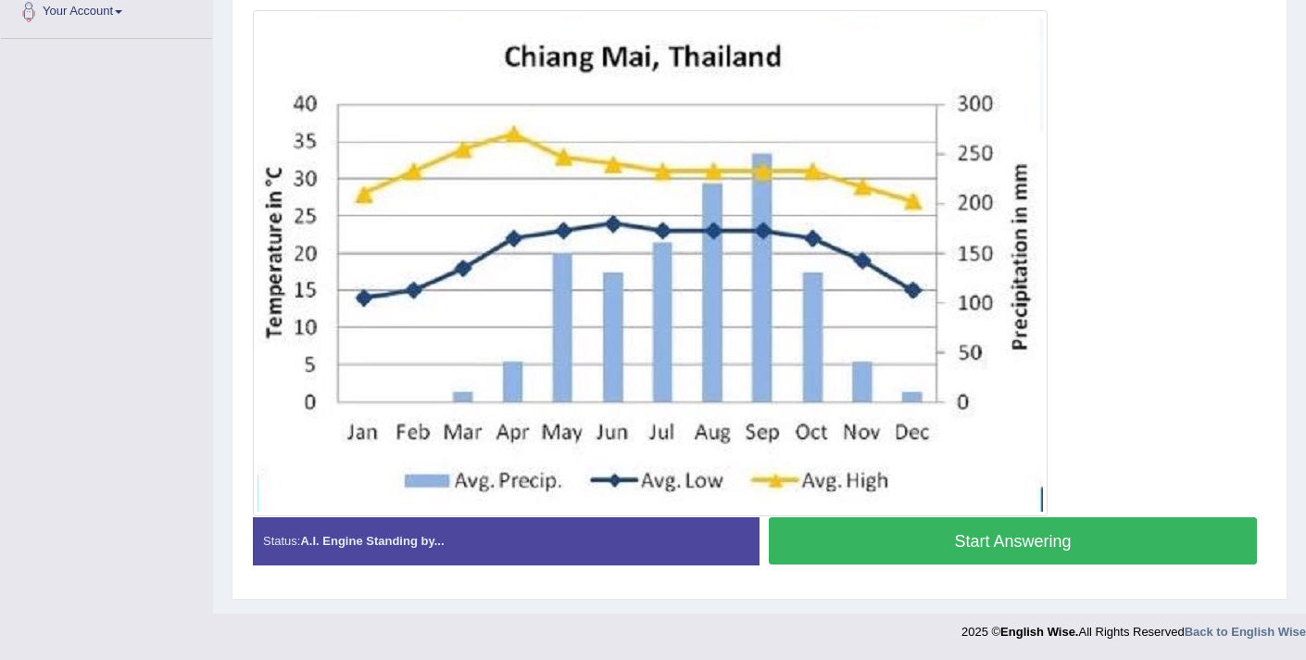
click at [1007, 554] on button "Start Answering" at bounding box center [1013, 540] width 488 height 47
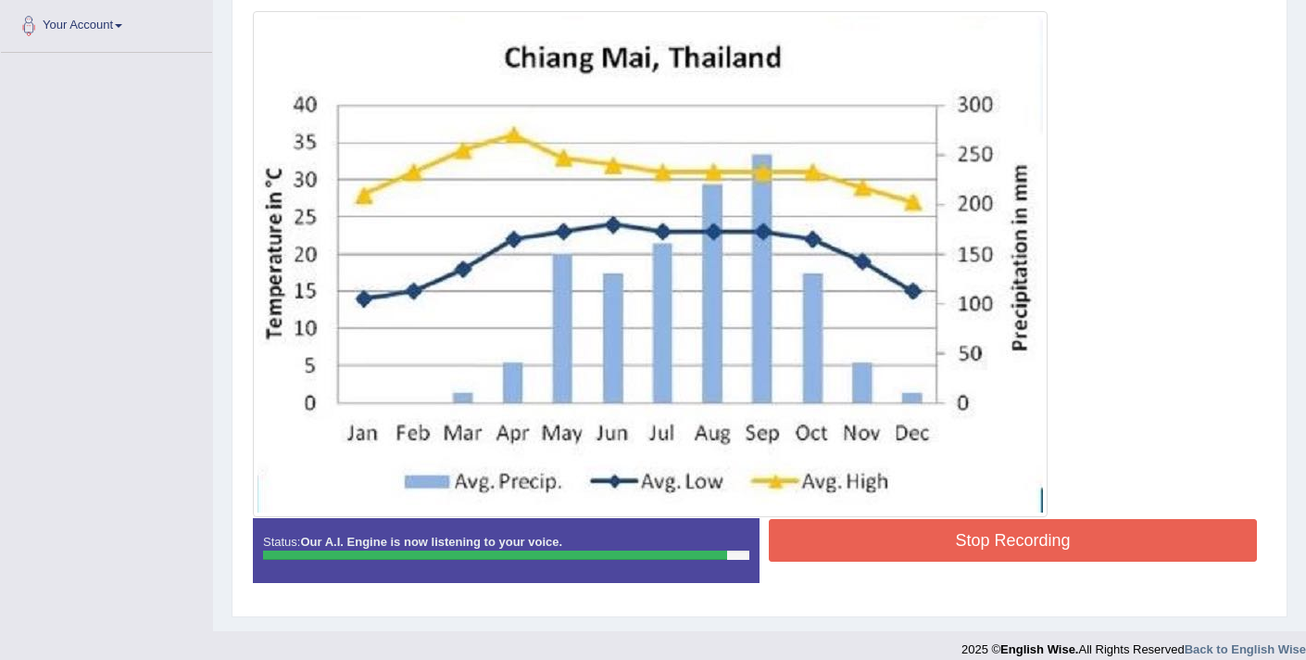
click at [929, 538] on button "Stop Recording" at bounding box center [1013, 540] width 488 height 43
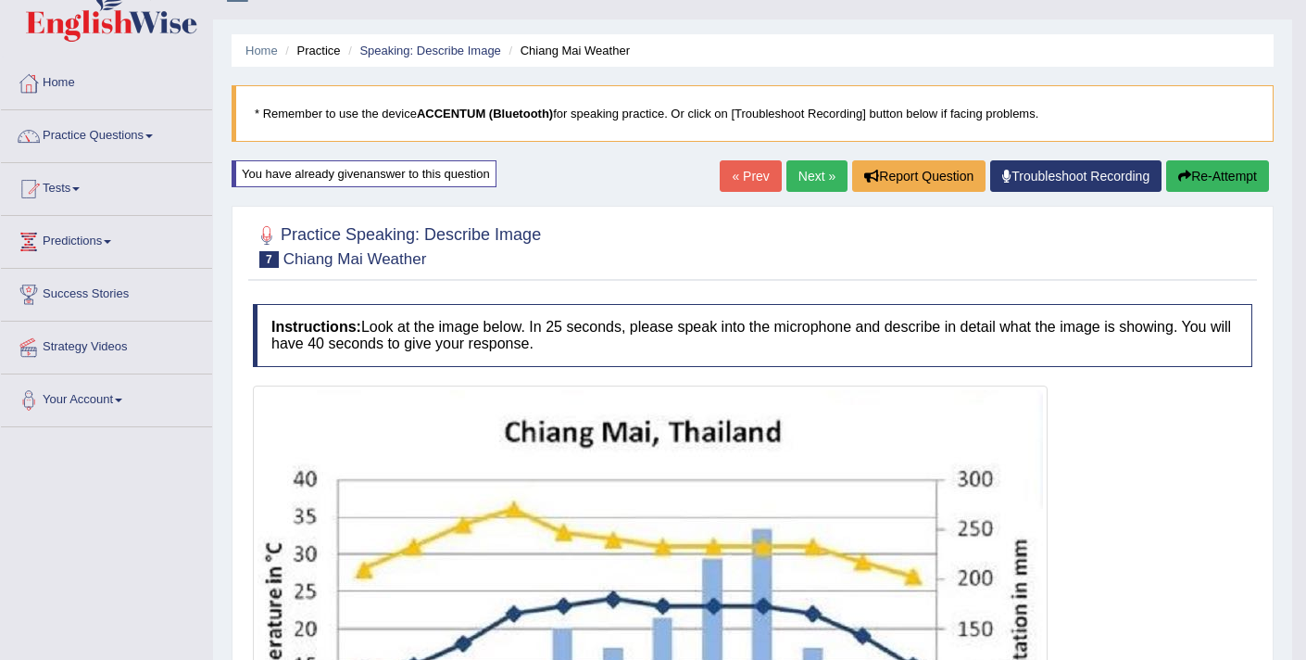
scroll to position [0, 0]
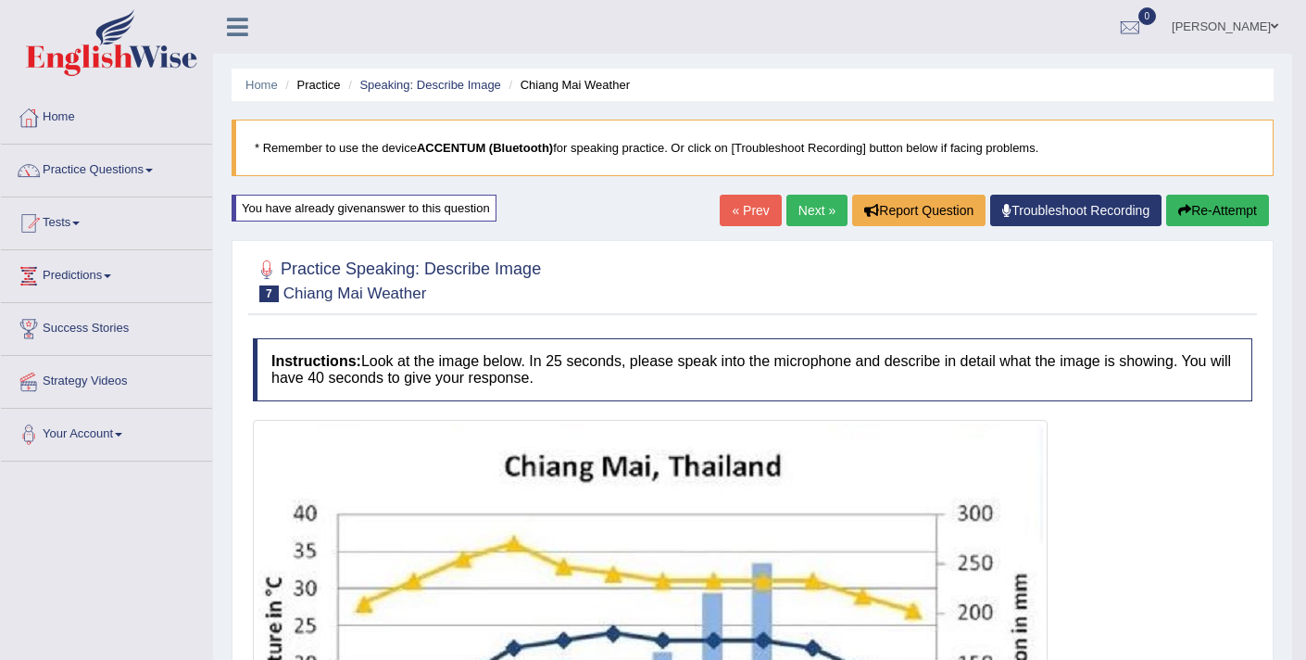
click at [795, 219] on link "Next »" at bounding box center [816, 210] width 61 height 31
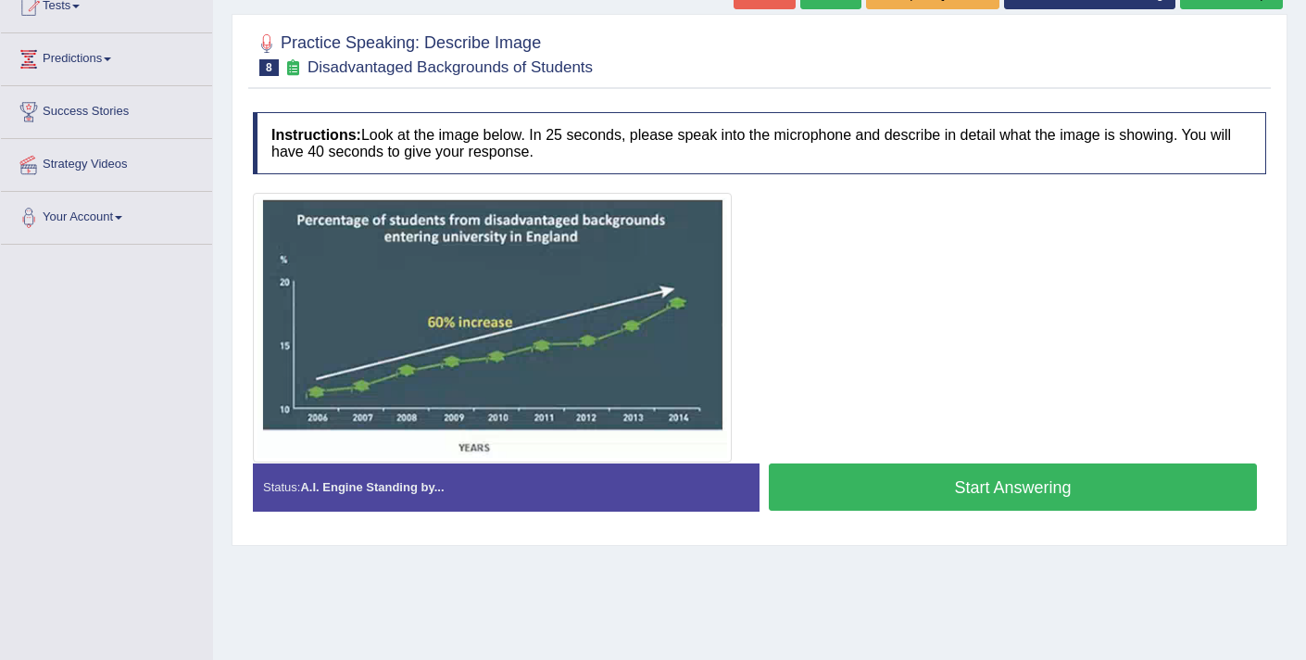
scroll to position [222, 0]
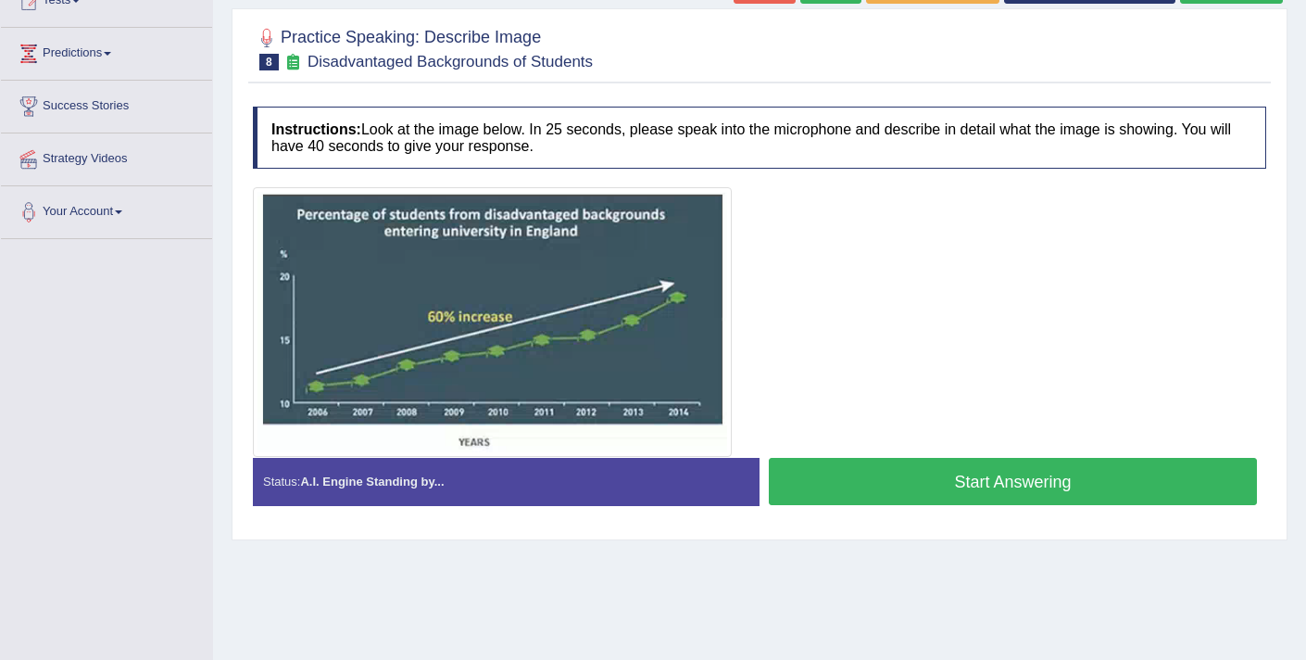
click at [927, 497] on button "Start Answering" at bounding box center [1013, 481] width 488 height 47
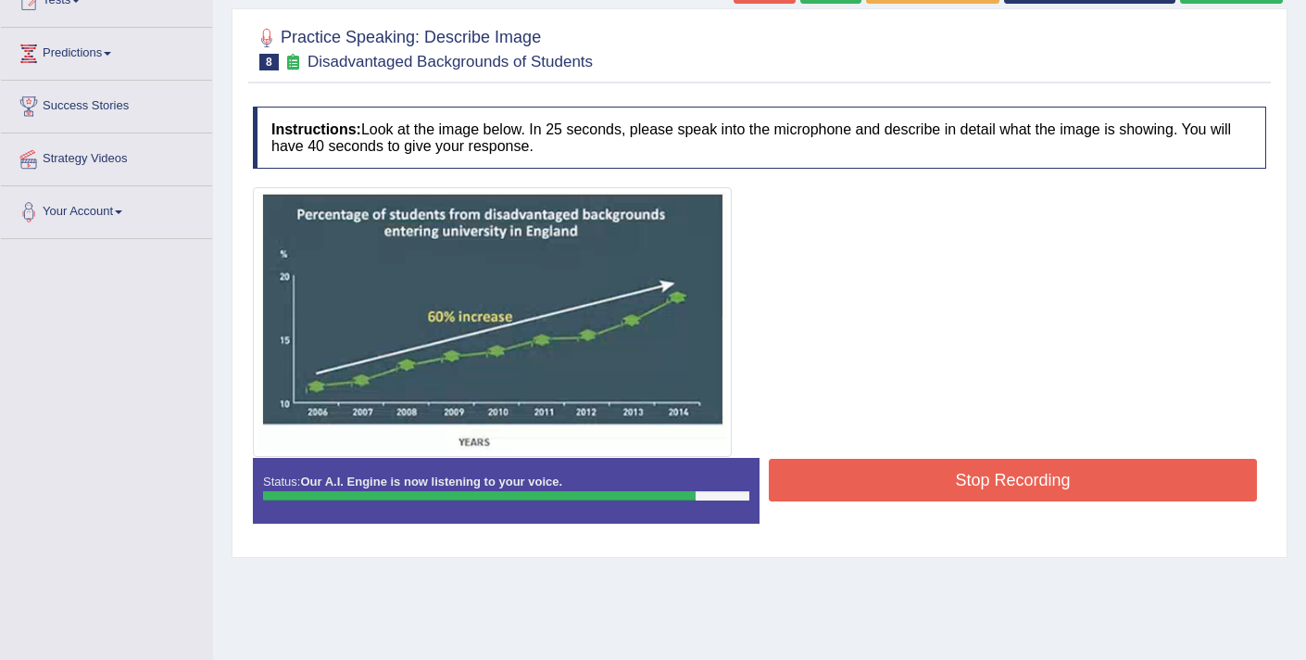
click at [944, 495] on button "Stop Recording" at bounding box center [1013, 480] width 488 height 43
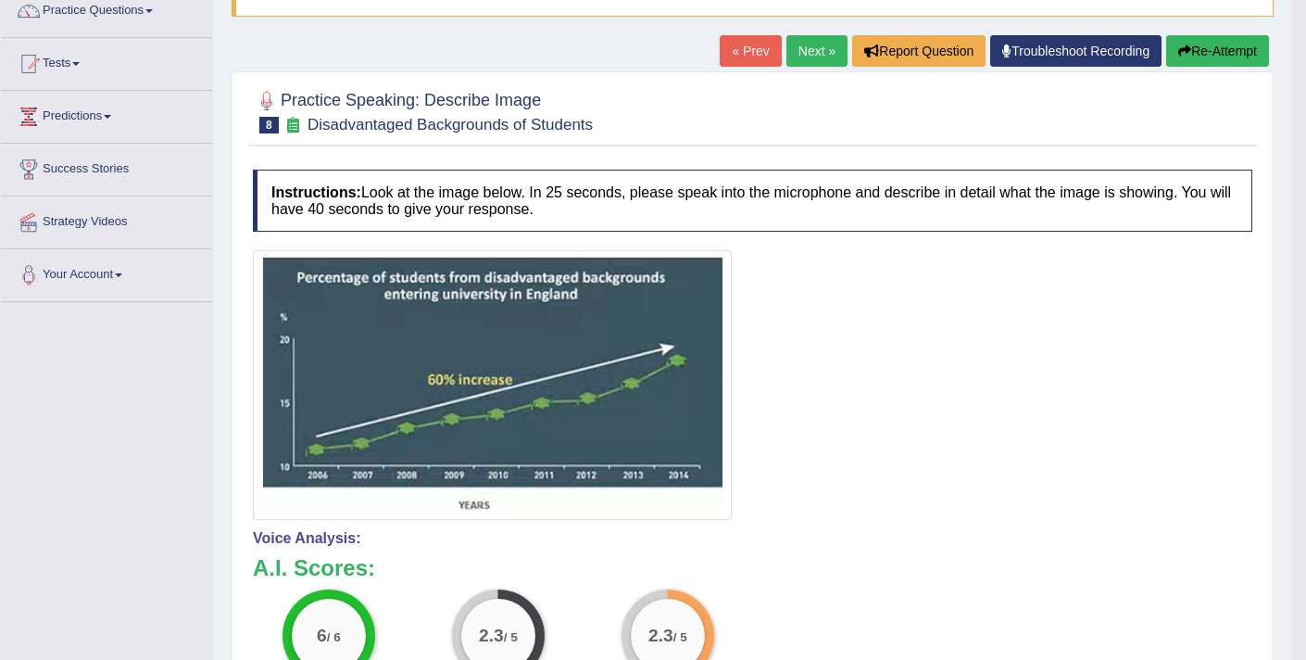
scroll to position [0, 0]
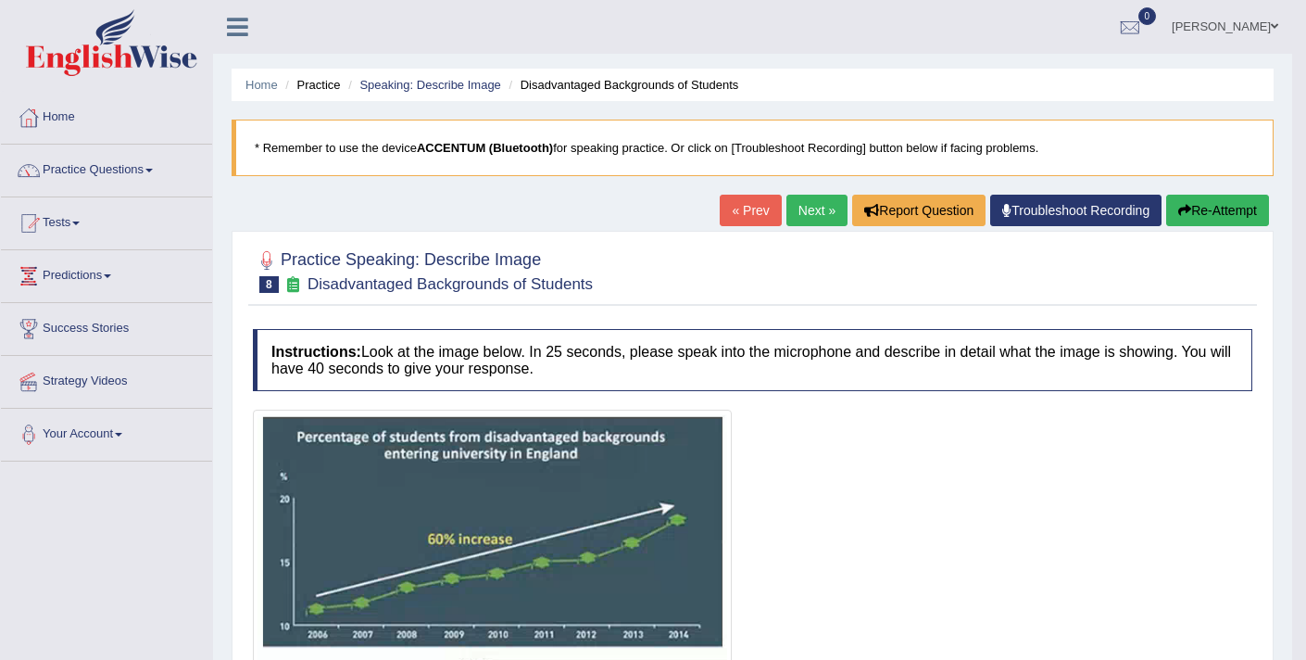
click at [797, 216] on link "Next »" at bounding box center [816, 210] width 61 height 31
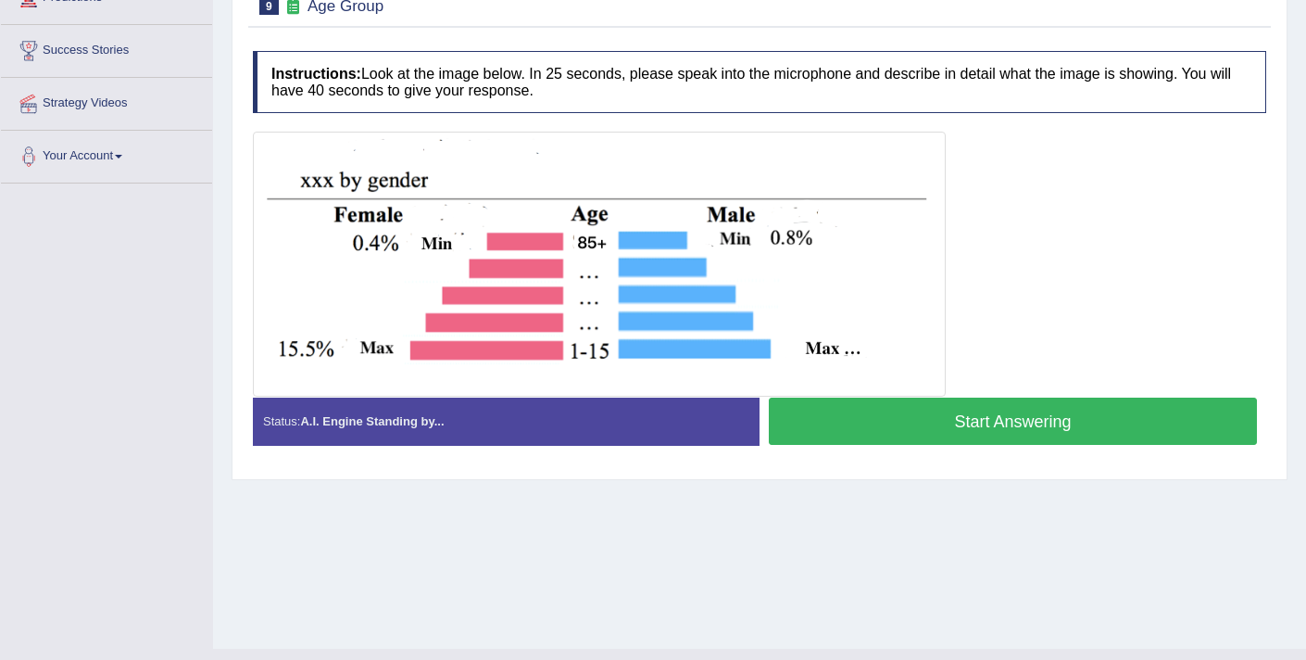
scroll to position [272, 0]
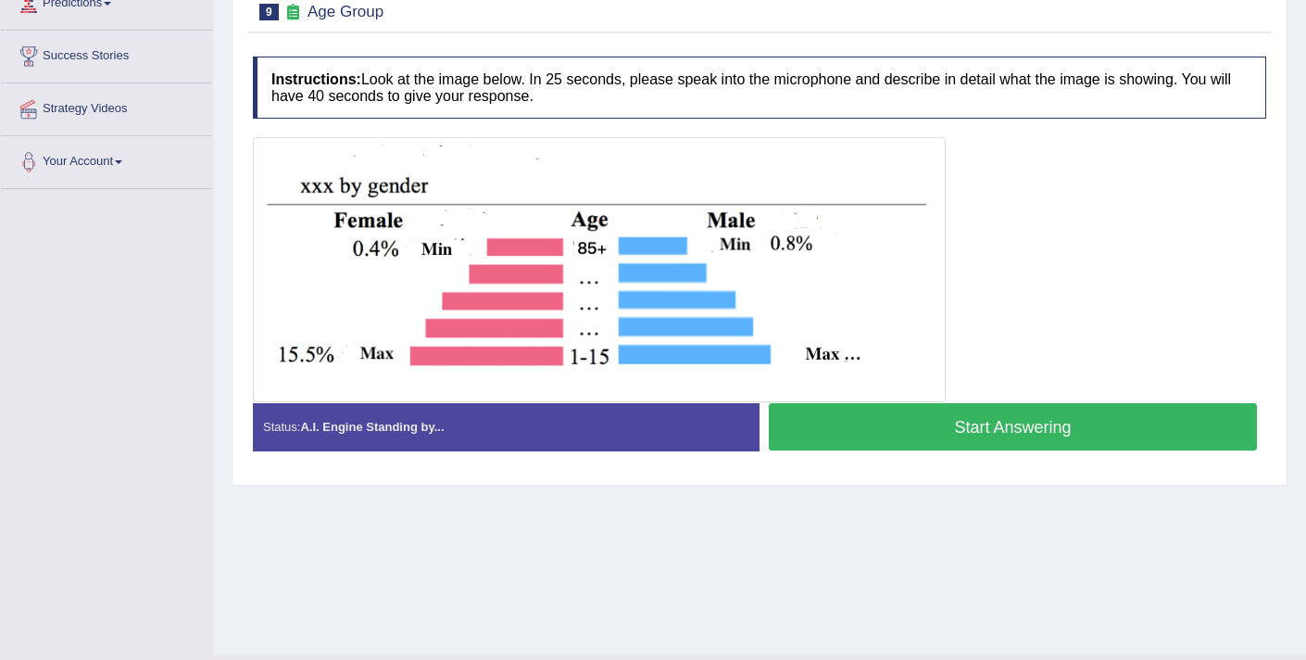
click at [858, 437] on button "Start Answering" at bounding box center [1013, 426] width 488 height 47
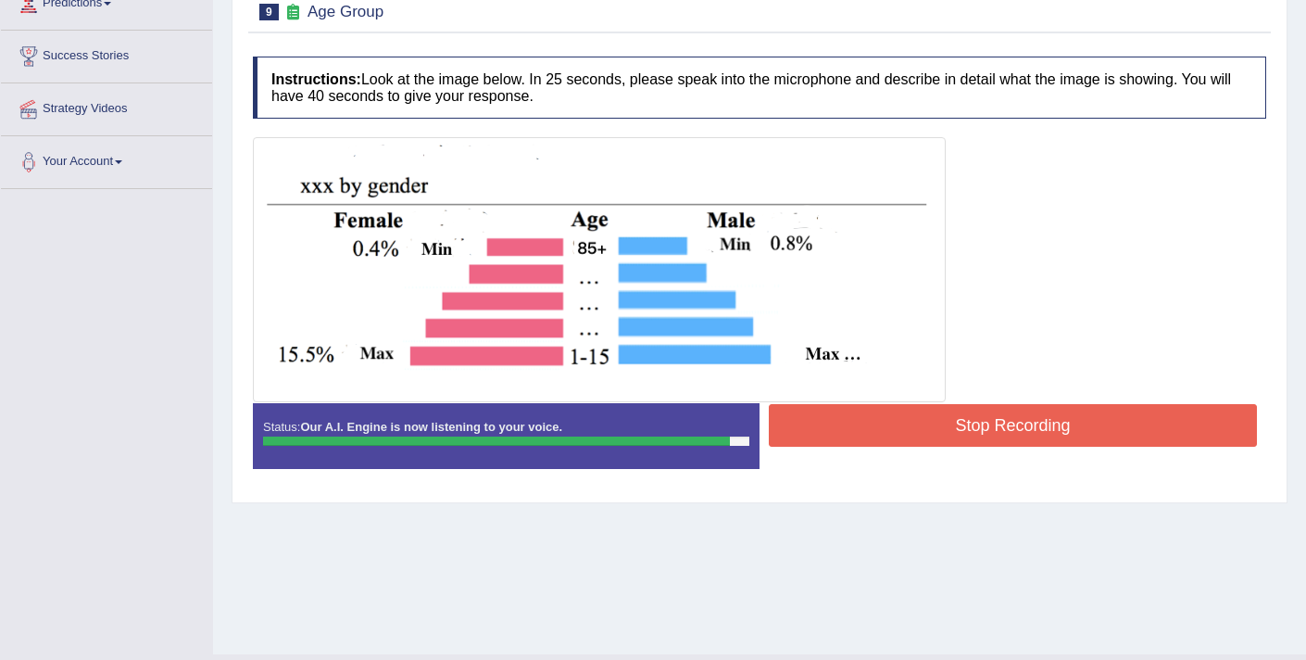
click at [858, 437] on button "Stop Recording" at bounding box center [1013, 425] width 488 height 43
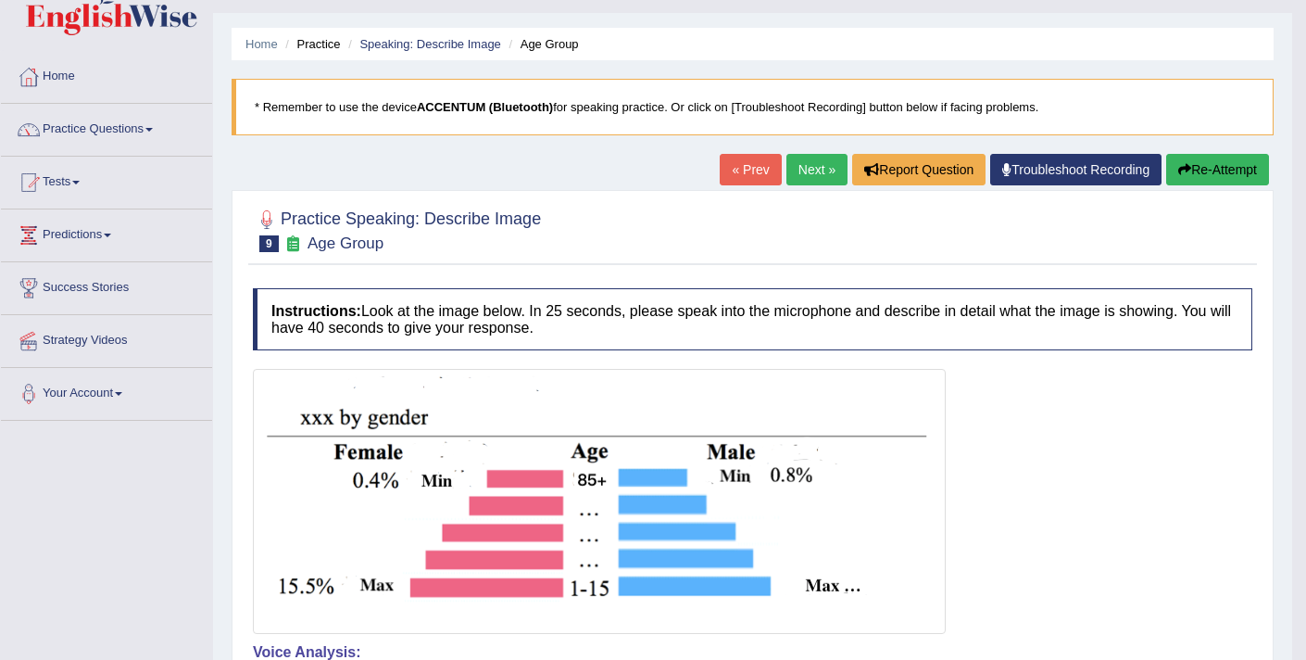
scroll to position [0, 0]
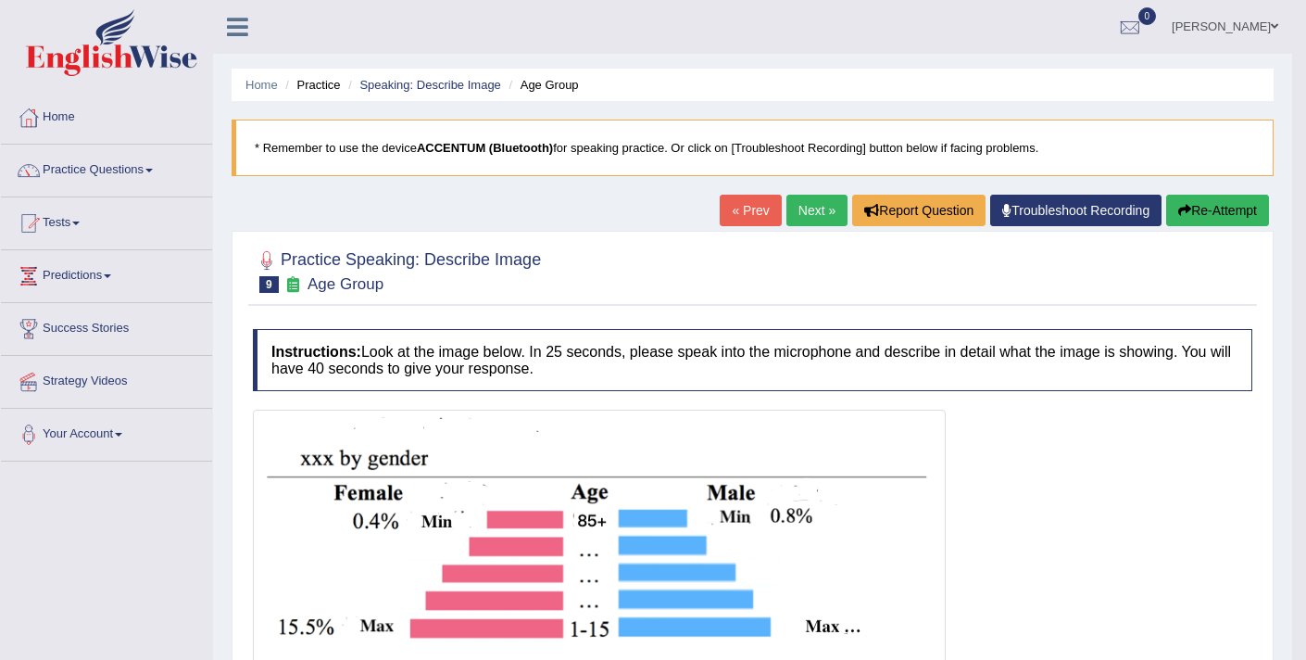
click at [1193, 212] on button "Re-Attempt" at bounding box center [1217, 210] width 103 height 31
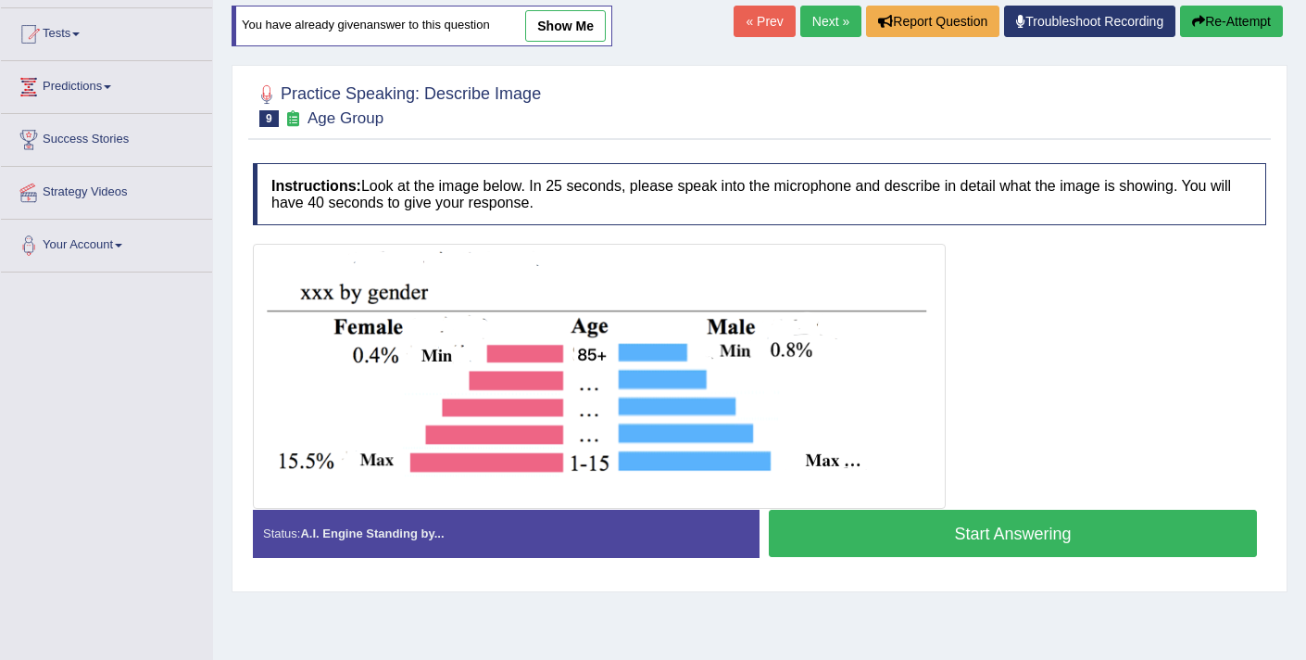
scroll to position [194, 0]
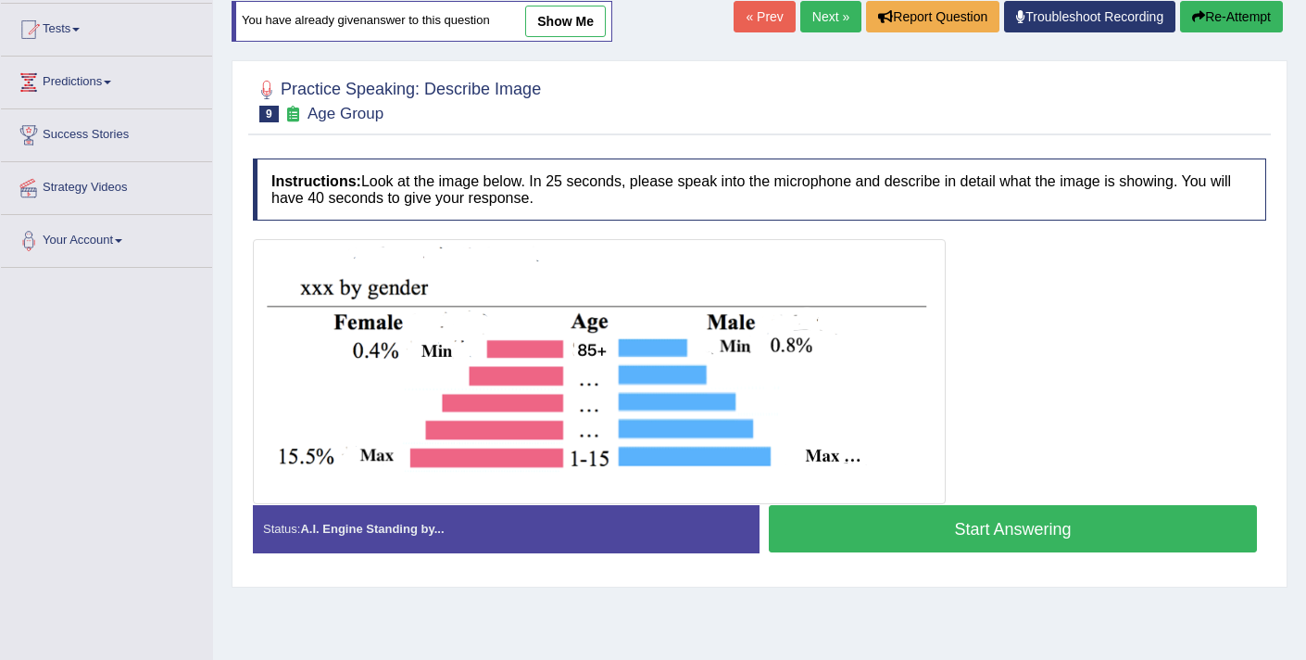
click at [816, 538] on button "Start Answering" at bounding box center [1013, 528] width 488 height 47
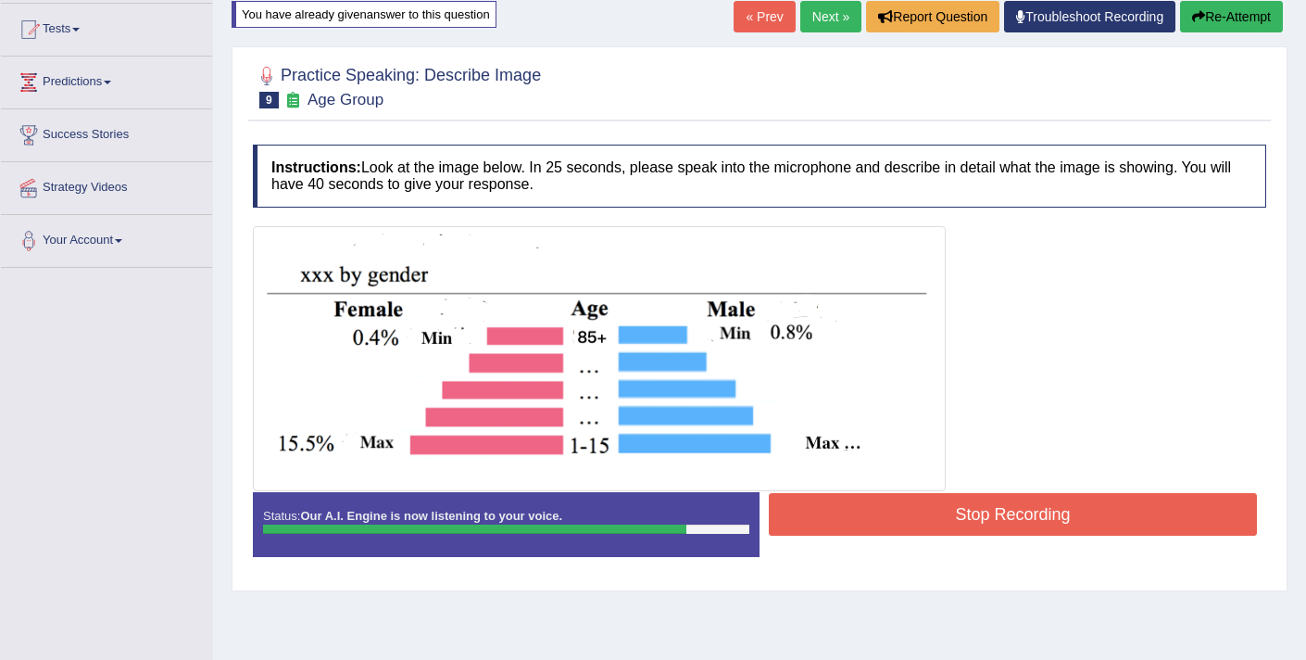
click at [819, 517] on button "Stop Recording" at bounding box center [1013, 514] width 488 height 43
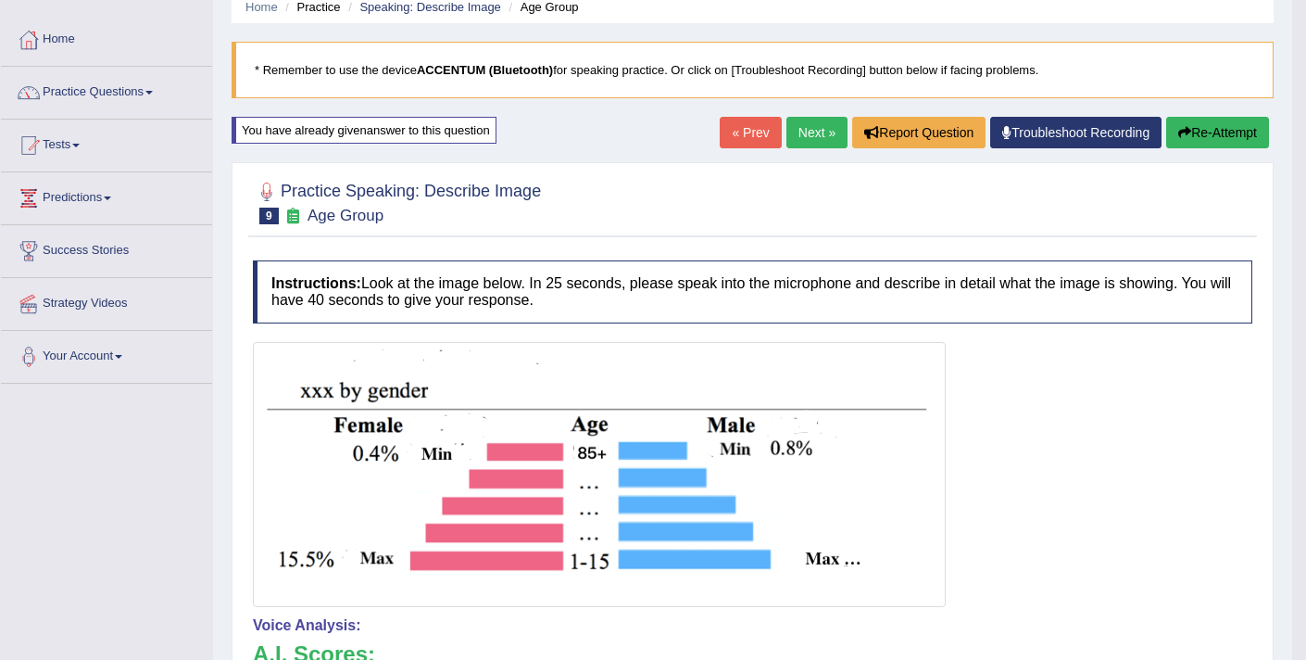
scroll to position [77, 0]
click at [1179, 134] on icon "button" at bounding box center [1184, 133] width 13 height 13
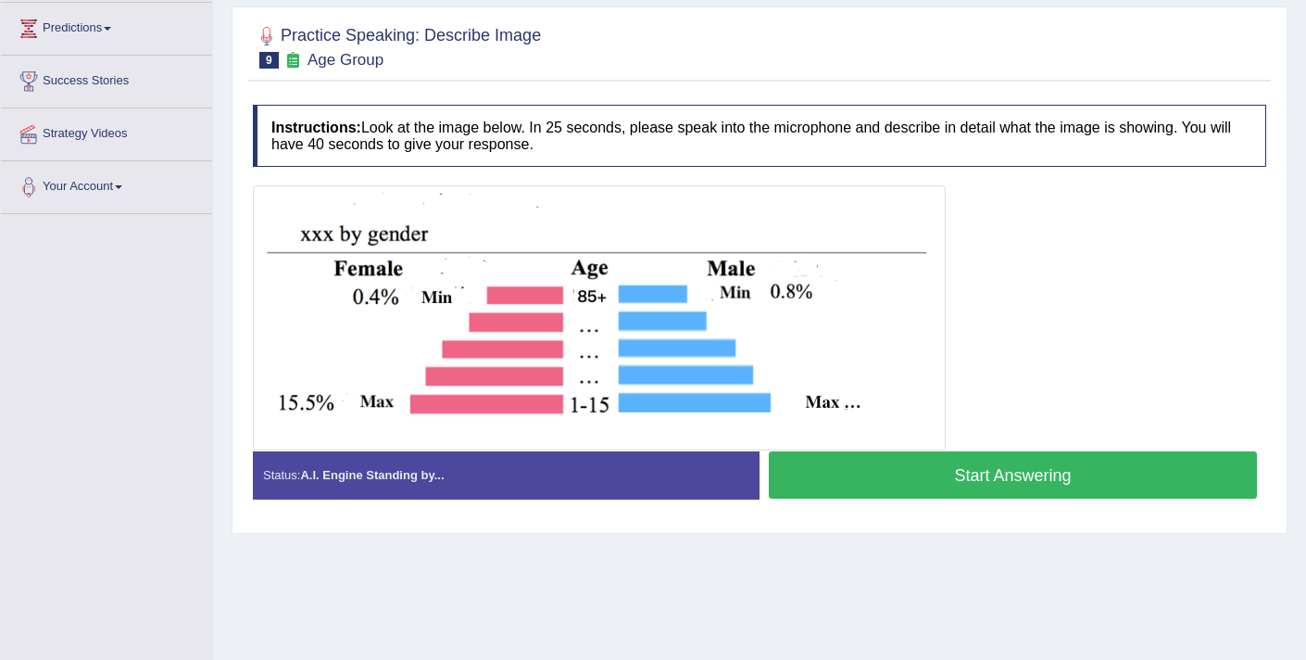
scroll to position [313, 0]
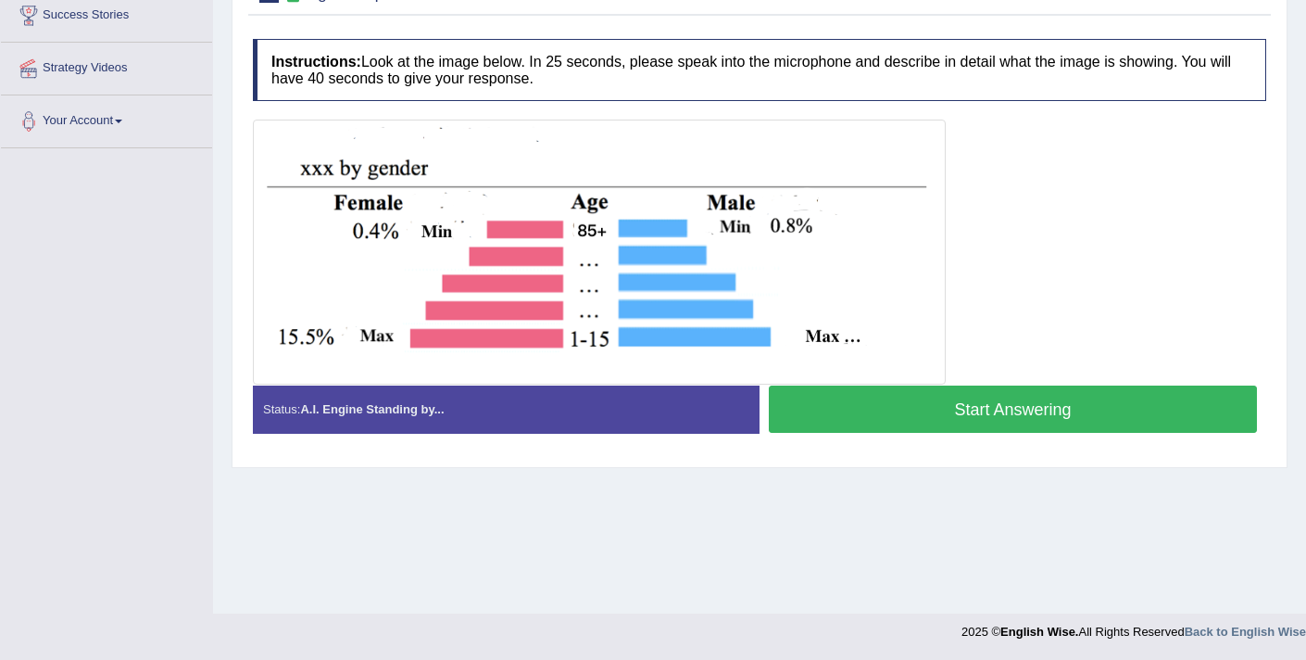
click at [861, 409] on button "Start Answering" at bounding box center [1013, 408] width 488 height 47
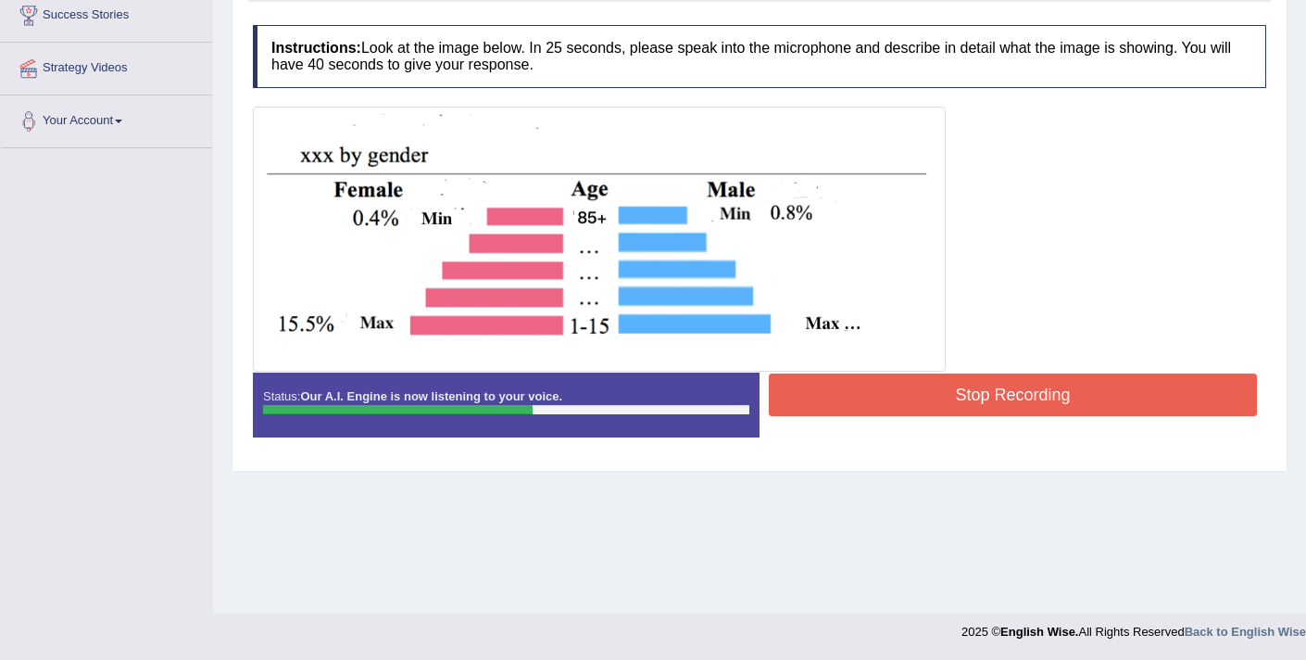
click at [857, 415] on button "Stop Recording" at bounding box center [1013, 394] width 488 height 43
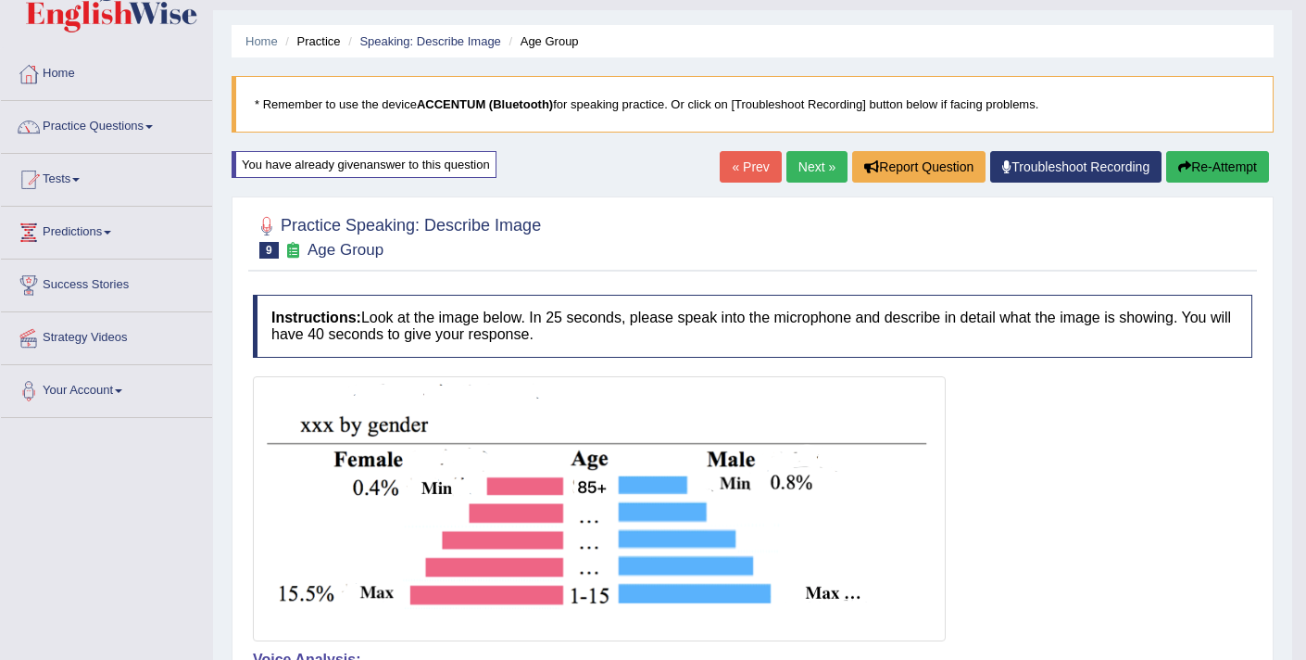
scroll to position [42, 0]
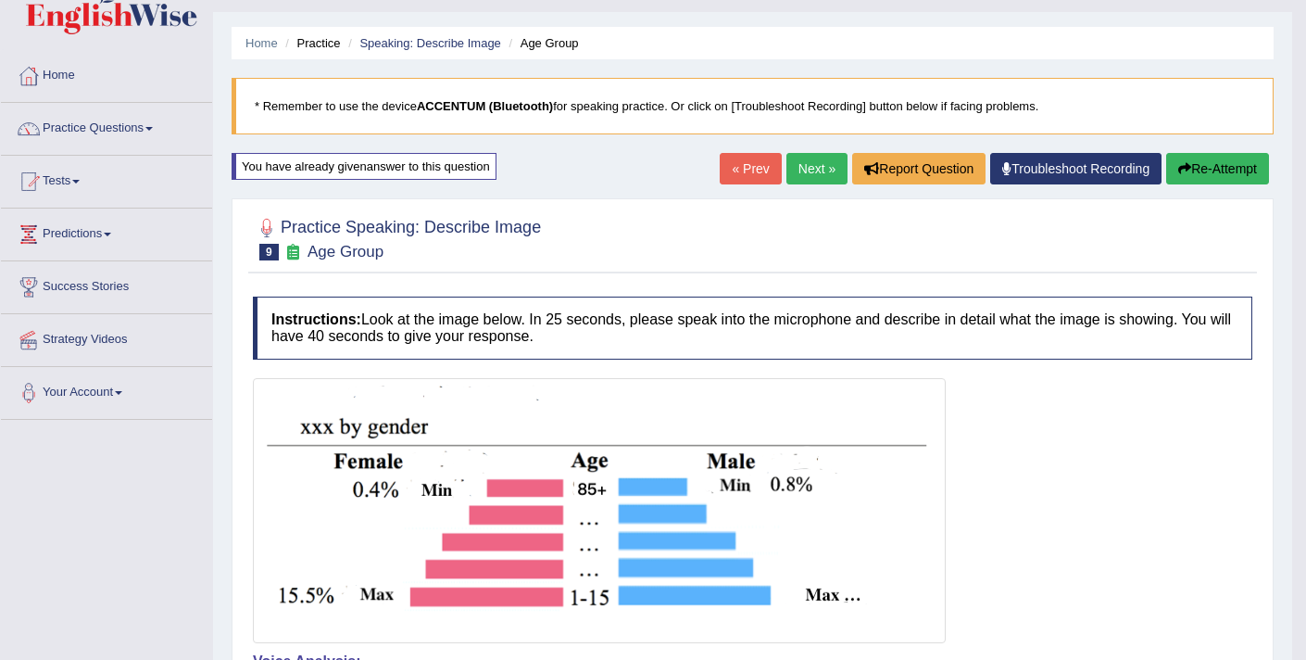
click at [1206, 172] on button "Re-Attempt" at bounding box center [1217, 168] width 103 height 31
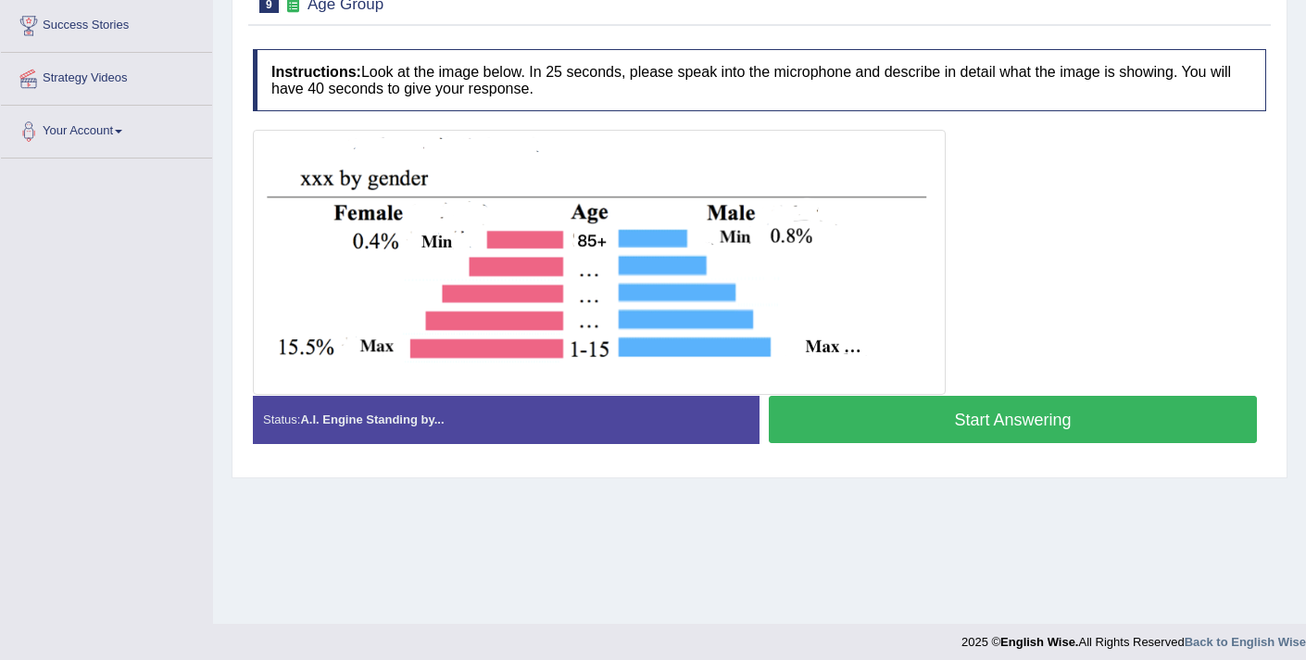
scroll to position [313, 0]
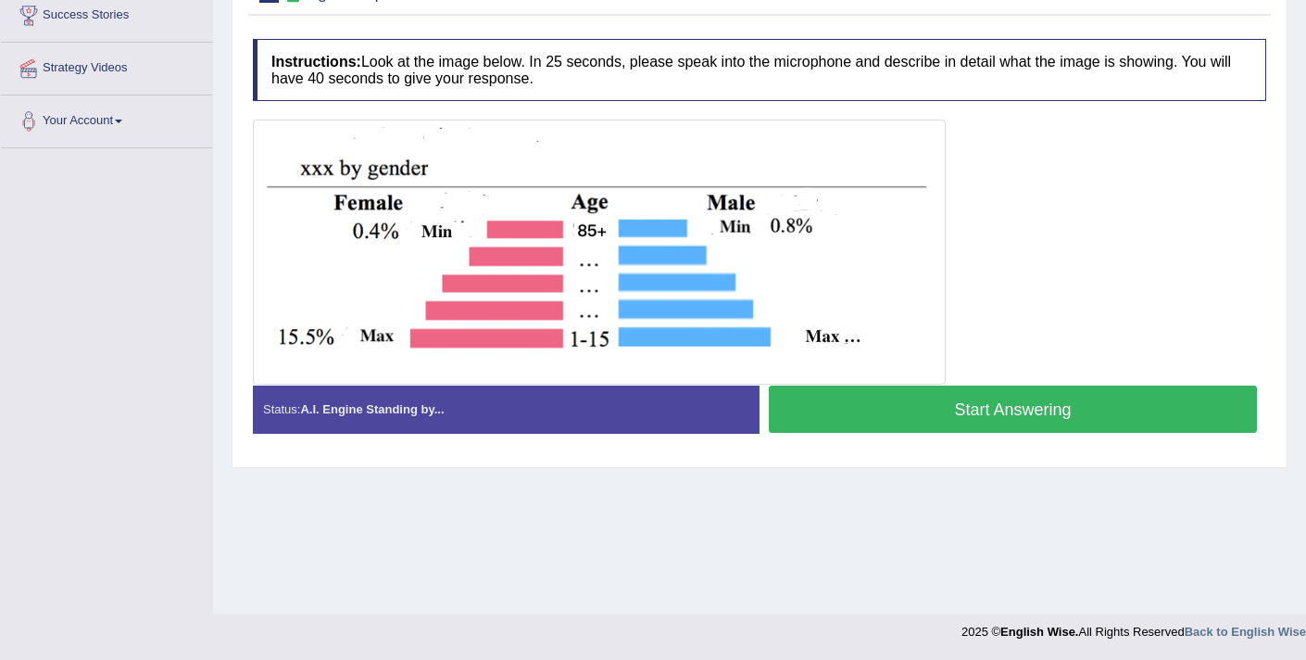
click at [836, 413] on button "Start Answering" at bounding box center [1013, 408] width 488 height 47
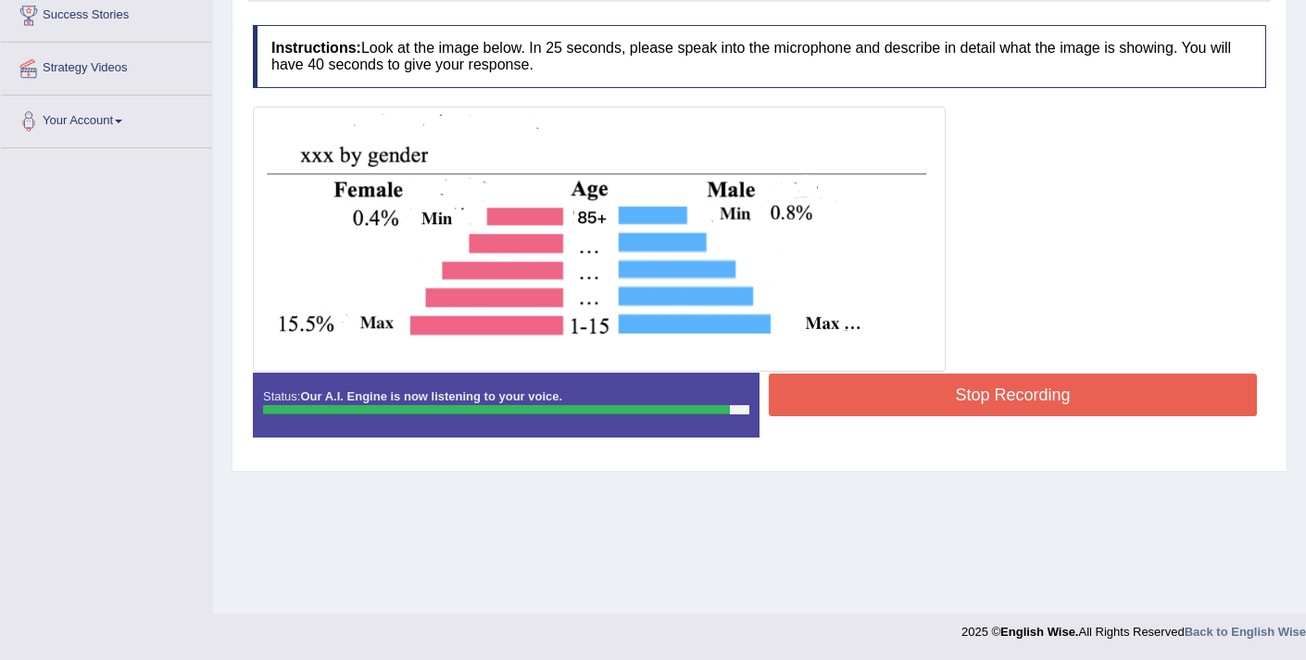
click at [836, 413] on button "Stop Recording" at bounding box center [1013, 394] width 488 height 43
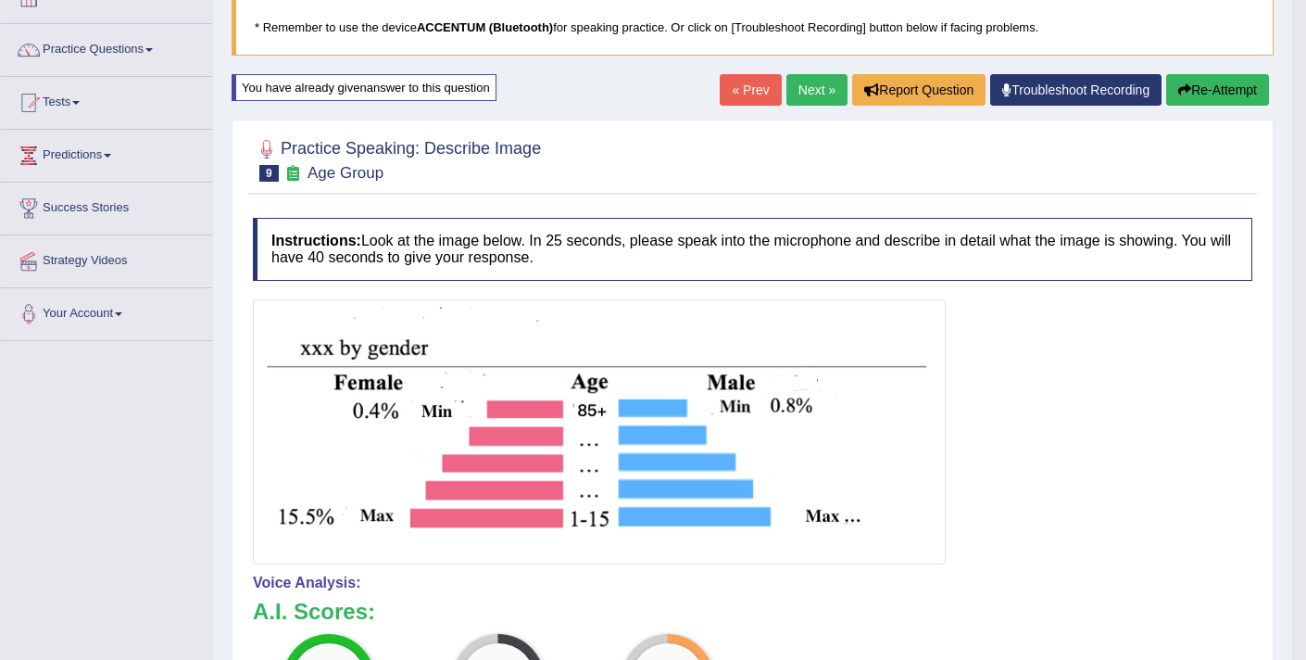
scroll to position [119, 0]
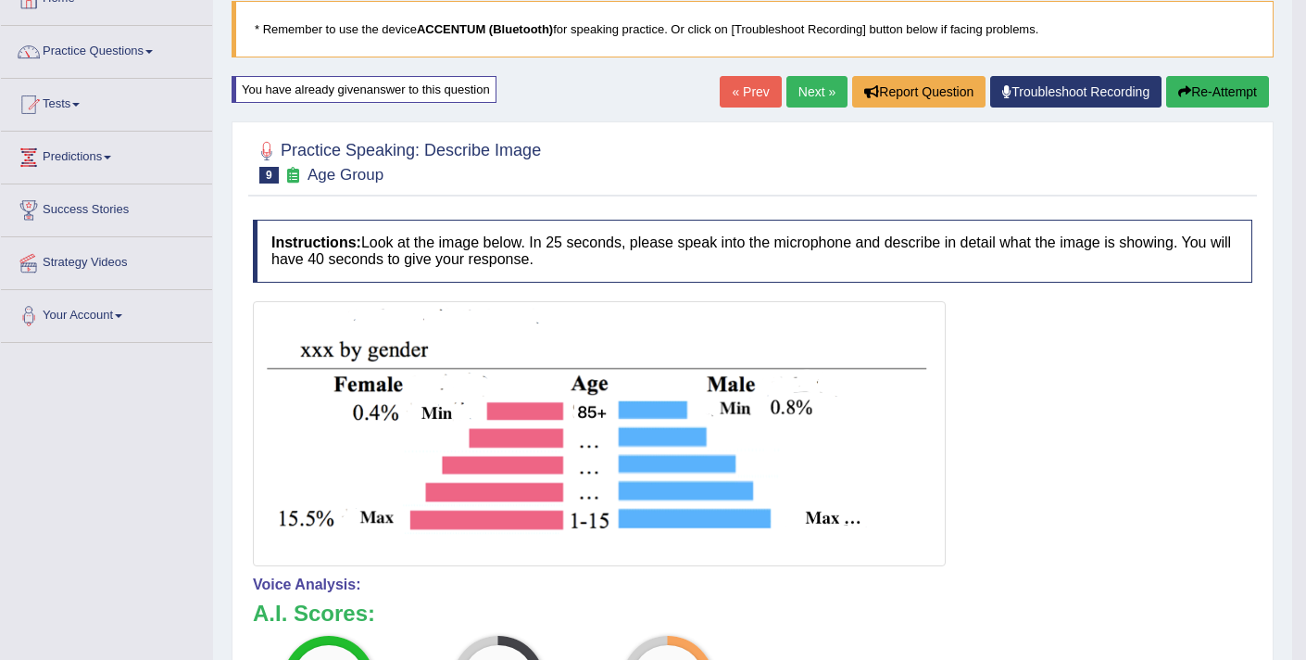
click at [1202, 89] on button "Re-Attempt" at bounding box center [1217, 91] width 103 height 31
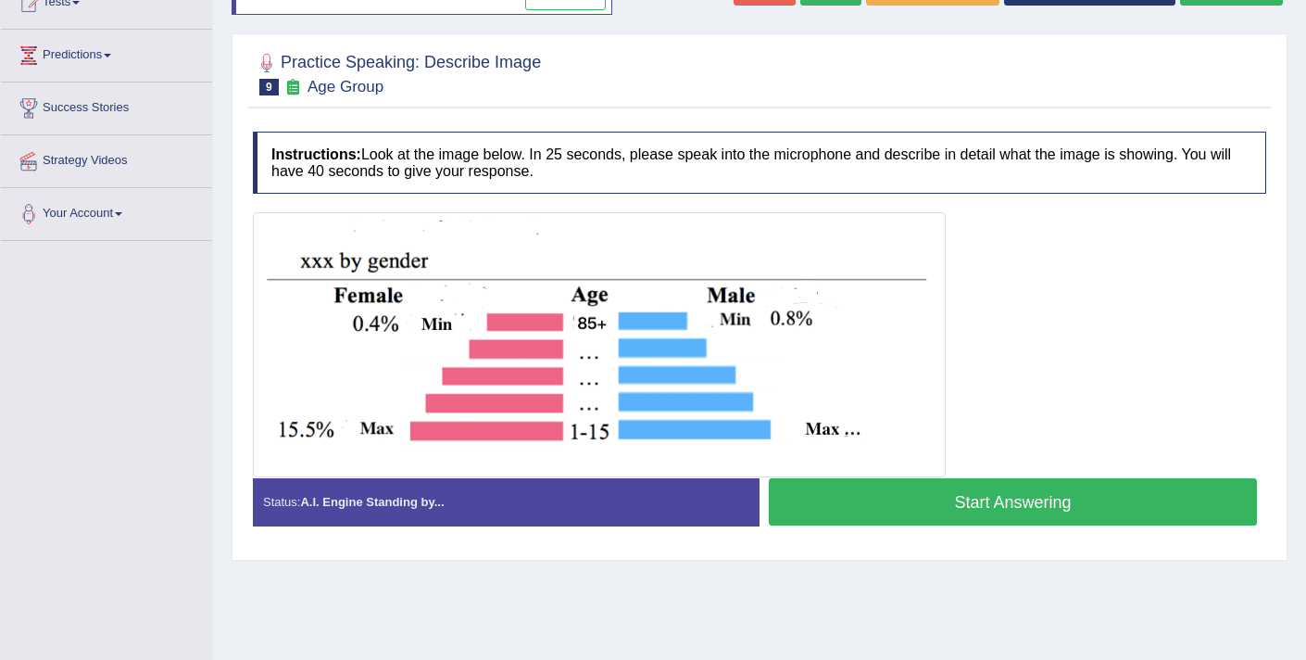
scroll to position [313, 0]
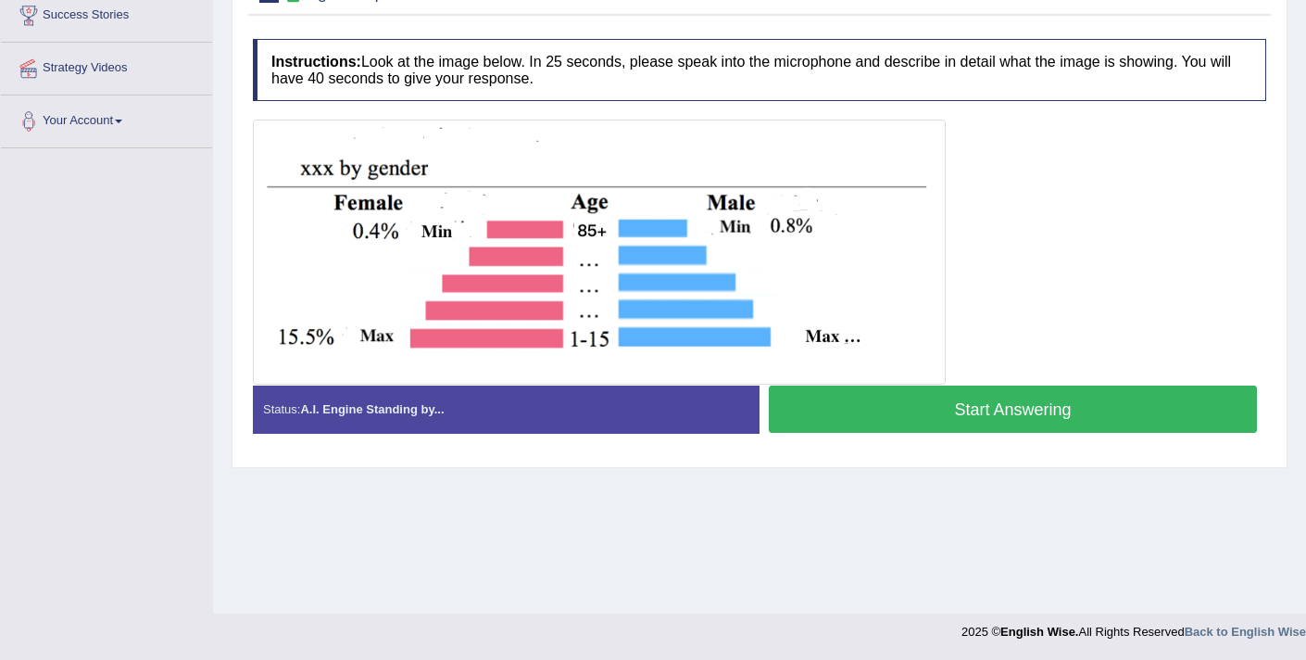
click at [852, 414] on button "Start Answering" at bounding box center [1013, 408] width 488 height 47
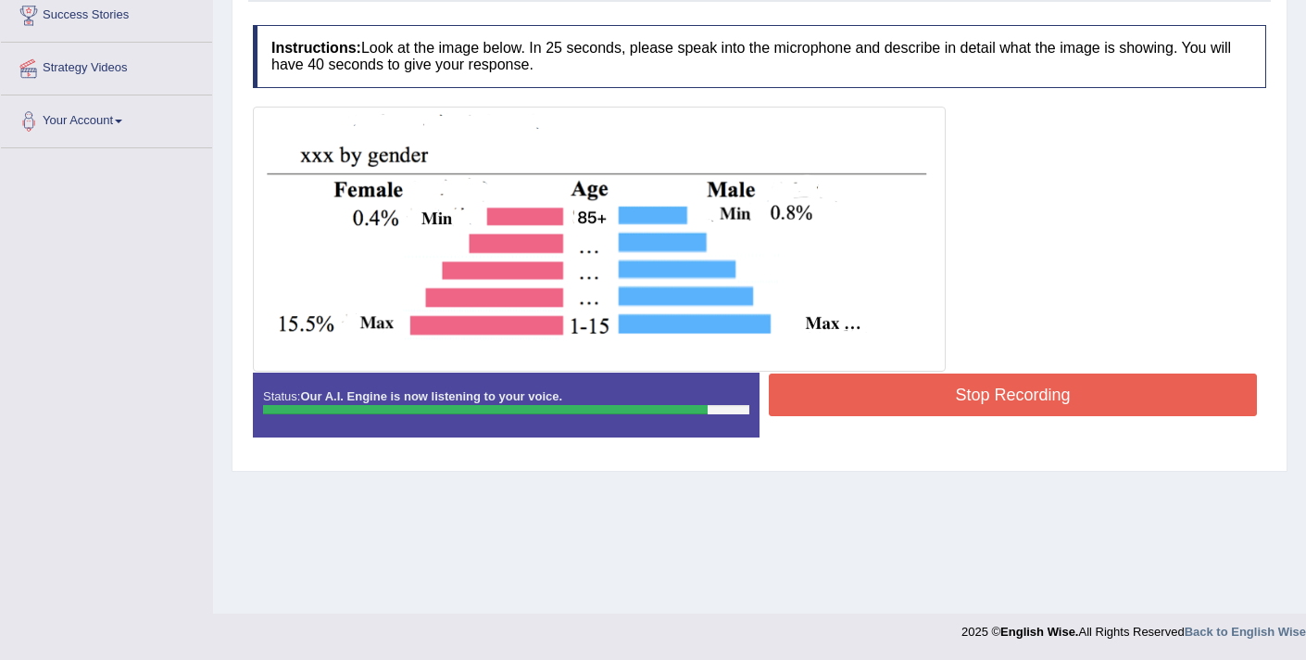
click at [907, 397] on button "Stop Recording" at bounding box center [1013, 394] width 488 height 43
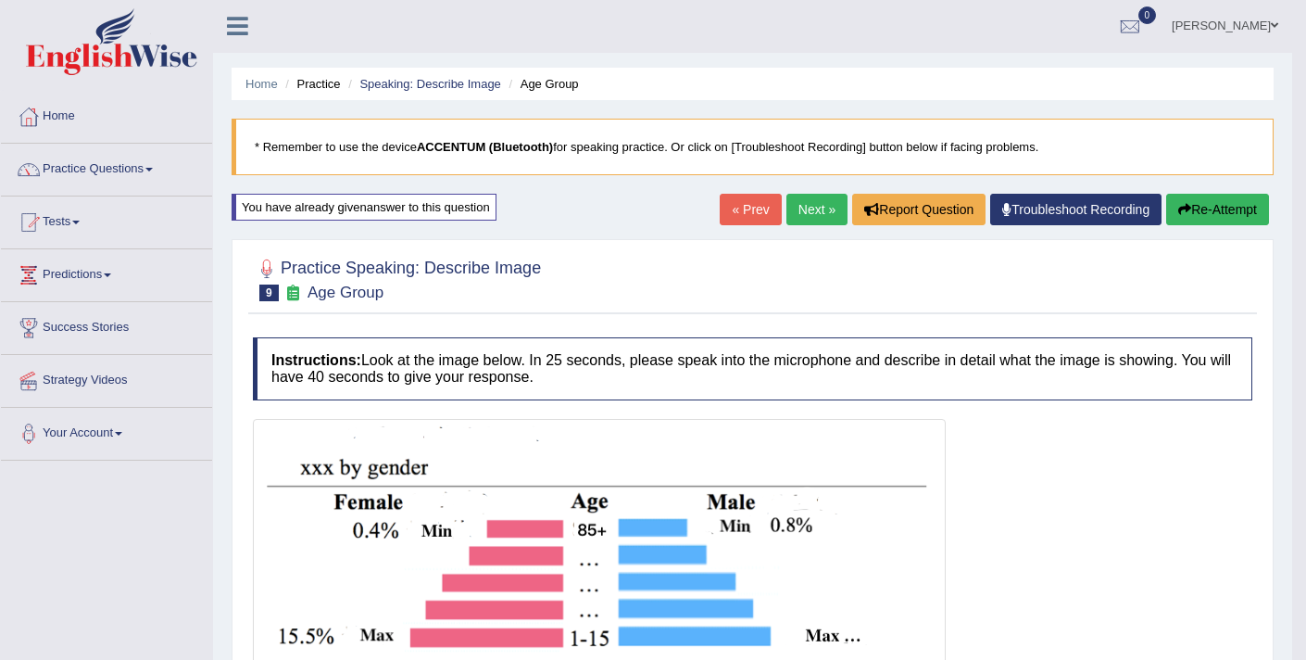
scroll to position [0, 0]
click at [805, 213] on link "Next »" at bounding box center [816, 210] width 61 height 31
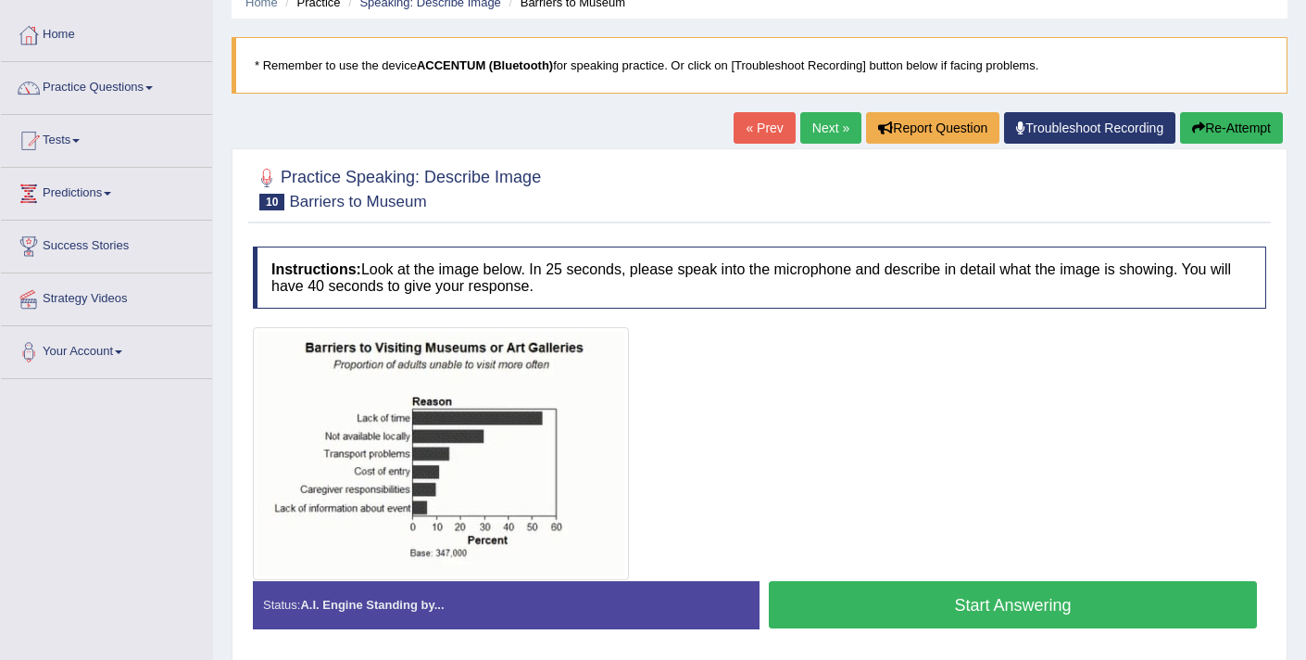
scroll to position [83, 0]
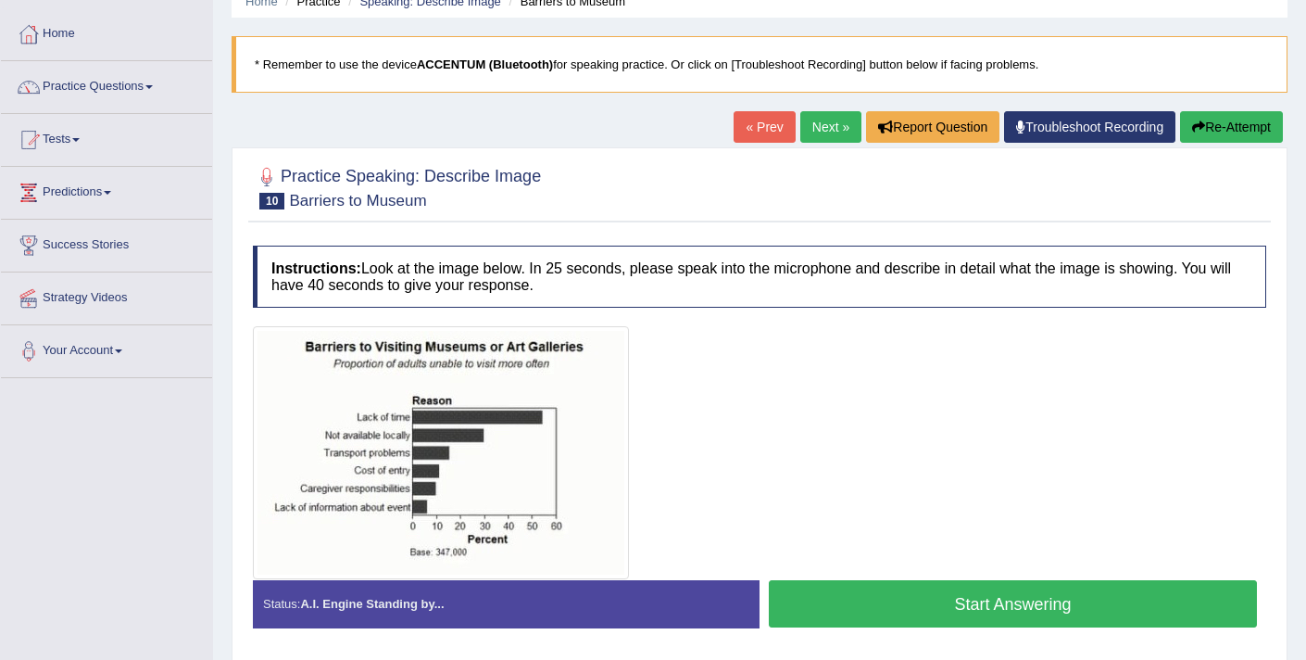
click at [841, 601] on button "Start Answering" at bounding box center [1013, 603] width 488 height 47
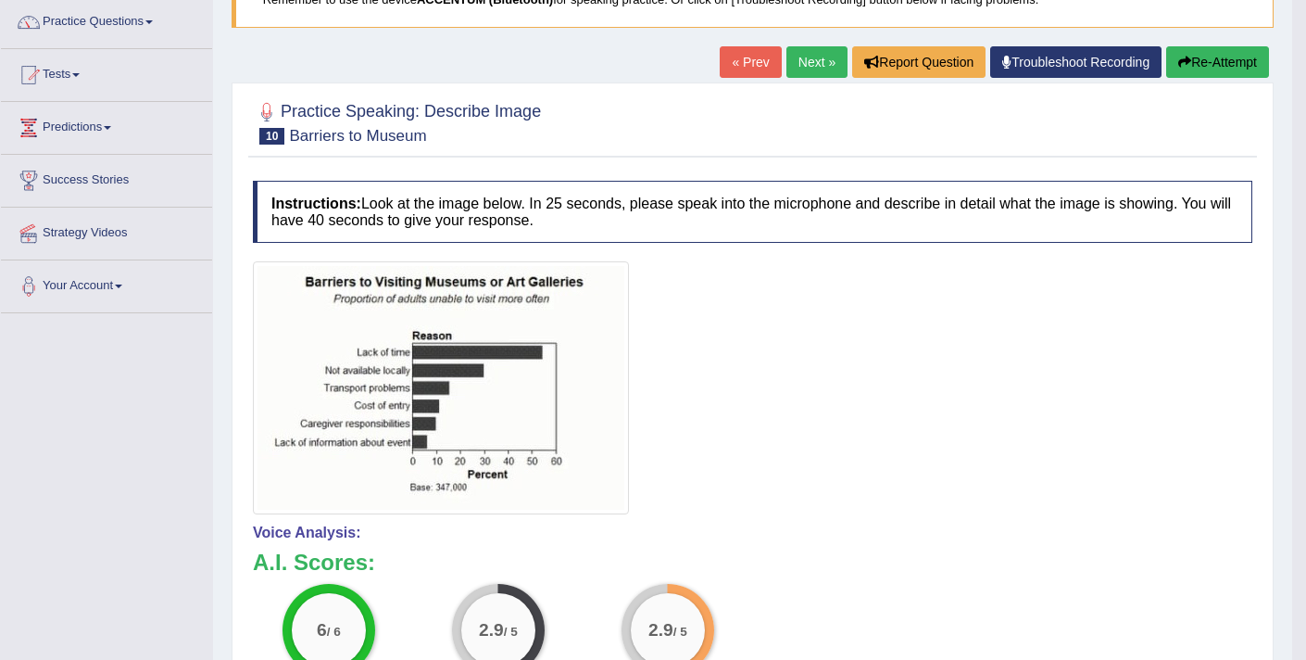
scroll to position [105, 0]
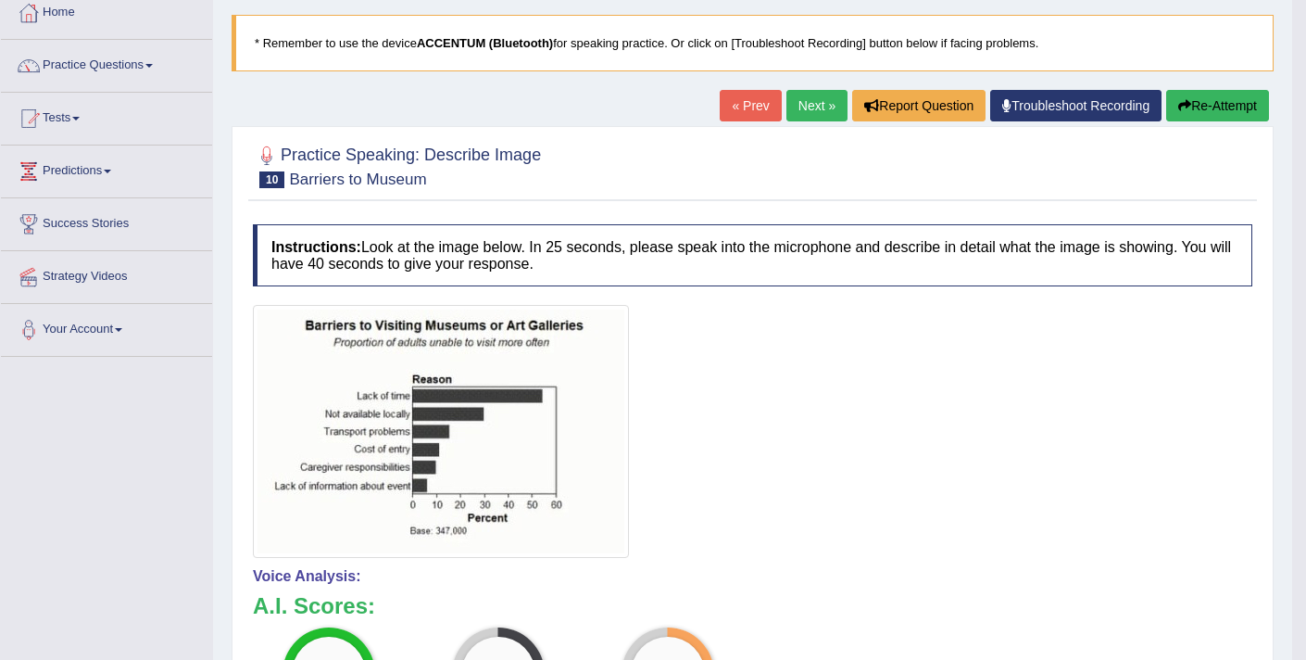
click at [1199, 103] on button "Re-Attempt" at bounding box center [1217, 105] width 103 height 31
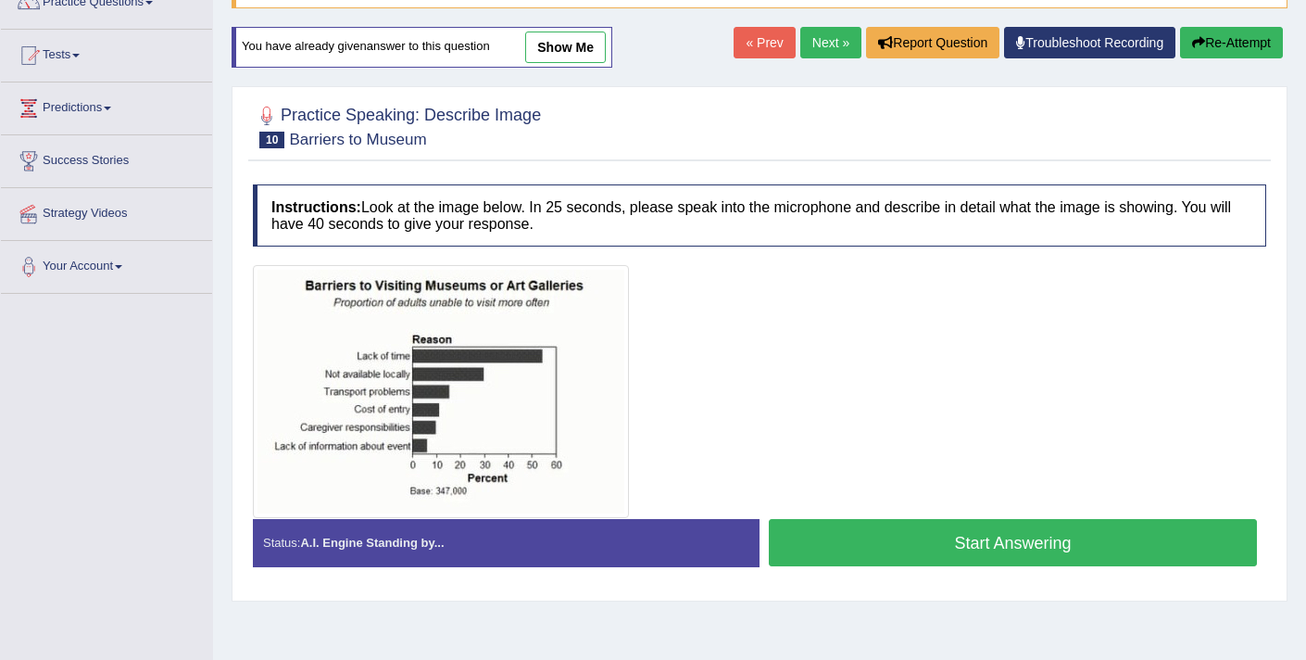
scroll to position [313, 0]
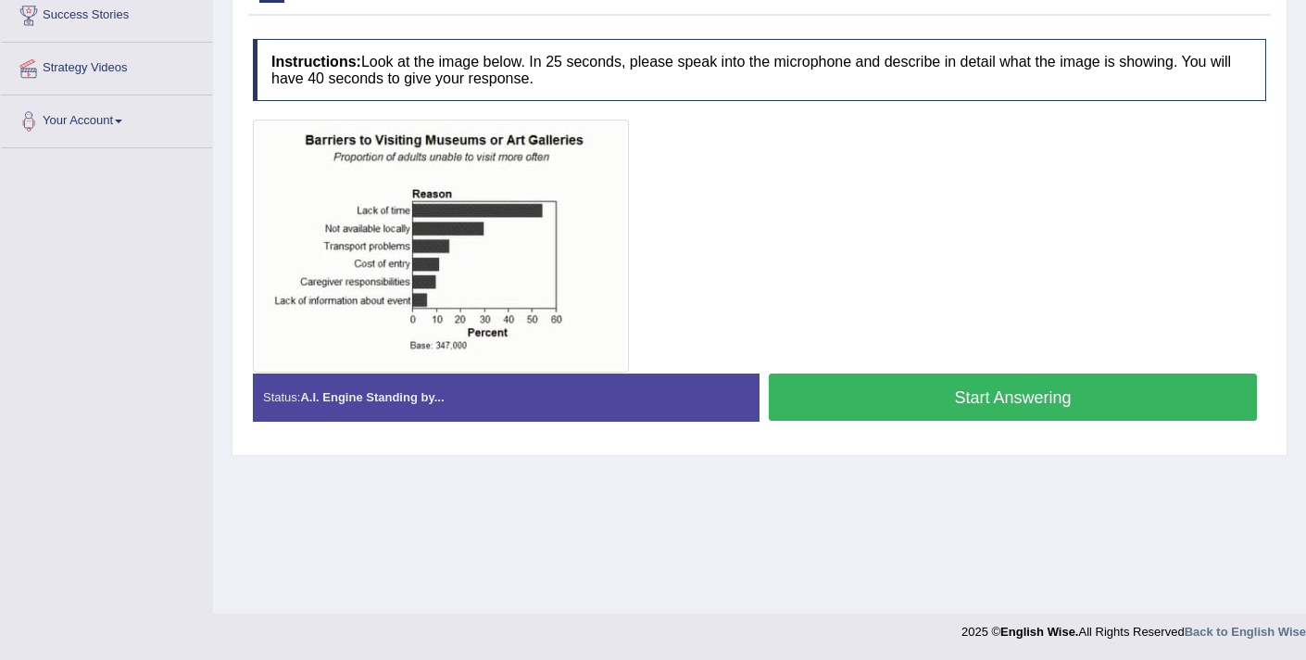
click at [809, 391] on button "Start Answering" at bounding box center [1013, 396] width 488 height 47
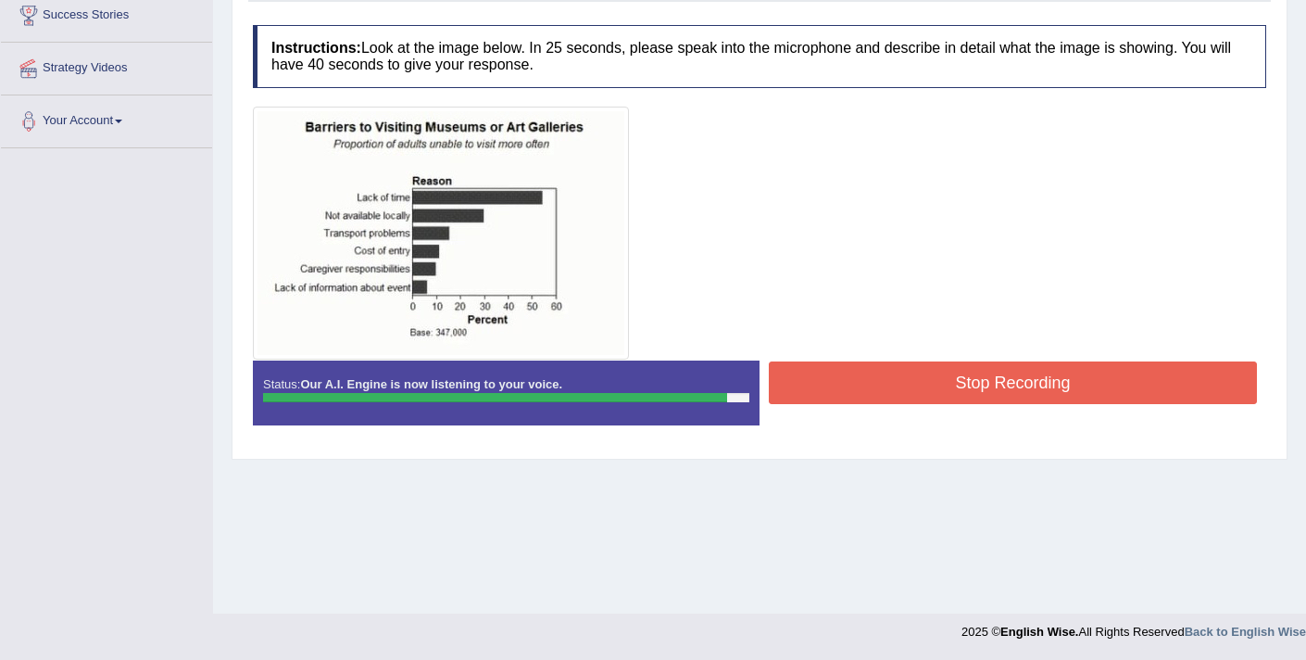
click at [809, 391] on button "Stop Recording" at bounding box center [1013, 382] width 488 height 43
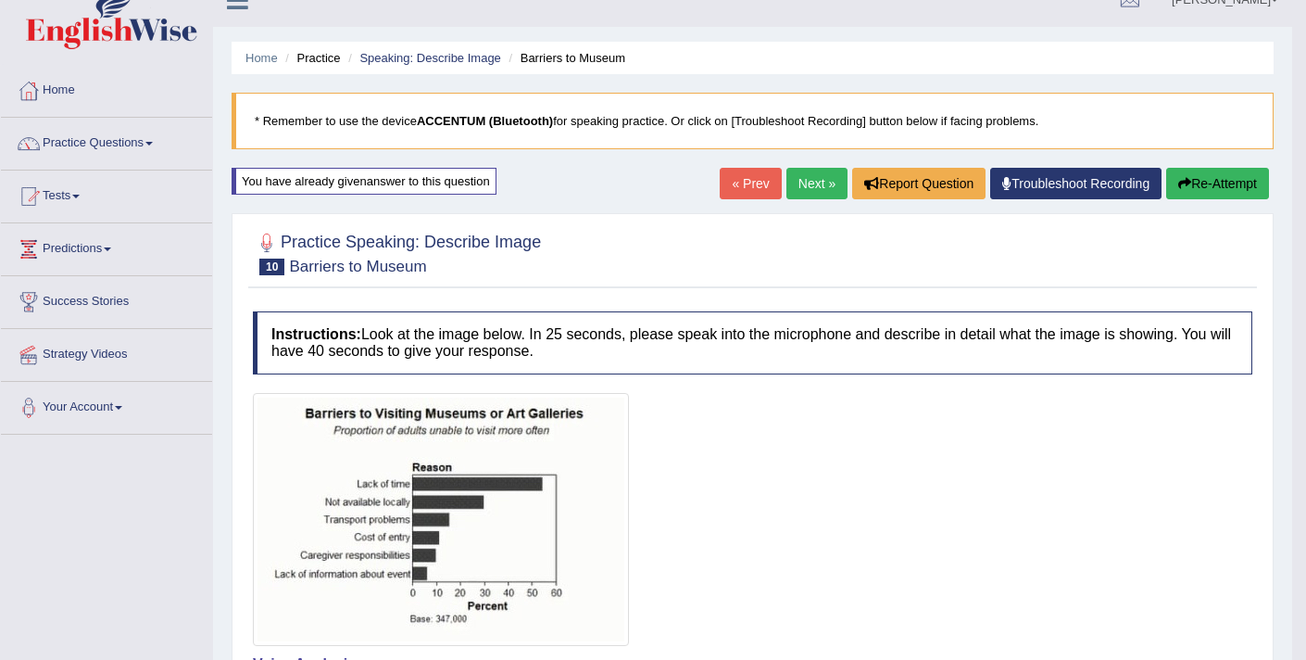
scroll to position [0, 0]
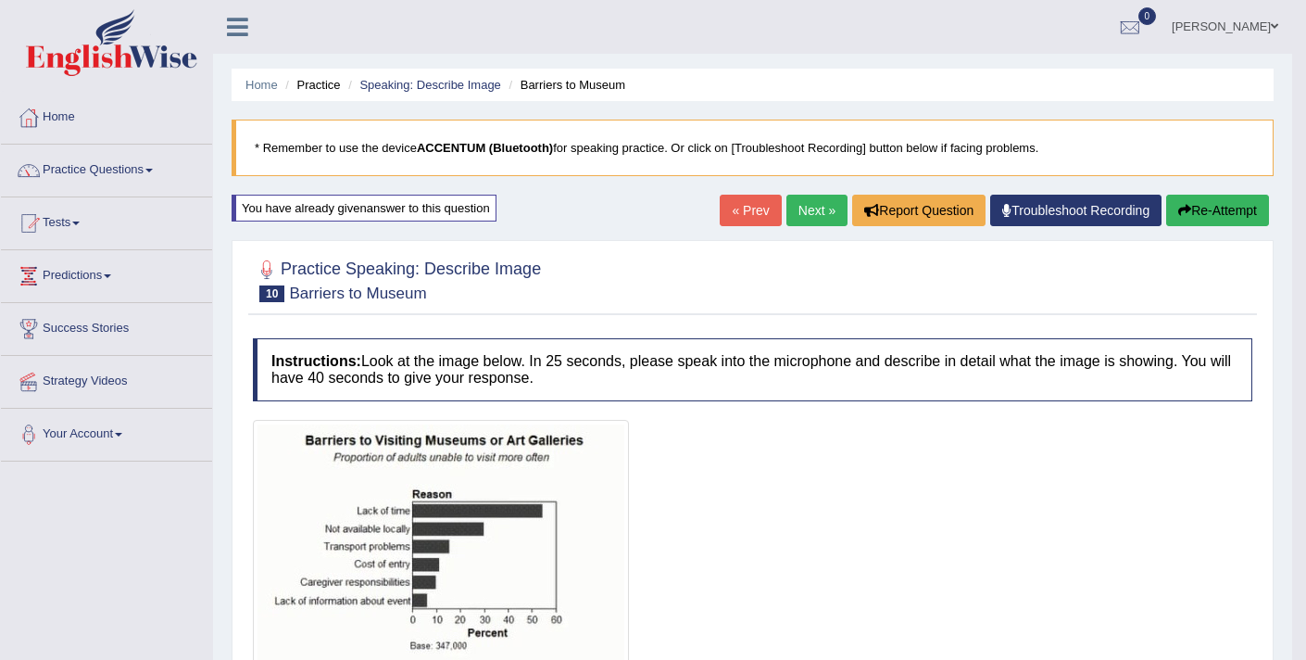
click at [812, 215] on link "Next »" at bounding box center [816, 210] width 61 height 31
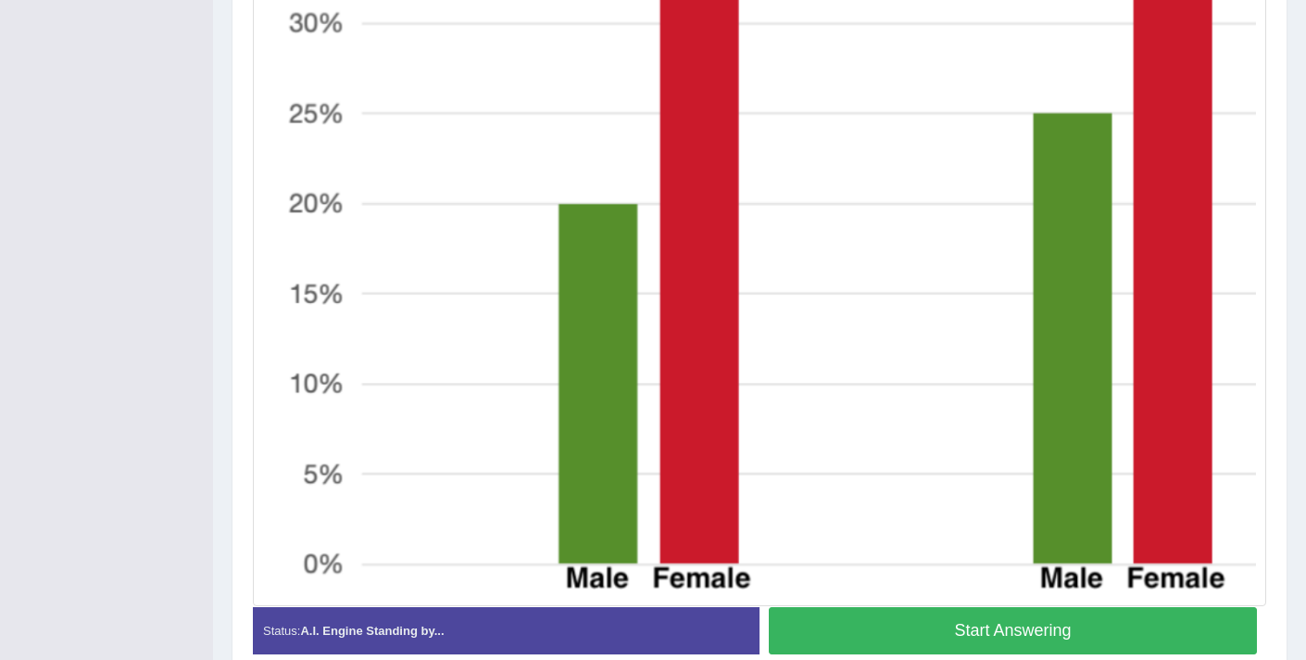
scroll to position [747, 0]
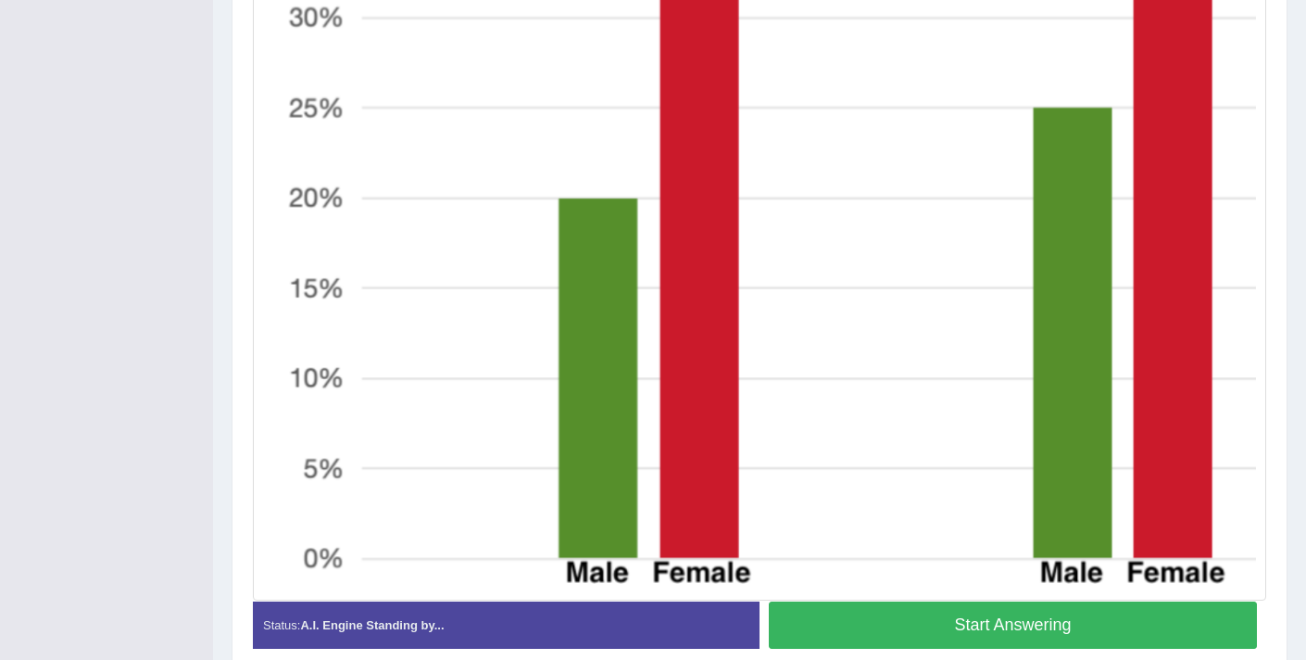
click at [921, 625] on button "Start Answering" at bounding box center [1013, 624] width 488 height 47
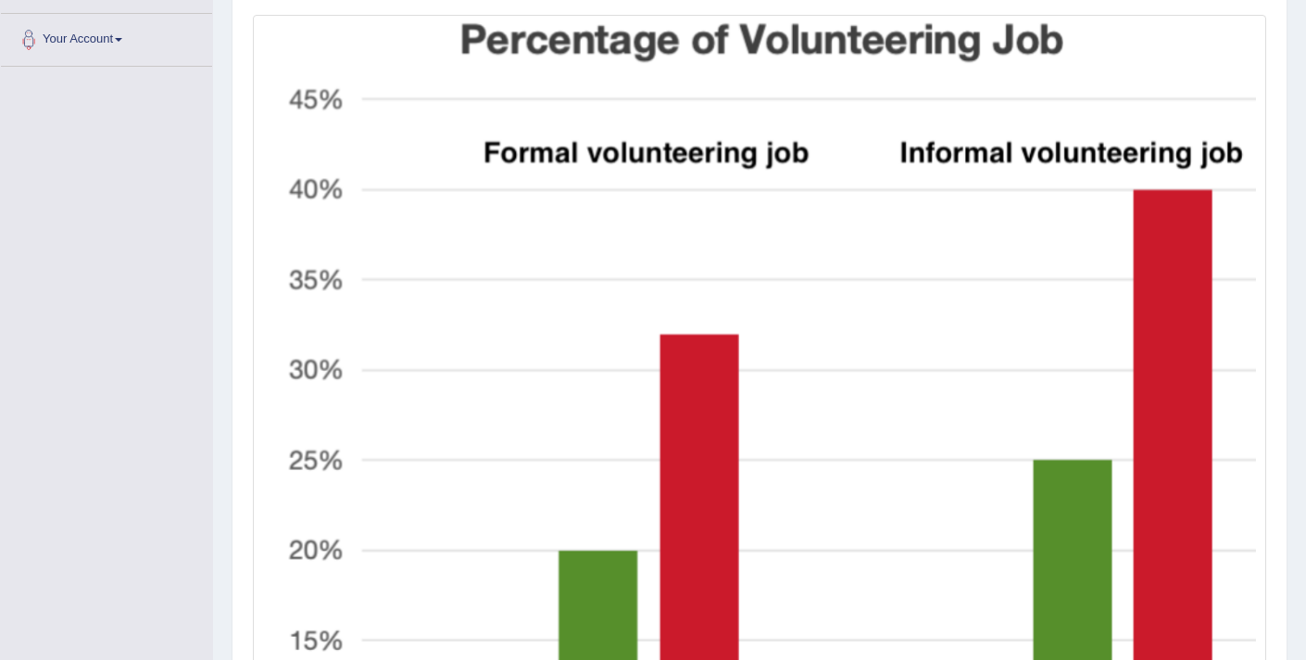
scroll to position [848, 0]
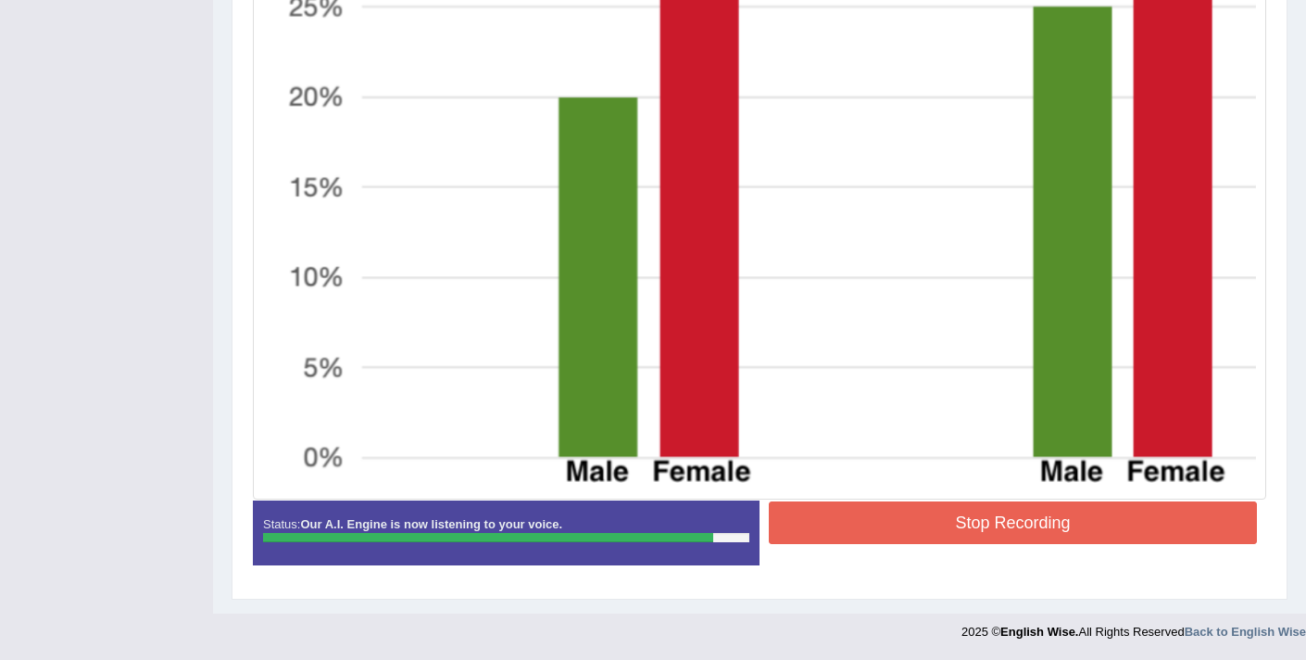
click at [916, 524] on button "Stop Recording" at bounding box center [1013, 522] width 488 height 43
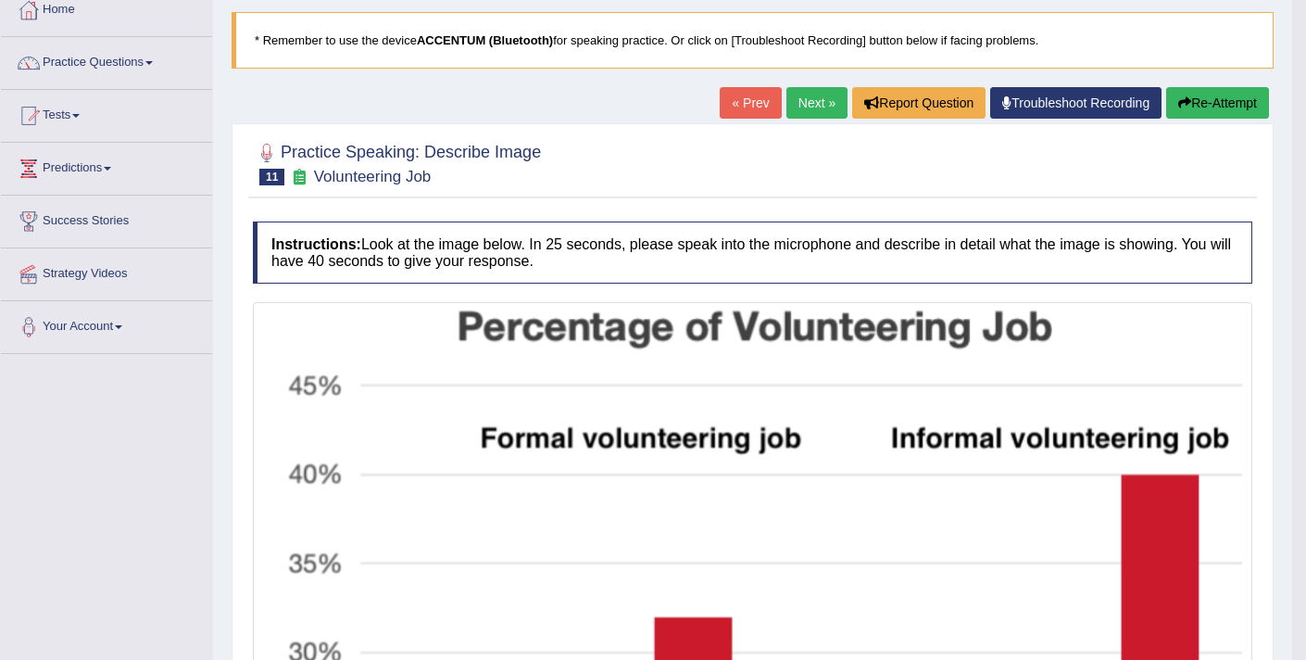
scroll to position [0, 0]
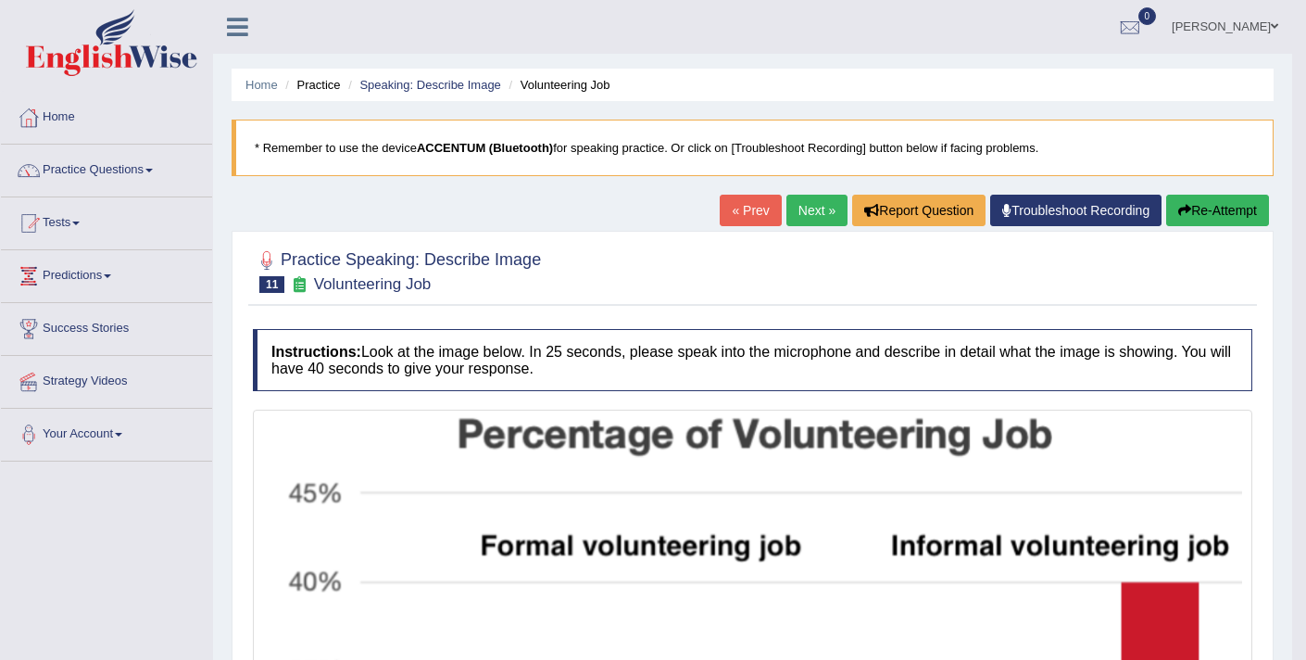
click at [1189, 205] on button "Re-Attempt" at bounding box center [1217, 210] width 103 height 31
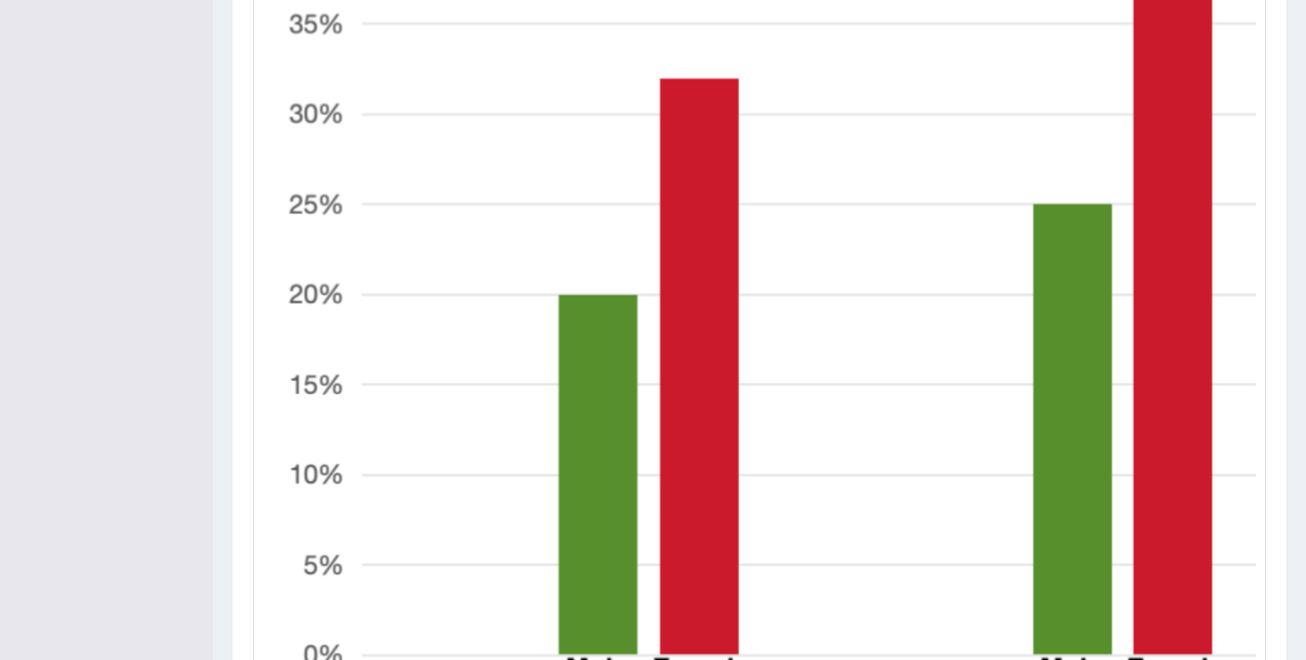
scroll to position [853, 0]
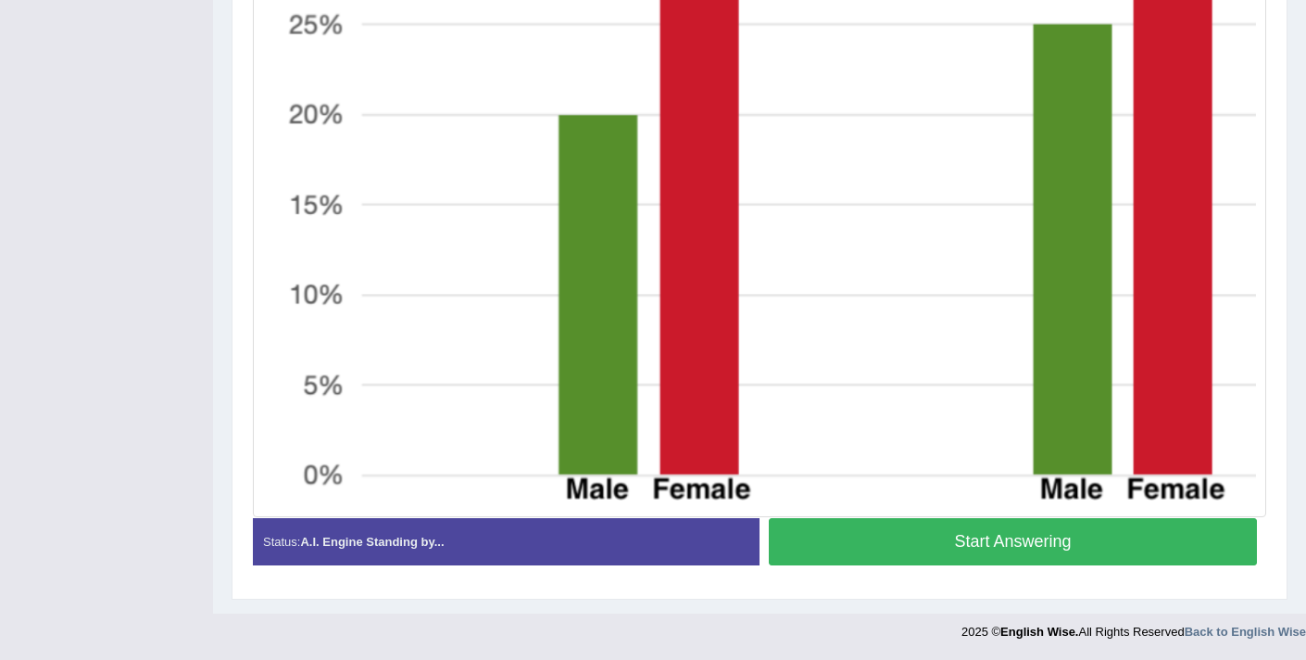
click at [841, 544] on button "Start Answering" at bounding box center [1013, 541] width 488 height 47
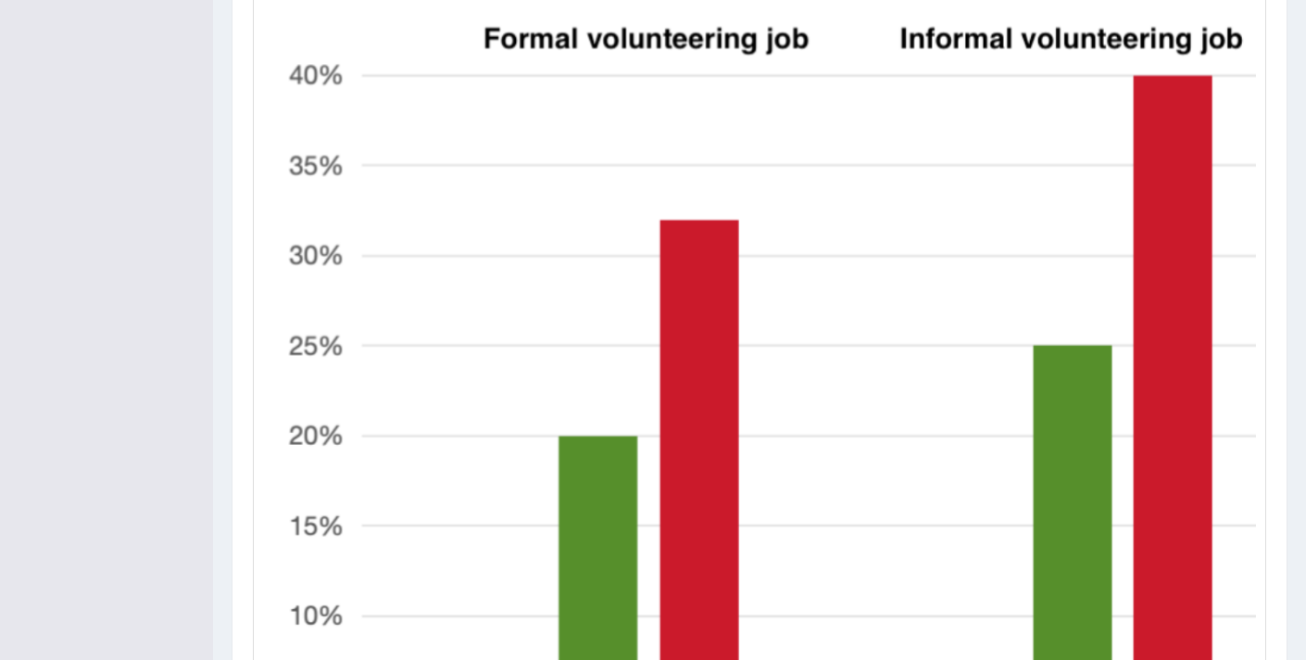
scroll to position [858, 0]
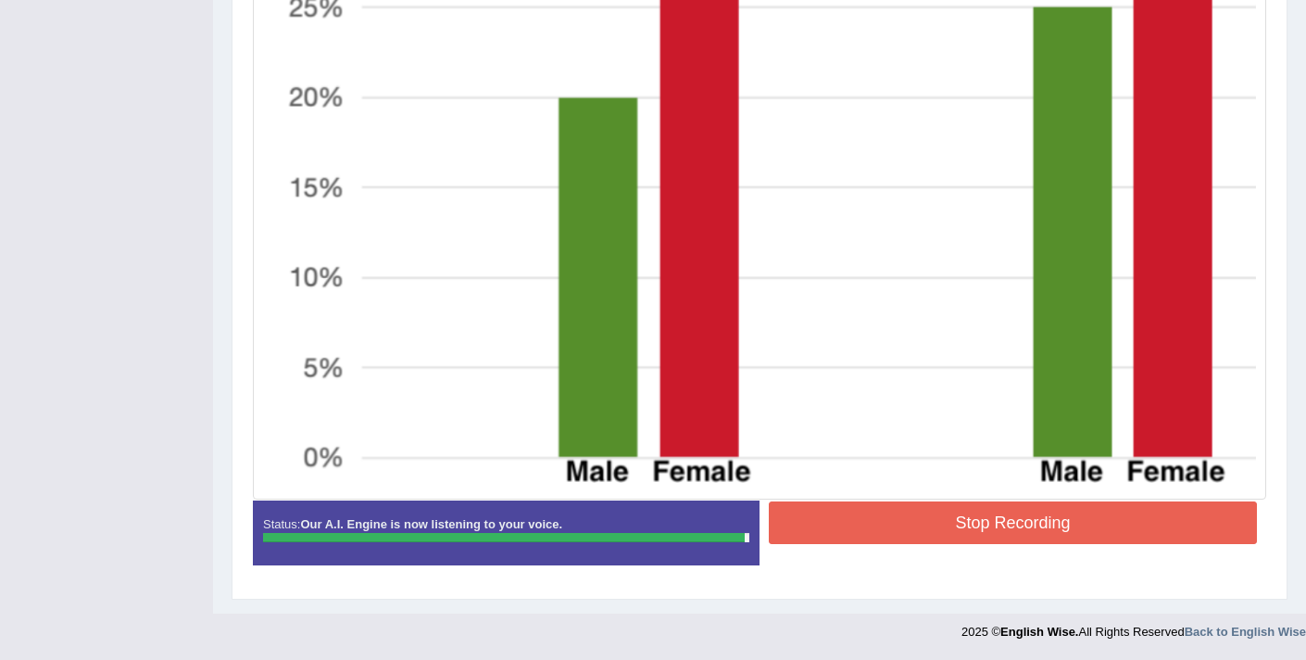
click at [858, 514] on button "Stop Recording" at bounding box center [1013, 522] width 488 height 43
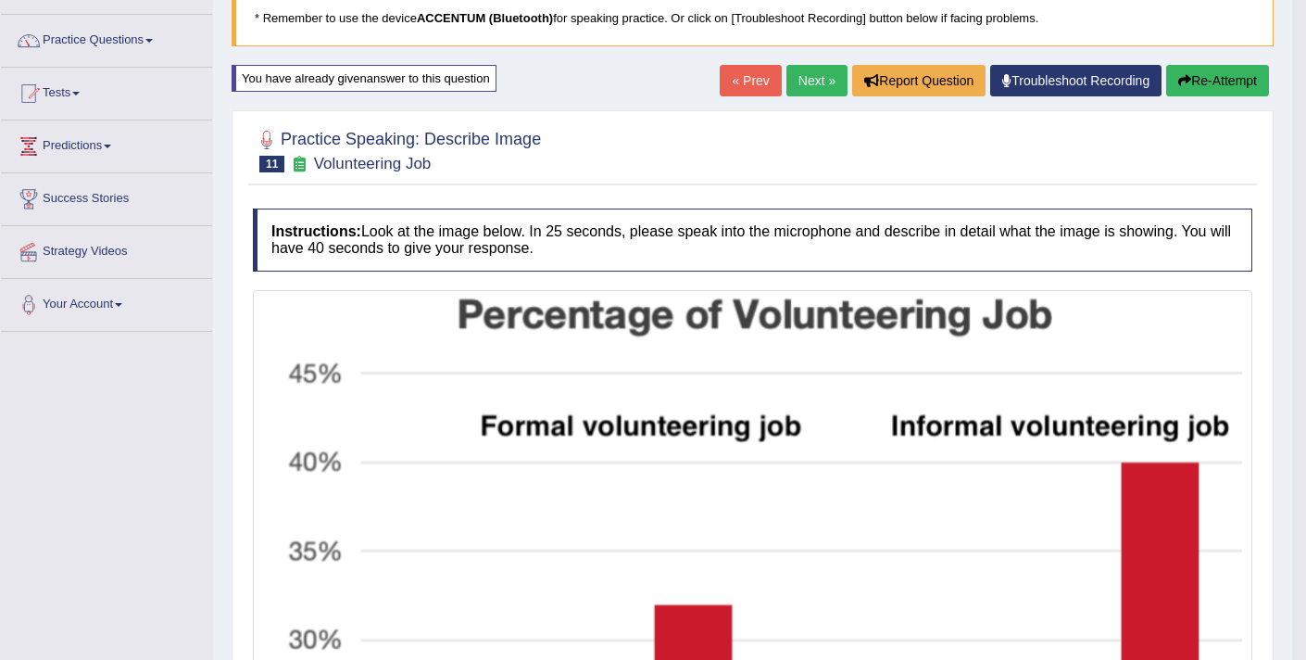
scroll to position [0, 0]
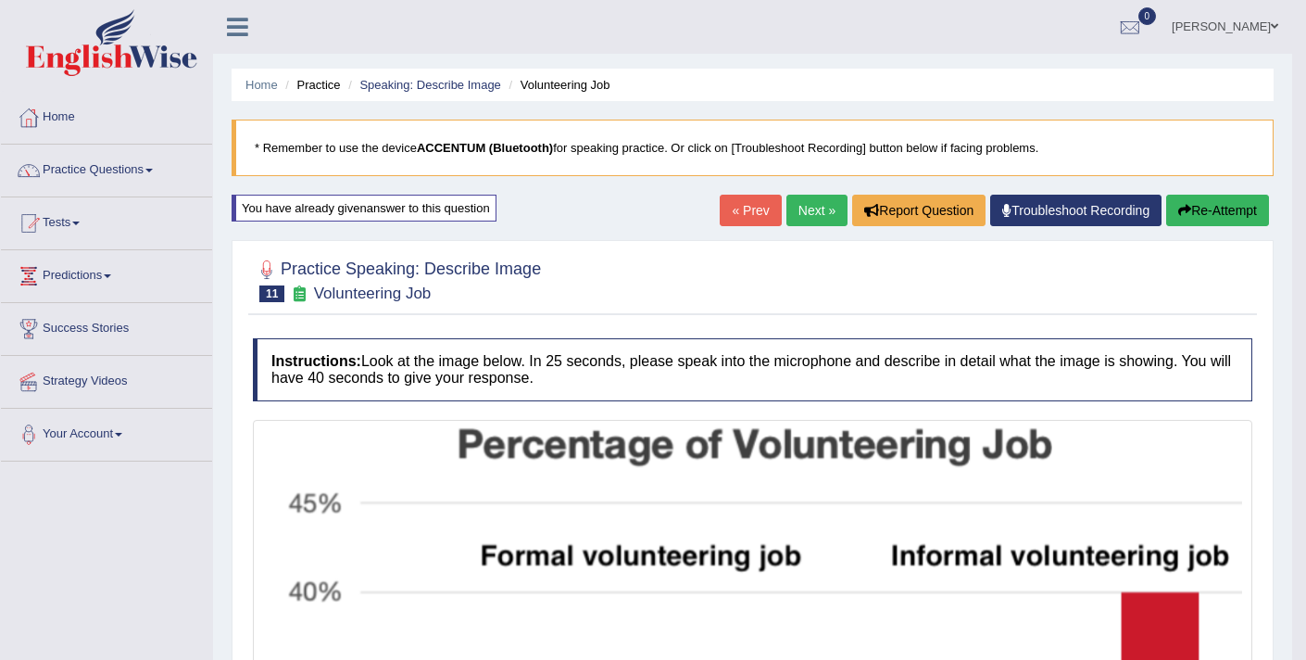
click at [1180, 217] on button "Re-Attempt" at bounding box center [1217, 210] width 103 height 31
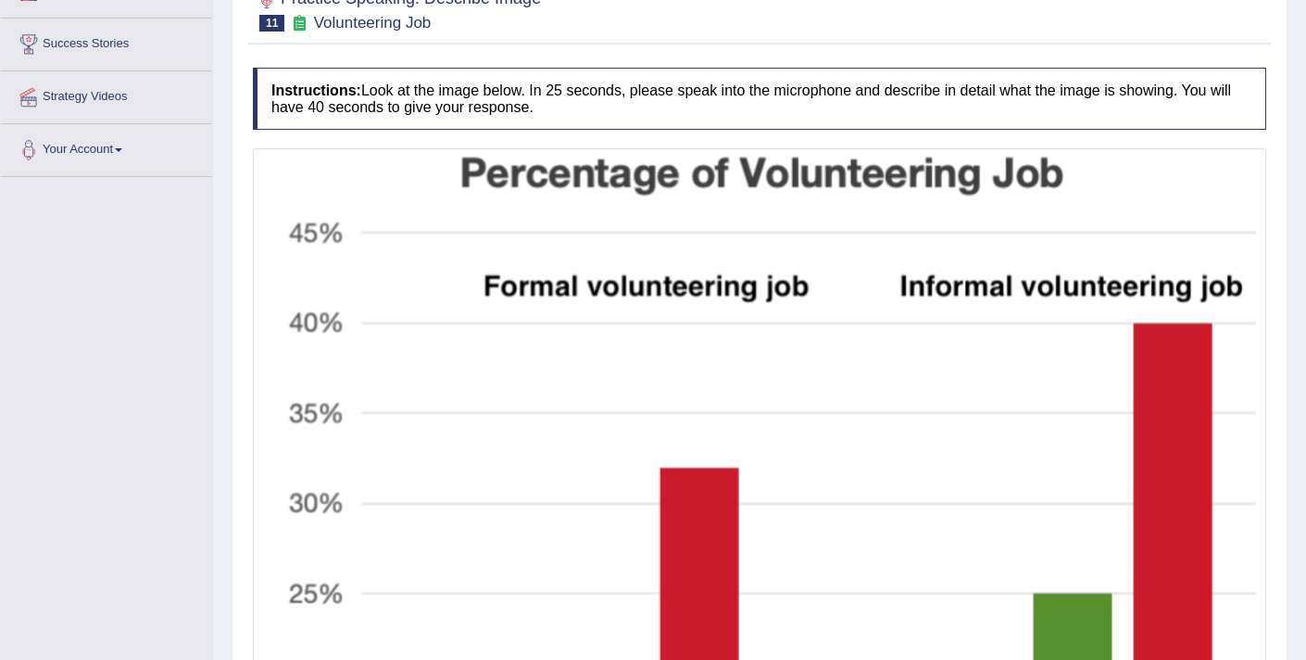
scroll to position [126, 0]
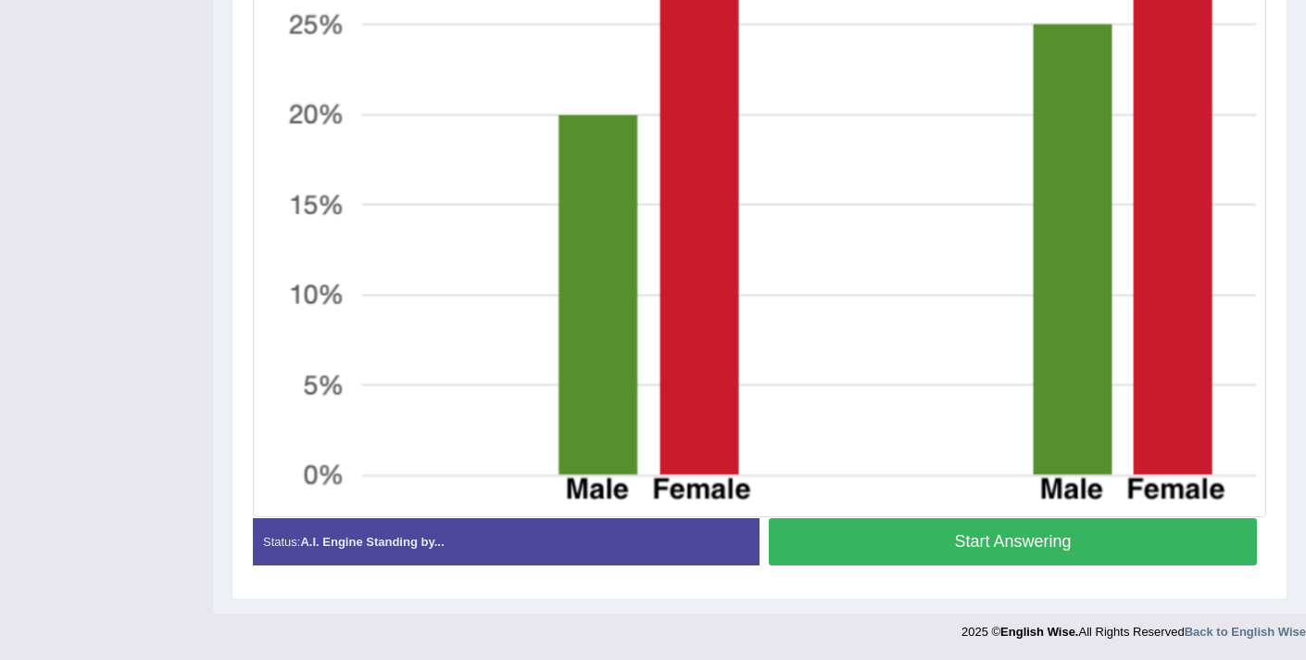
click at [972, 547] on button "Start Answering" at bounding box center [1013, 541] width 488 height 47
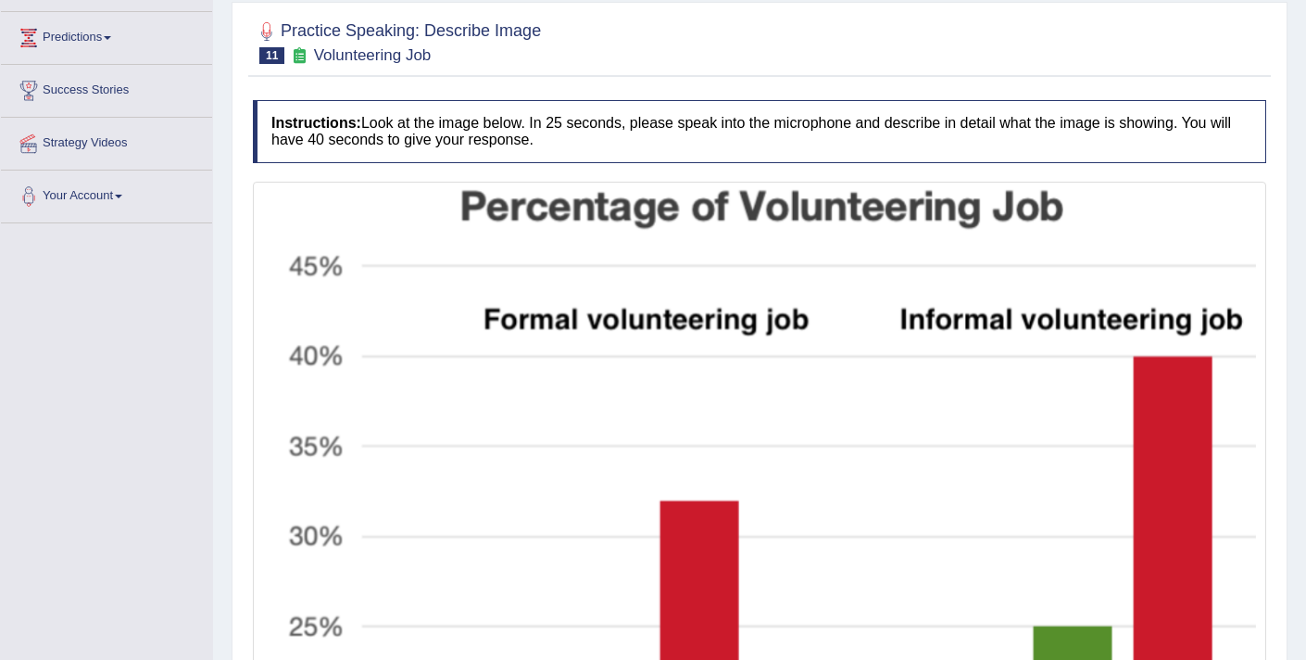
scroll to position [858, 0]
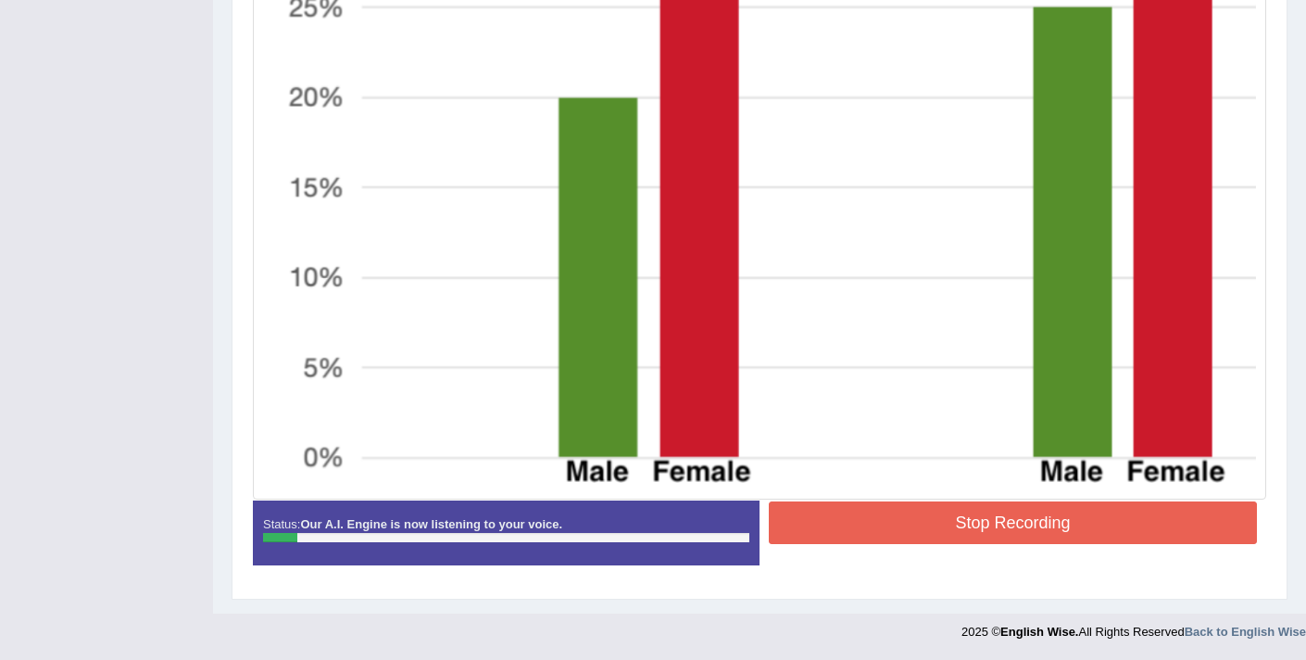
click at [888, 519] on button "Stop Recording" at bounding box center [1013, 522] width 488 height 43
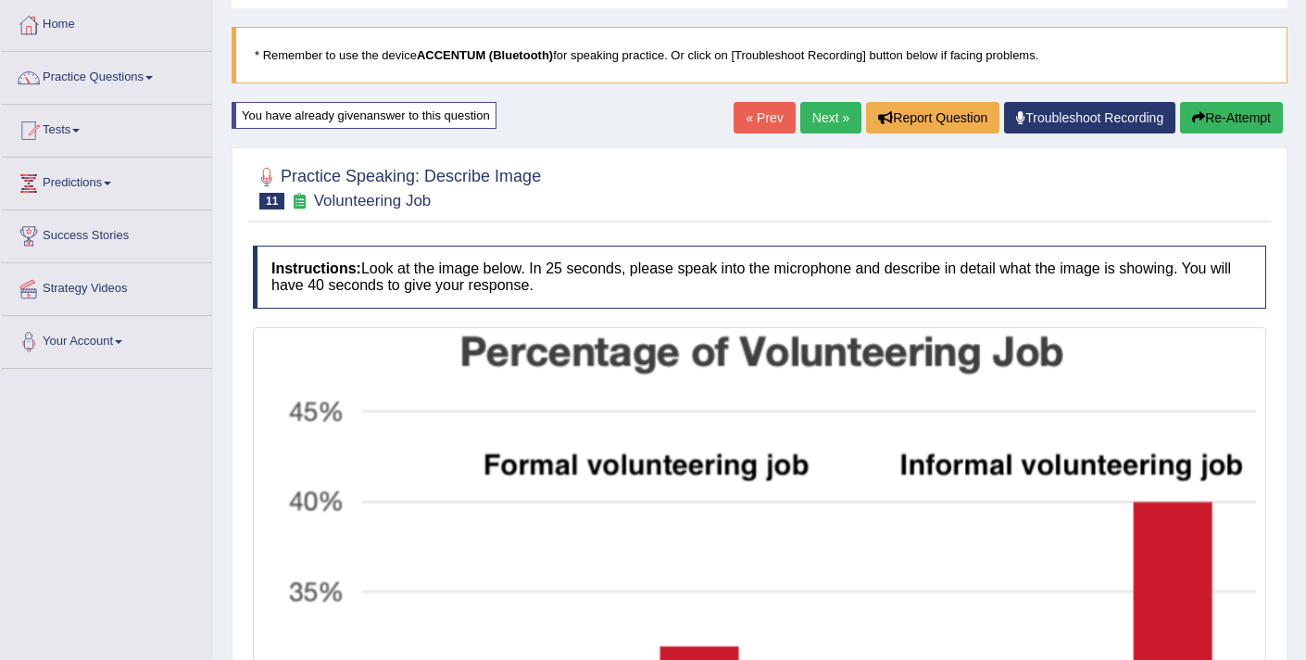
scroll to position [69, 0]
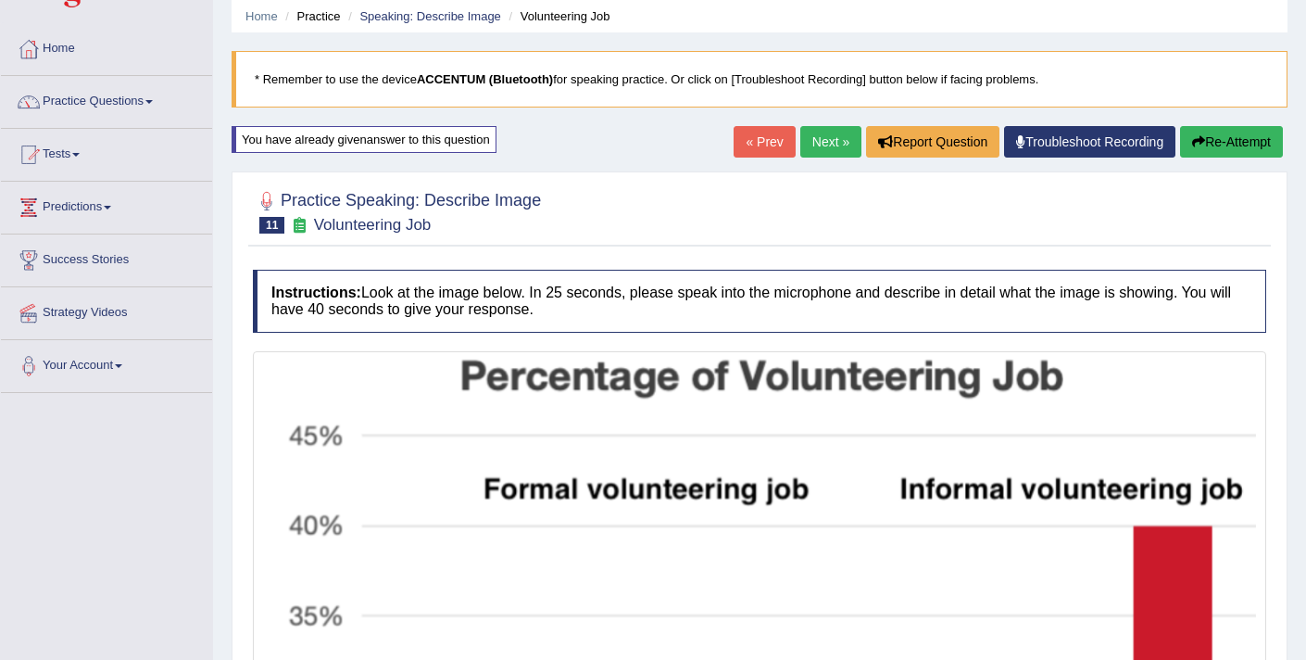
click at [1199, 143] on icon "button" at bounding box center [1198, 141] width 13 height 13
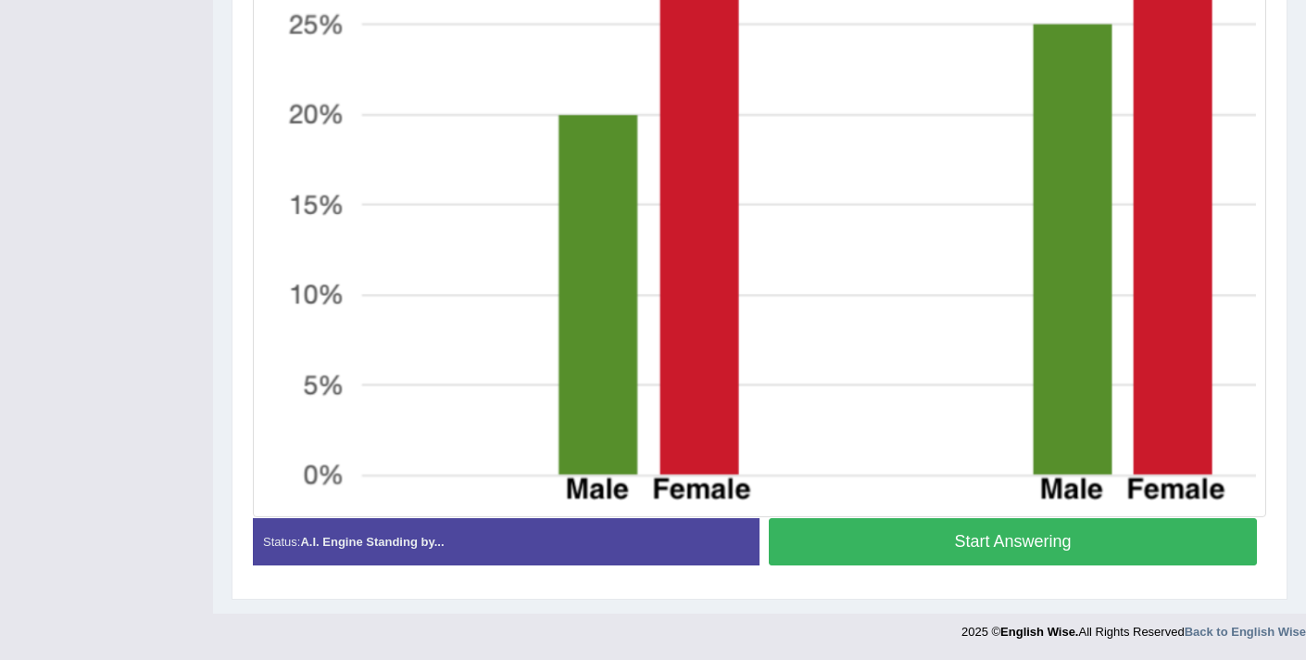
click at [822, 558] on button "Start Answering" at bounding box center [1013, 541] width 488 height 47
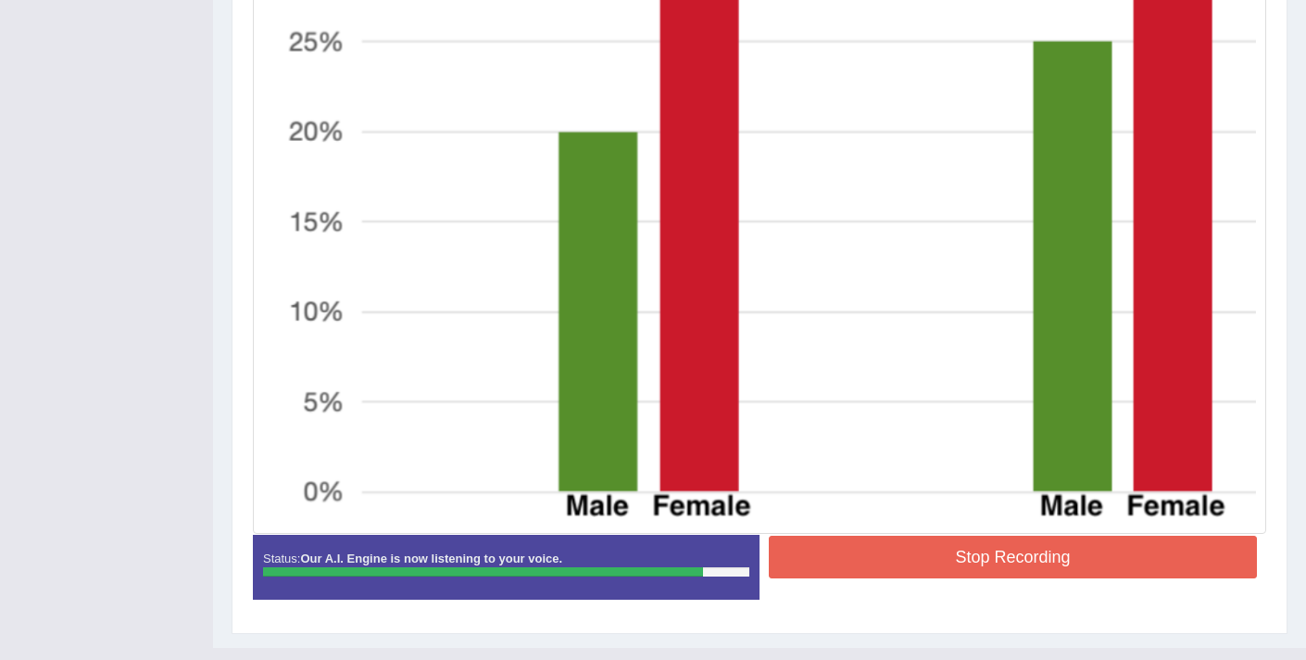
scroll to position [823, 0]
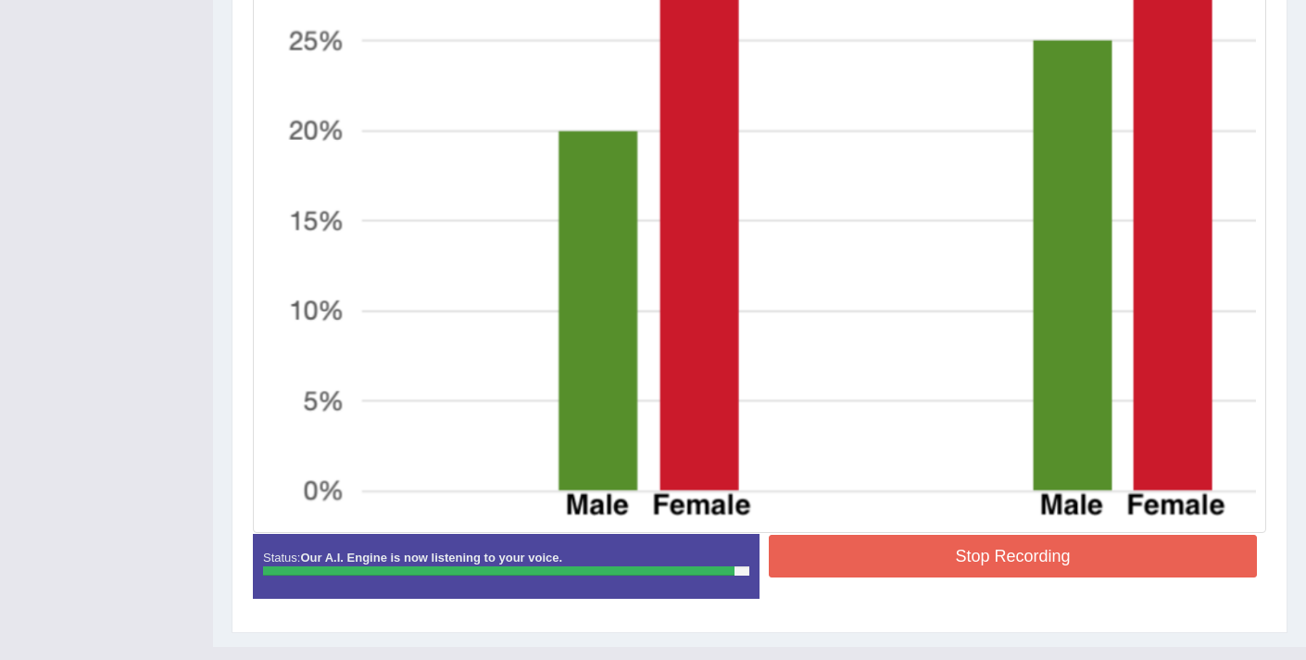
click at [811, 547] on button "Stop Recording" at bounding box center [1013, 555] width 488 height 43
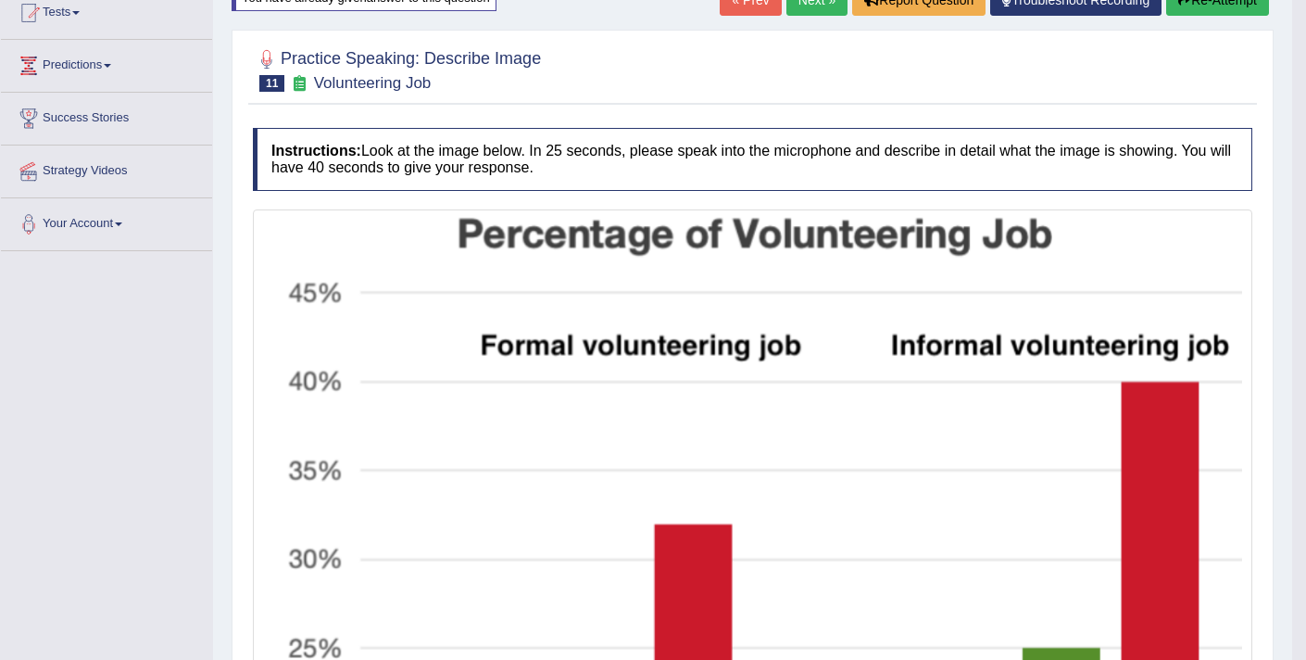
scroll to position [0, 0]
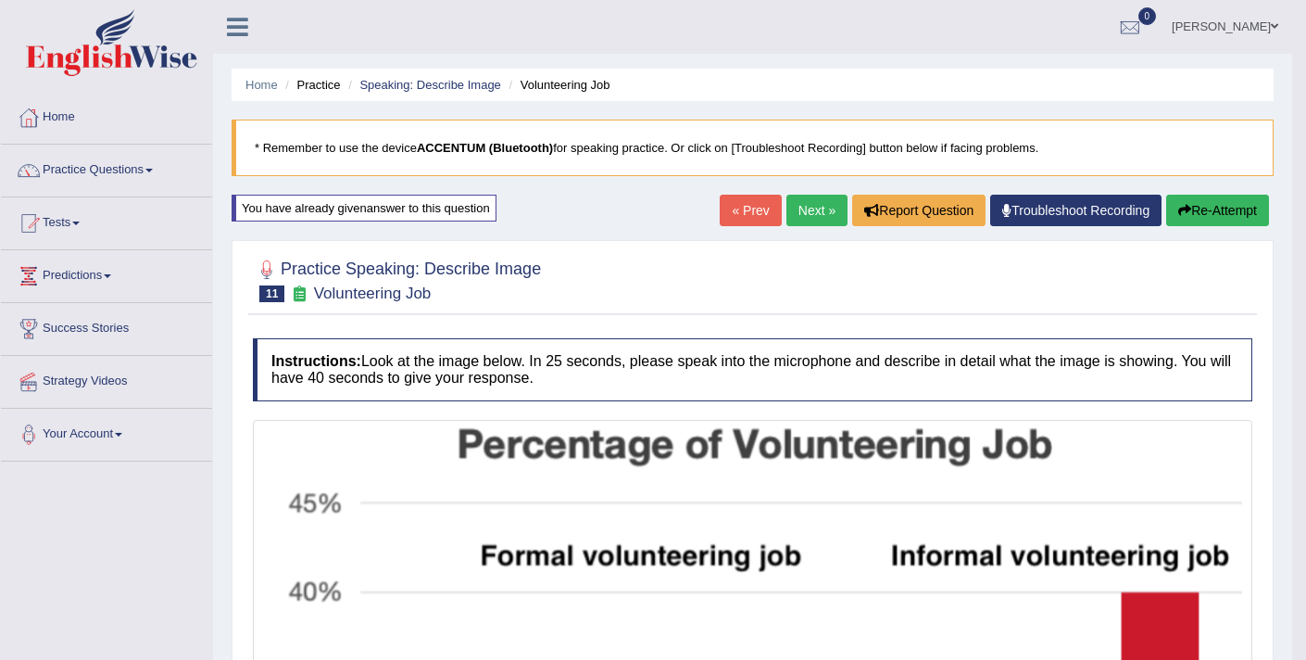
click at [786, 213] on link "Next »" at bounding box center [816, 210] width 61 height 31
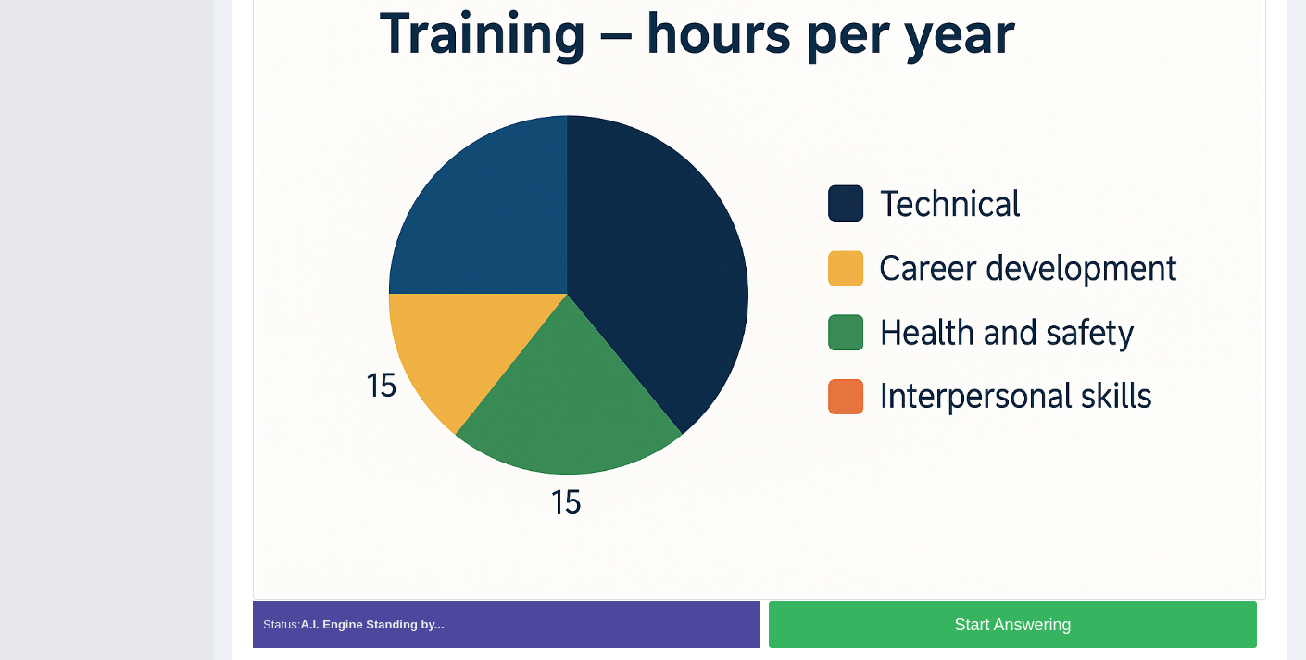
scroll to position [491, 0]
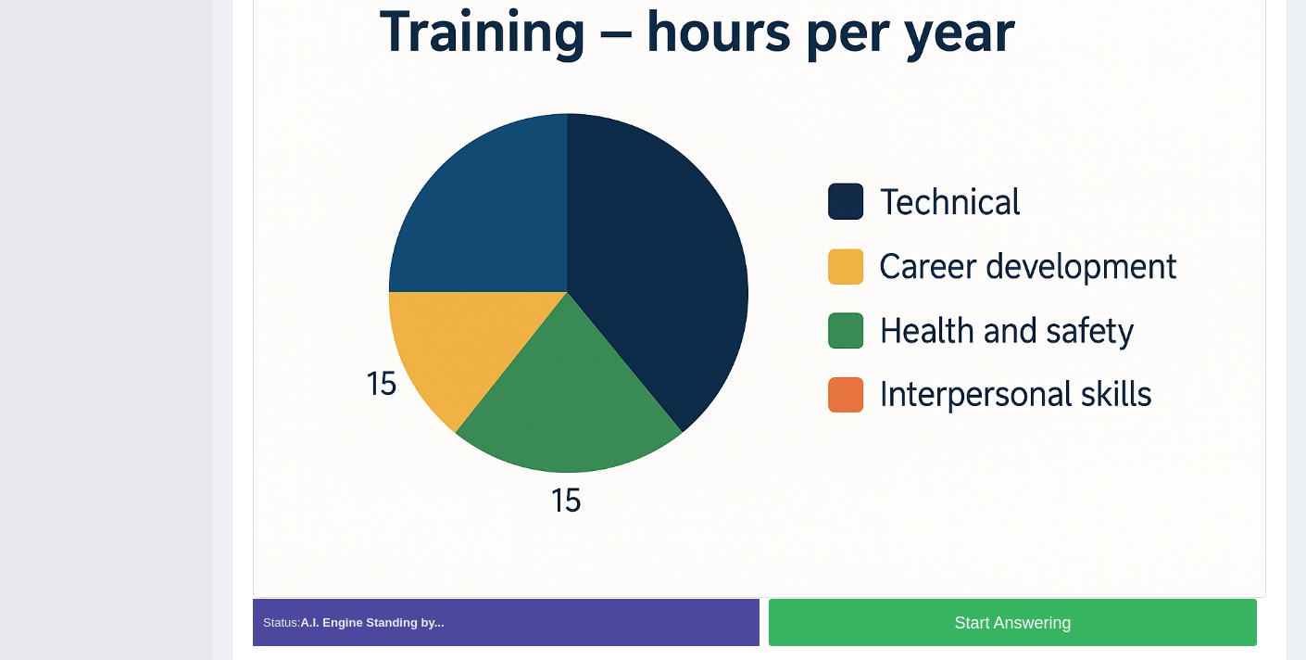
click at [841, 622] on button "Start Answering" at bounding box center [1013, 621] width 488 height 47
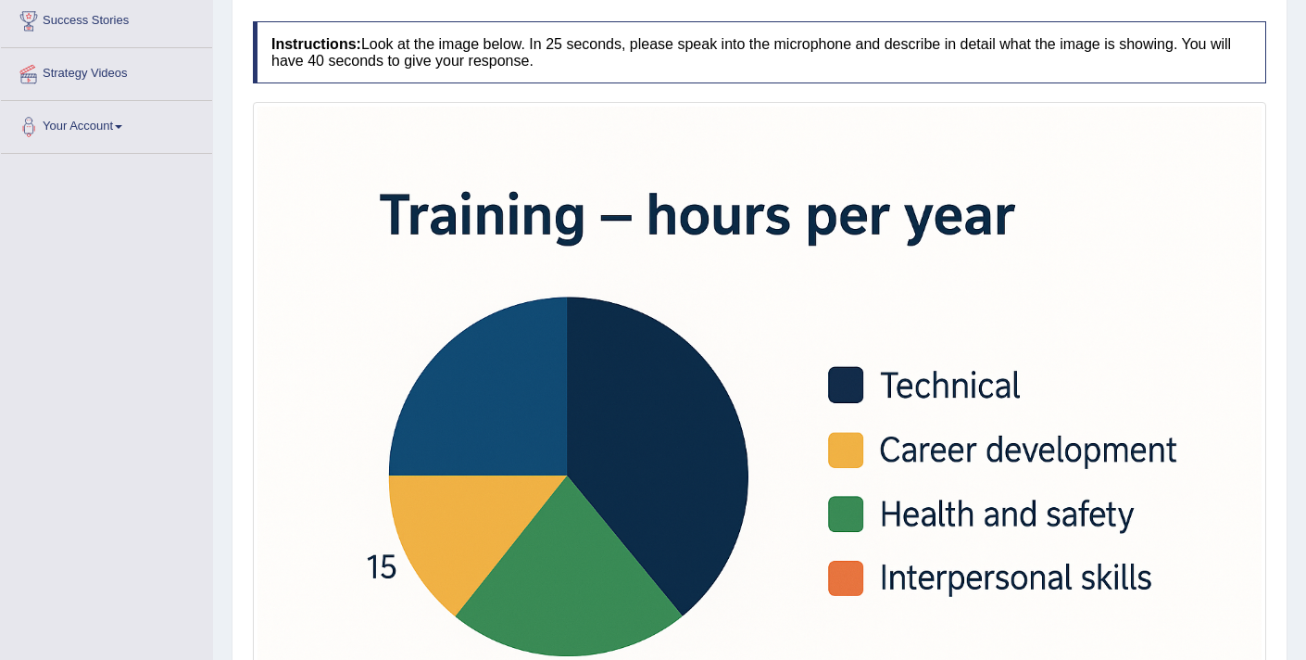
scroll to position [590, 0]
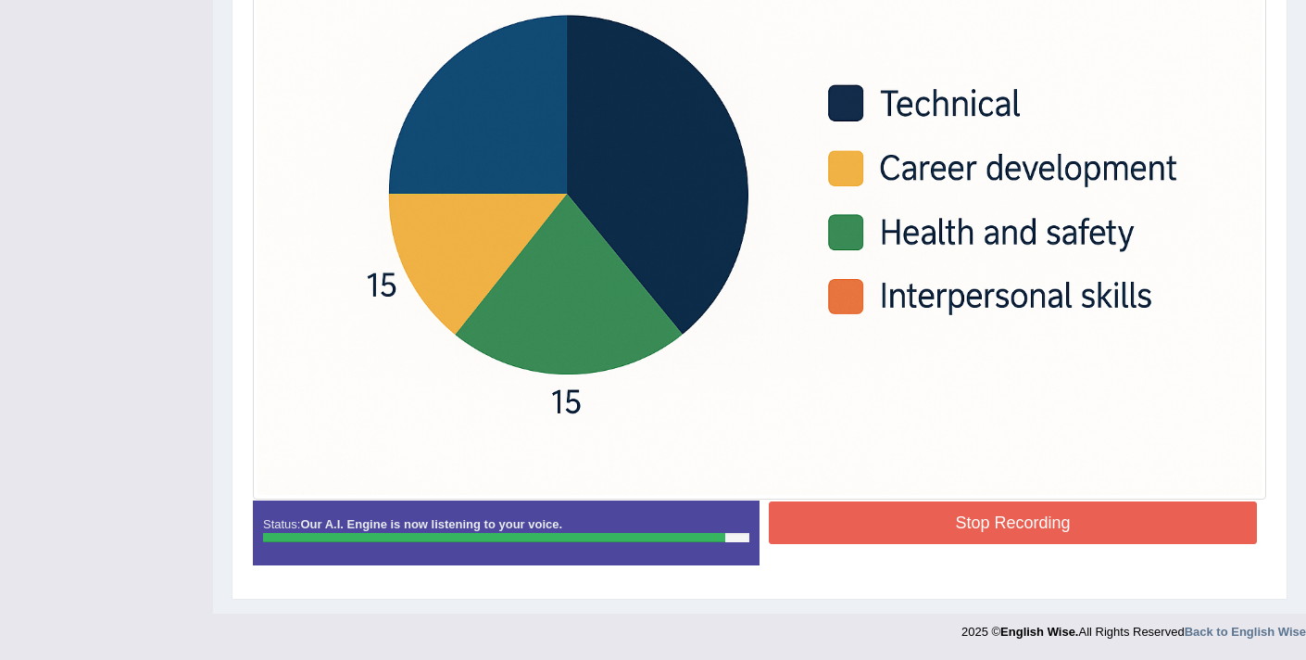
click at [974, 521] on button "Stop Recording" at bounding box center [1013, 522] width 488 height 43
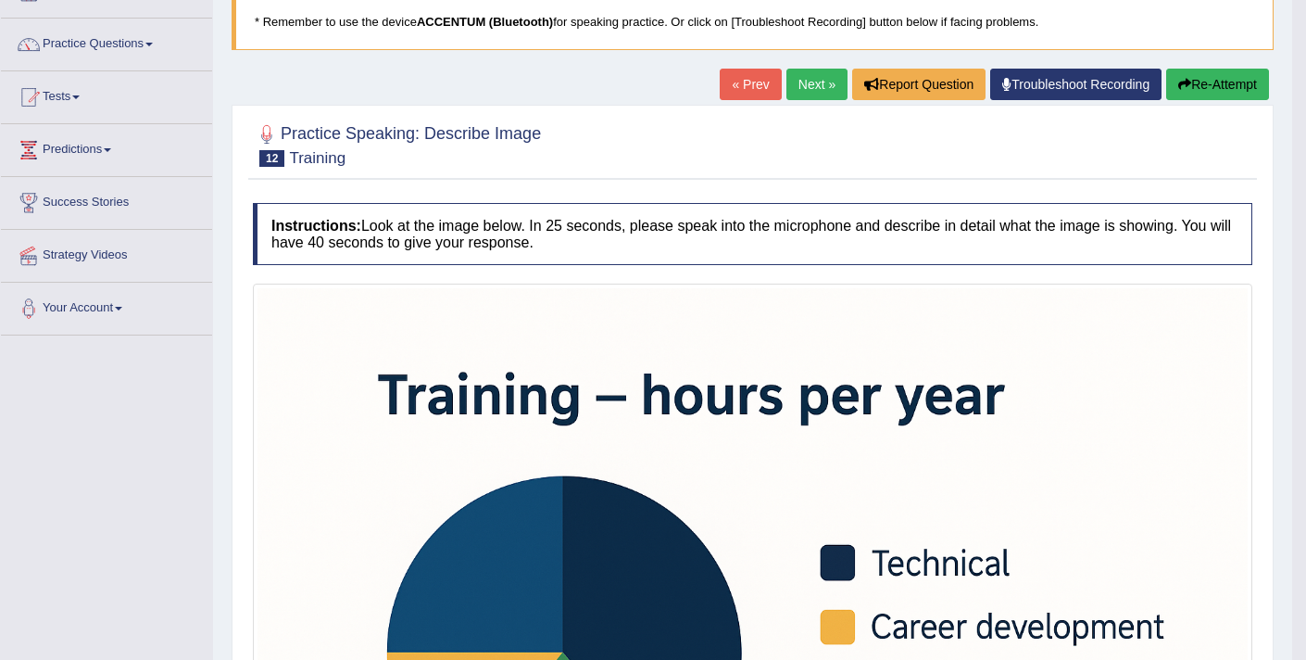
scroll to position [0, 0]
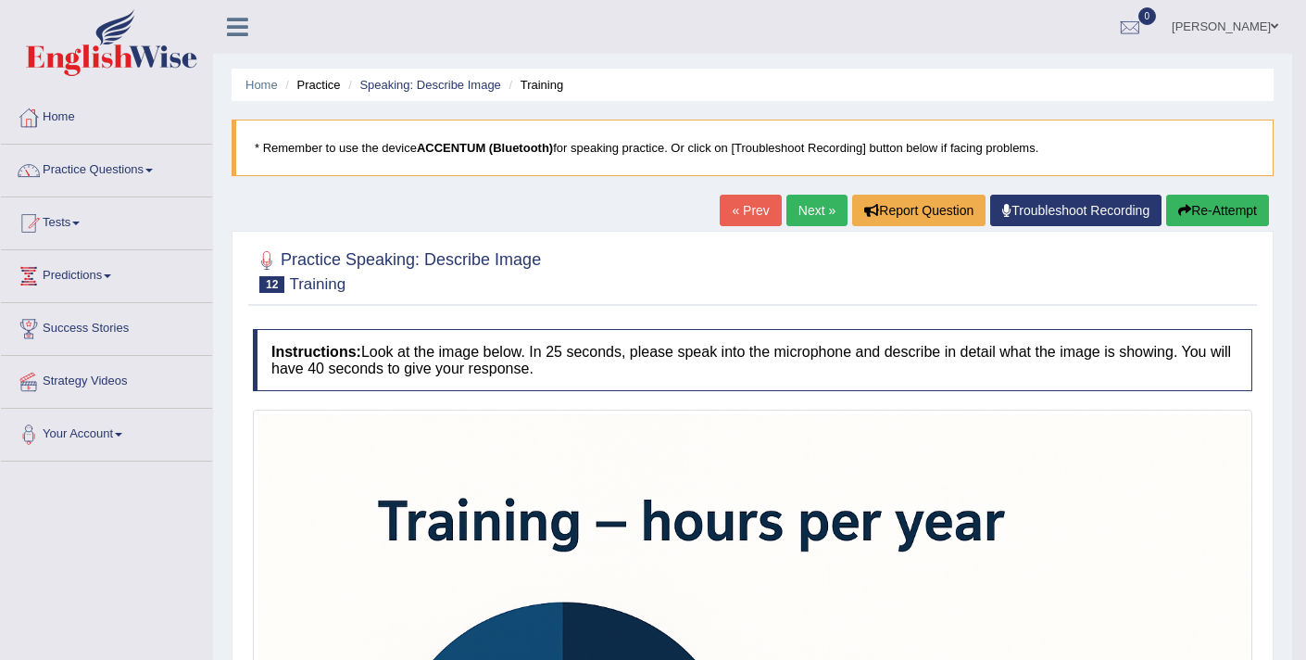
click at [94, 180] on link "Practice Questions" at bounding box center [106, 168] width 211 height 46
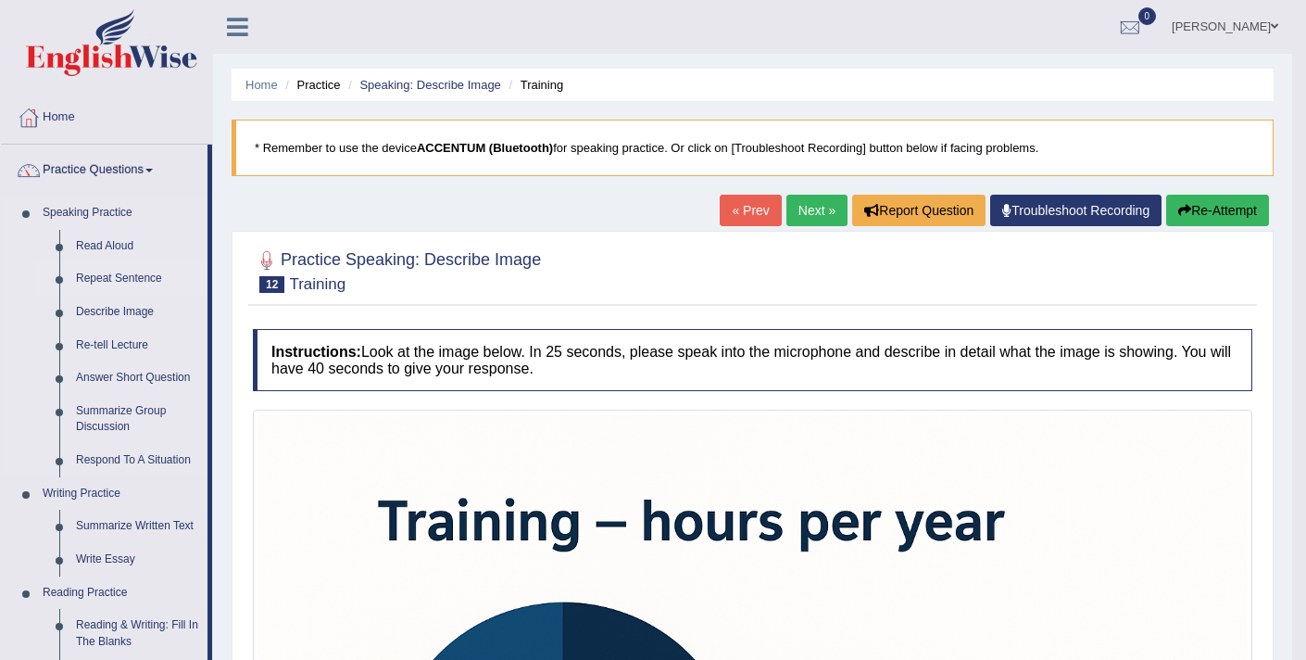
click at [103, 273] on link "Repeat Sentence" at bounding box center [138, 278] width 140 height 33
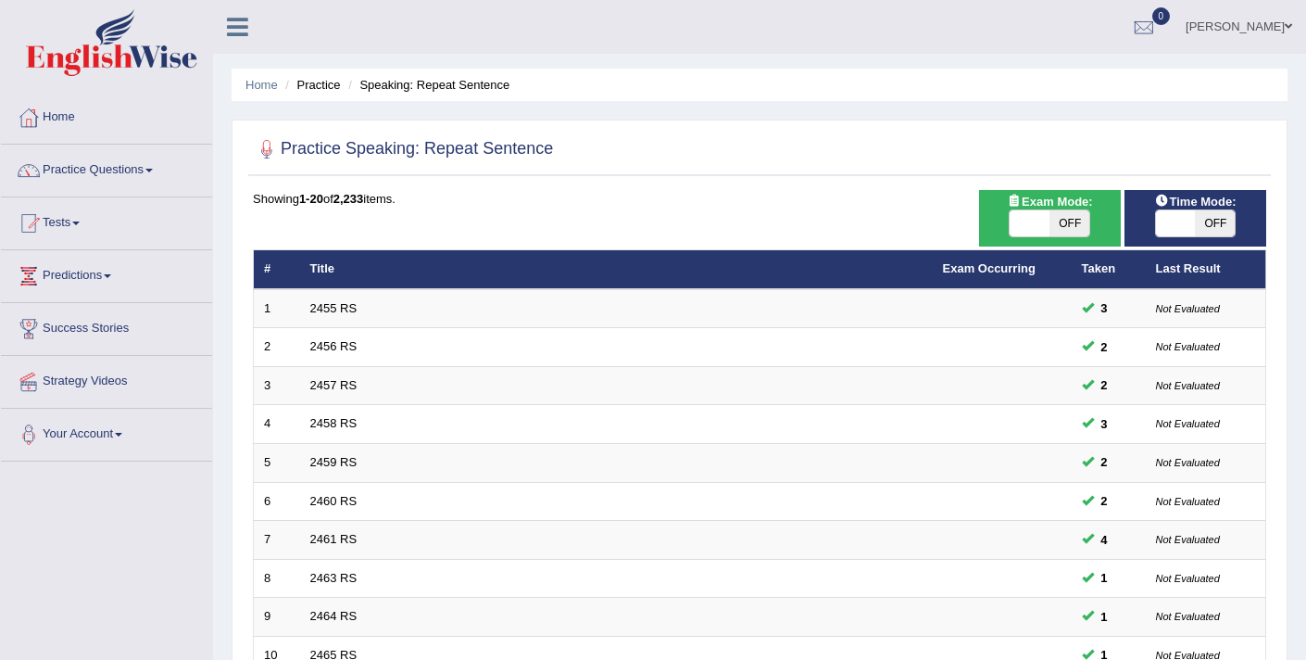
click at [1031, 222] on span at bounding box center [1030, 223] width 40 height 26
checkbox input "true"
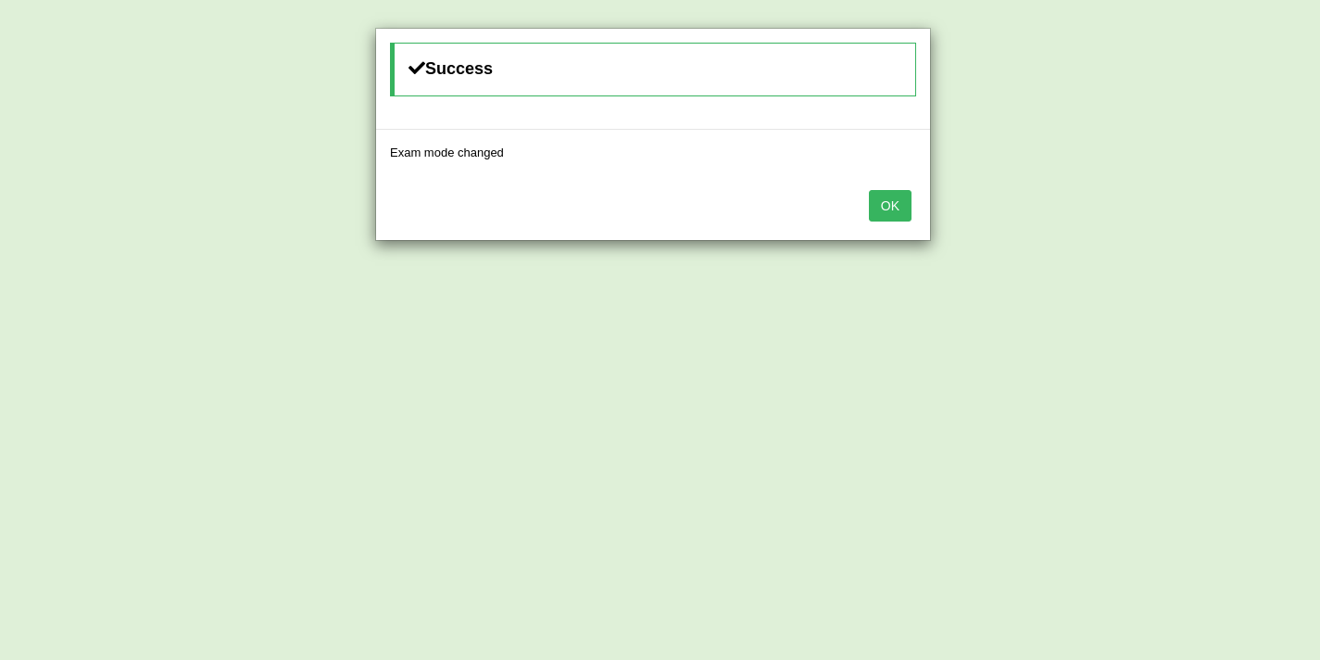
click at [895, 203] on button "OK" at bounding box center [890, 205] width 43 height 31
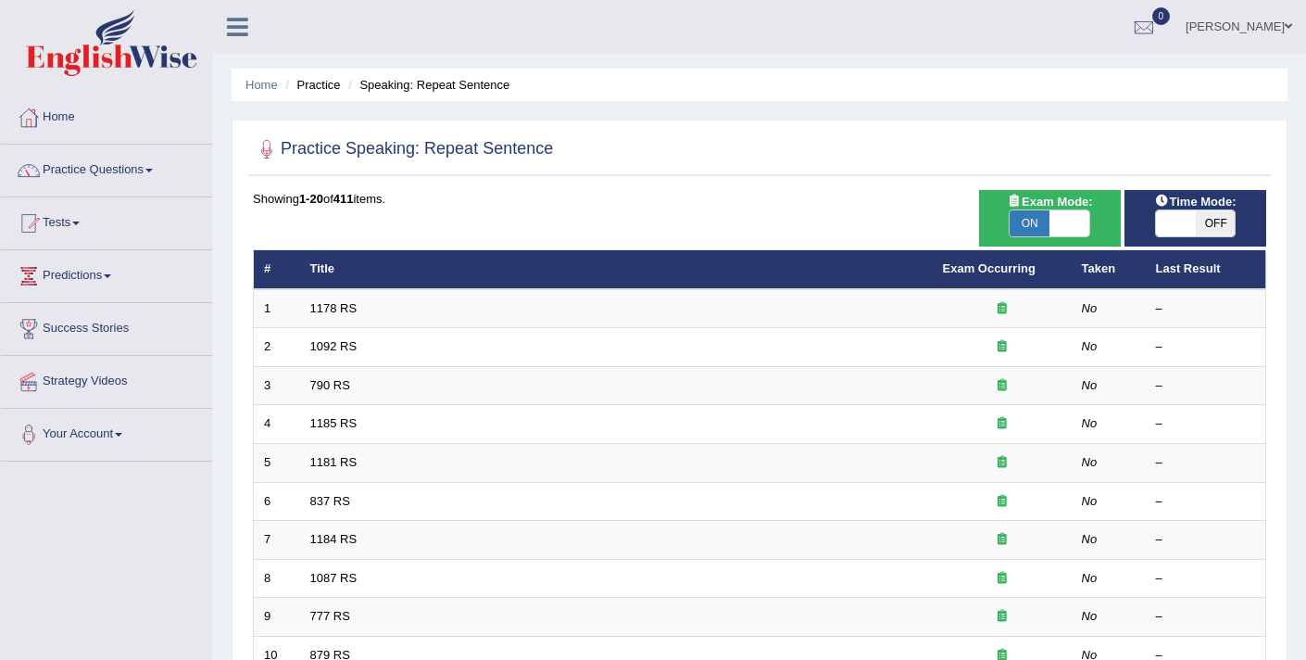
click at [1162, 231] on span at bounding box center [1176, 223] width 40 height 26
click at [1182, 223] on span at bounding box center [1176, 223] width 40 height 26
checkbox input "true"
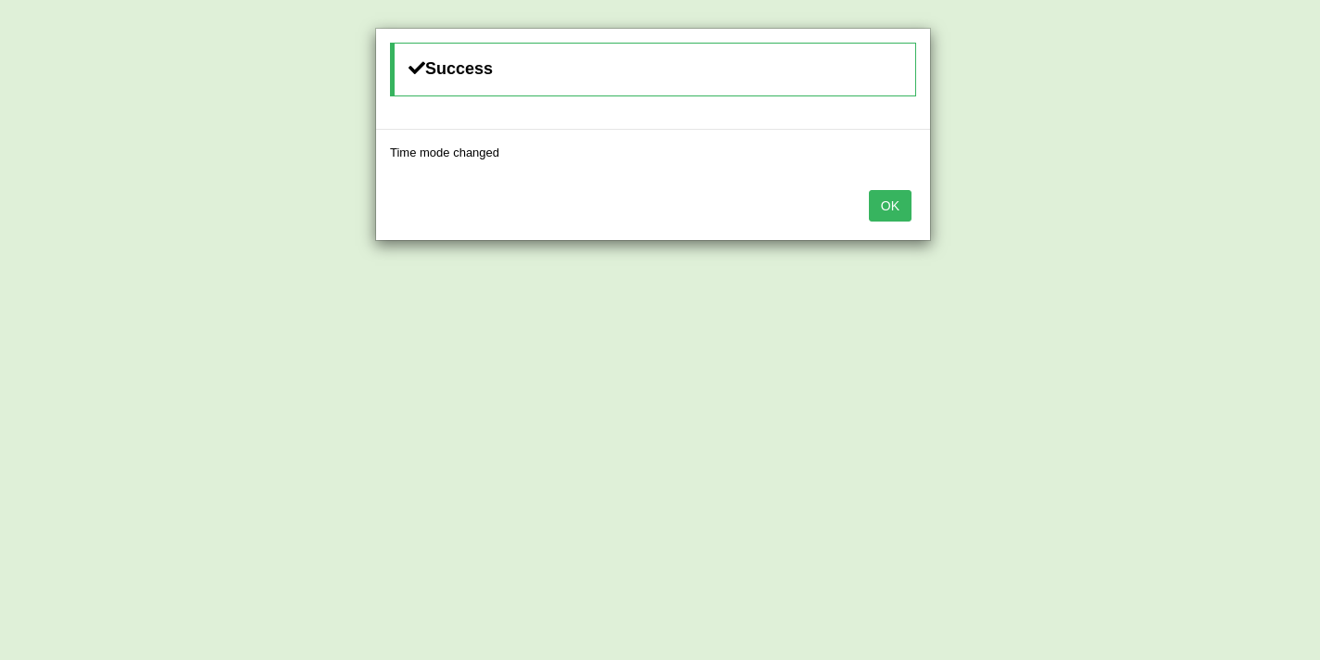
click at [897, 207] on button "OK" at bounding box center [890, 205] width 43 height 31
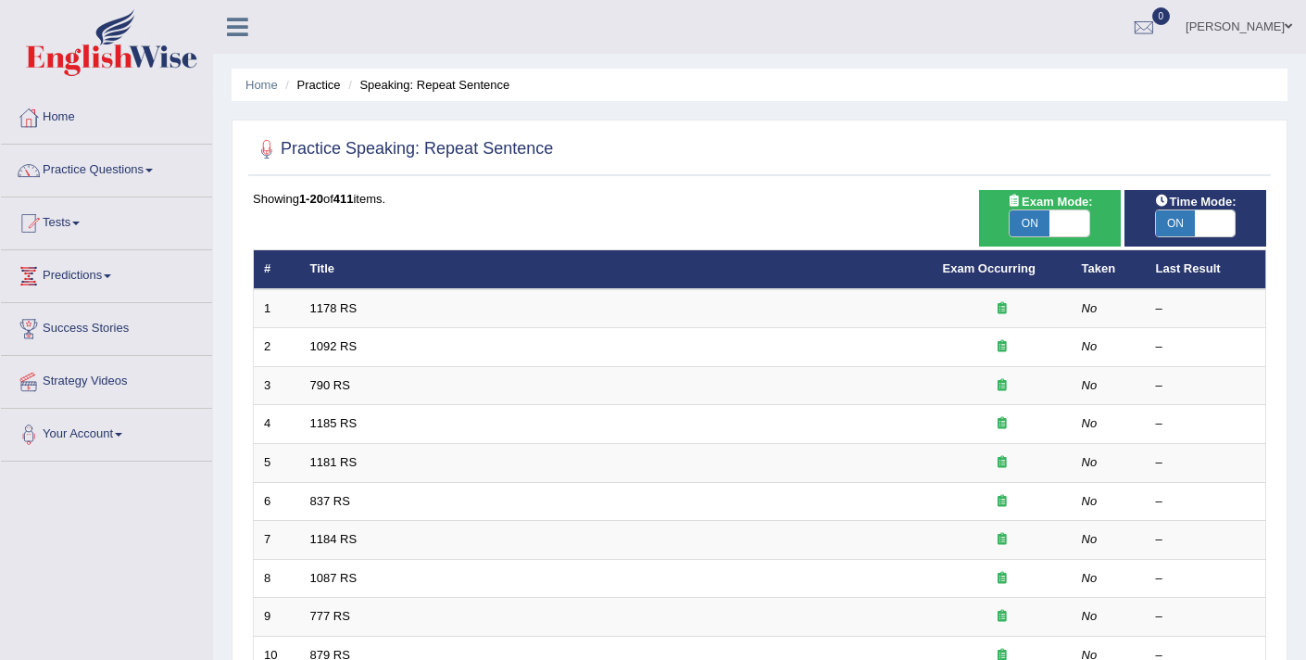
click at [1074, 225] on span at bounding box center [1070, 223] width 40 height 26
checkbox input "false"
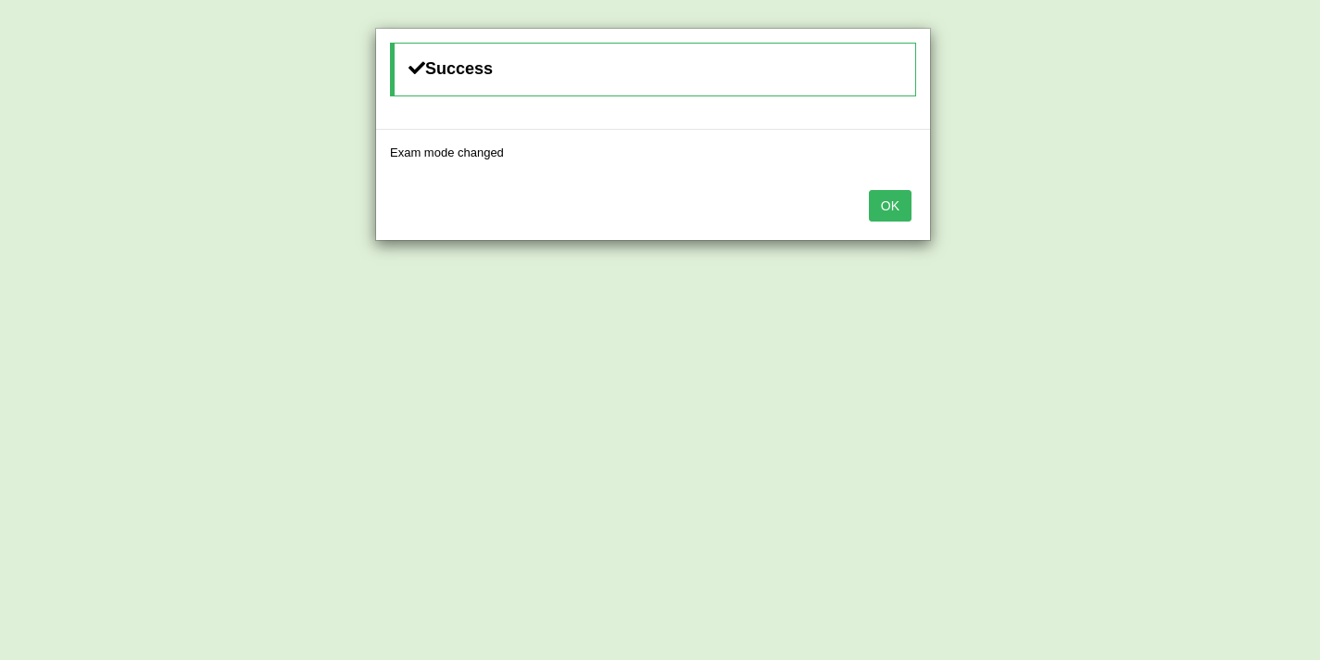
click at [895, 201] on button "OK" at bounding box center [890, 205] width 43 height 31
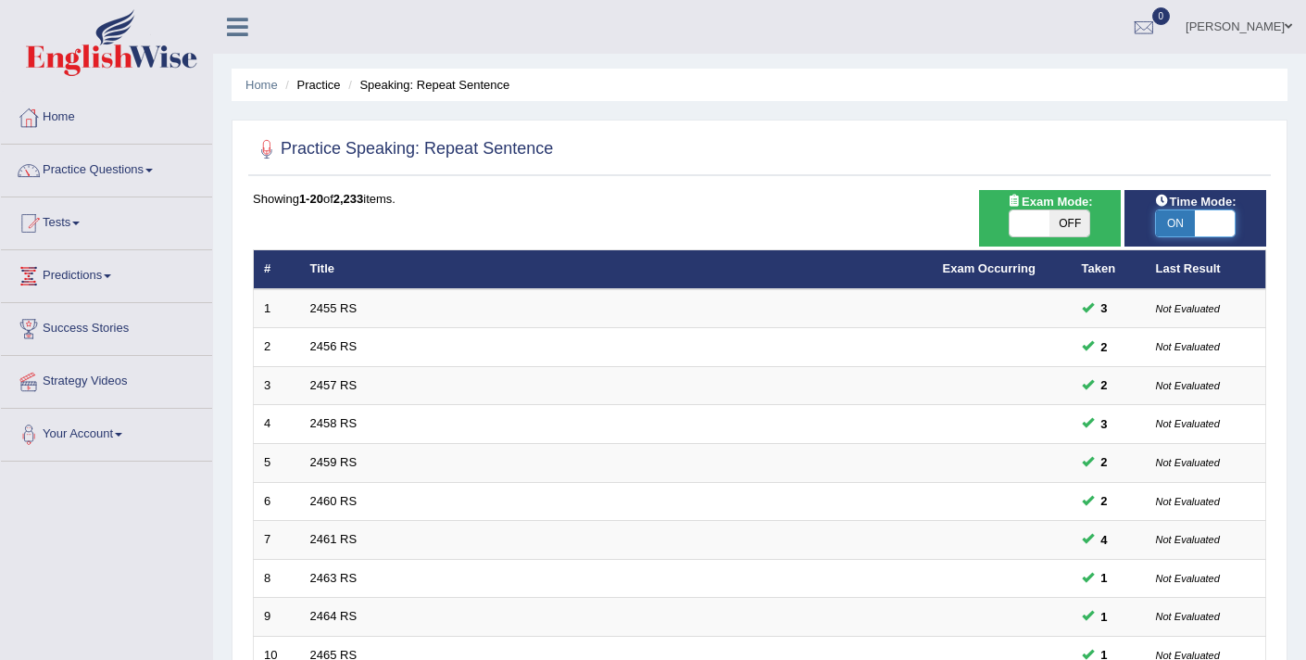
click at [1204, 220] on span at bounding box center [1215, 223] width 40 height 26
checkbox input "false"
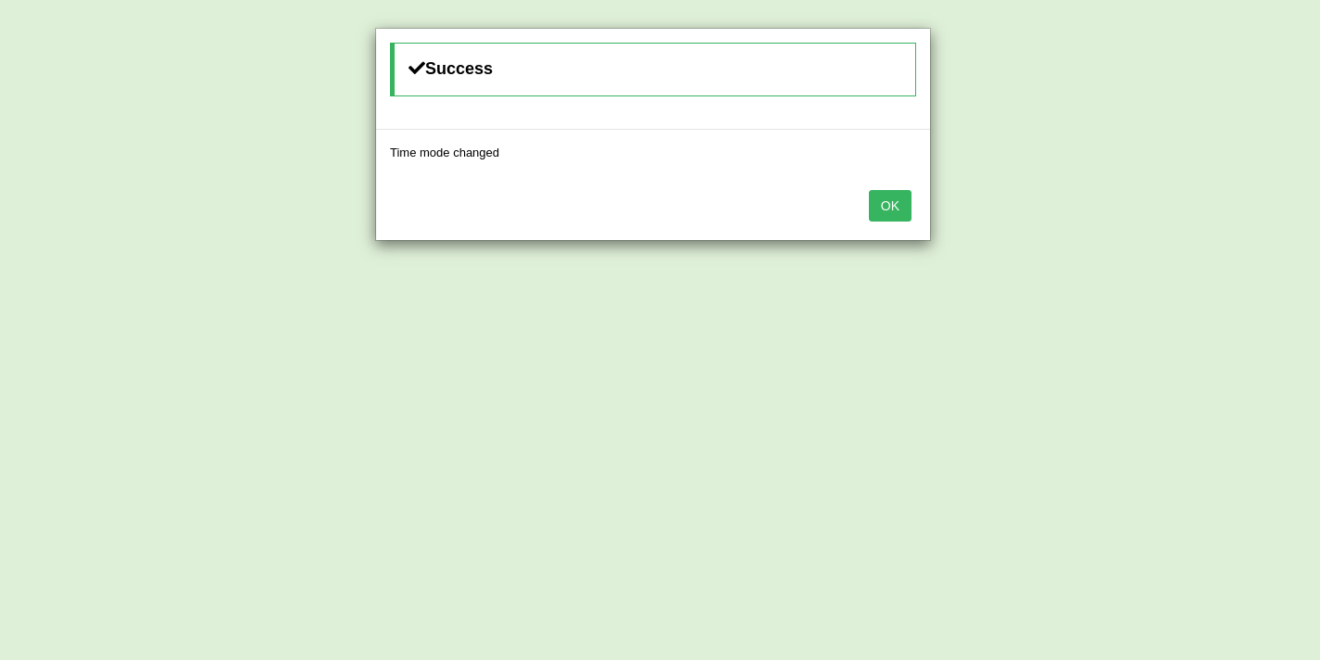
click at [899, 206] on button "OK" at bounding box center [890, 205] width 43 height 31
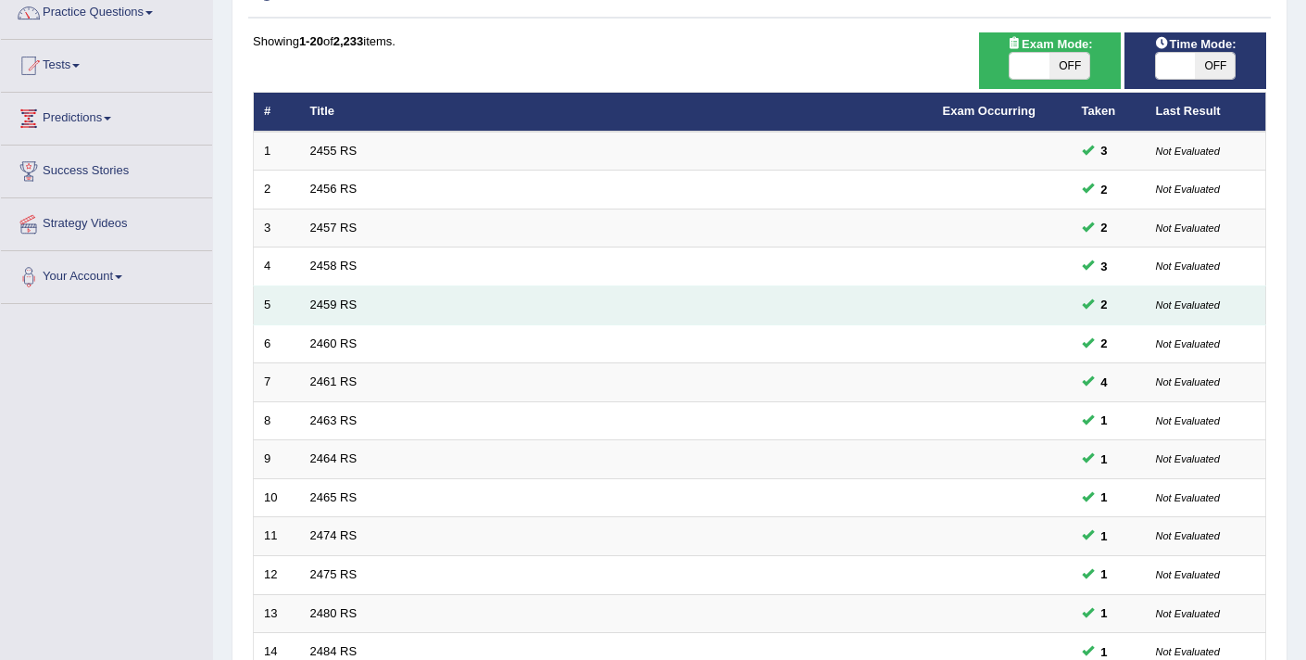
scroll to position [567, 0]
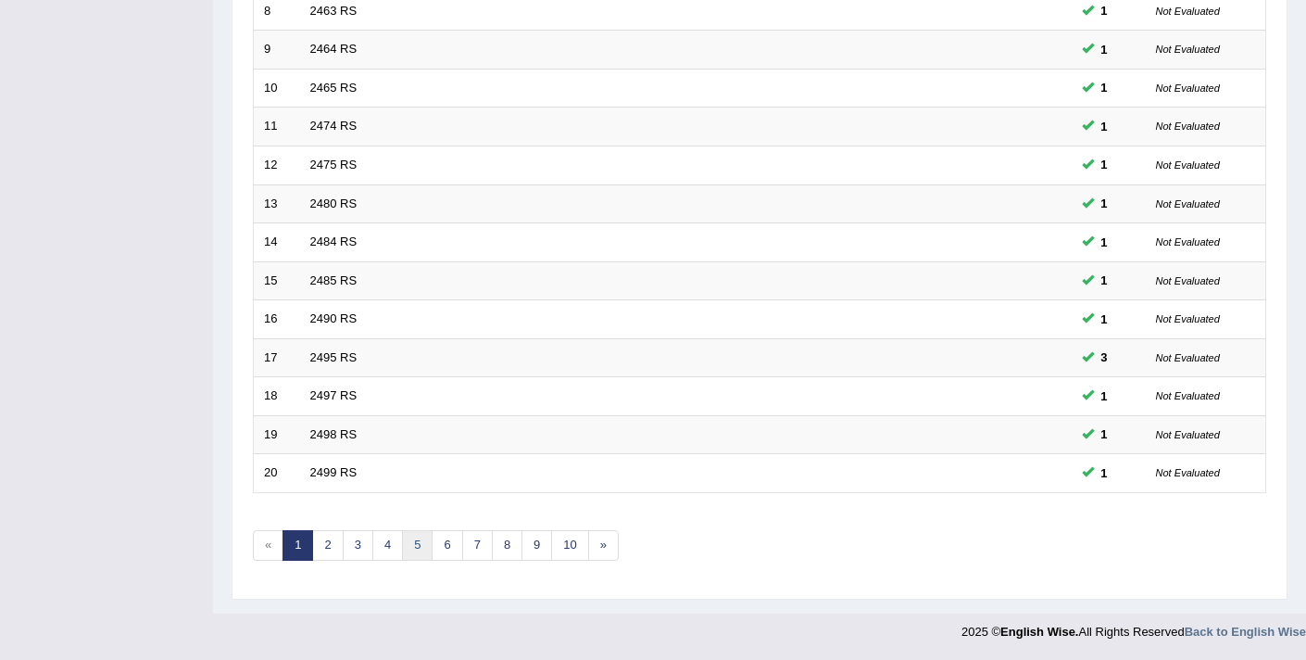
click at [416, 549] on link "5" at bounding box center [417, 545] width 31 height 31
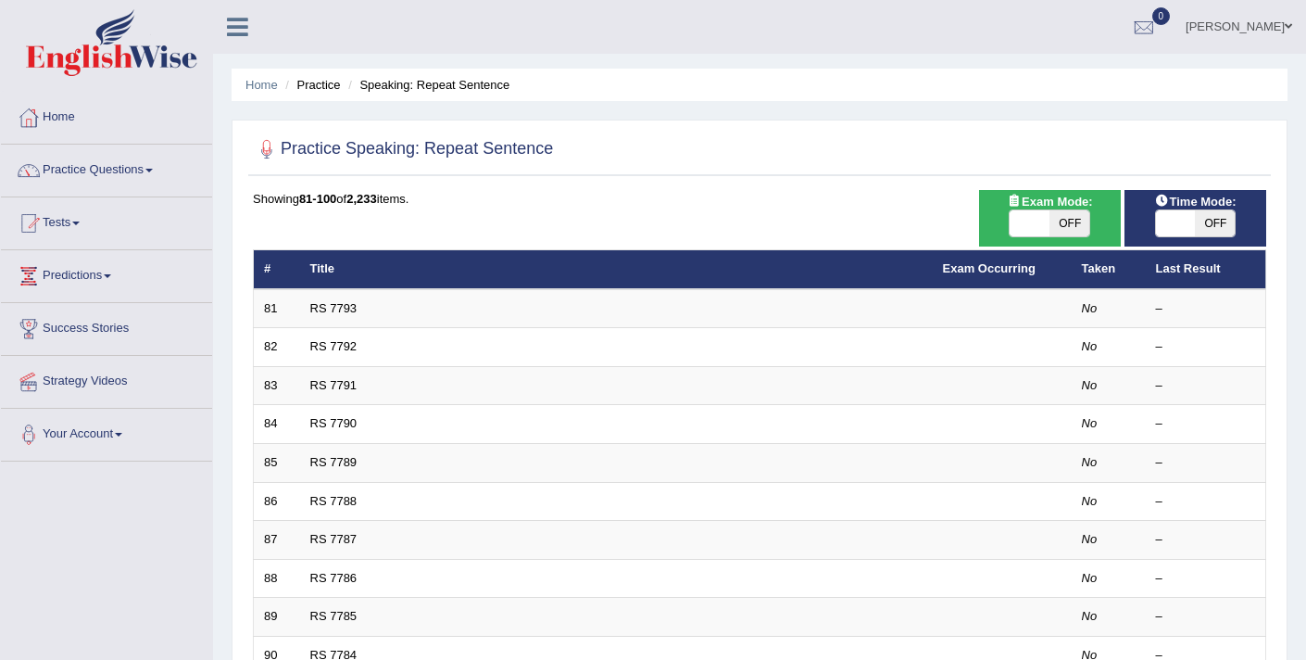
scroll to position [567, 0]
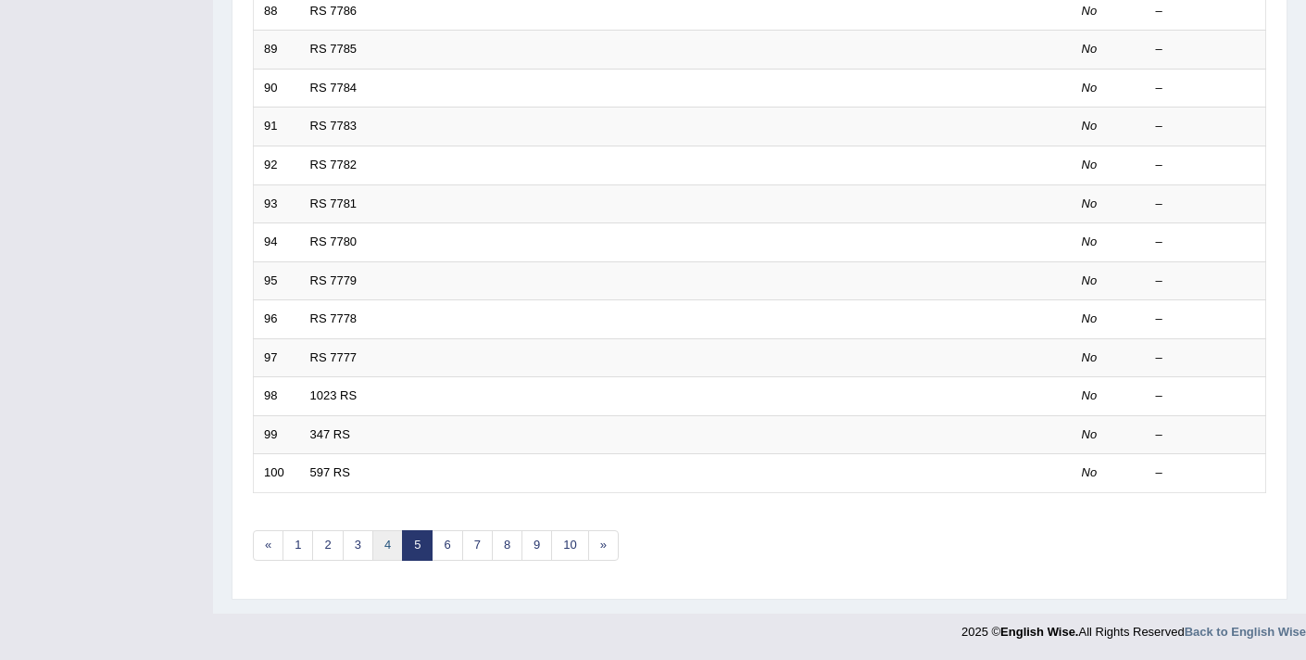
click at [387, 550] on link "4" at bounding box center [387, 545] width 31 height 31
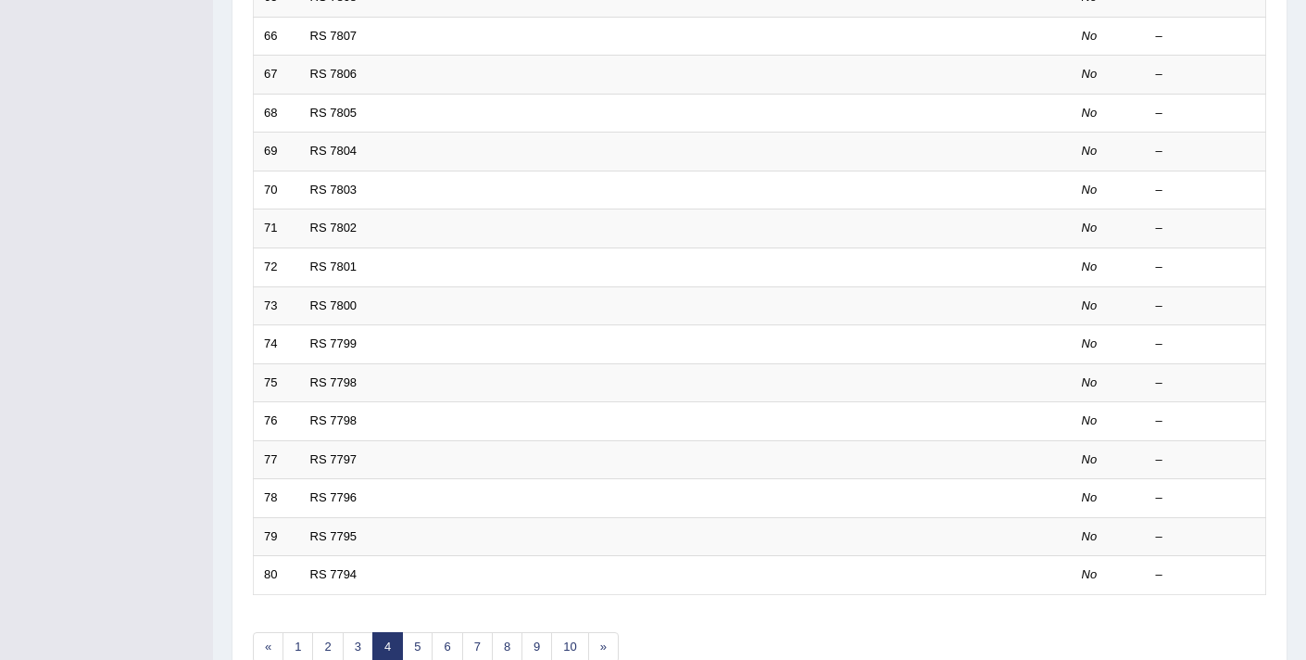
scroll to position [567, 0]
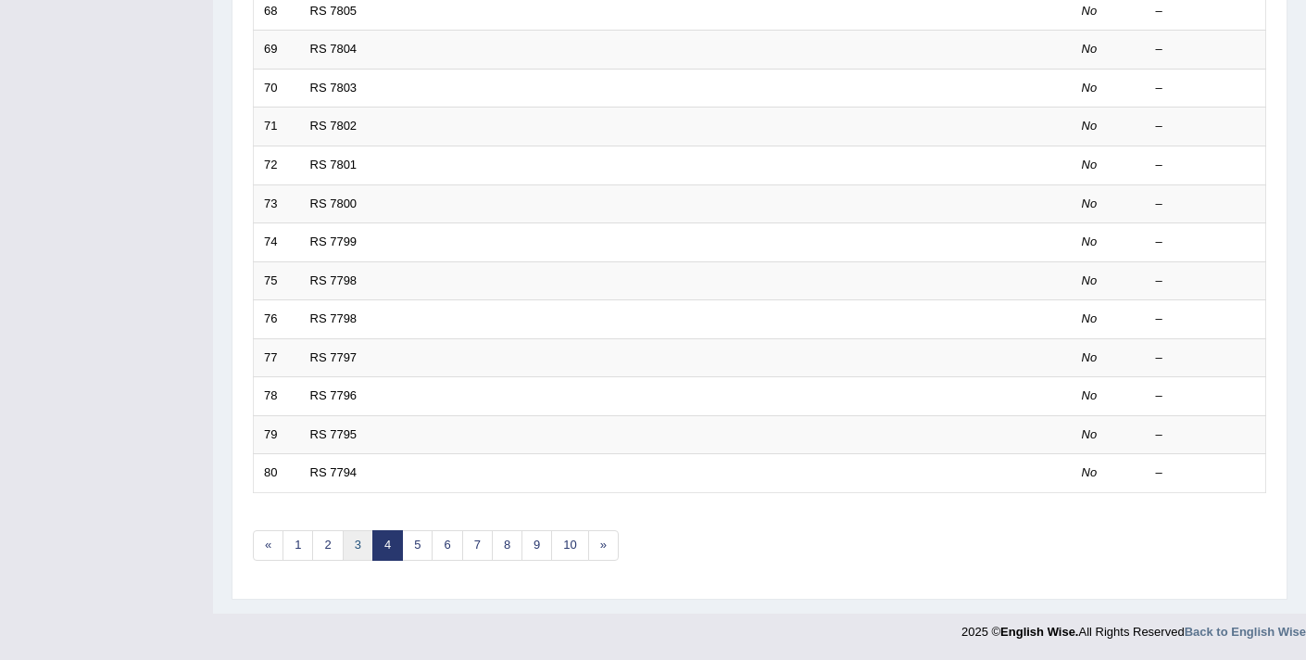
click at [361, 546] on link "3" at bounding box center [358, 545] width 31 height 31
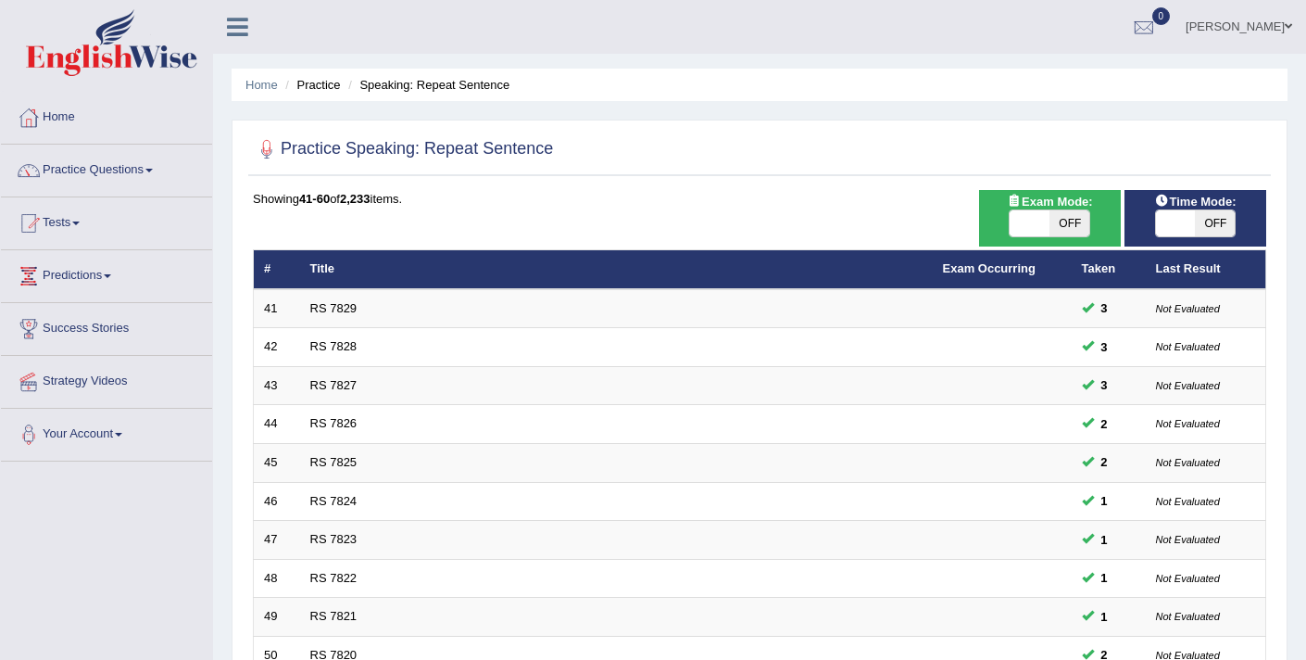
scroll to position [567, 0]
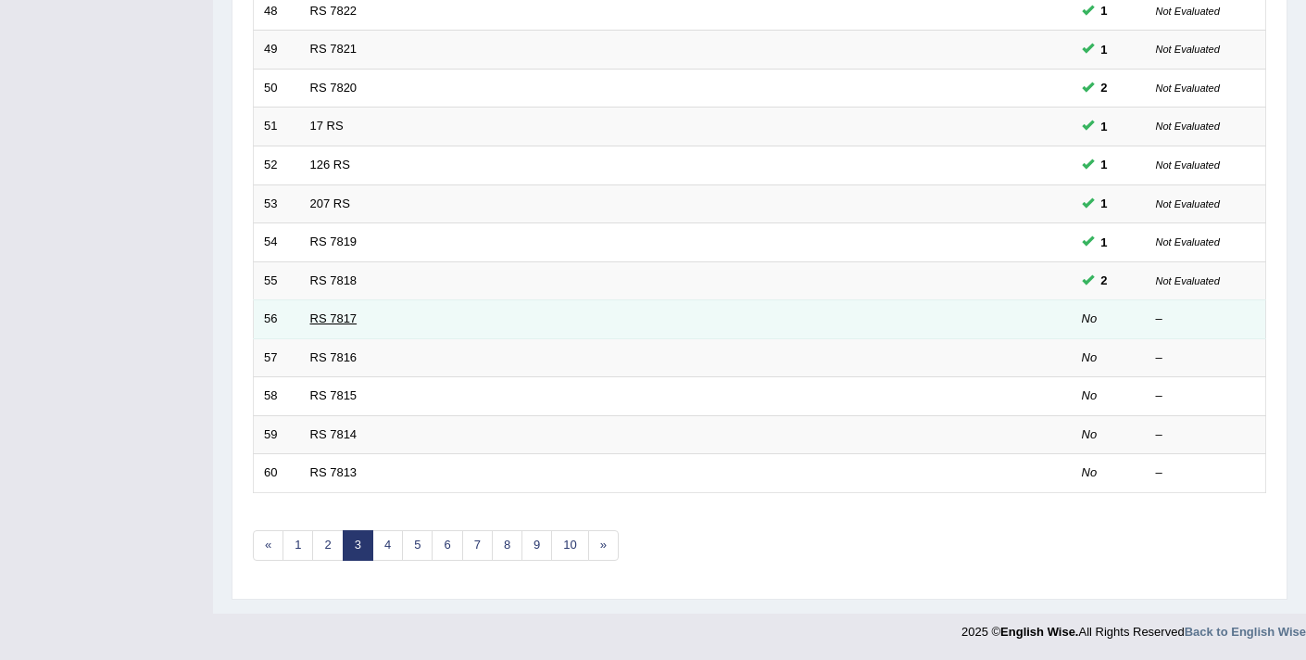
click at [332, 317] on link "RS 7817" at bounding box center [333, 318] width 47 height 14
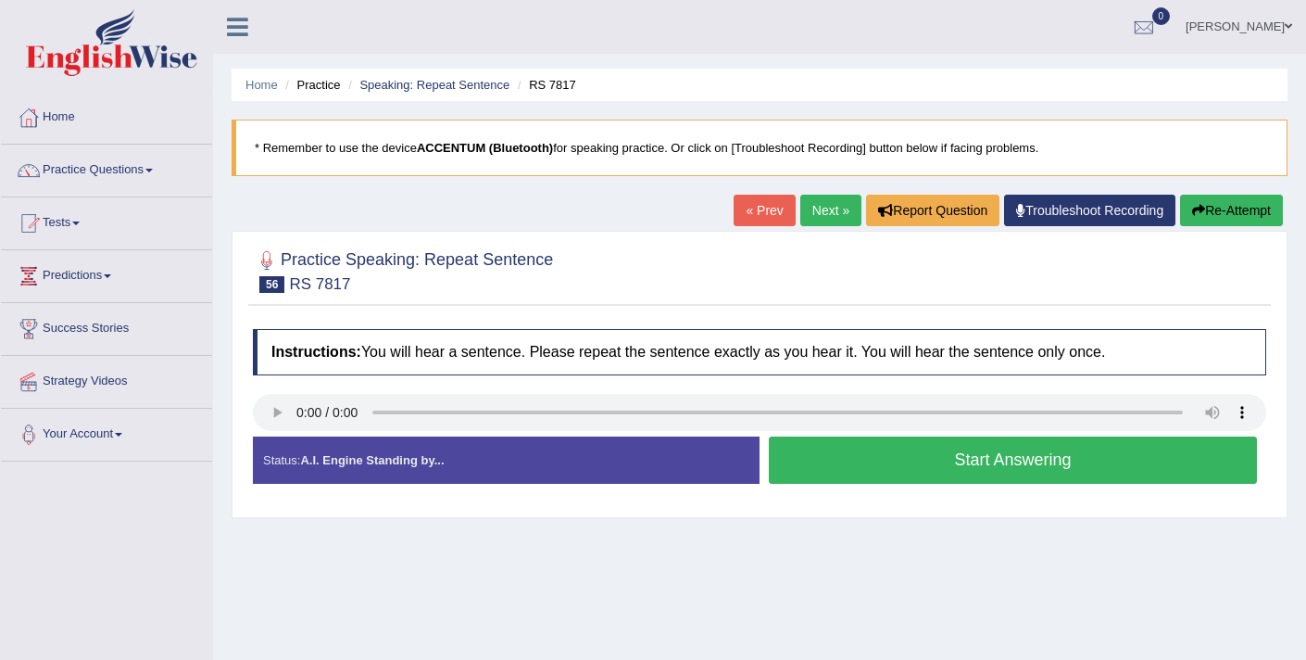
click at [829, 207] on link "Next »" at bounding box center [830, 210] width 61 height 31
click at [866, 466] on button "Start Answering" at bounding box center [1013, 459] width 488 height 47
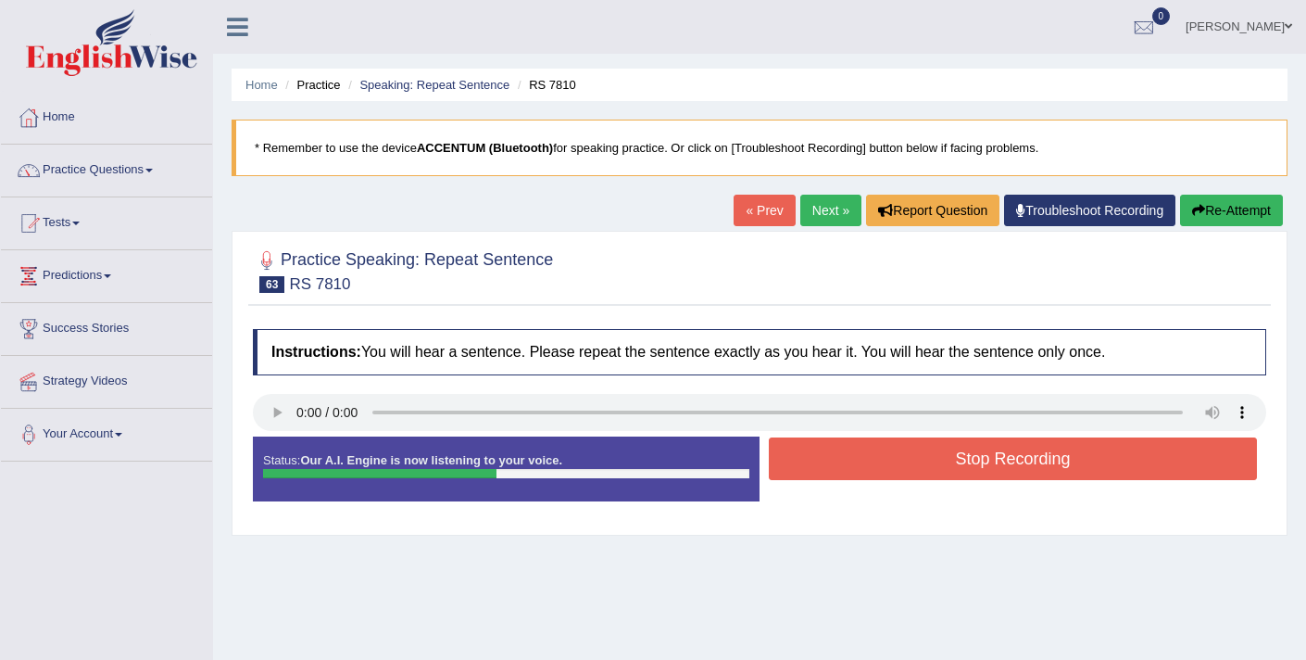
click at [866, 466] on button "Stop Recording" at bounding box center [1013, 458] width 488 height 43
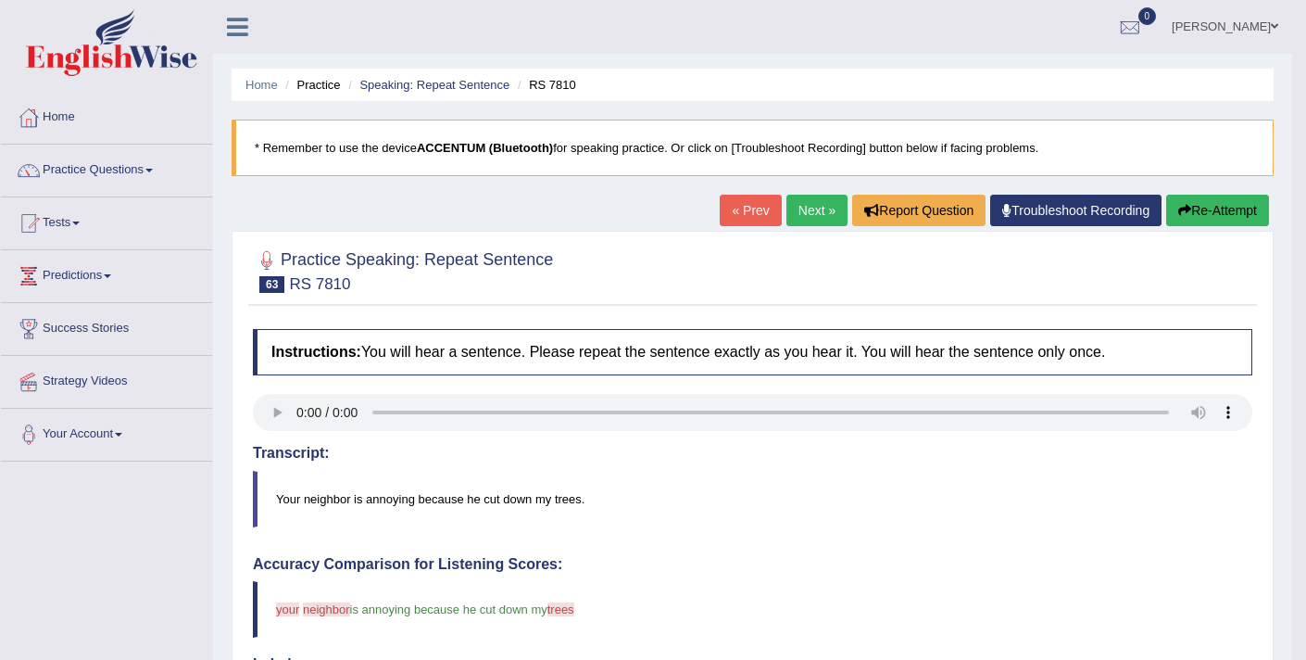
click at [796, 215] on link "Next »" at bounding box center [816, 210] width 61 height 31
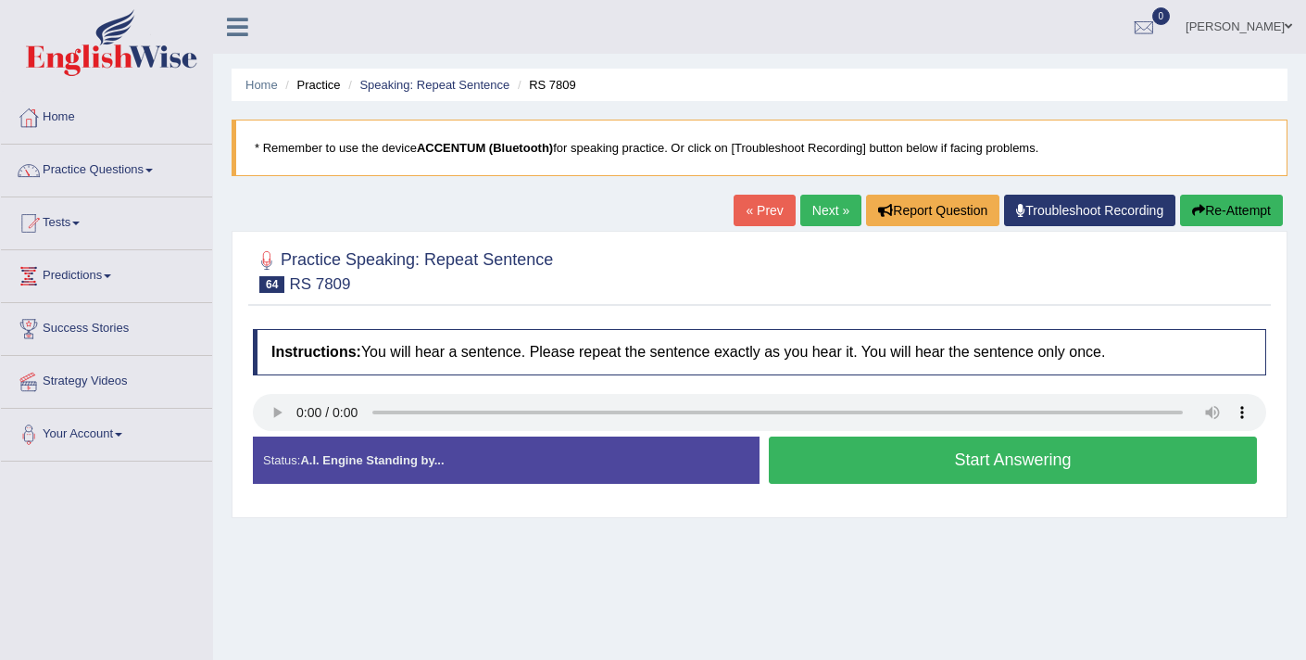
click at [877, 467] on button "Start Answering" at bounding box center [1013, 459] width 488 height 47
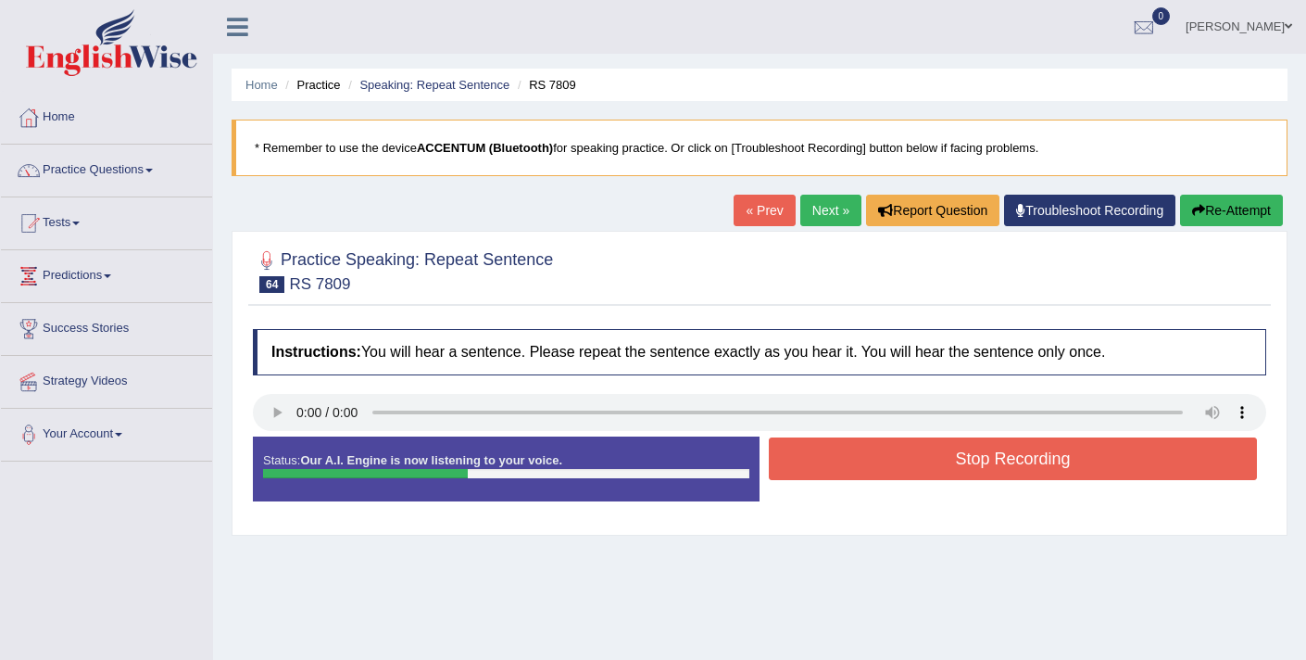
click at [877, 467] on button "Stop Recording" at bounding box center [1013, 458] width 488 height 43
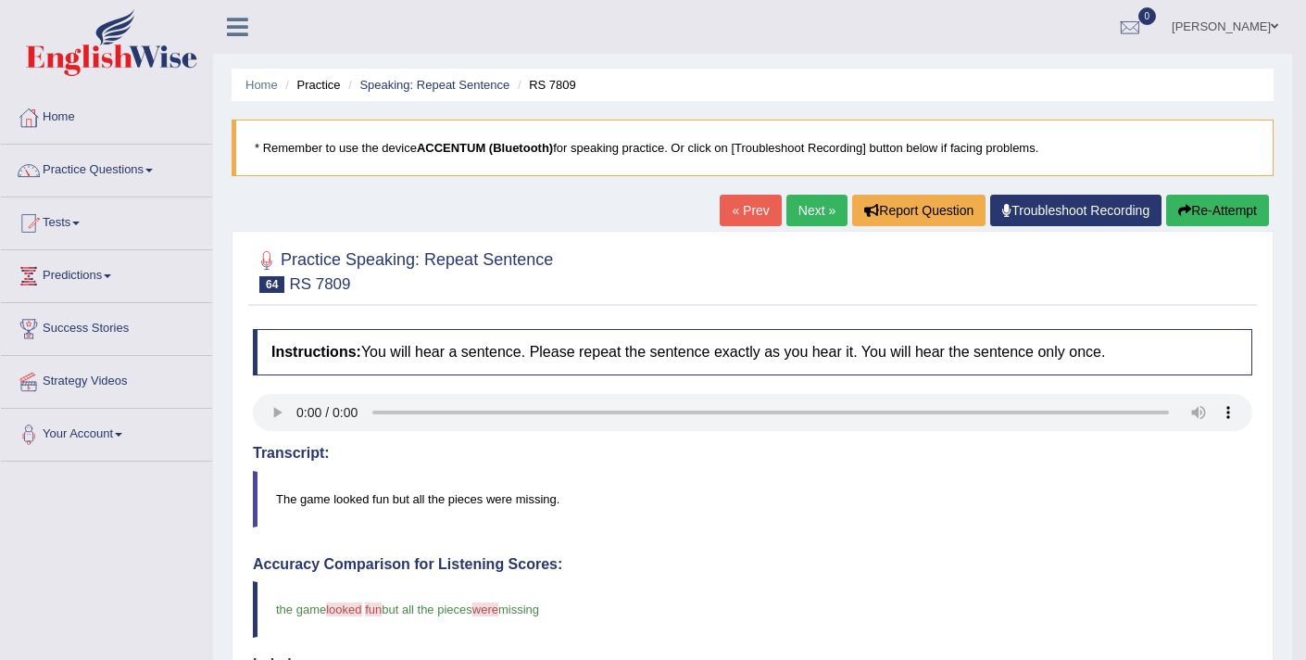
click at [810, 201] on link "Next »" at bounding box center [816, 210] width 61 height 31
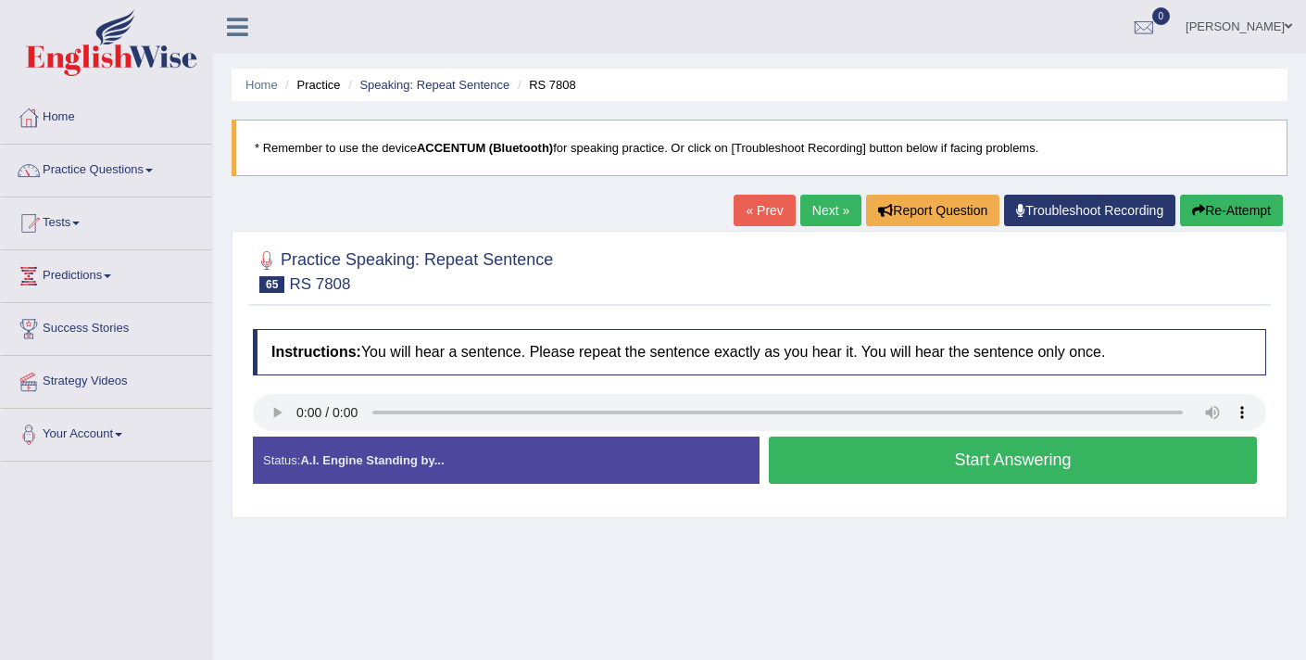
click at [854, 457] on button "Start Answering" at bounding box center [1013, 459] width 488 height 47
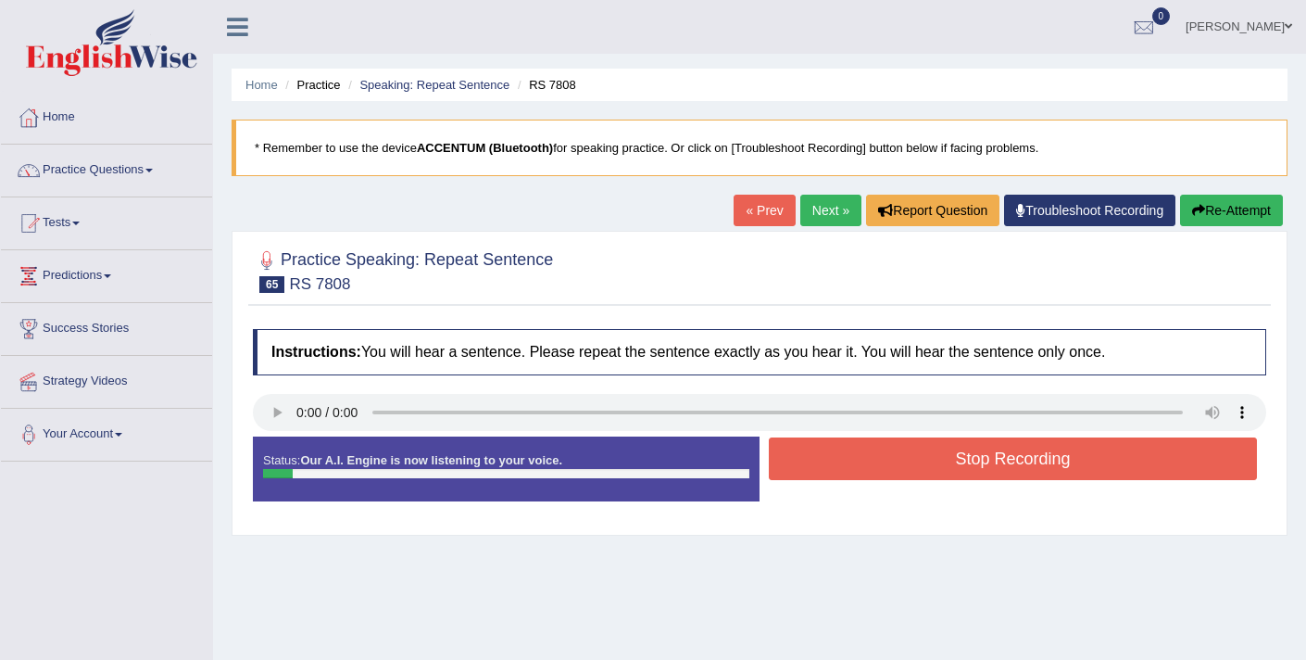
click at [854, 457] on button "Stop Recording" at bounding box center [1013, 458] width 488 height 43
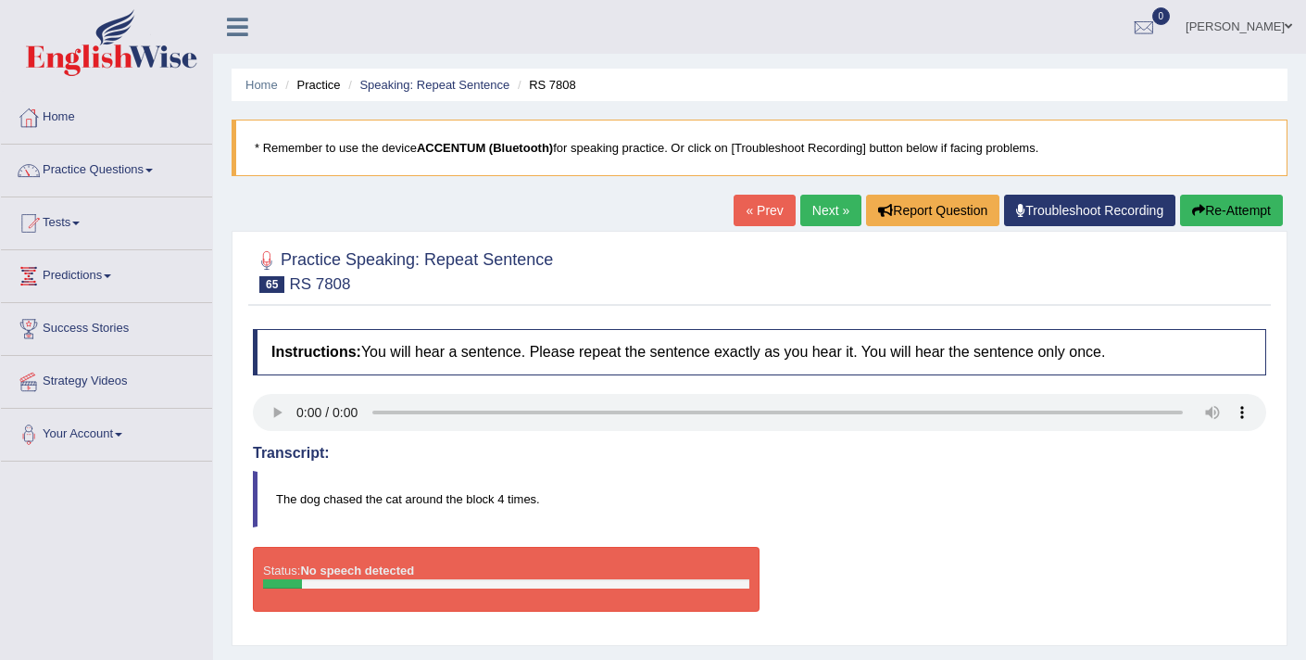
click at [811, 224] on link "Next »" at bounding box center [830, 210] width 61 height 31
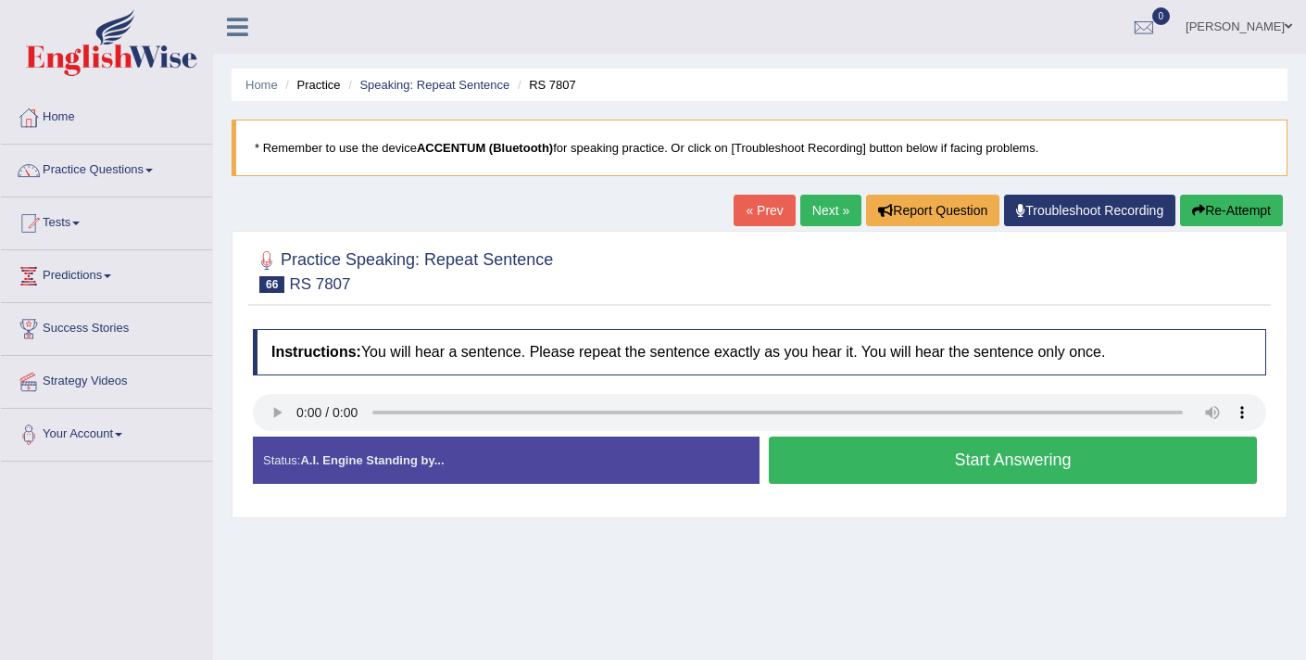
click at [852, 469] on button "Start Answering" at bounding box center [1013, 459] width 488 height 47
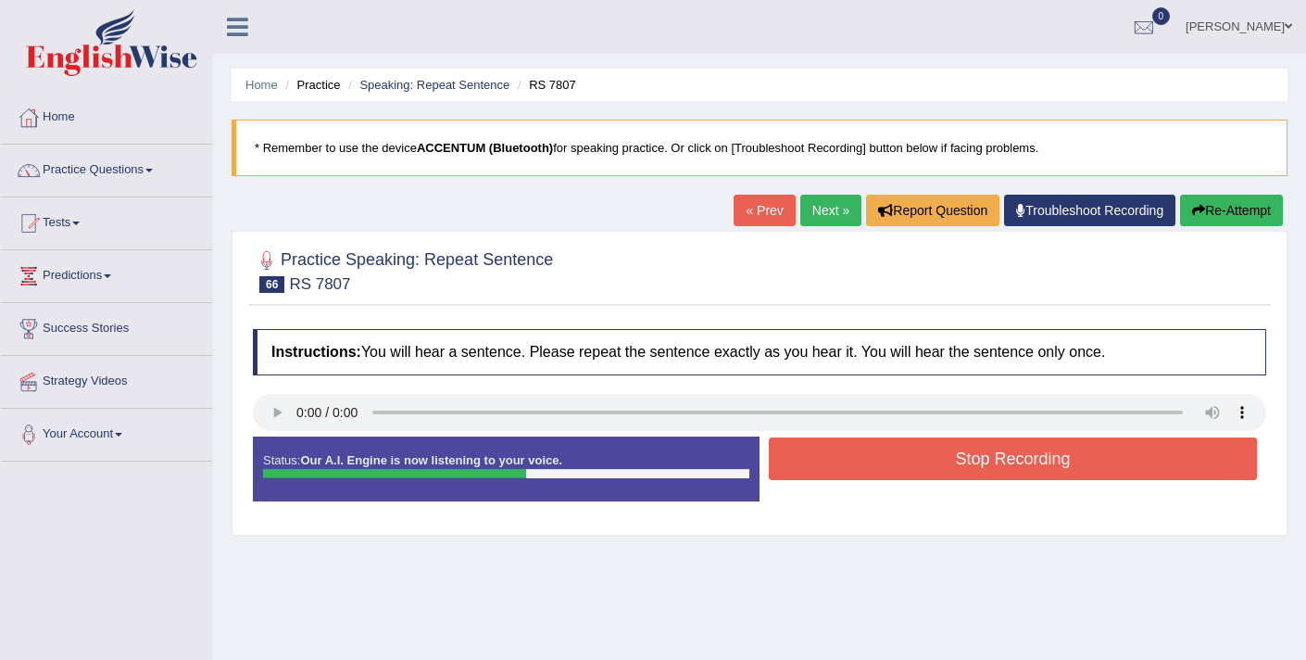
click at [852, 469] on button "Stop Recording" at bounding box center [1013, 458] width 488 height 43
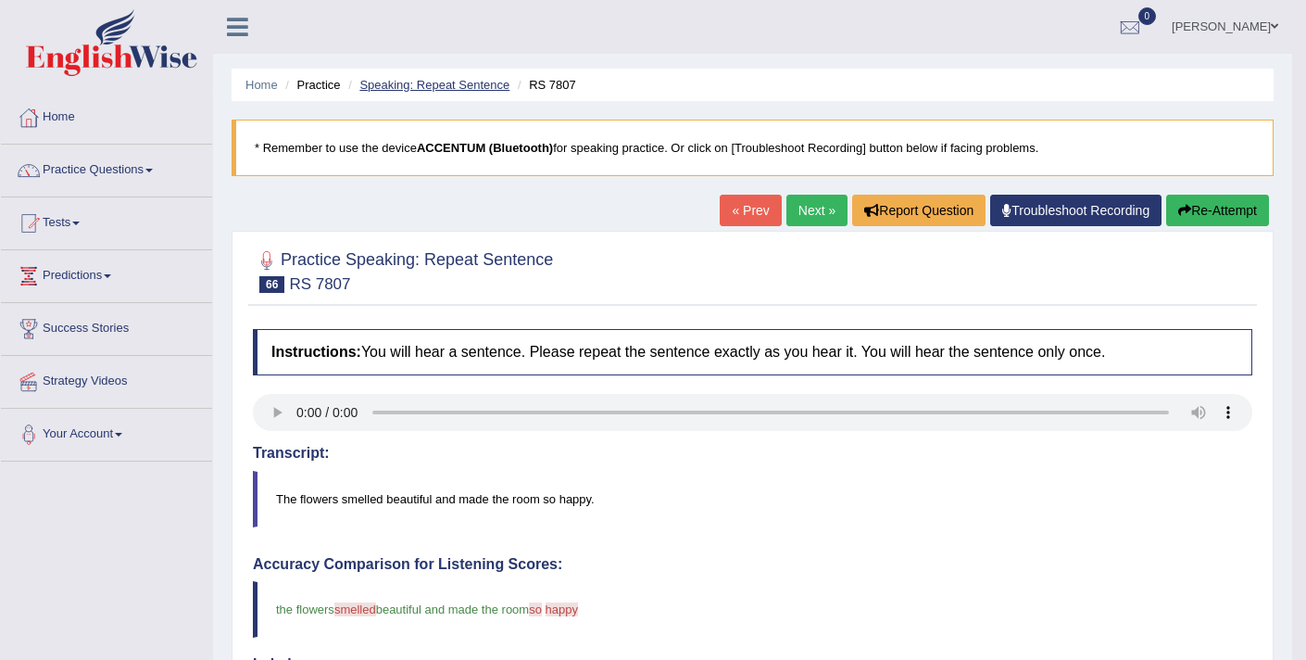
click at [389, 88] on link "Speaking: Repeat Sentence" at bounding box center [434, 85] width 150 height 14
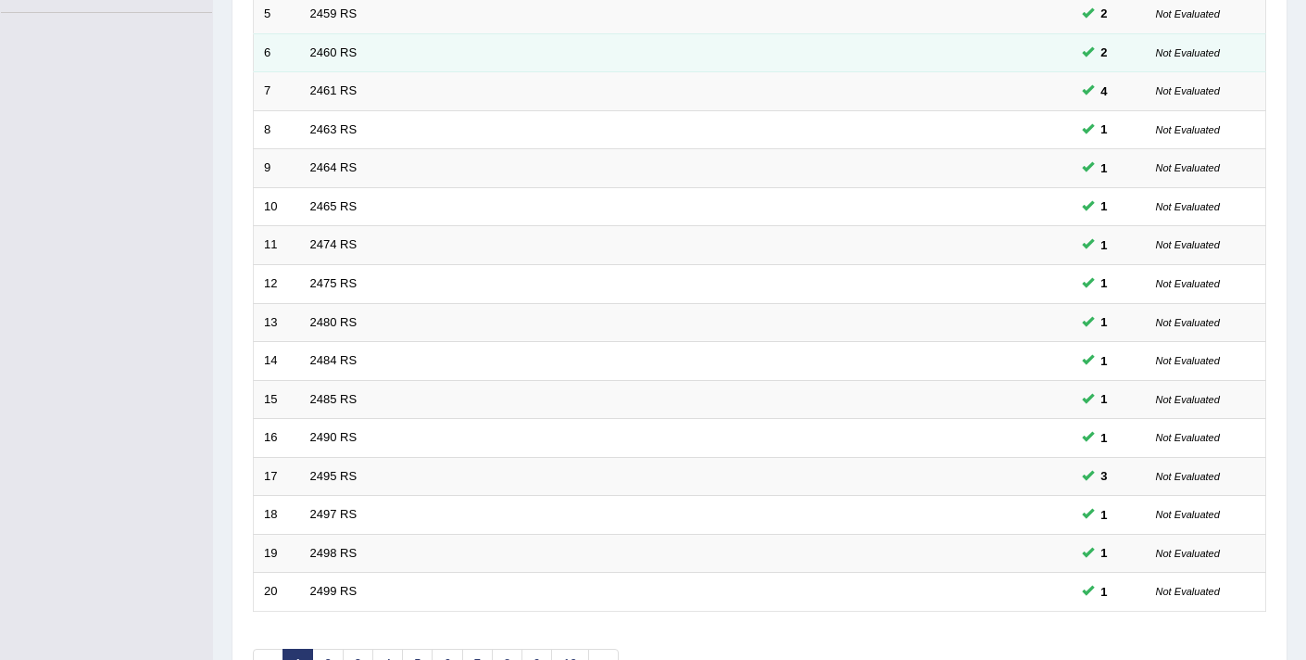
scroll to position [567, 0]
